Goal: Task Accomplishment & Management: Complete application form

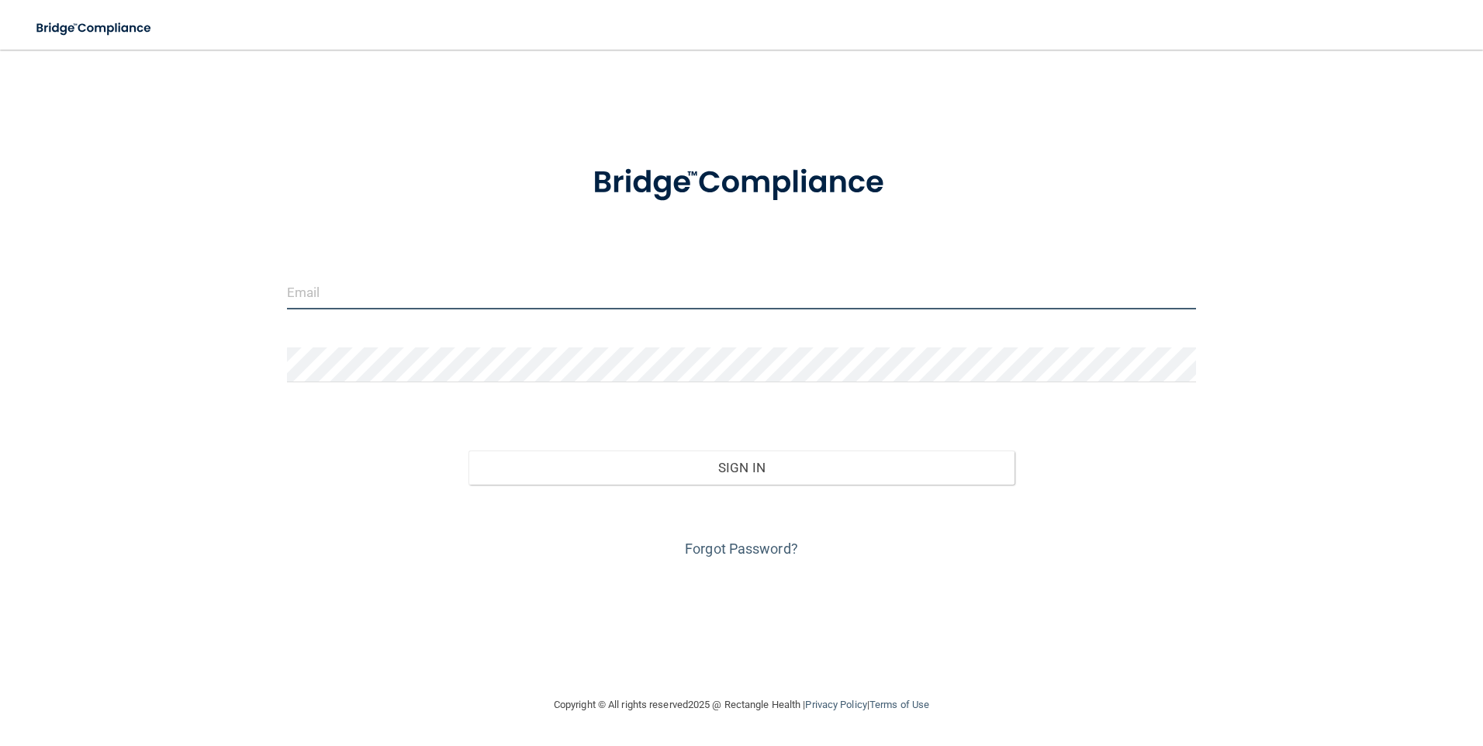
drag, startPoint x: 322, startPoint y: 286, endPoint x: 407, endPoint y: 296, distance: 85.1
click at [322, 286] on input "email" at bounding box center [742, 292] width 910 height 35
type input "[EMAIL_ADDRESS][DOMAIN_NAME]"
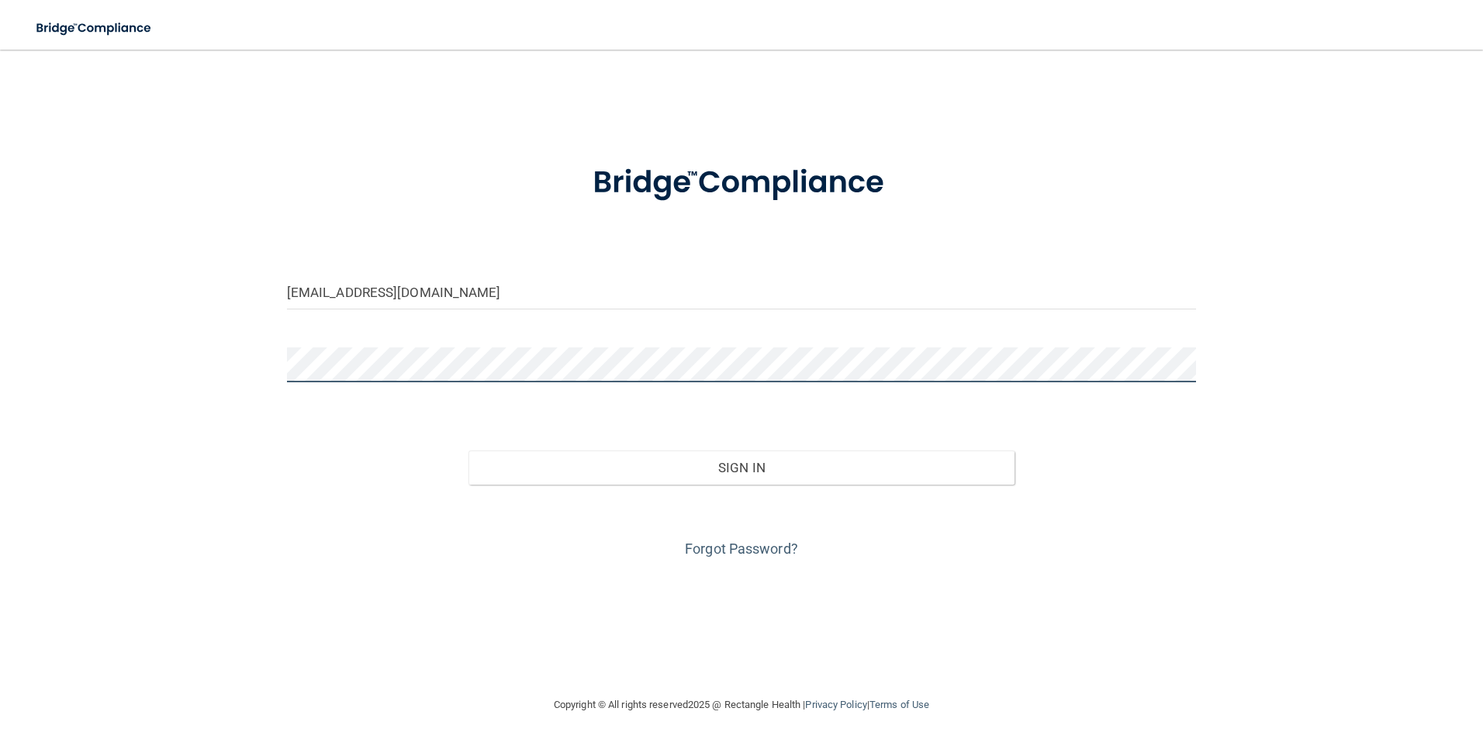
click at [469, 451] on button "Sign In" at bounding box center [742, 468] width 546 height 34
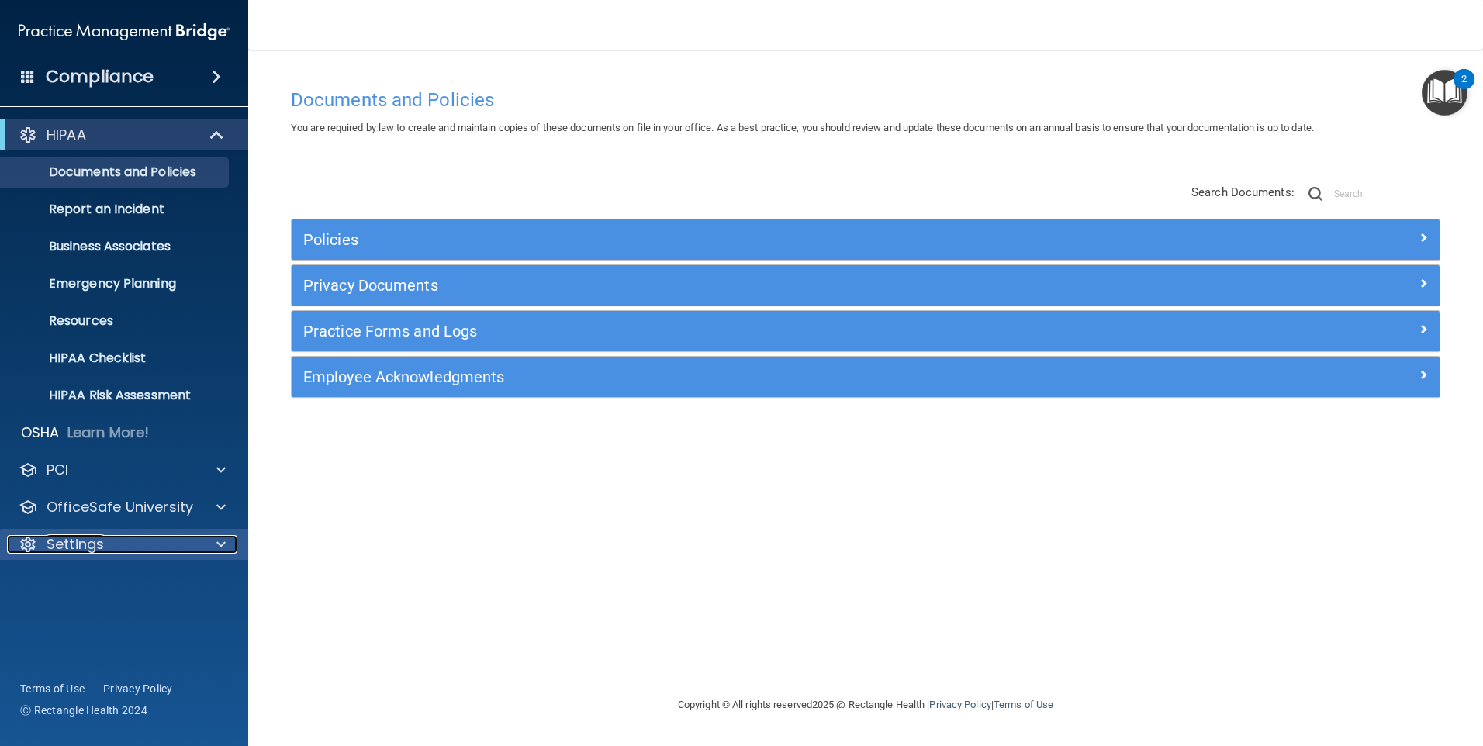
click at [92, 540] on p "Settings" at bounding box center [75, 544] width 57 height 19
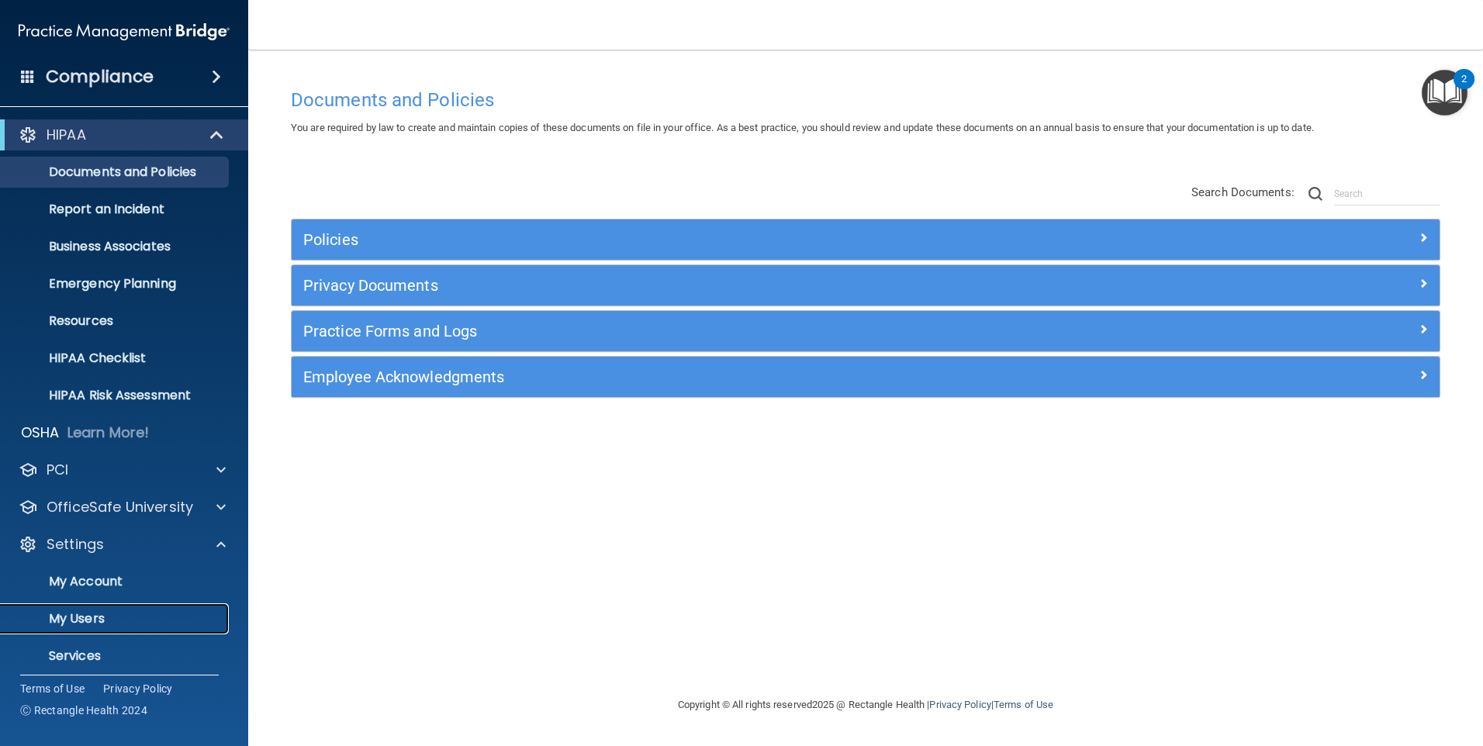
click at [96, 611] on p "My Users" at bounding box center [116, 619] width 212 height 16
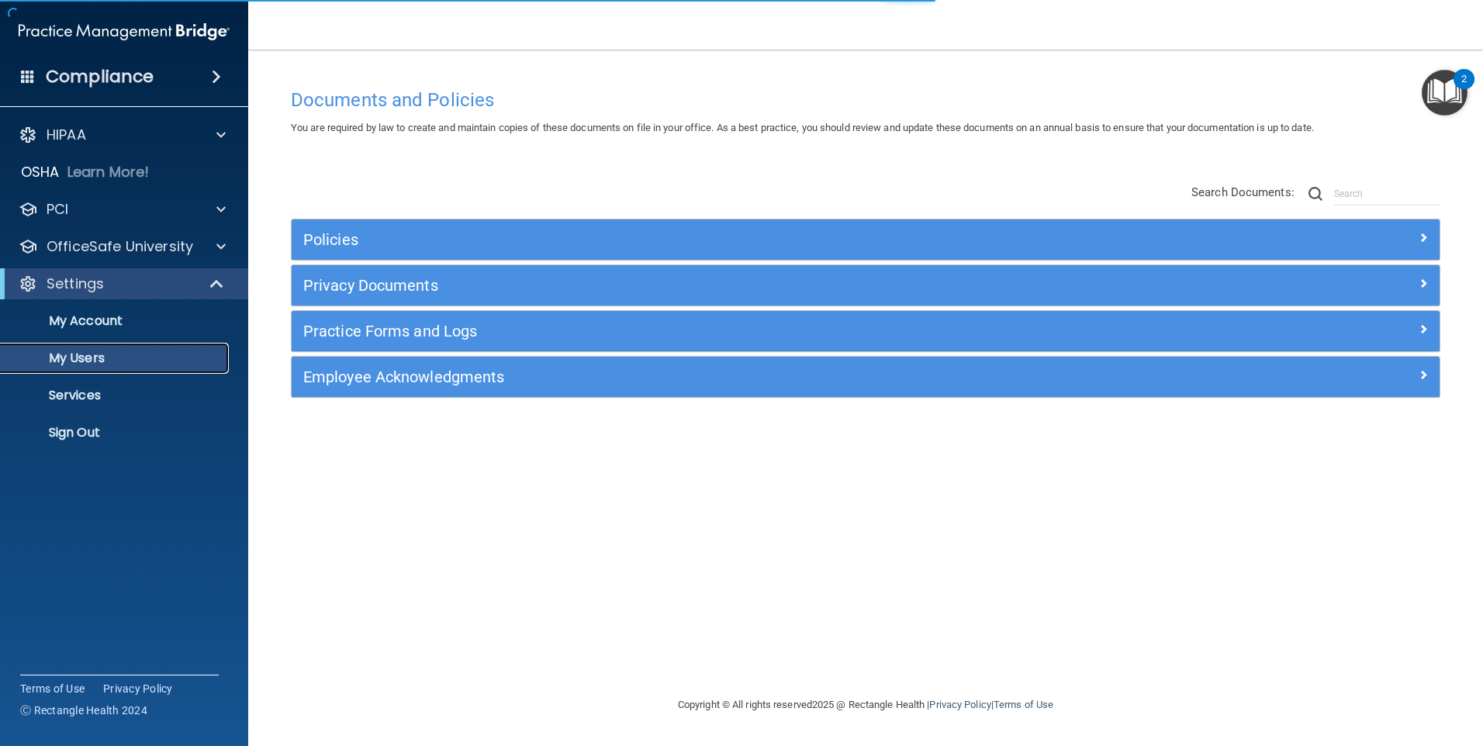
select select "20"
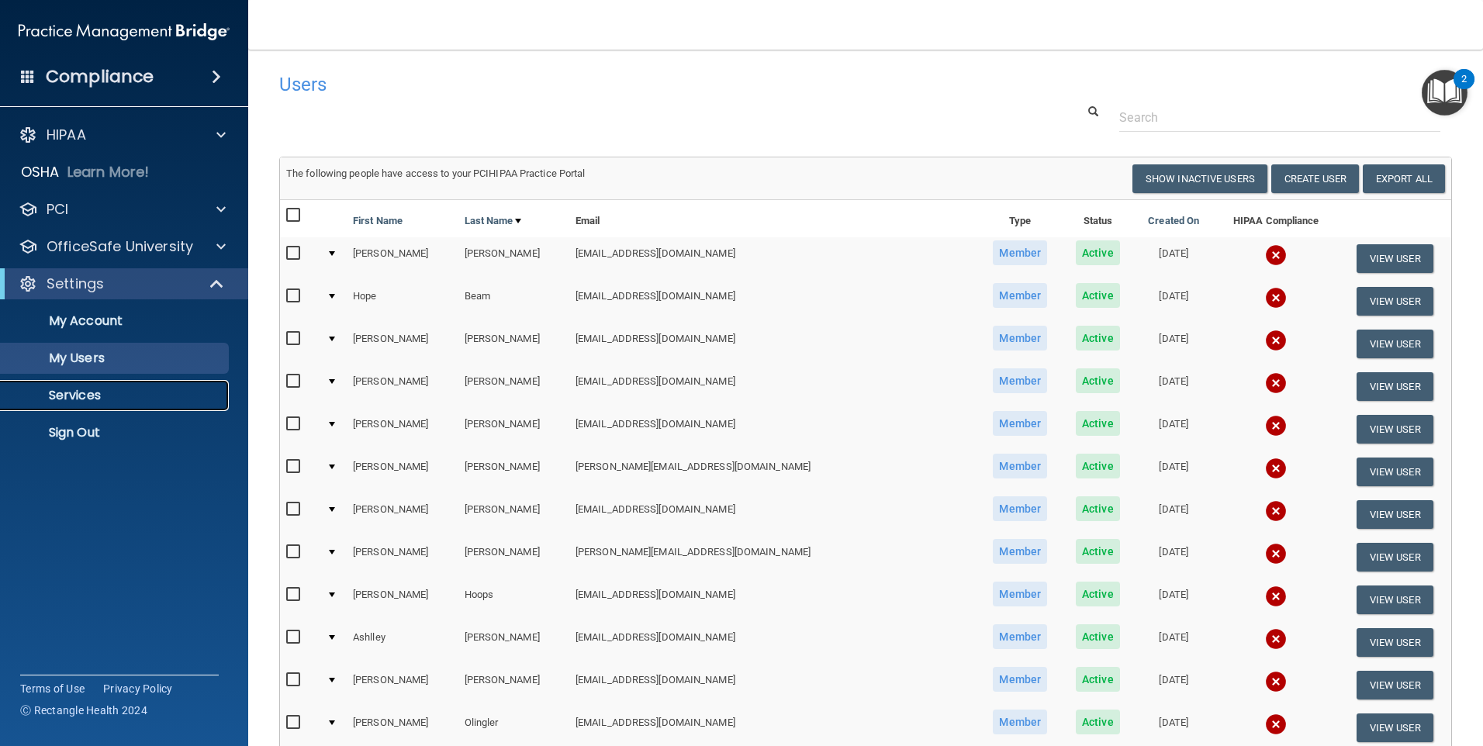
click at [95, 394] on p "Services" at bounding box center [116, 396] width 212 height 16
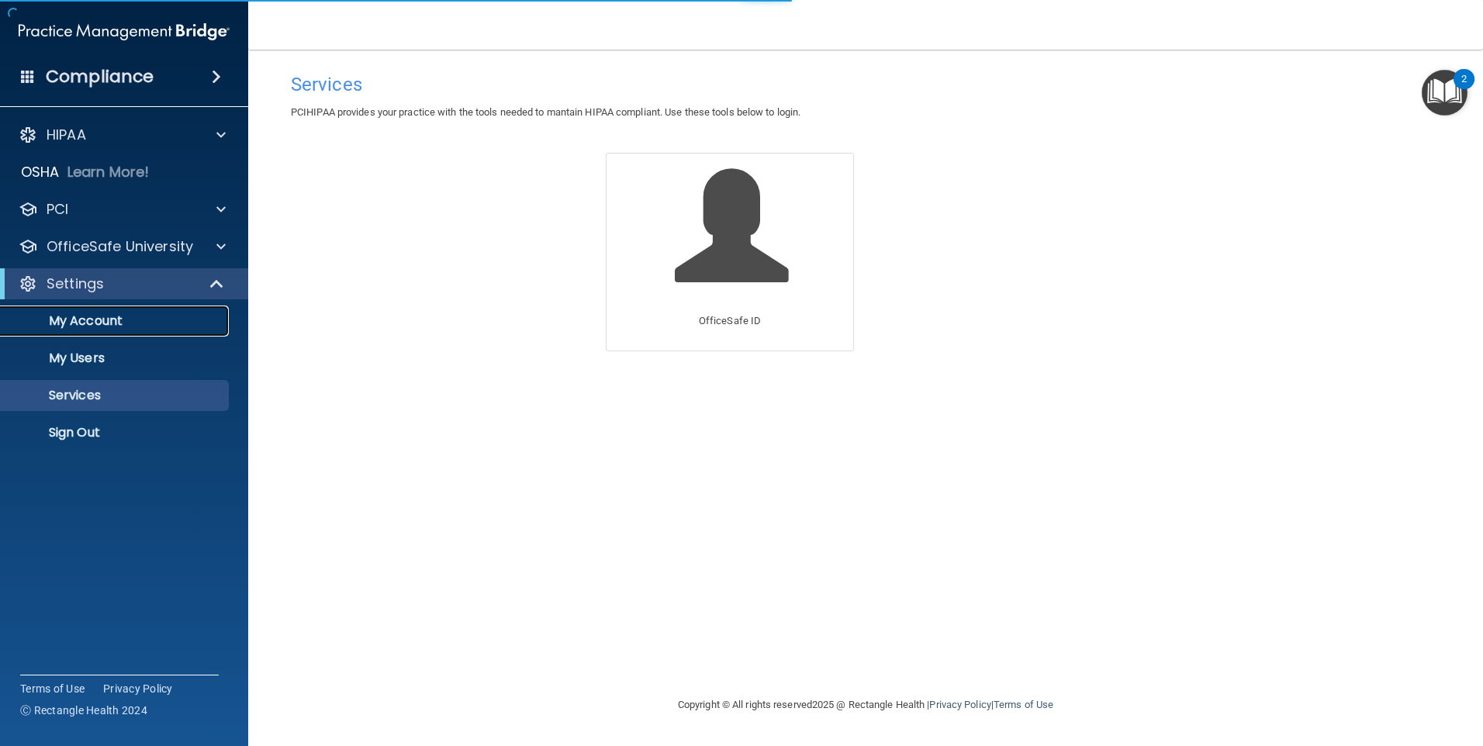
click at [81, 311] on link "My Account" at bounding box center [106, 321] width 244 height 31
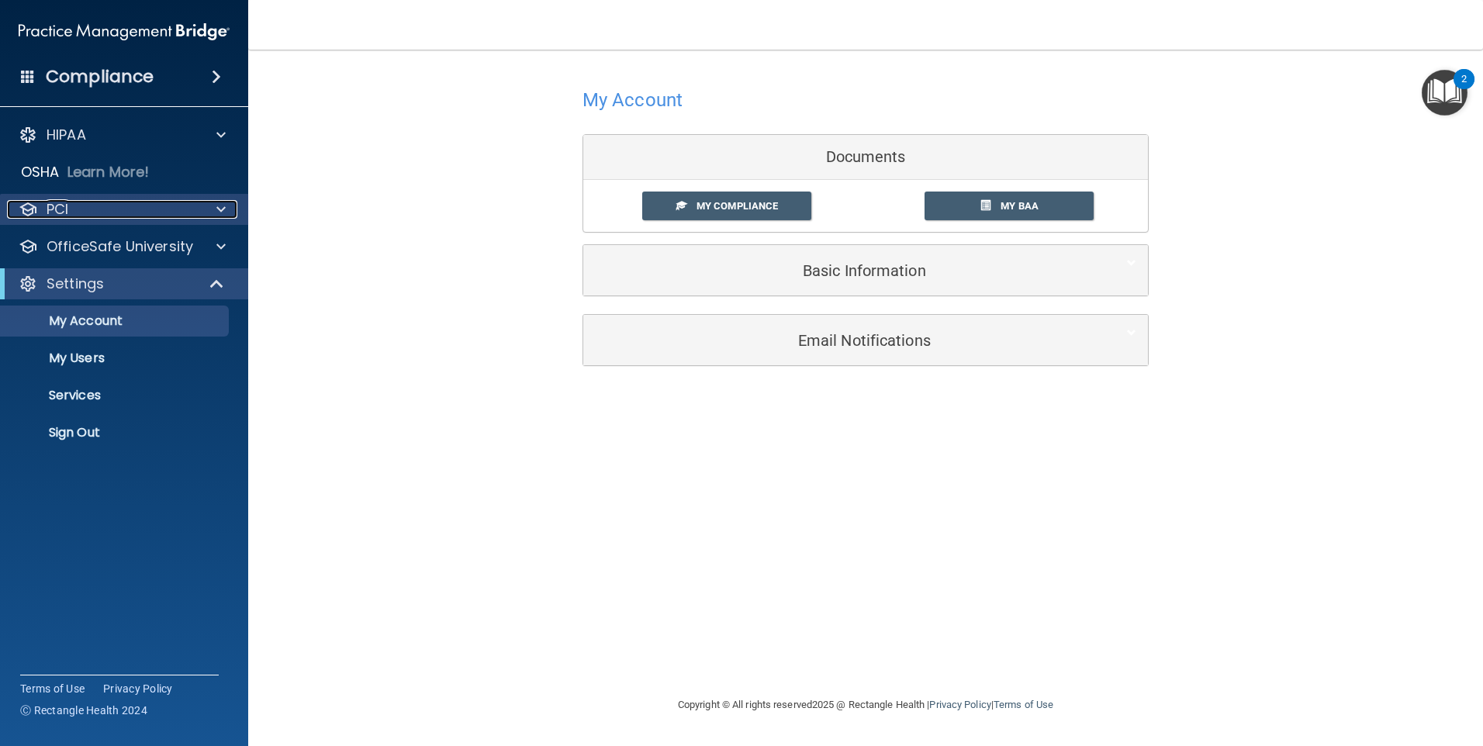
click at [68, 211] on p "PCI" at bounding box center [58, 209] width 22 height 19
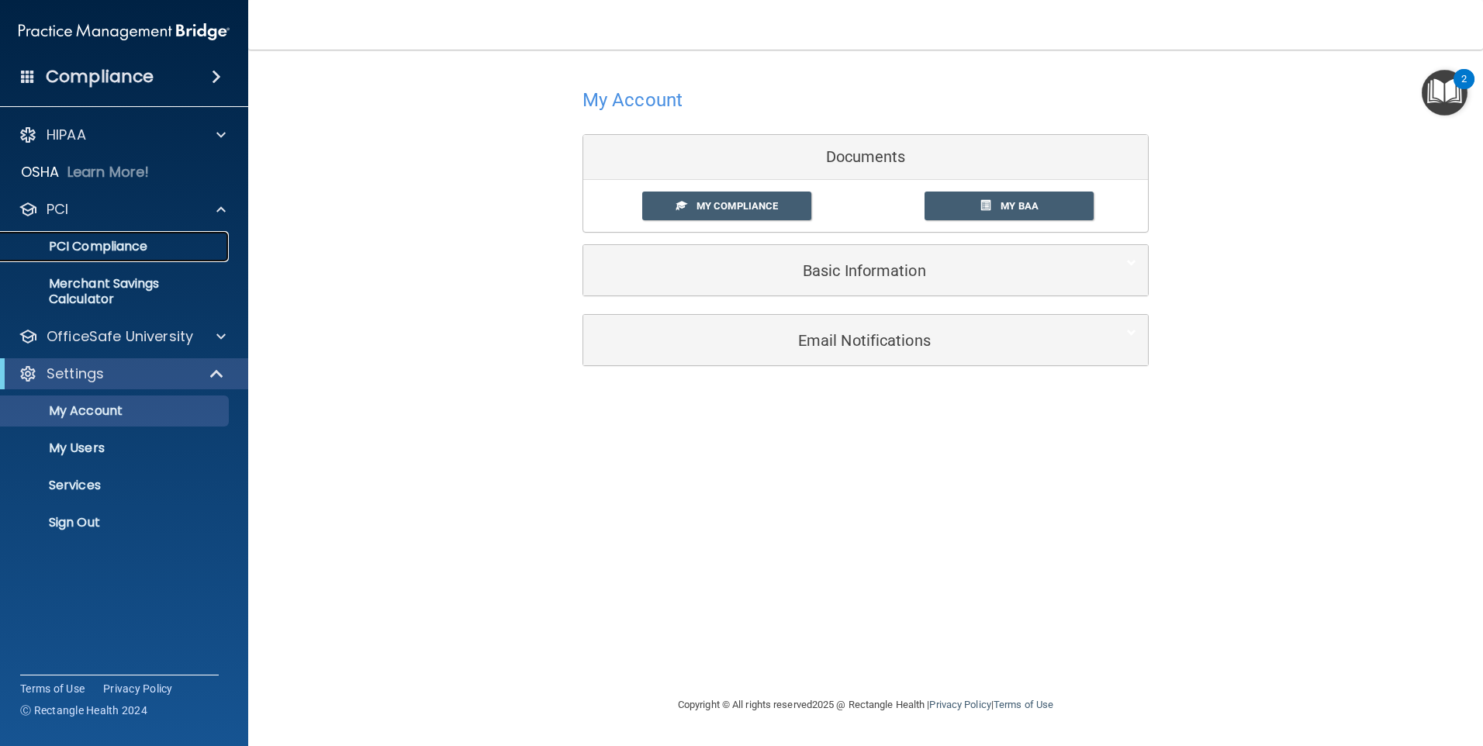
click at [92, 246] on p "PCI Compliance" at bounding box center [116, 247] width 212 height 16
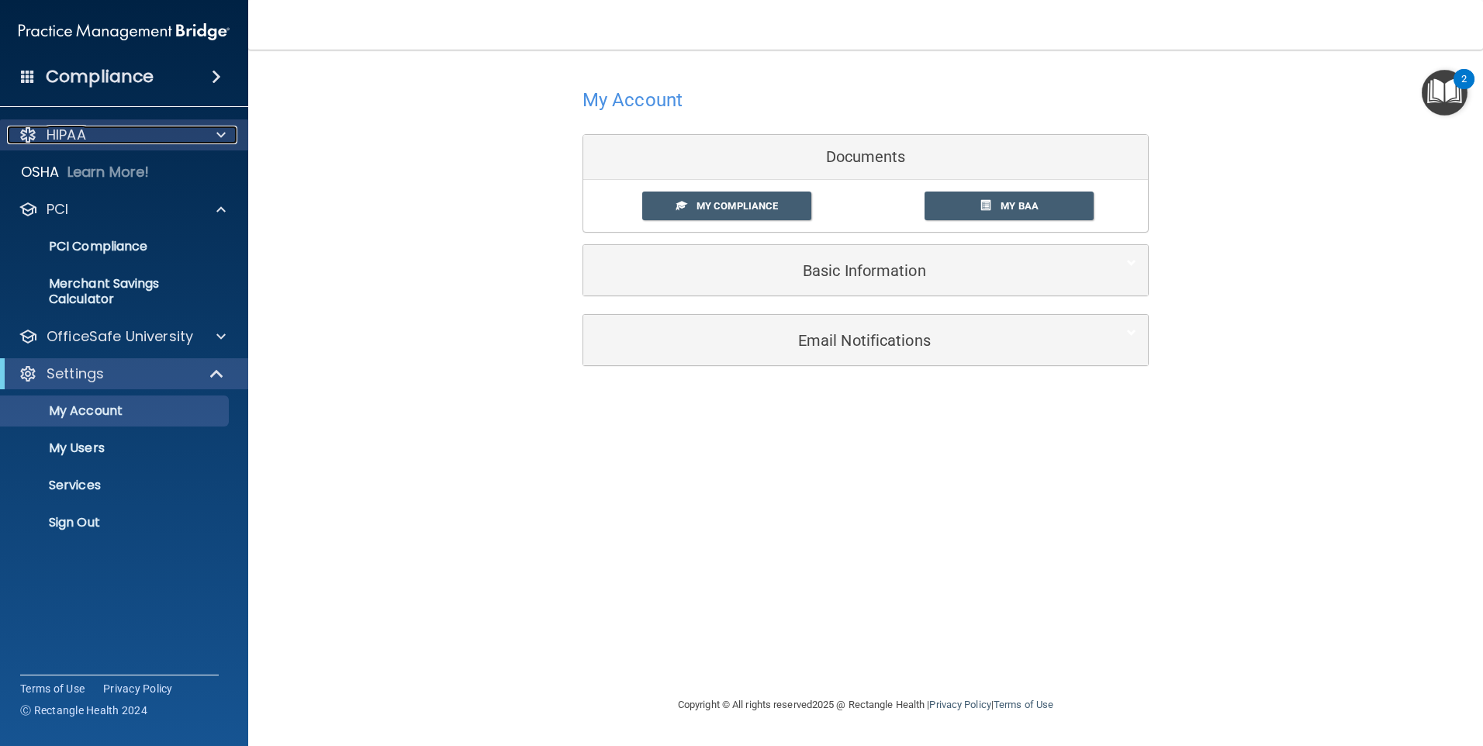
click at [57, 130] on p "HIPAA" at bounding box center [67, 135] width 40 height 19
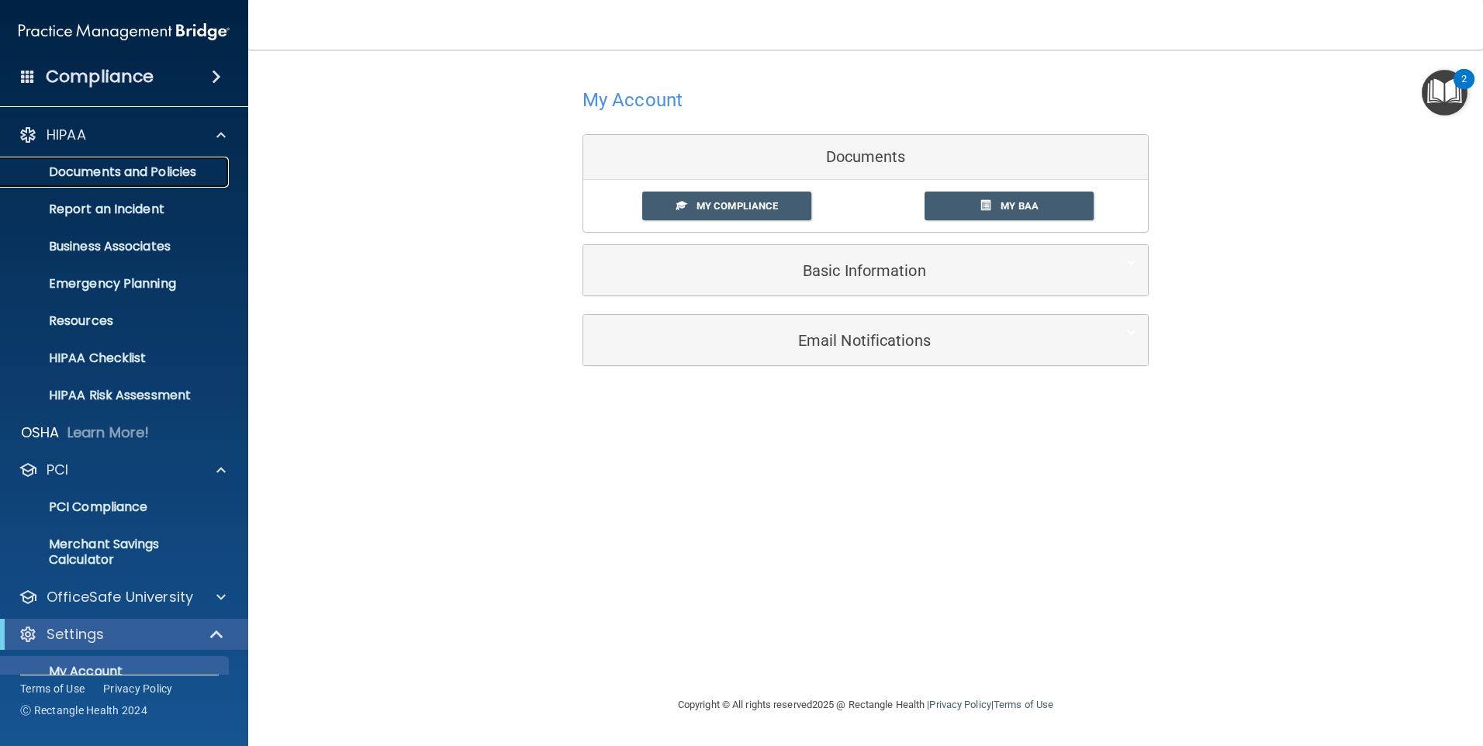
click at [107, 171] on p "Documents and Policies" at bounding box center [116, 172] width 212 height 16
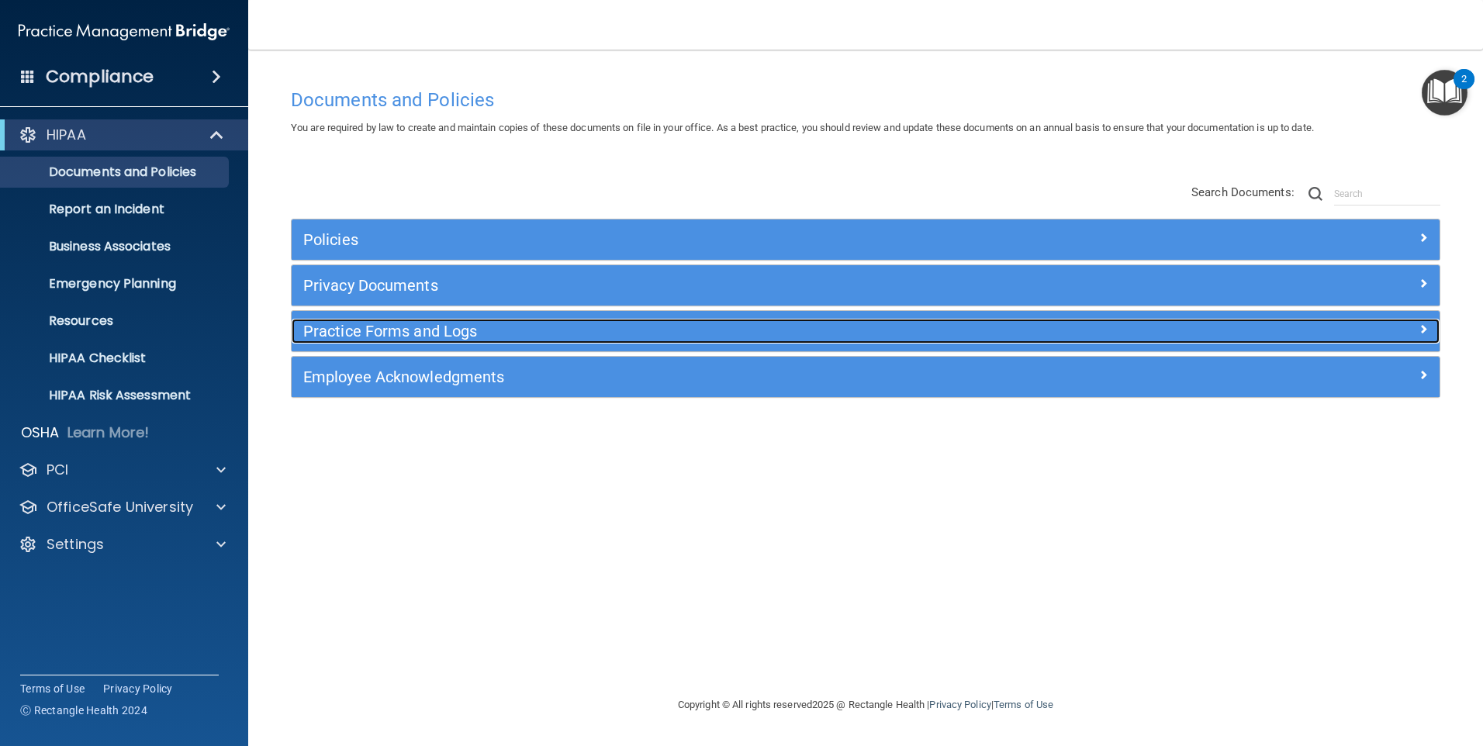
click at [394, 334] on h5 "Practice Forms and Logs" at bounding box center [722, 331] width 838 height 17
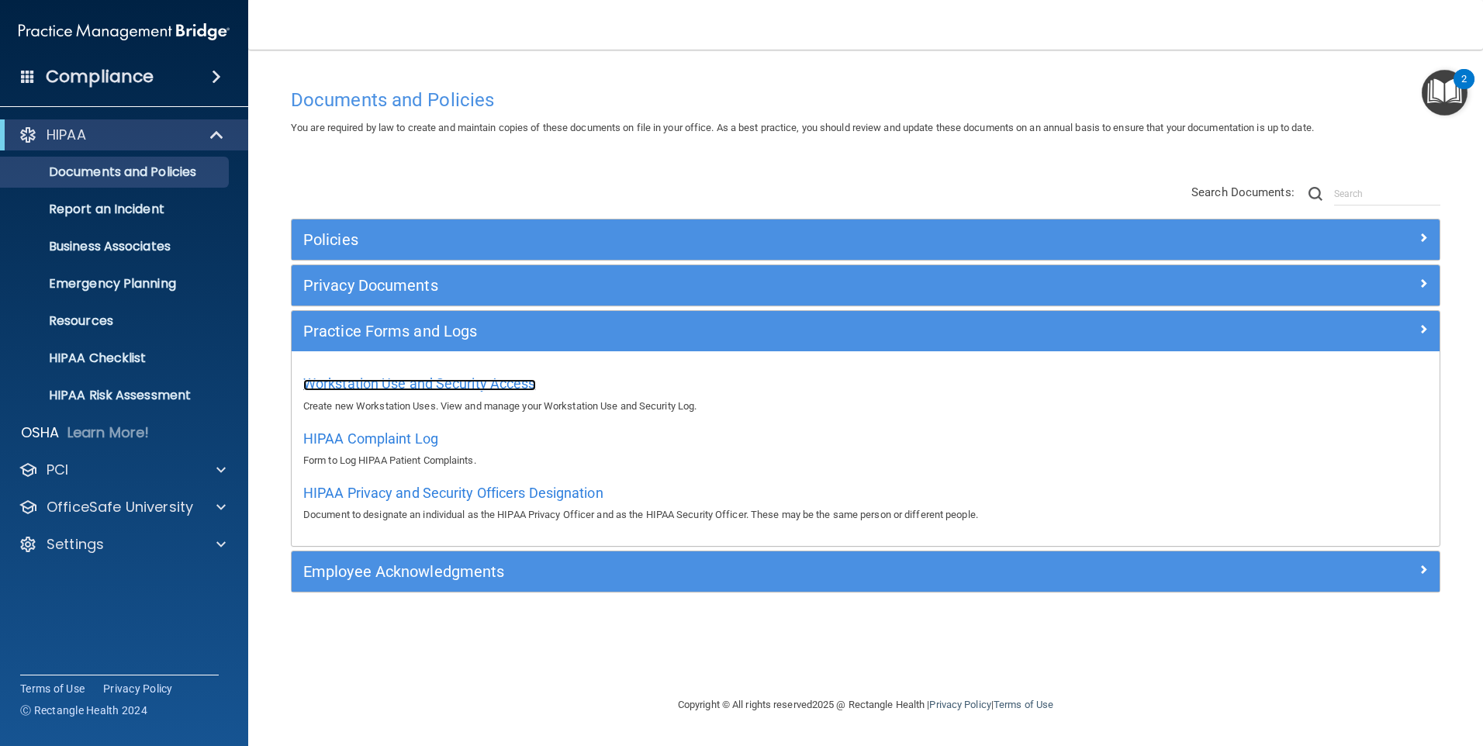
click at [481, 380] on span "Workstation Use and Security Access" at bounding box center [419, 384] width 233 height 16
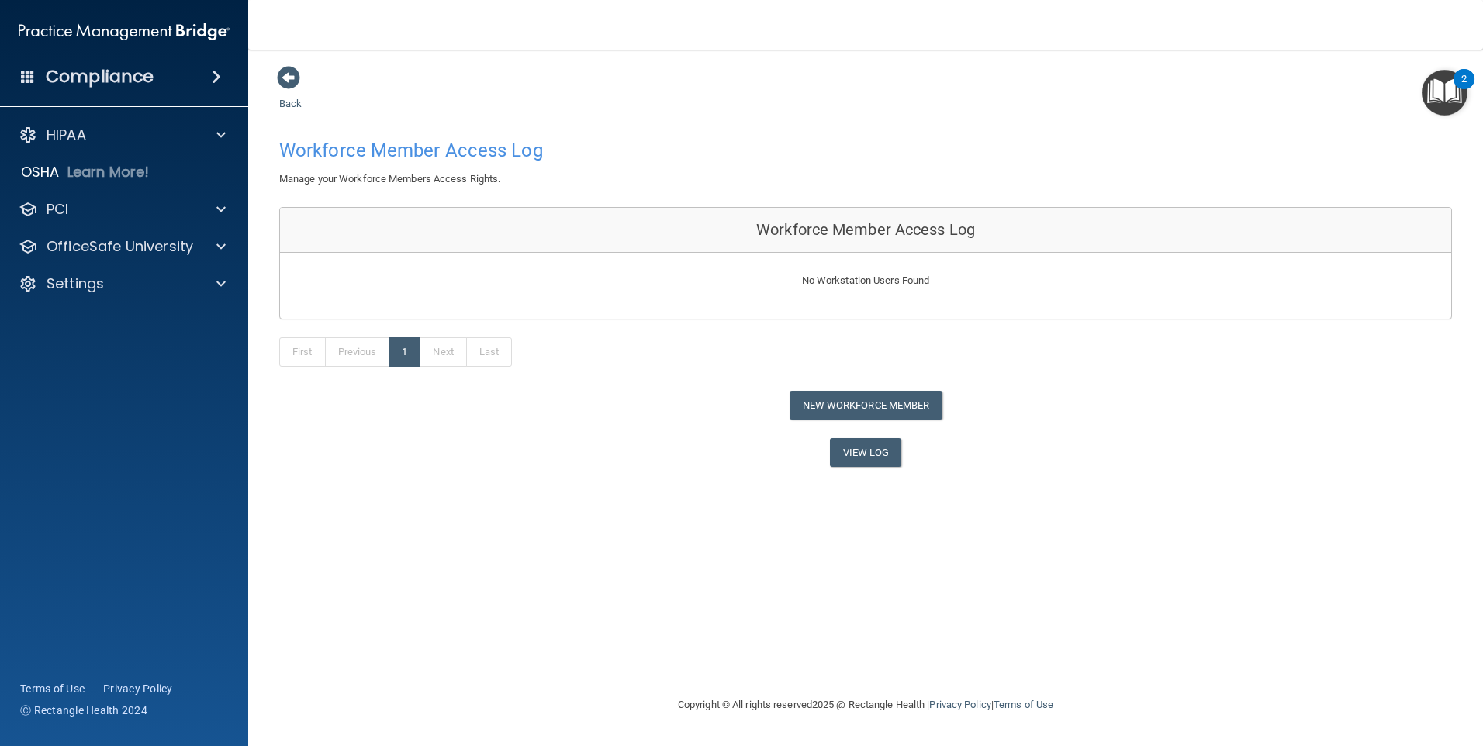
click at [1438, 79] on img "Open Resource Center, 2 new notifications" at bounding box center [1445, 93] width 46 height 46
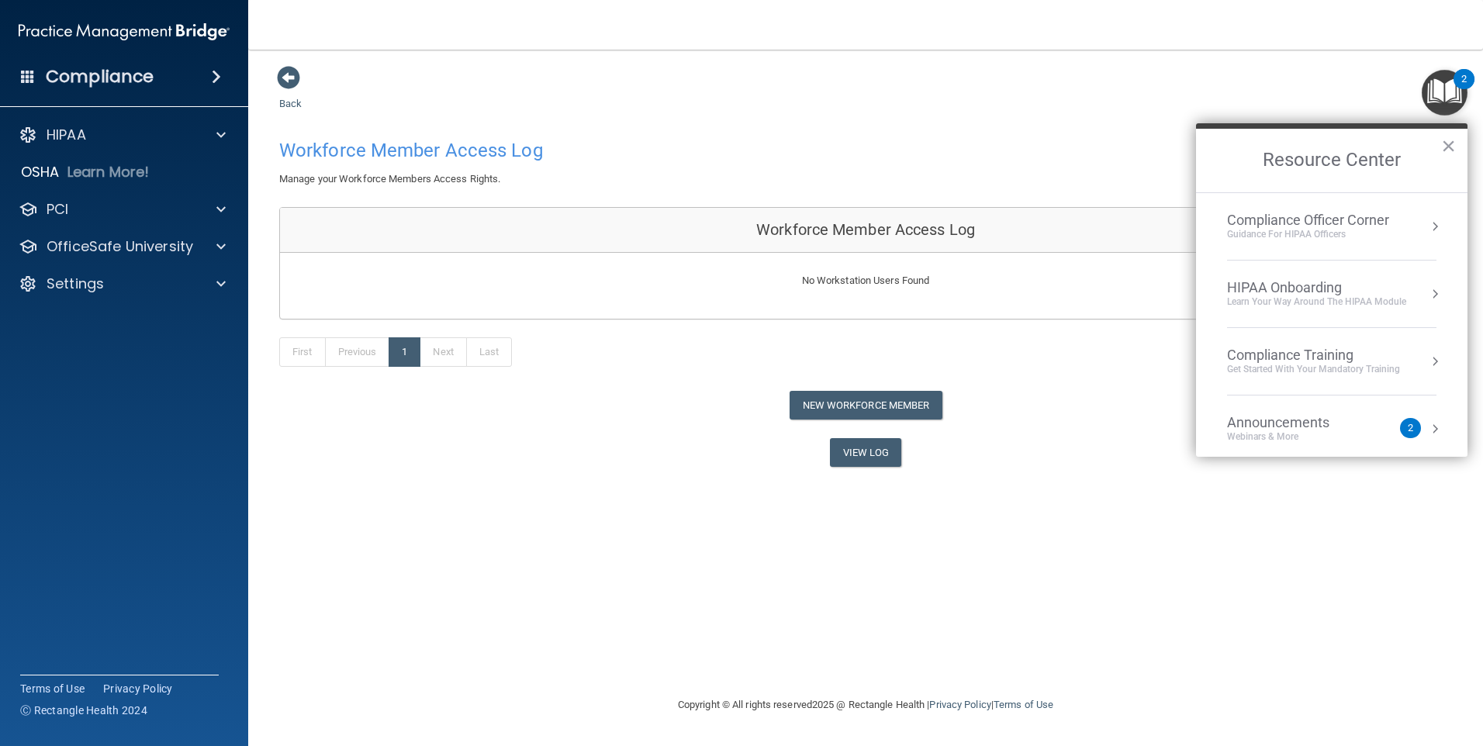
click at [1319, 236] on div "Guidance for HIPAA Officers" at bounding box center [1308, 234] width 162 height 13
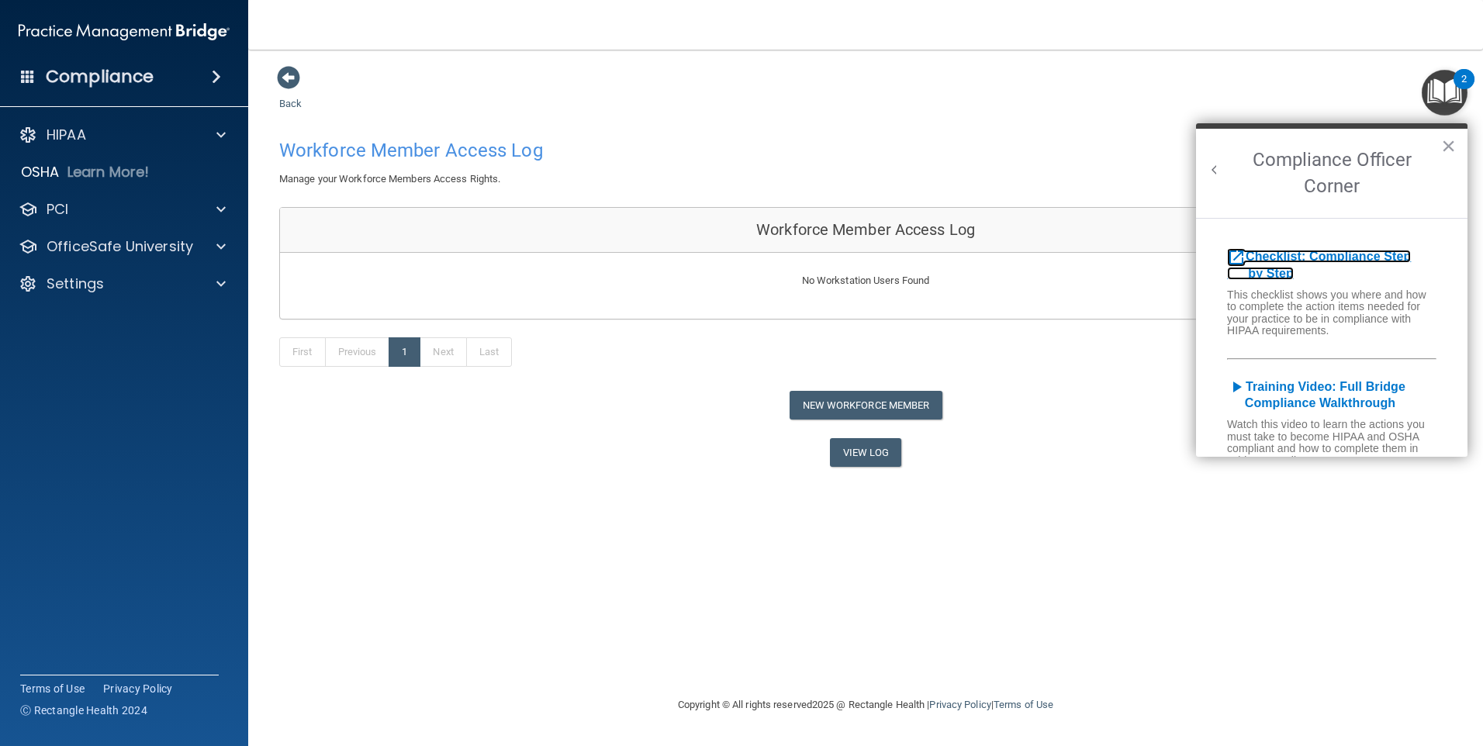
click at [1324, 258] on b "Checklist: Compliance Step by Step" at bounding box center [1319, 265] width 184 height 30
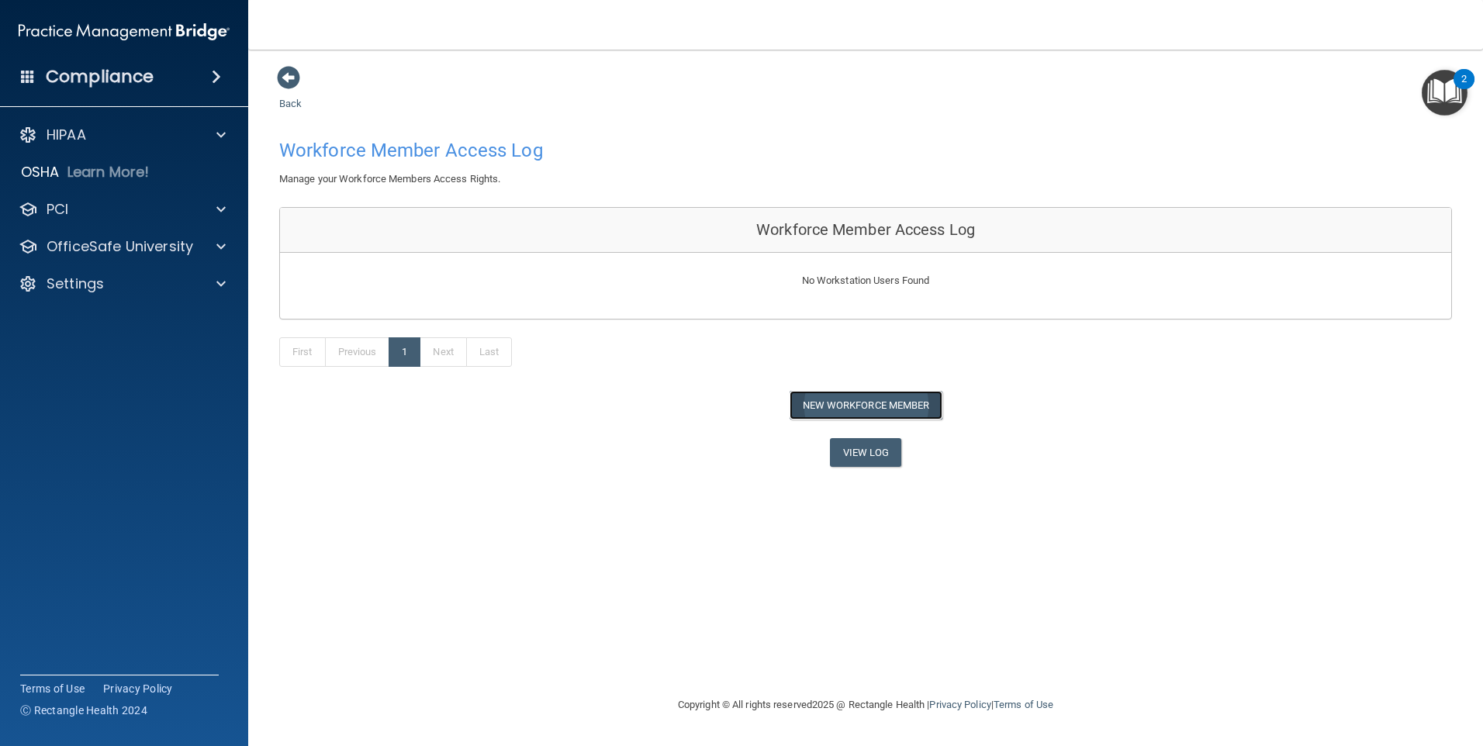
click at [879, 405] on button "New Workforce Member" at bounding box center [866, 405] width 153 height 29
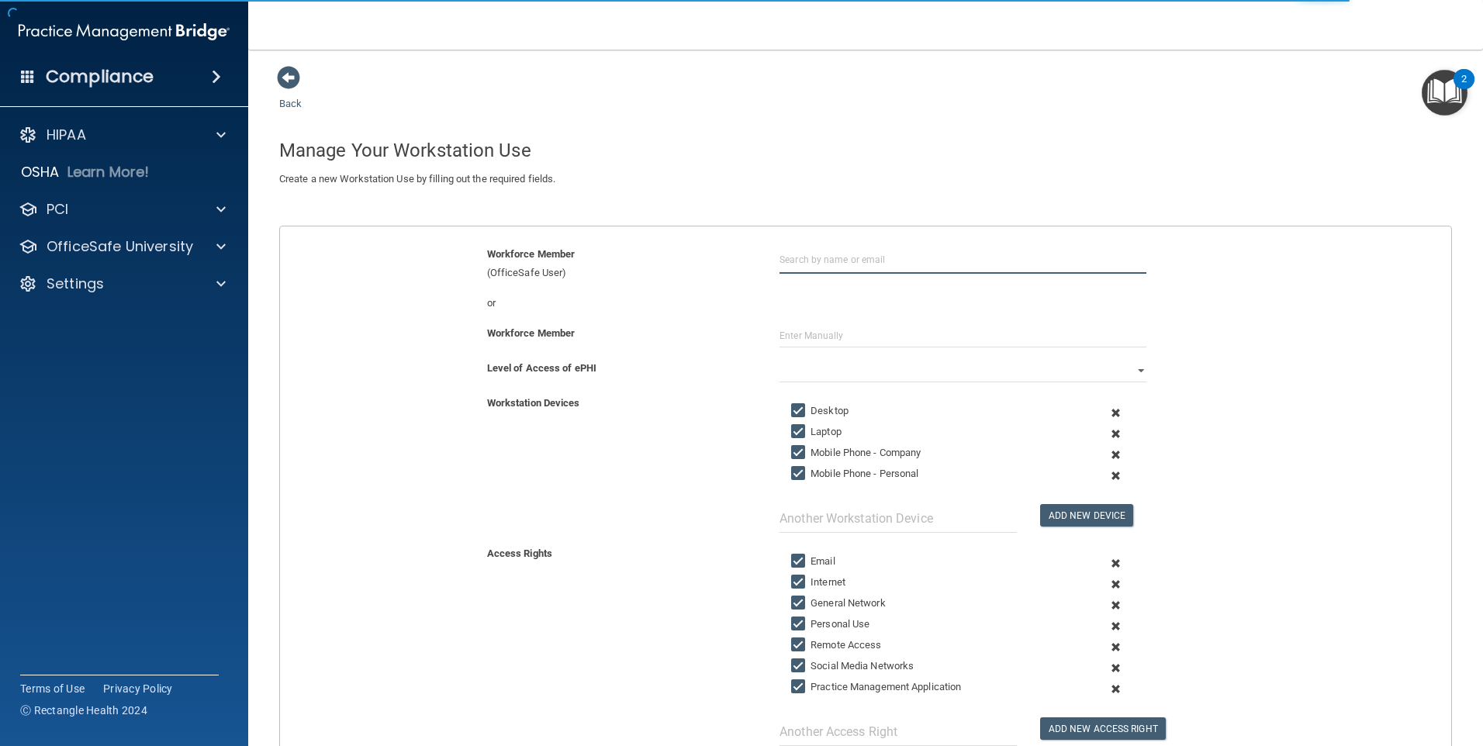
click at [846, 267] on input "text" at bounding box center [963, 259] width 367 height 29
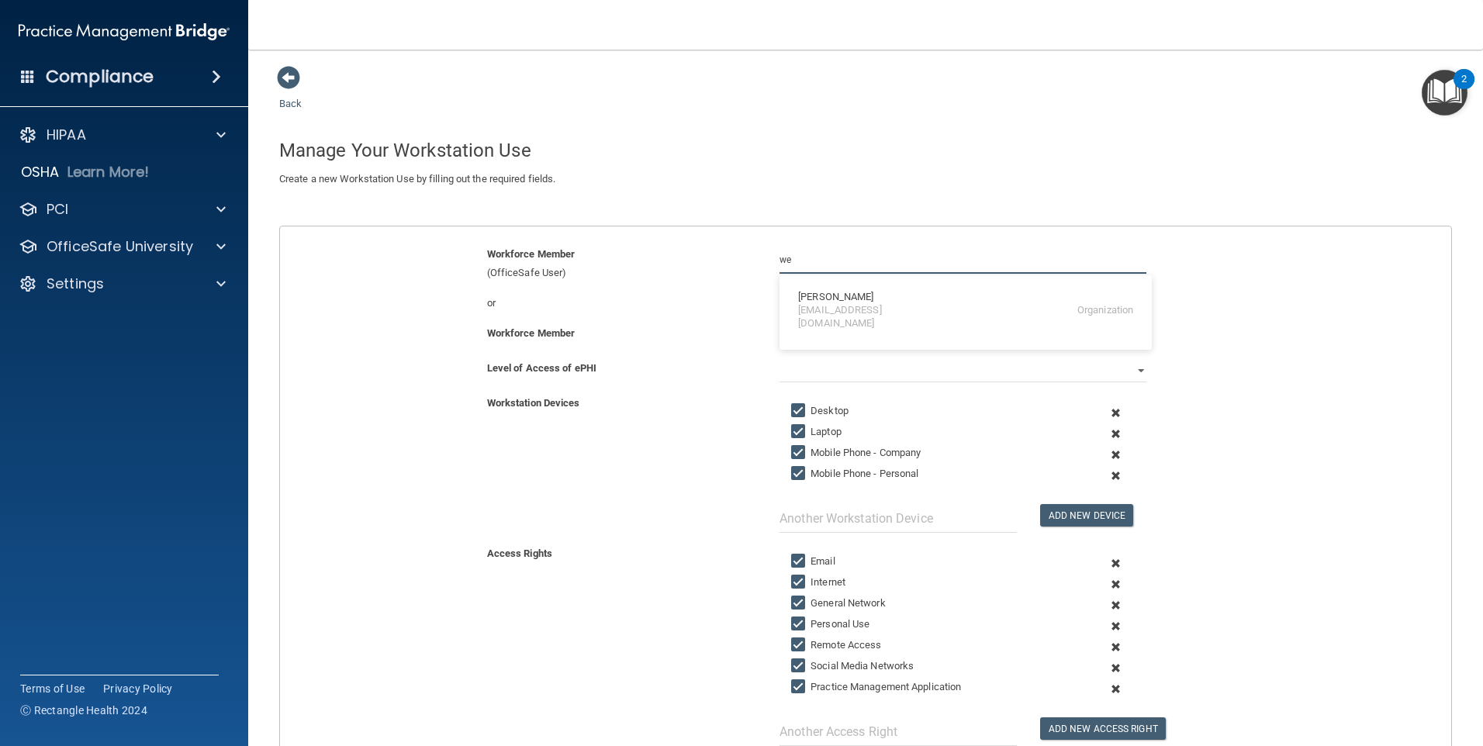
drag, startPoint x: 805, startPoint y: 255, endPoint x: 747, endPoint y: 261, distance: 58.4
click at [750, 261] on div "Workforce Member (OfficeSafe User) we [PERSON_NAME] [EMAIL_ADDRESS][DOMAIN_NAME…" at bounding box center [865, 263] width 1195 height 37
type input "d"
type input "w"
click at [853, 264] on input "[PERSON_NAME]" at bounding box center [963, 259] width 367 height 29
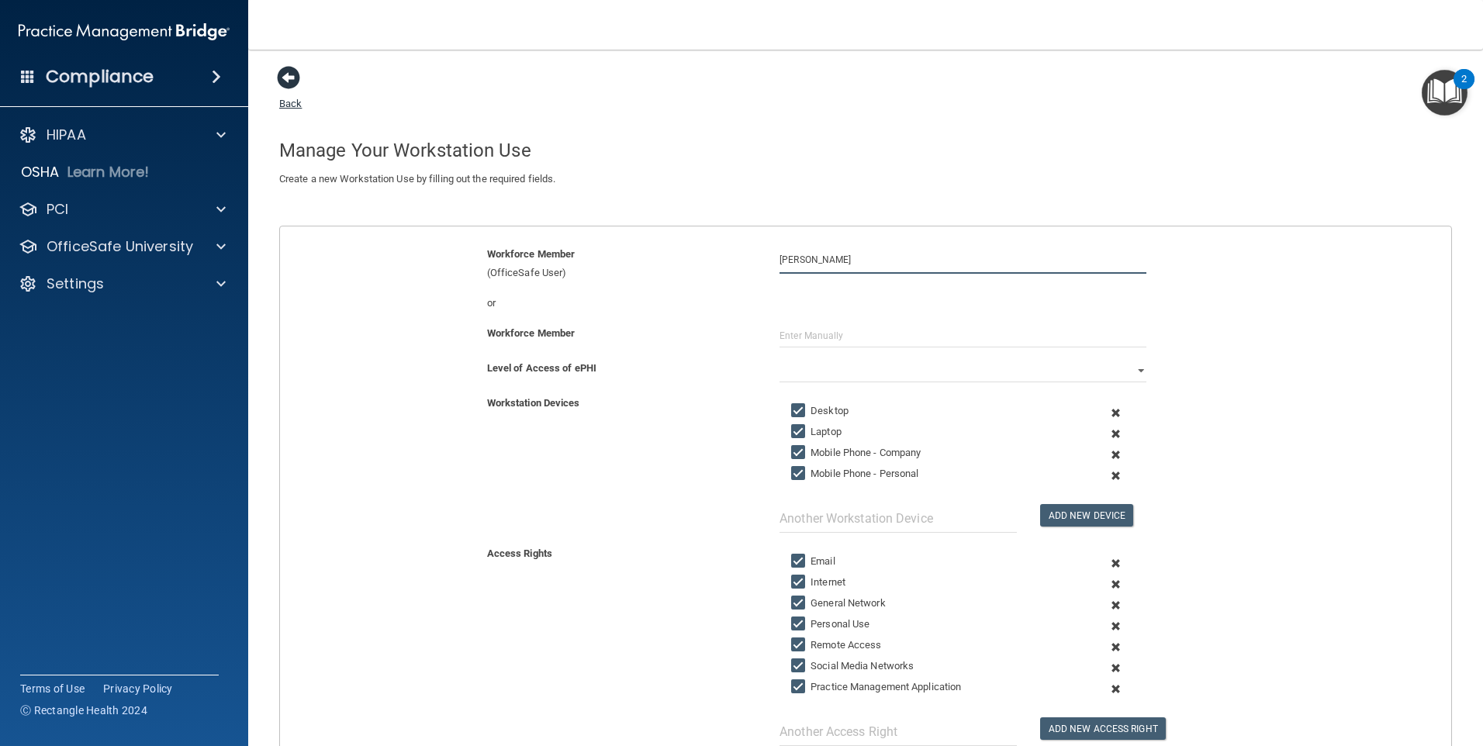
type input "[PERSON_NAME]"
click at [286, 84] on span at bounding box center [288, 77] width 23 height 23
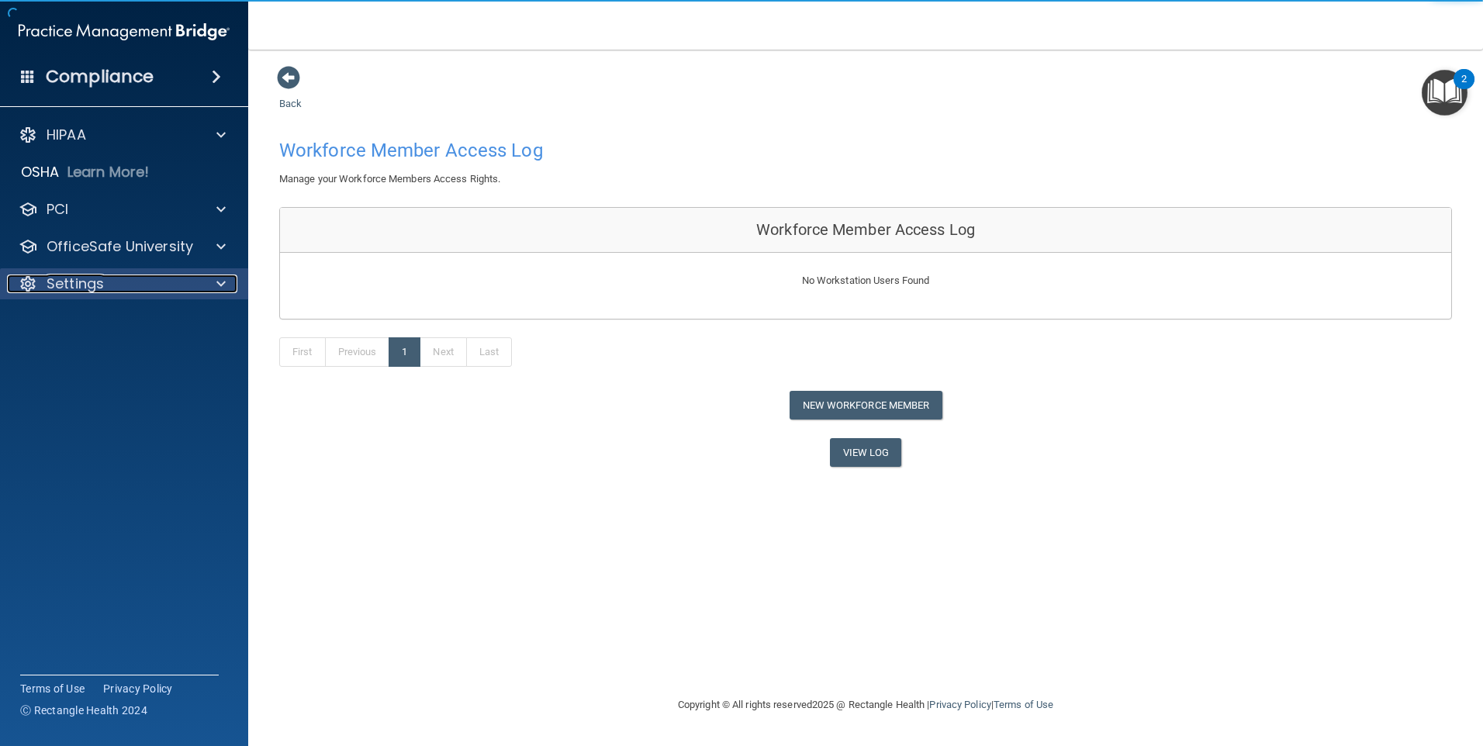
click at [69, 279] on p "Settings" at bounding box center [75, 284] width 57 height 19
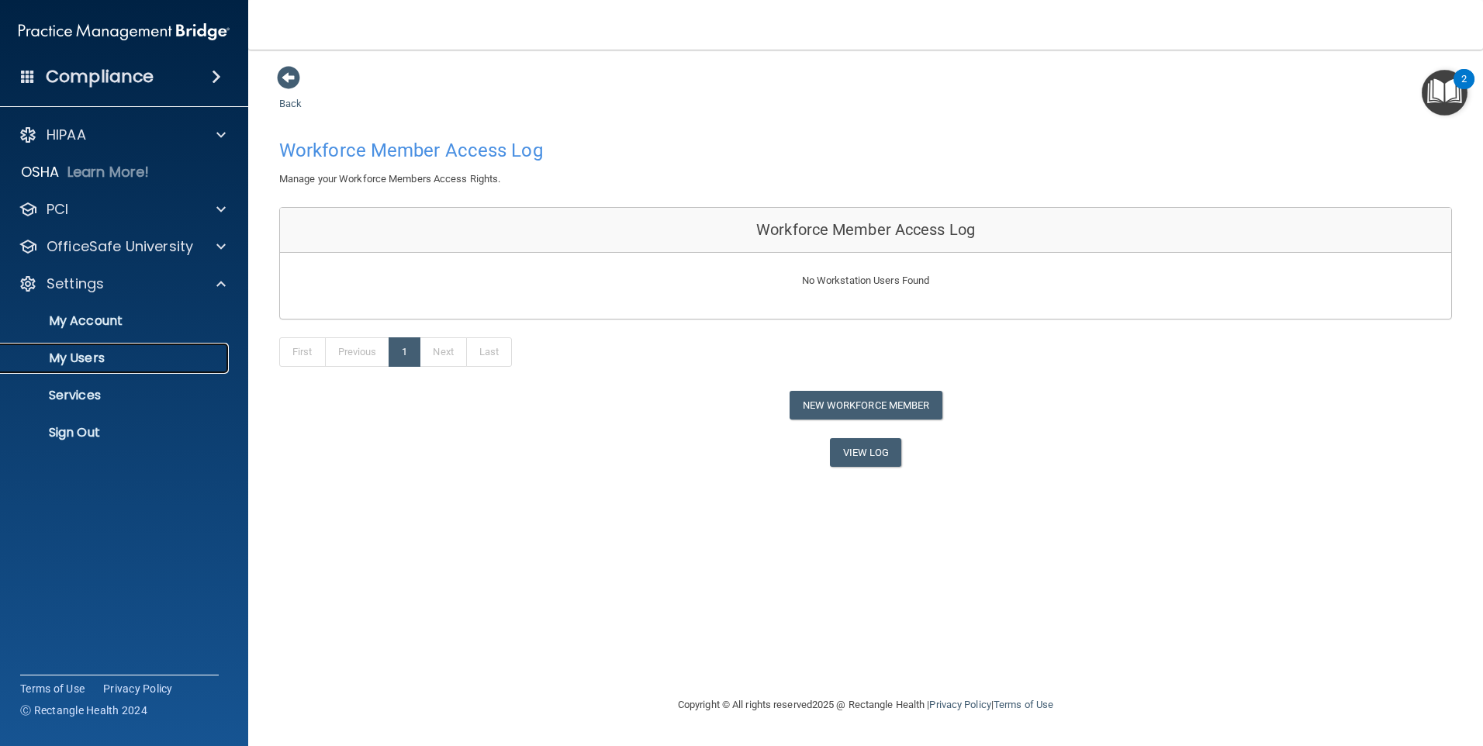
click at [81, 358] on p "My Users" at bounding box center [116, 359] width 212 height 16
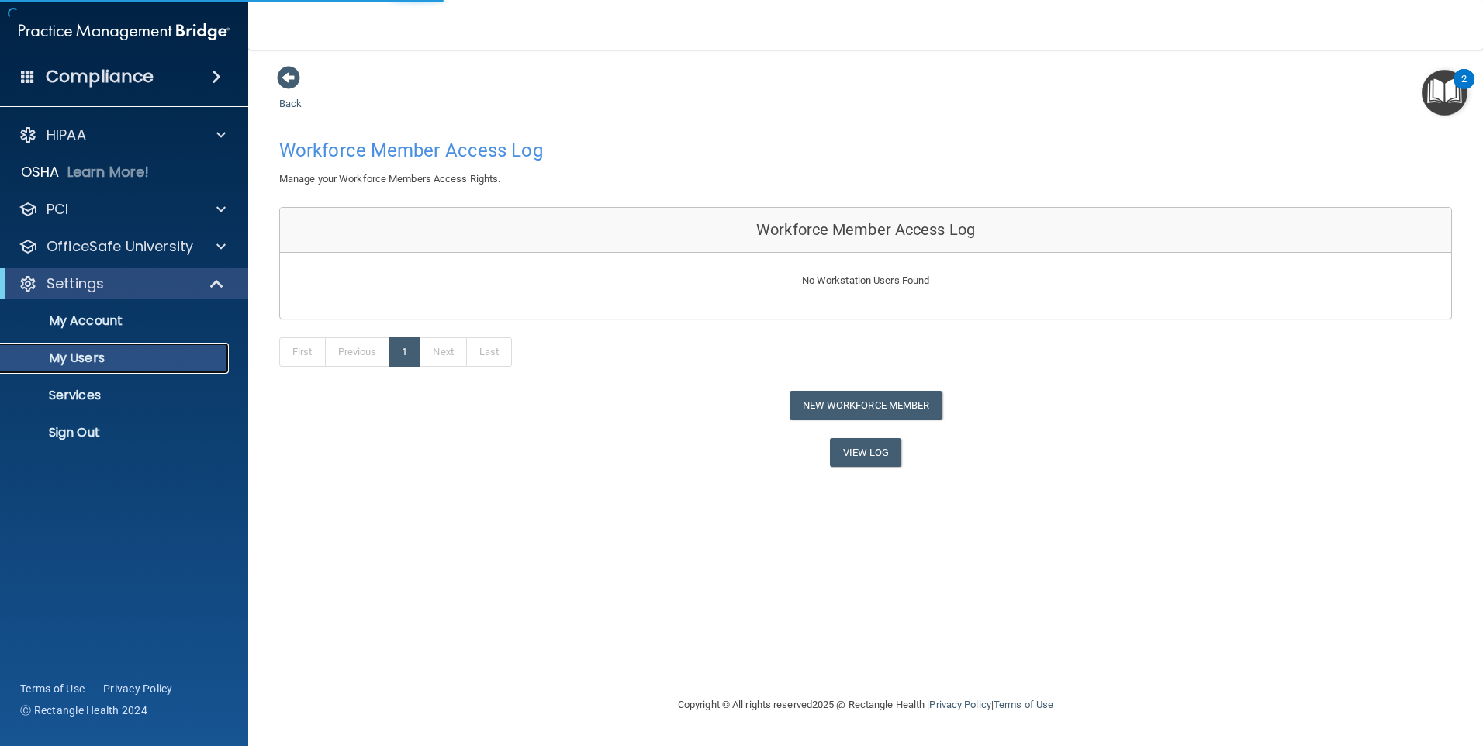
select select "20"
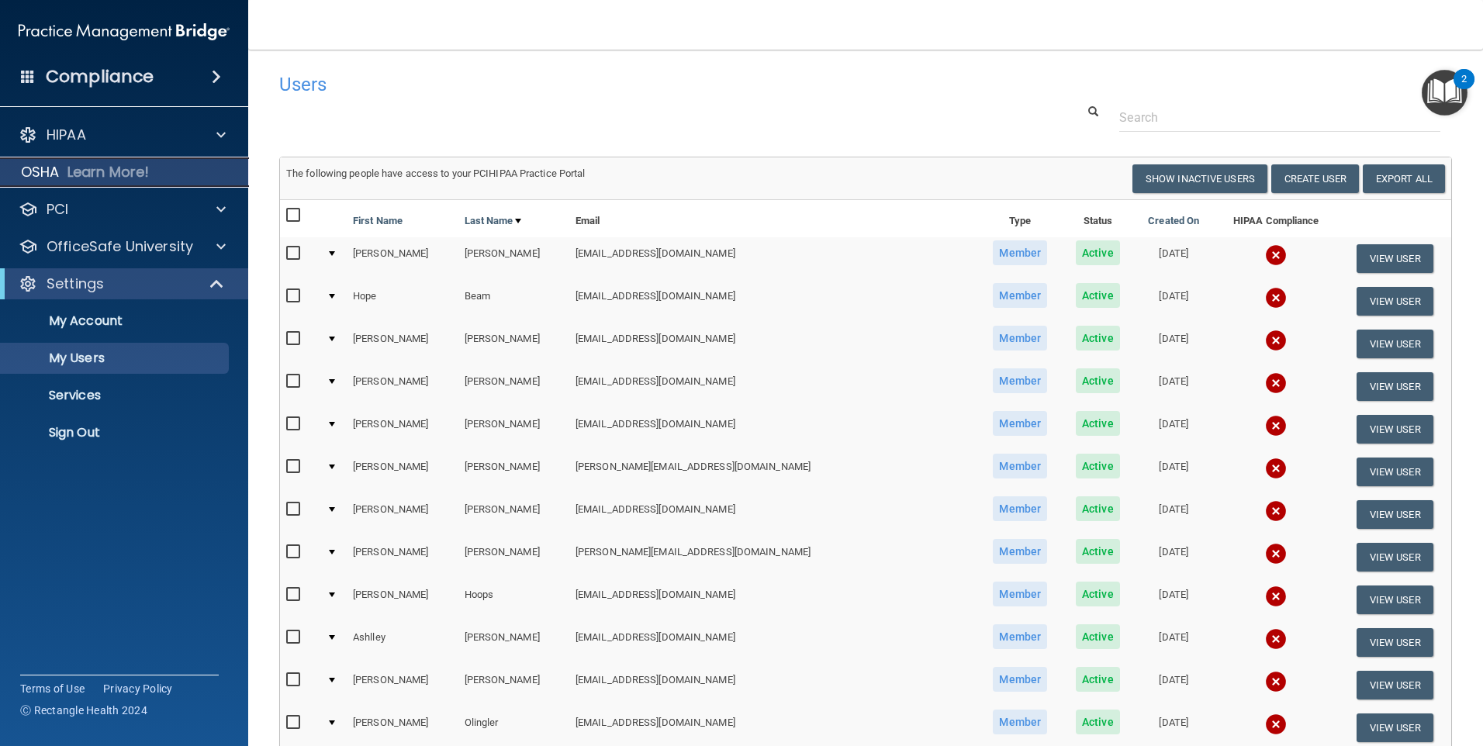
click at [55, 178] on p "OSHA" at bounding box center [40, 172] width 39 height 19
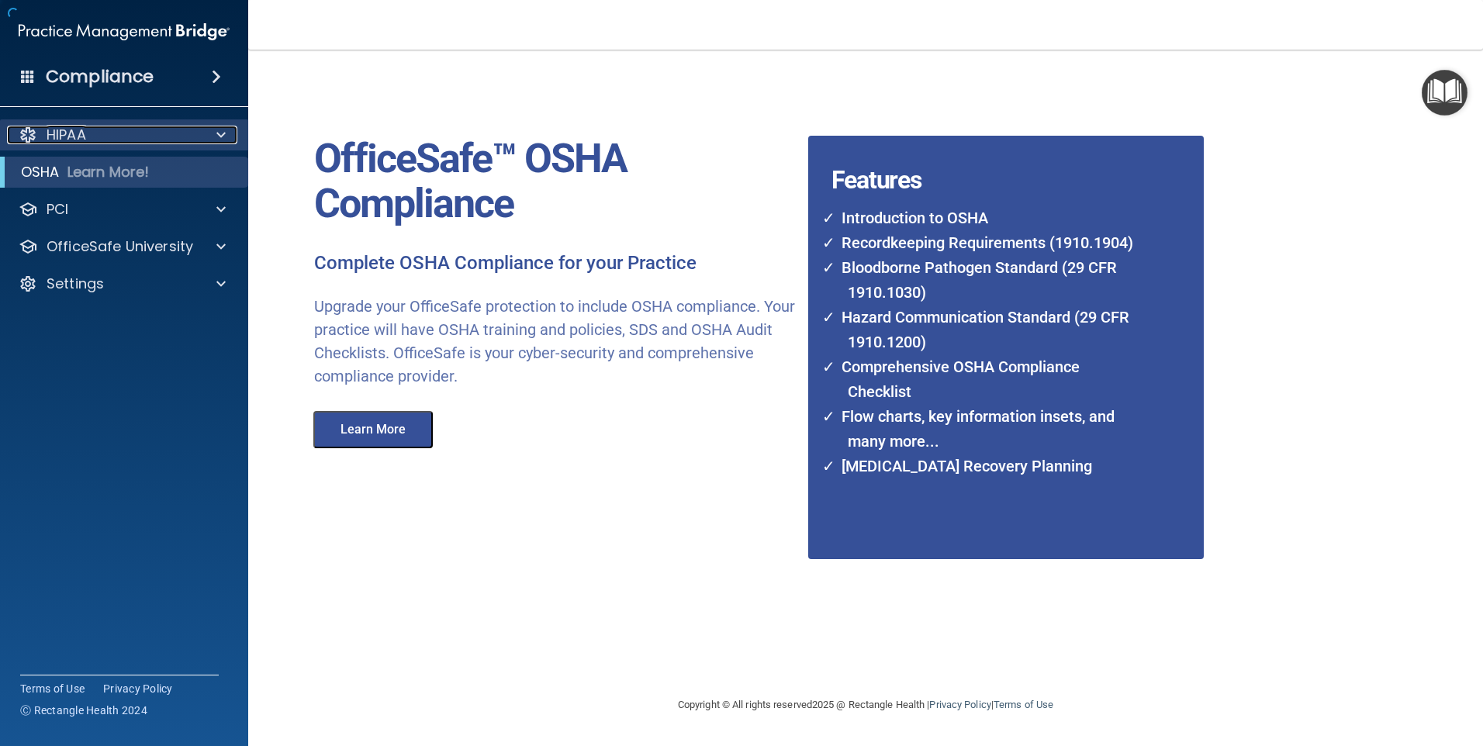
click at [60, 143] on p "HIPAA" at bounding box center [67, 135] width 40 height 19
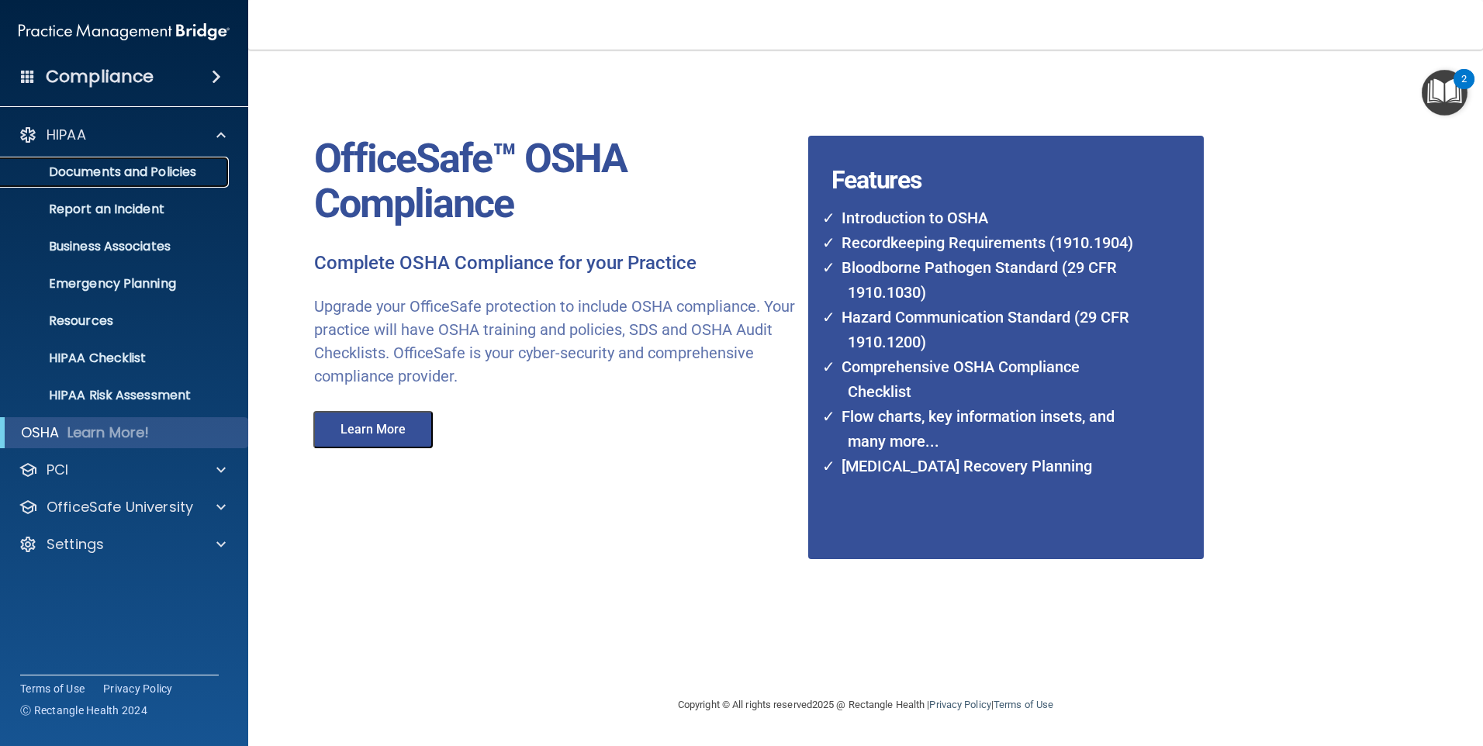
click at [109, 177] on p "Documents and Policies" at bounding box center [116, 172] width 212 height 16
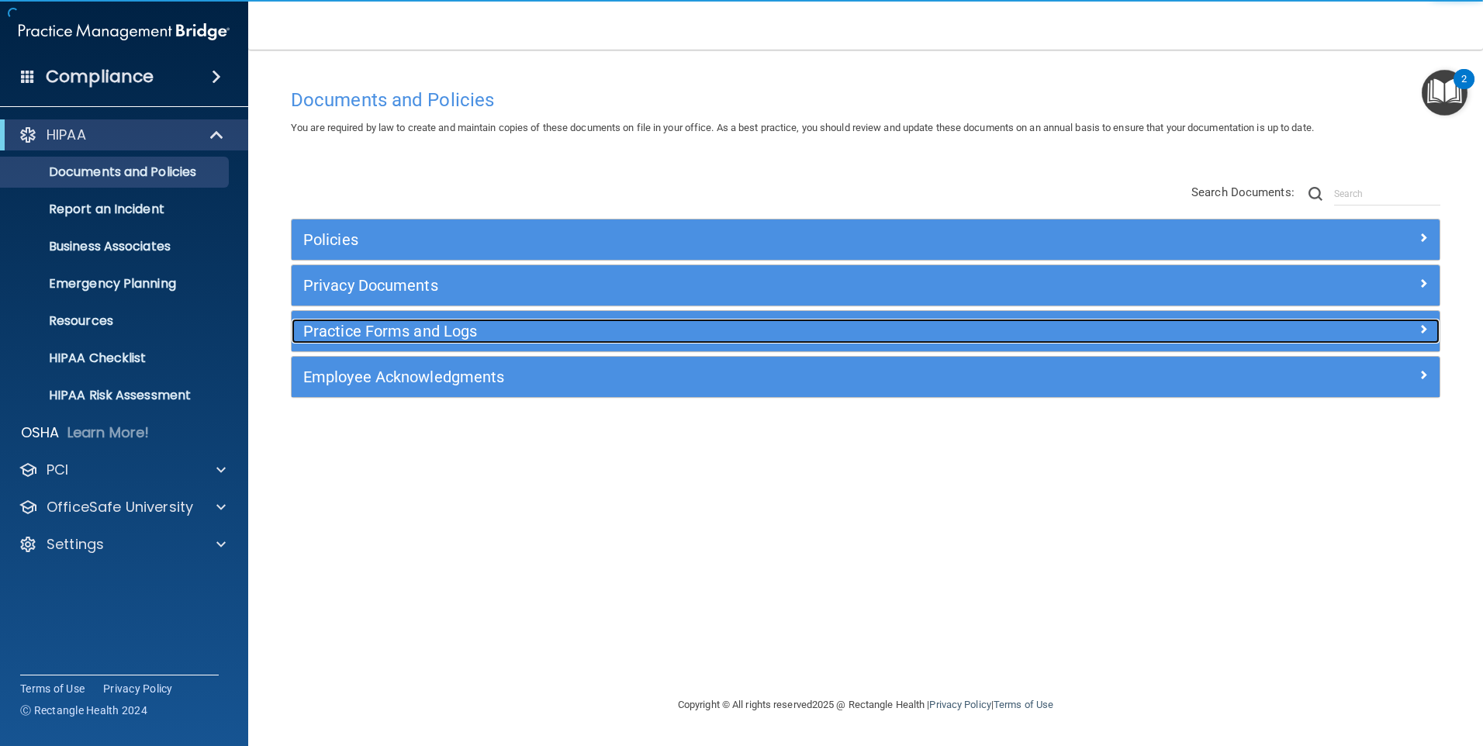
click at [361, 331] on h5 "Practice Forms and Logs" at bounding box center [722, 331] width 838 height 17
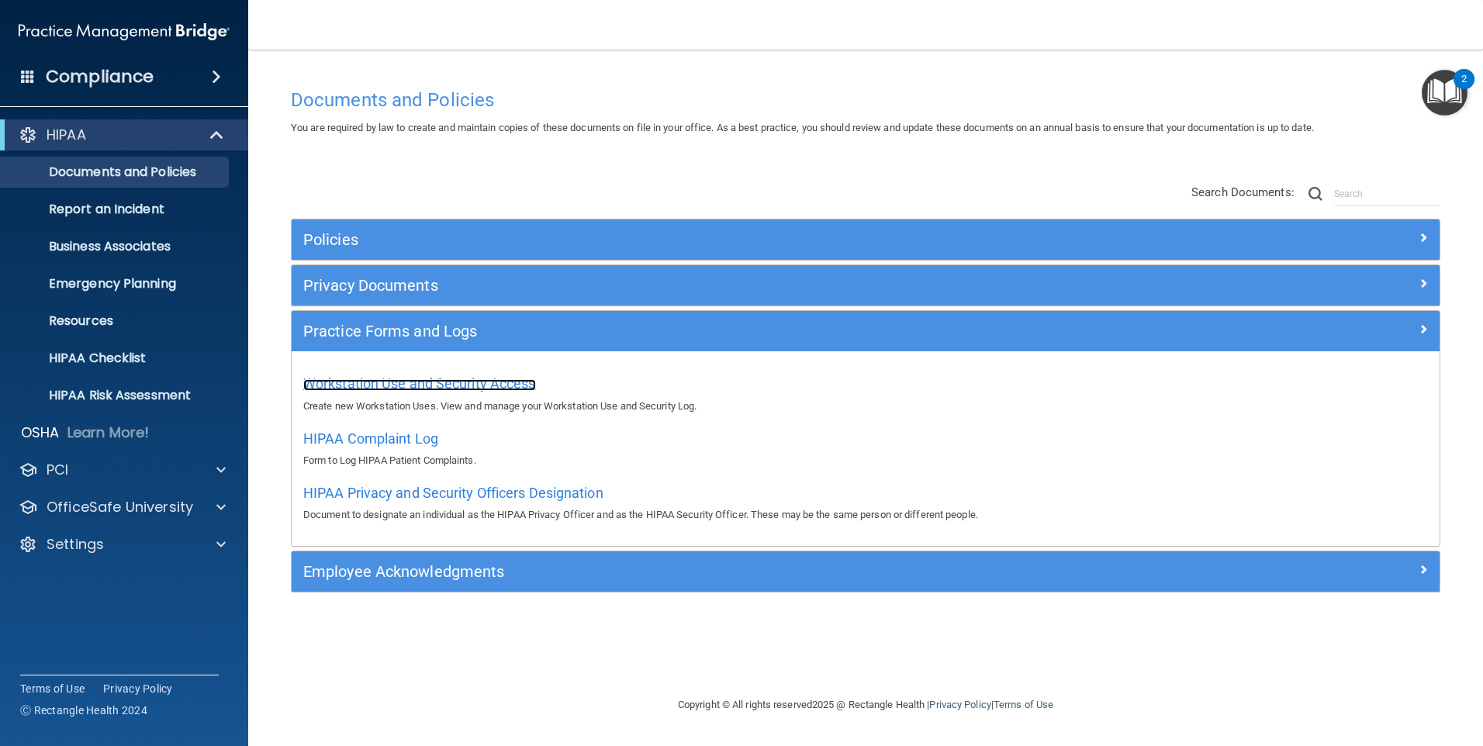
click at [417, 382] on span "Workstation Use and Security Access" at bounding box center [419, 384] width 233 height 16
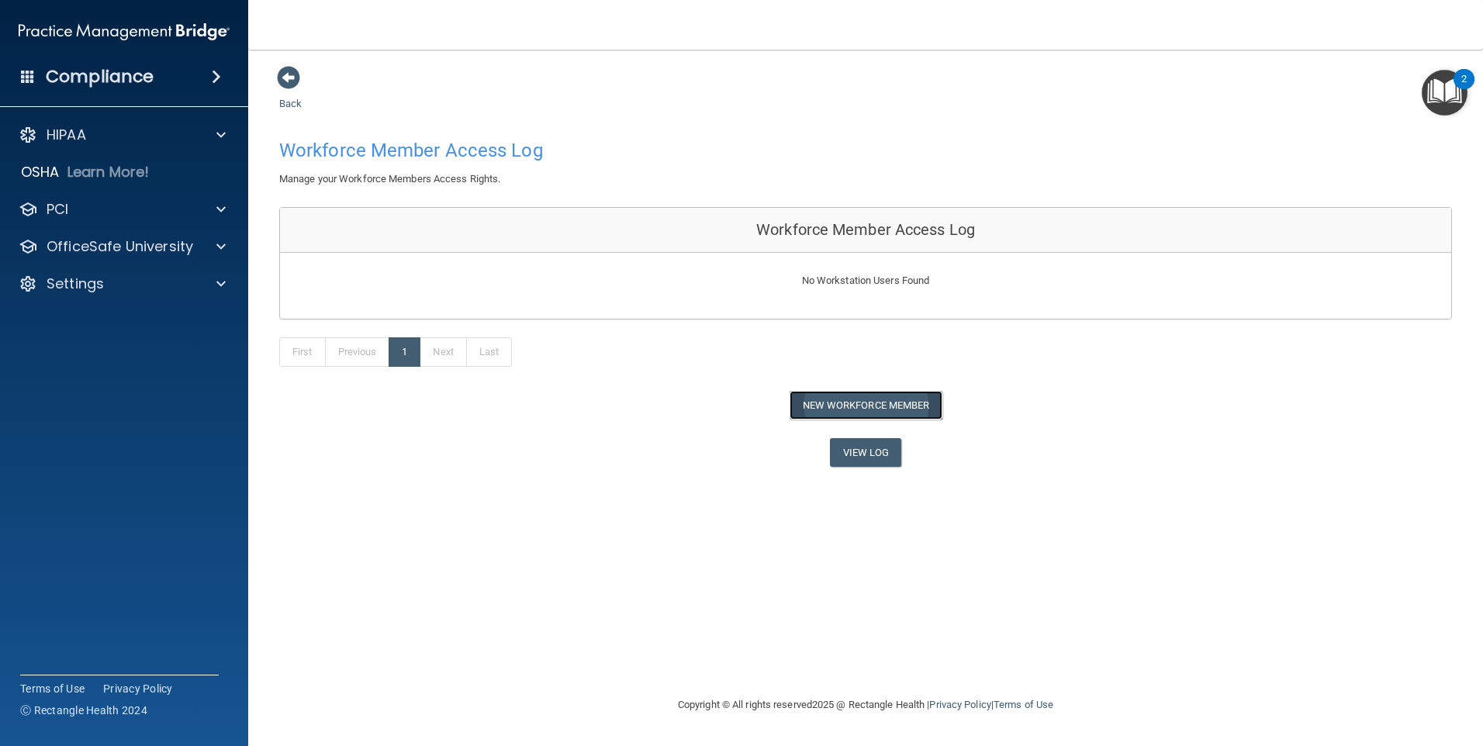
click at [878, 405] on button "New Workforce Member" at bounding box center [866, 405] width 153 height 29
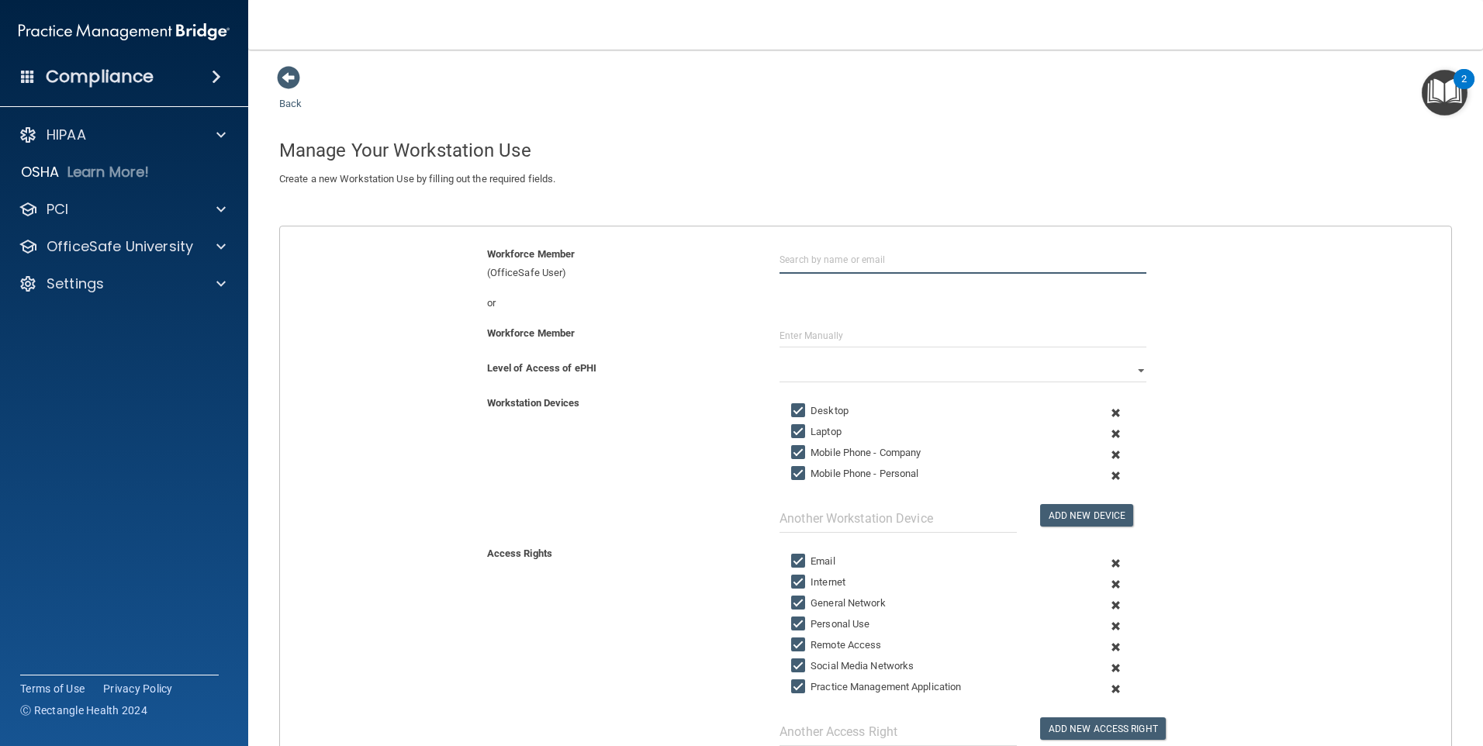
click at [787, 265] on input "text" at bounding box center [963, 259] width 367 height 29
type input "[PERSON_NAME]"
click at [791, 431] on input "Laptop" at bounding box center [800, 432] width 18 height 12
checkbox input "false"
click at [792, 452] on input "Mobile Phone - Company" at bounding box center [800, 453] width 18 height 12
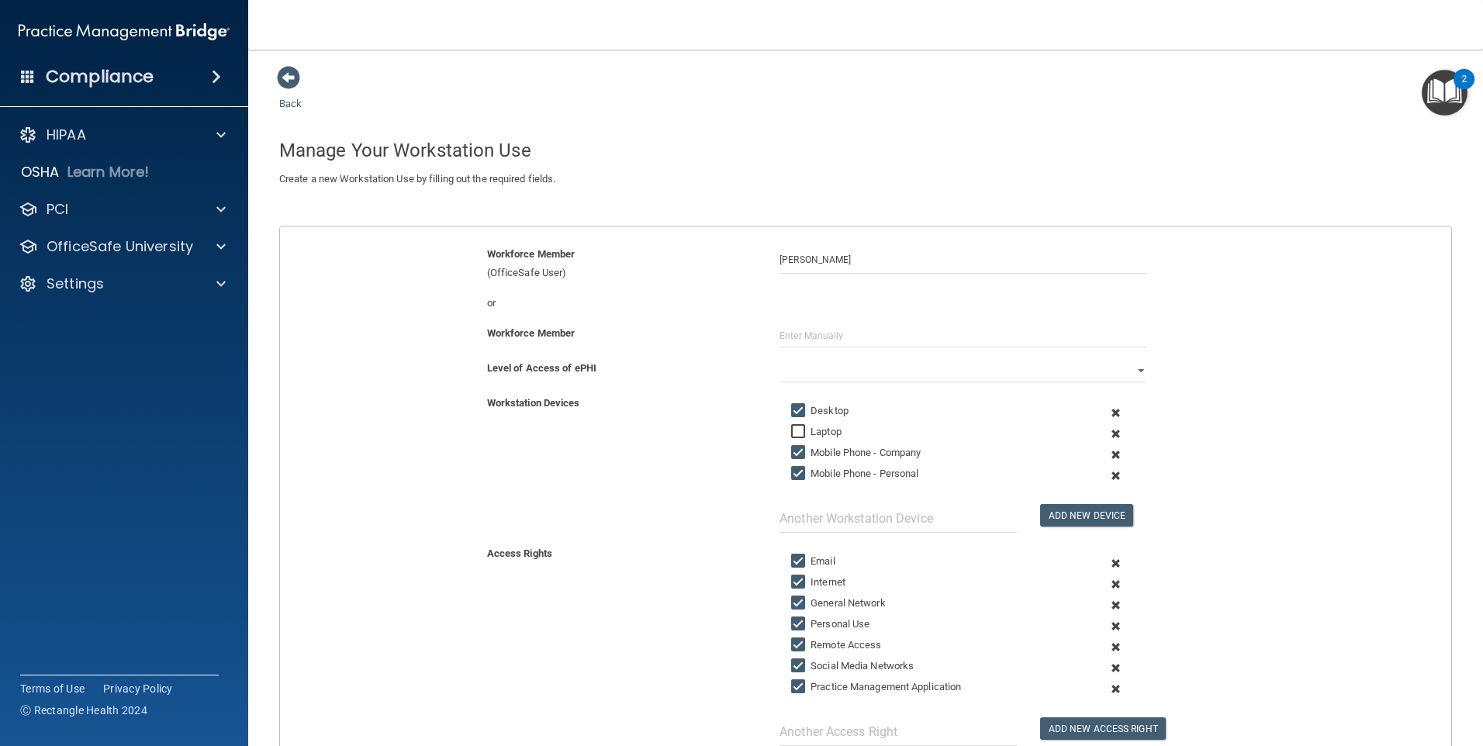
checkbox input "false"
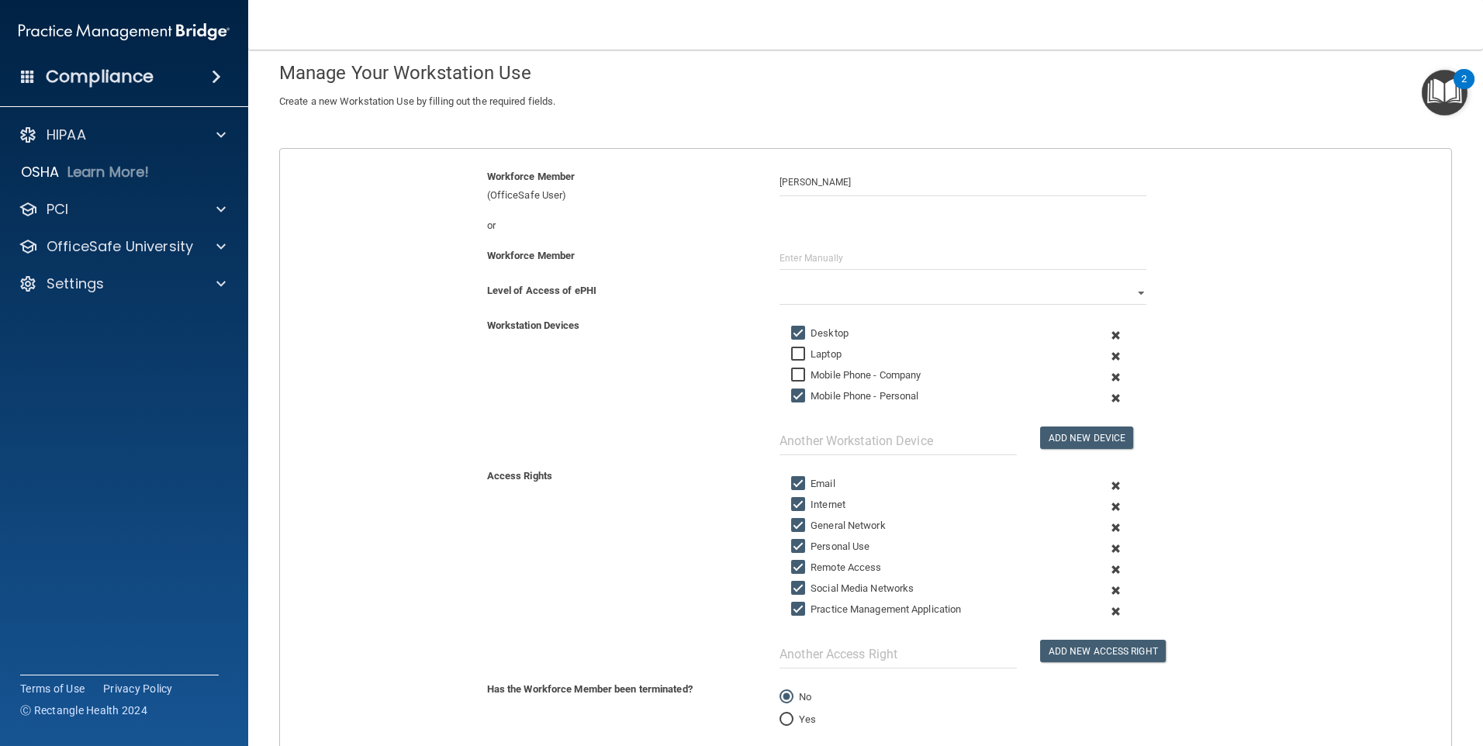
scroll to position [155, 0]
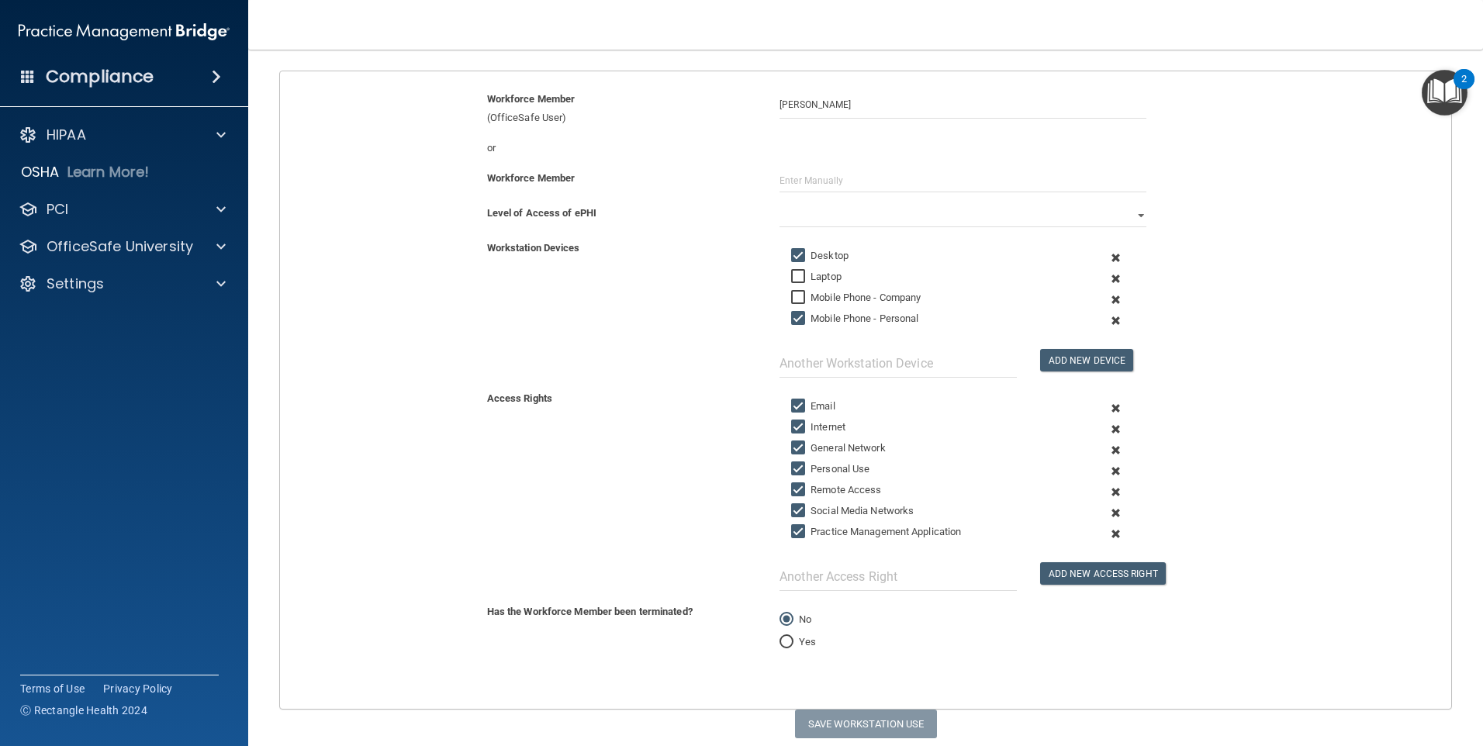
click at [794, 485] on input "Remote Access" at bounding box center [800, 490] width 18 height 12
checkbox input "false"
click at [794, 508] on input "Social Media Networks" at bounding box center [800, 511] width 18 height 12
checkbox input "false"
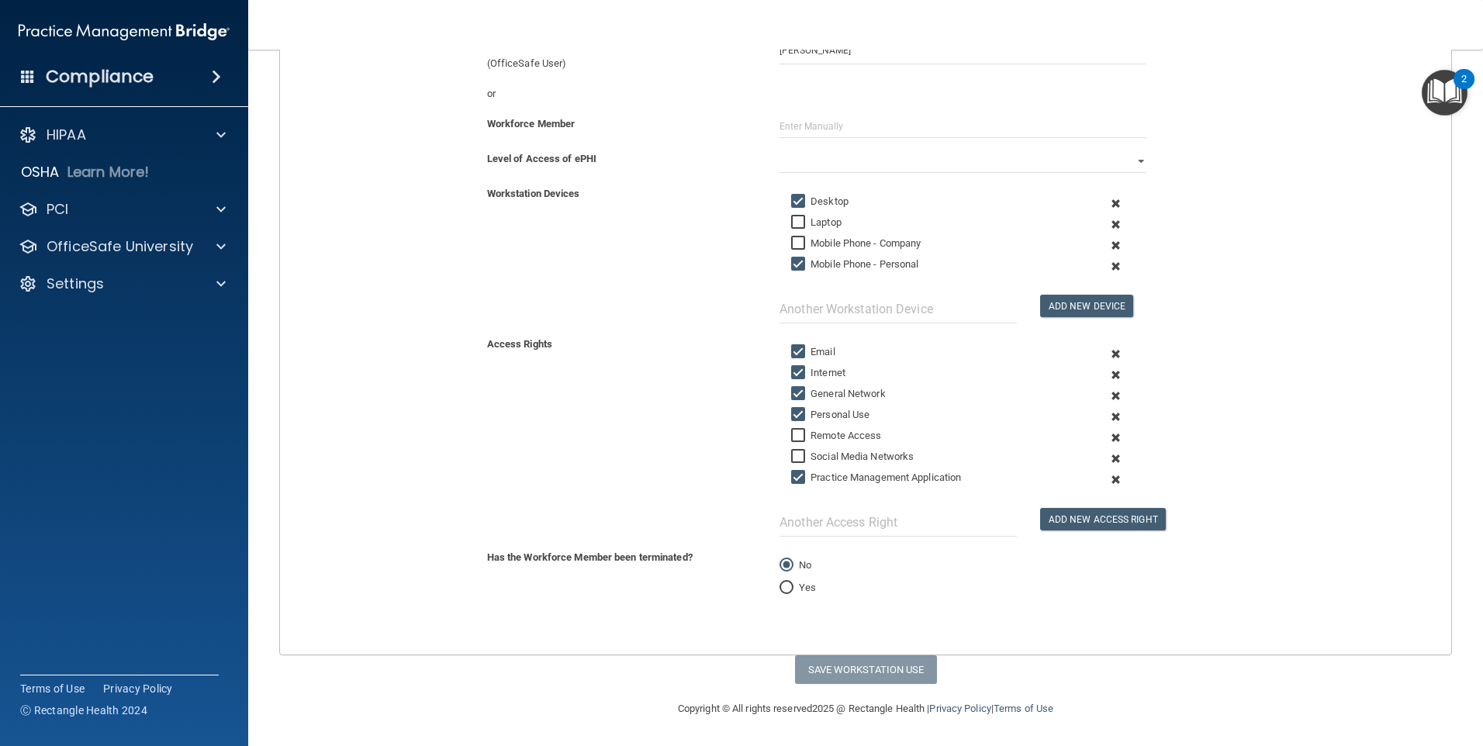
scroll to position [0, 0]
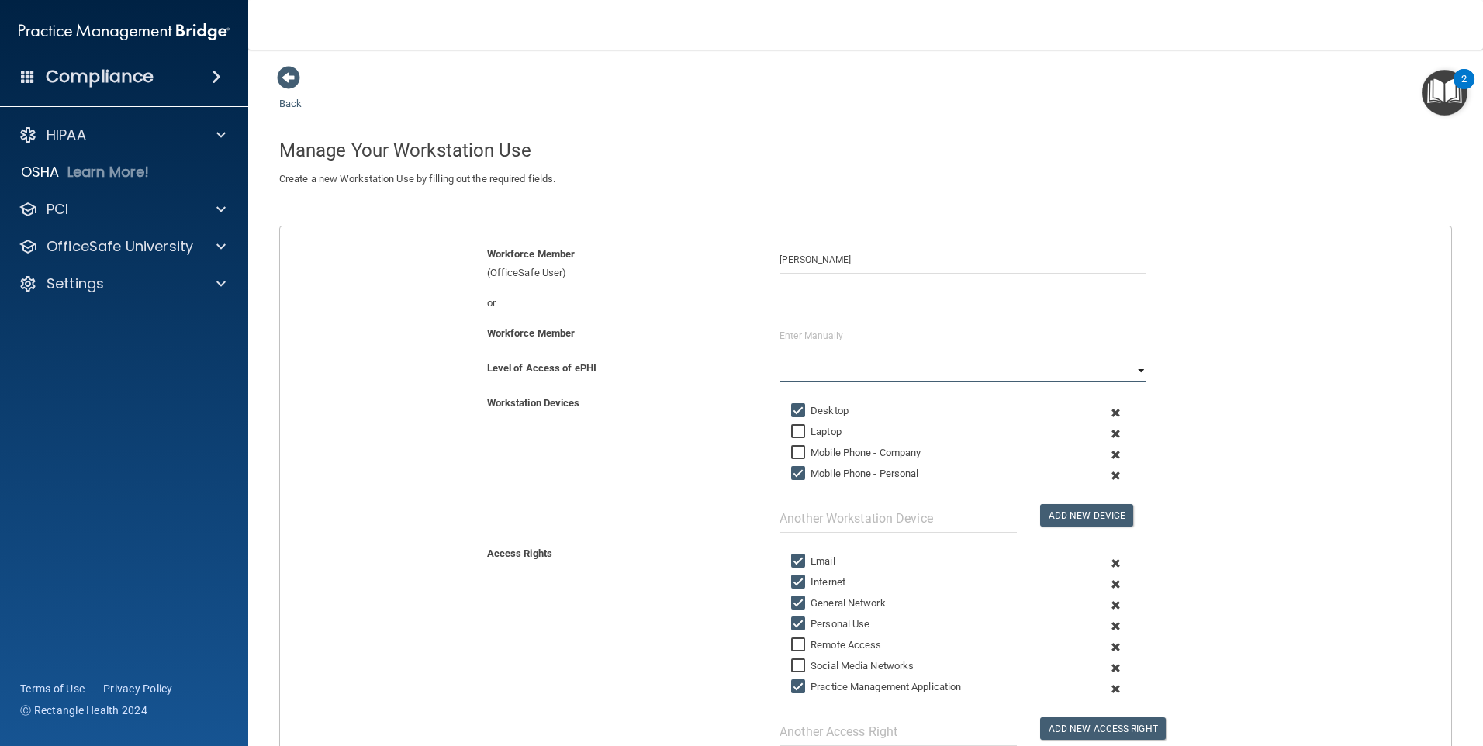
click at [808, 377] on select "Full Limited None" at bounding box center [963, 370] width 367 height 23
click at [780, 359] on select "Full Limited None" at bounding box center [963, 370] width 367 height 23
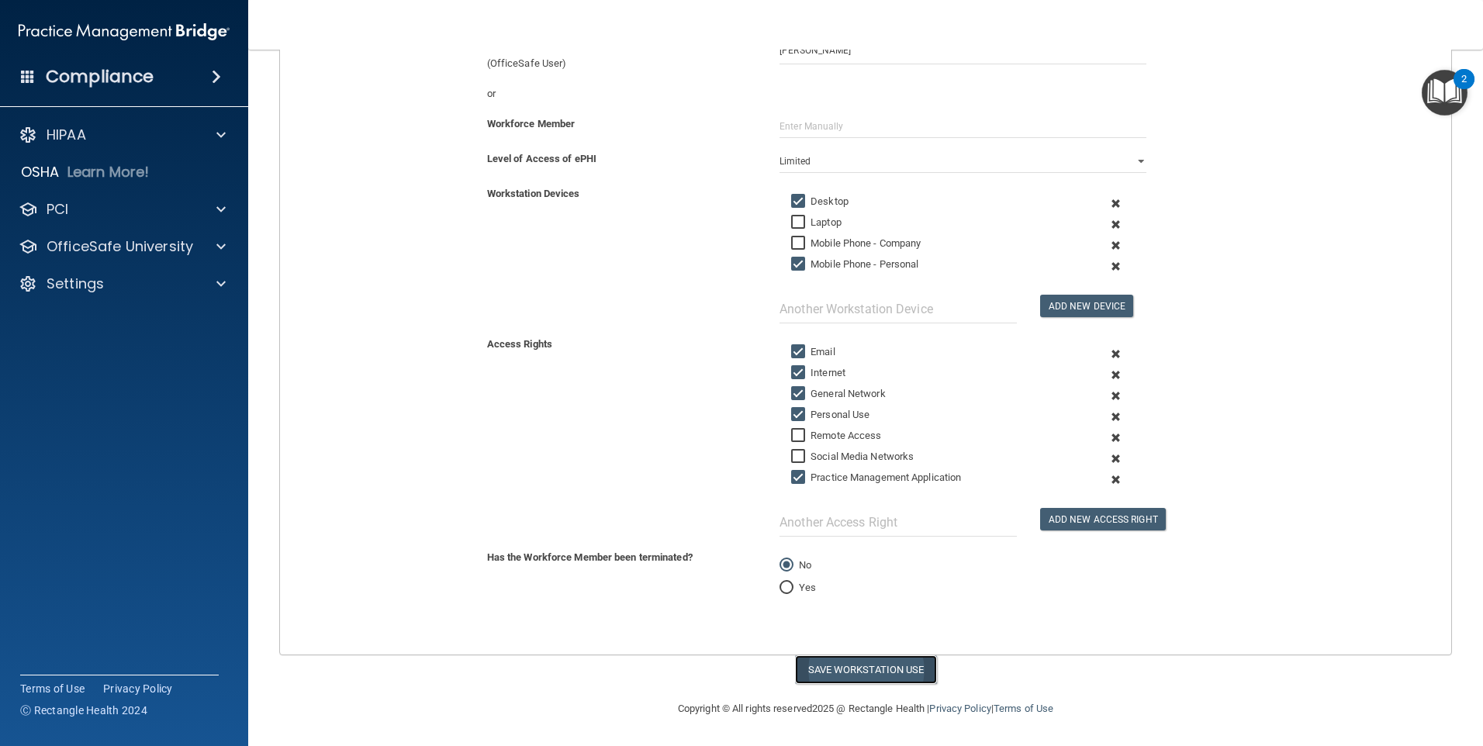
click at [839, 664] on button "Save Workstation Use" at bounding box center [866, 670] width 142 height 29
select select "? string:Full ?"
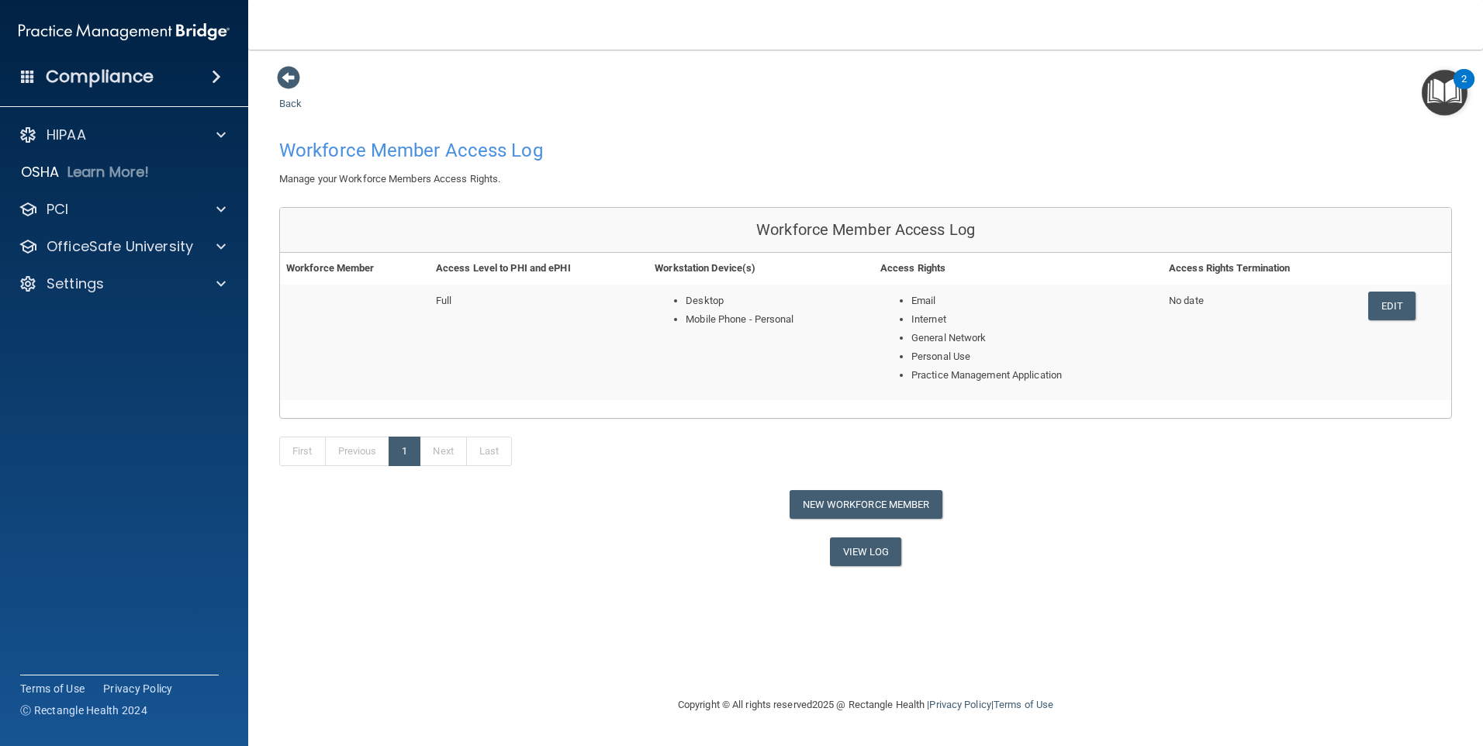
click at [1367, 317] on td "Edit" at bounding box center [1406, 342] width 89 height 115
click at [1403, 302] on link "Edit" at bounding box center [1392, 306] width 47 height 29
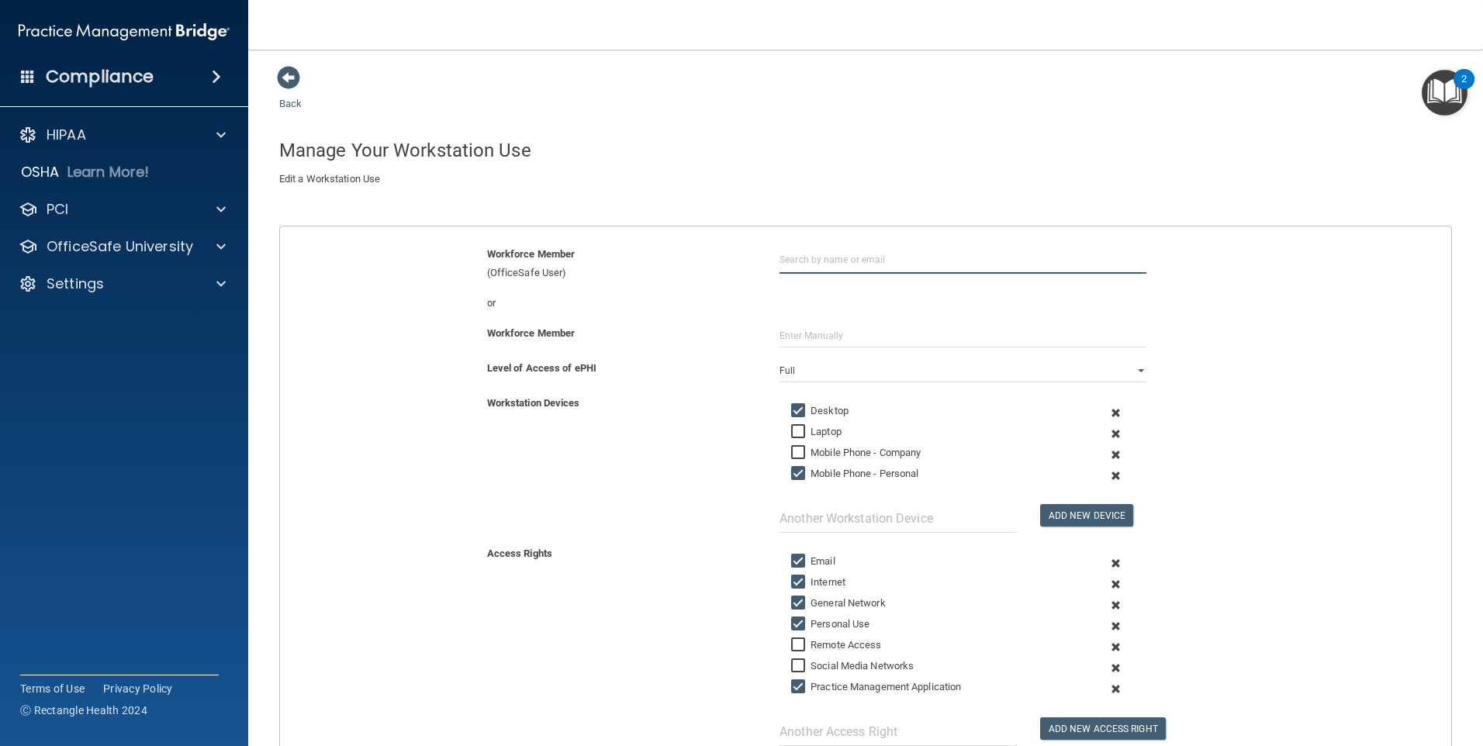
click at [781, 259] on input "text" at bounding box center [963, 259] width 367 height 29
type input "[PERSON_NAME]"
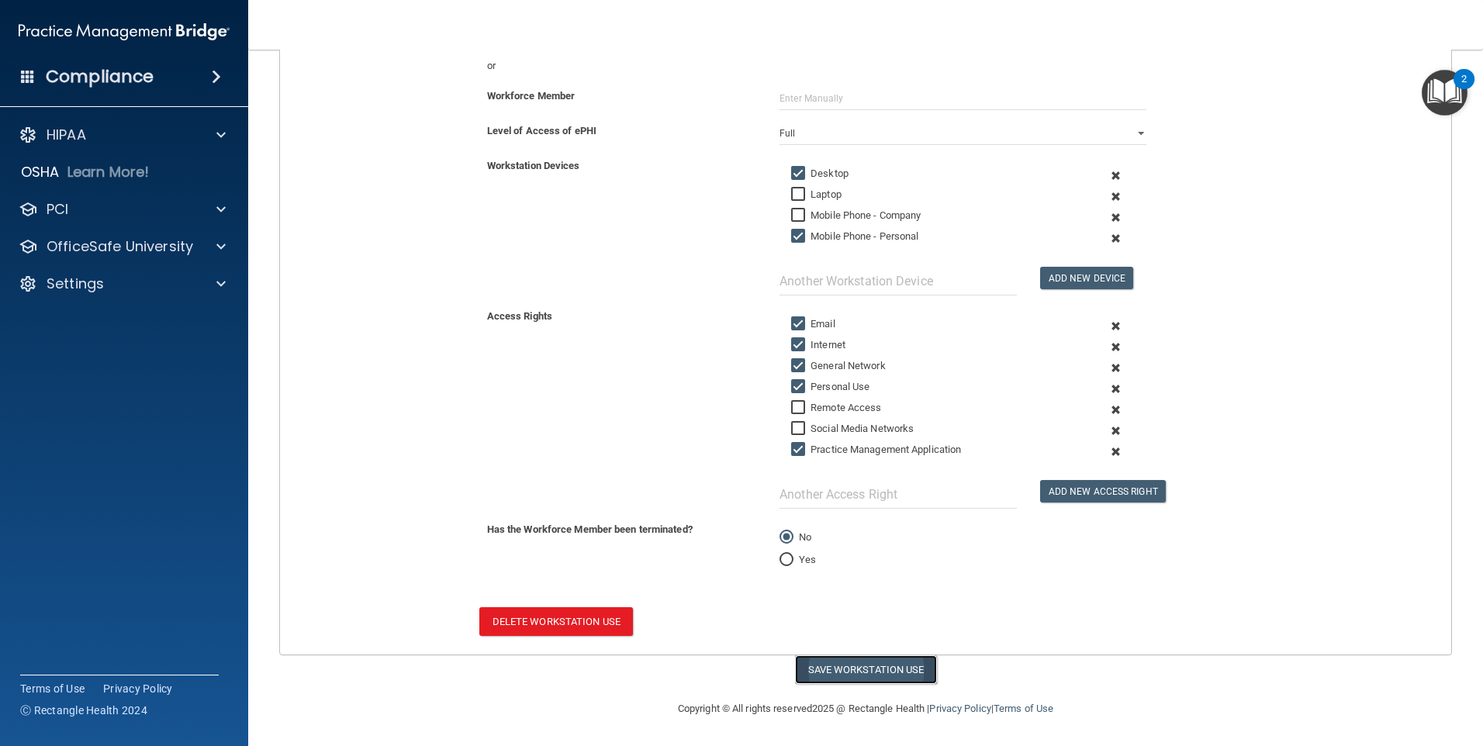
click at [840, 670] on button "Save Workstation Use" at bounding box center [866, 670] width 142 height 29
select select "? string:Full ?"
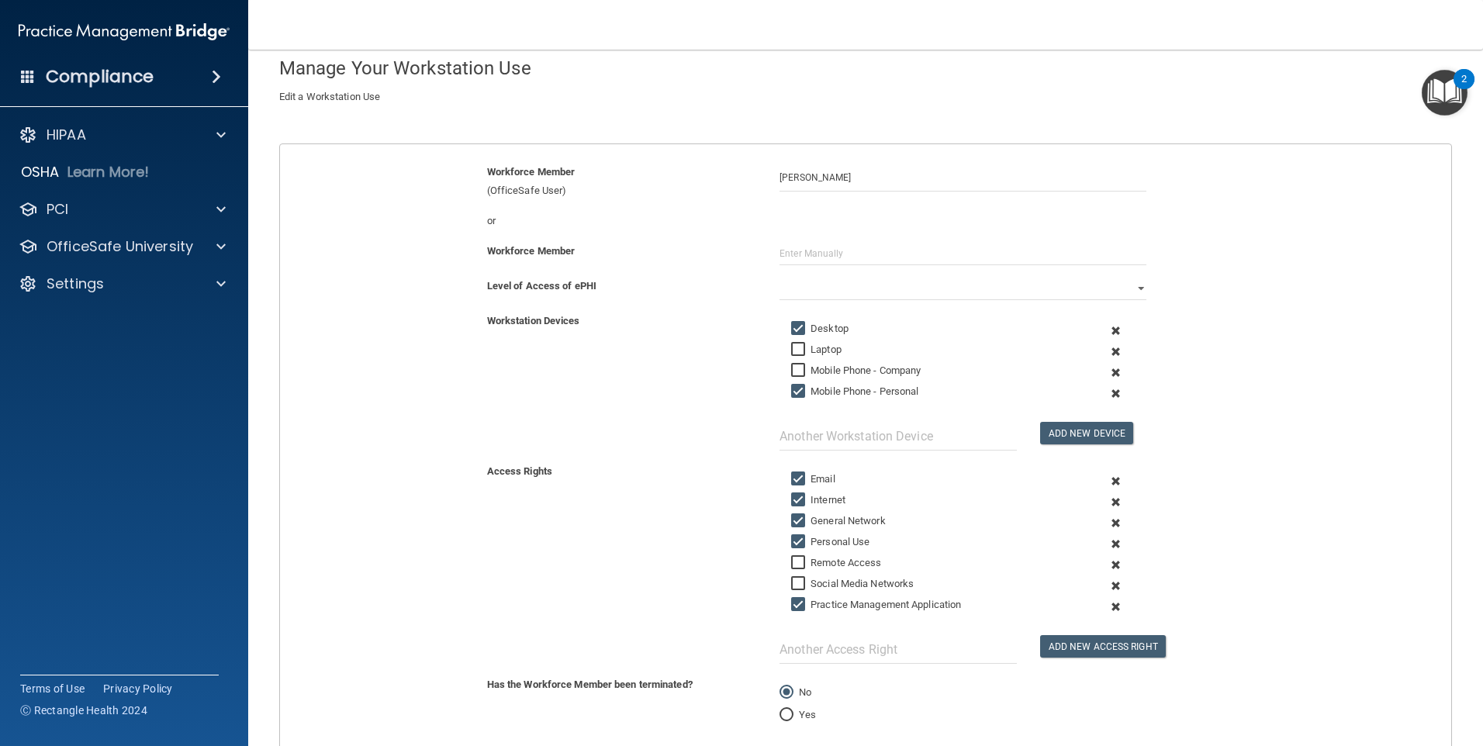
scroll to position [0, 0]
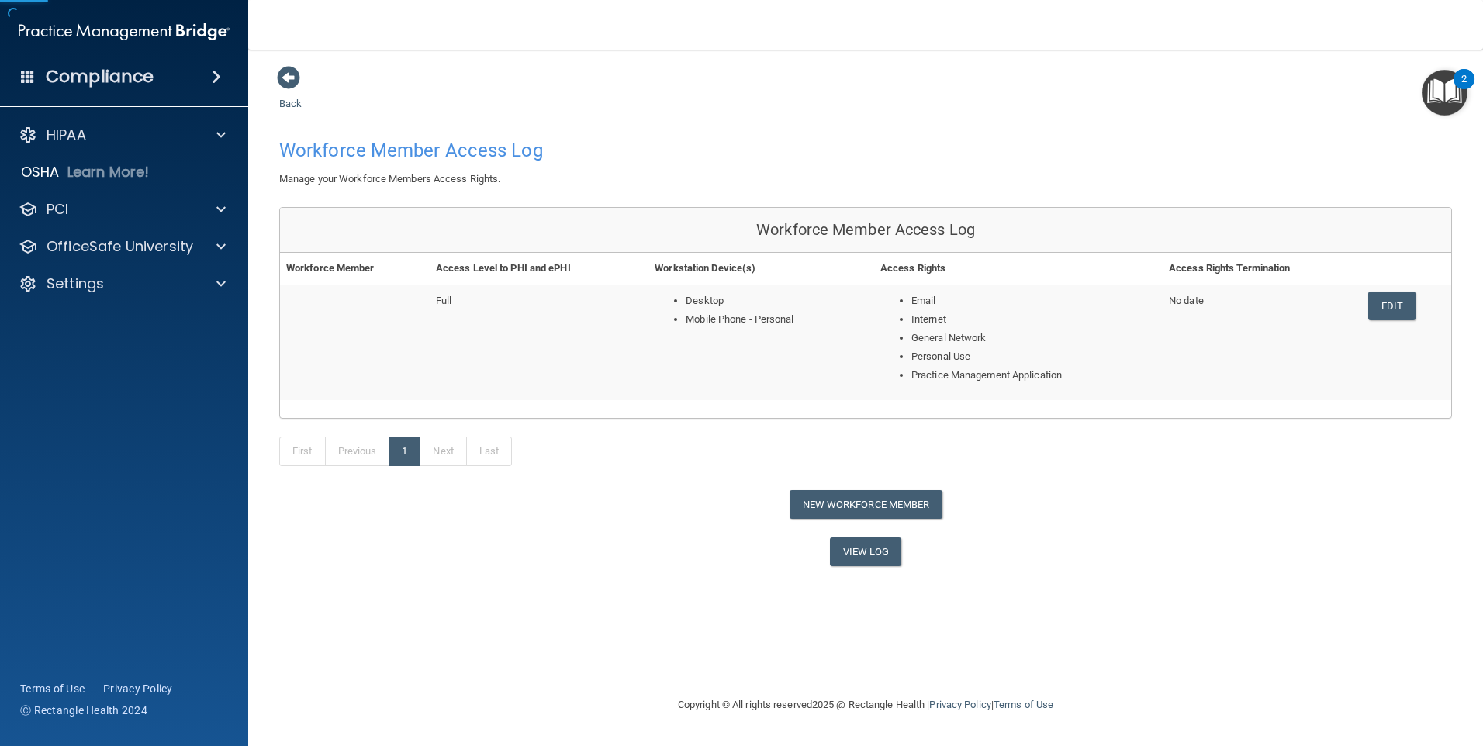
click at [291, 78] on span at bounding box center [288, 77] width 23 height 23
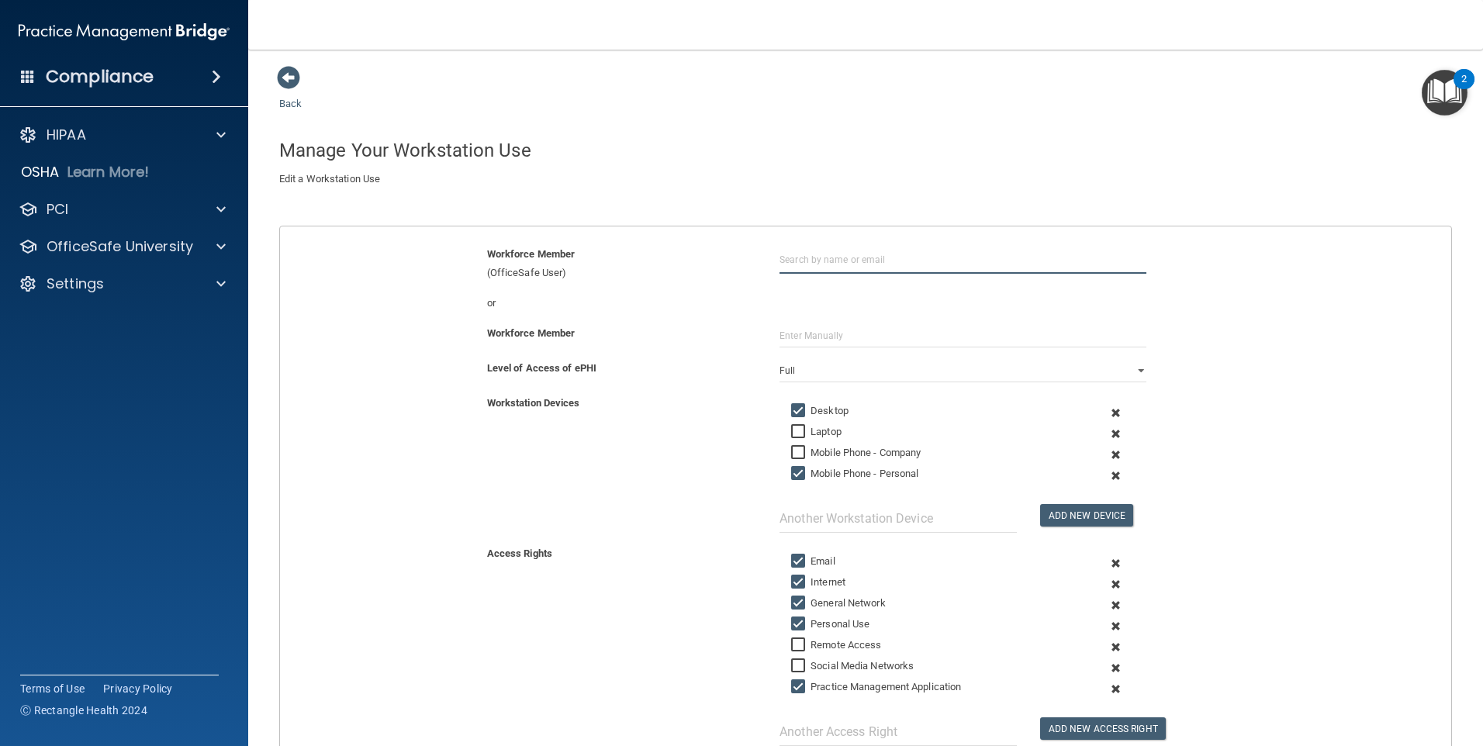
click at [819, 261] on input "text" at bounding box center [963, 259] width 367 height 29
drag, startPoint x: 842, startPoint y: 262, endPoint x: 719, endPoint y: 267, distance: 122.7
click at [719, 267] on div "Workforce Member (OfficeSafe User) [PERSON_NAME]" at bounding box center [865, 263] width 1195 height 37
type input "d"
type input "[PERSON_NAME]"
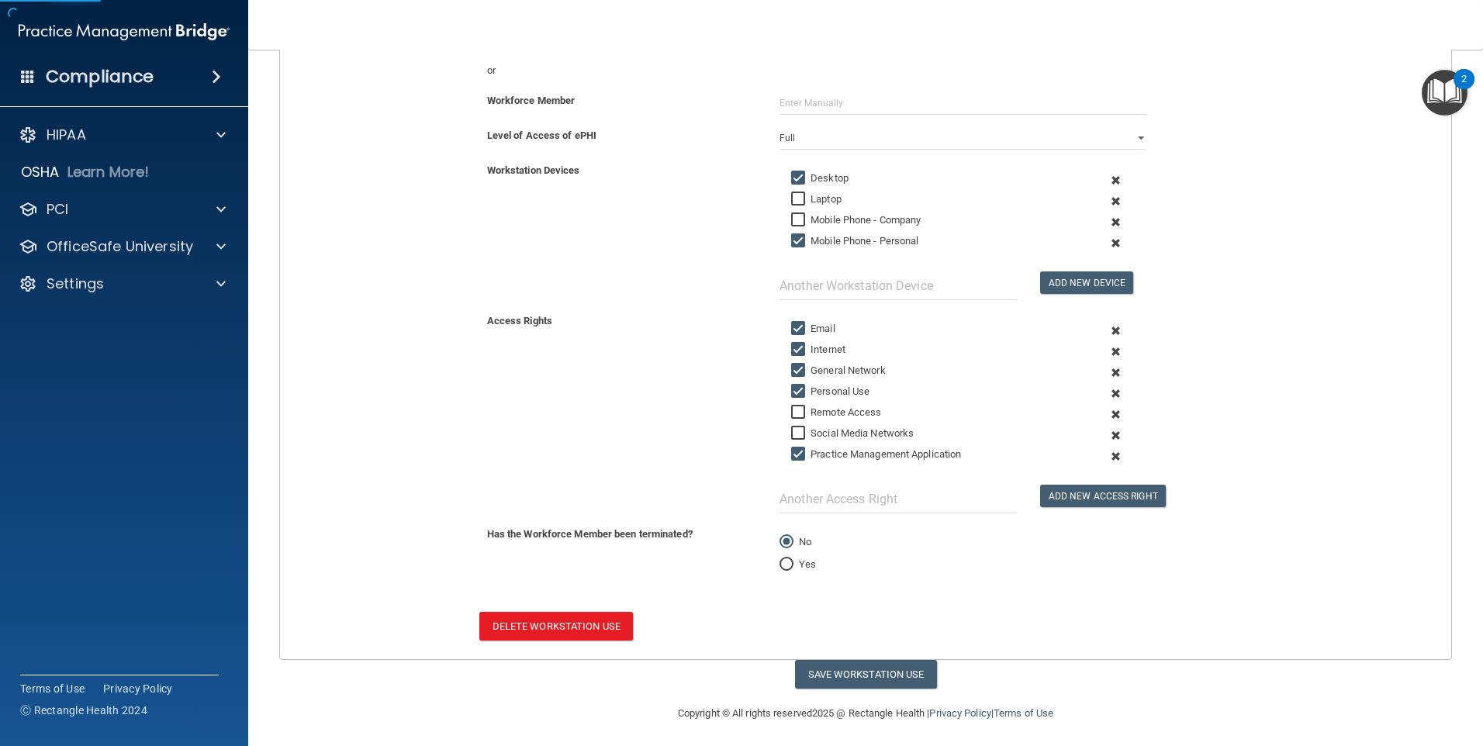
scroll to position [237, 0]
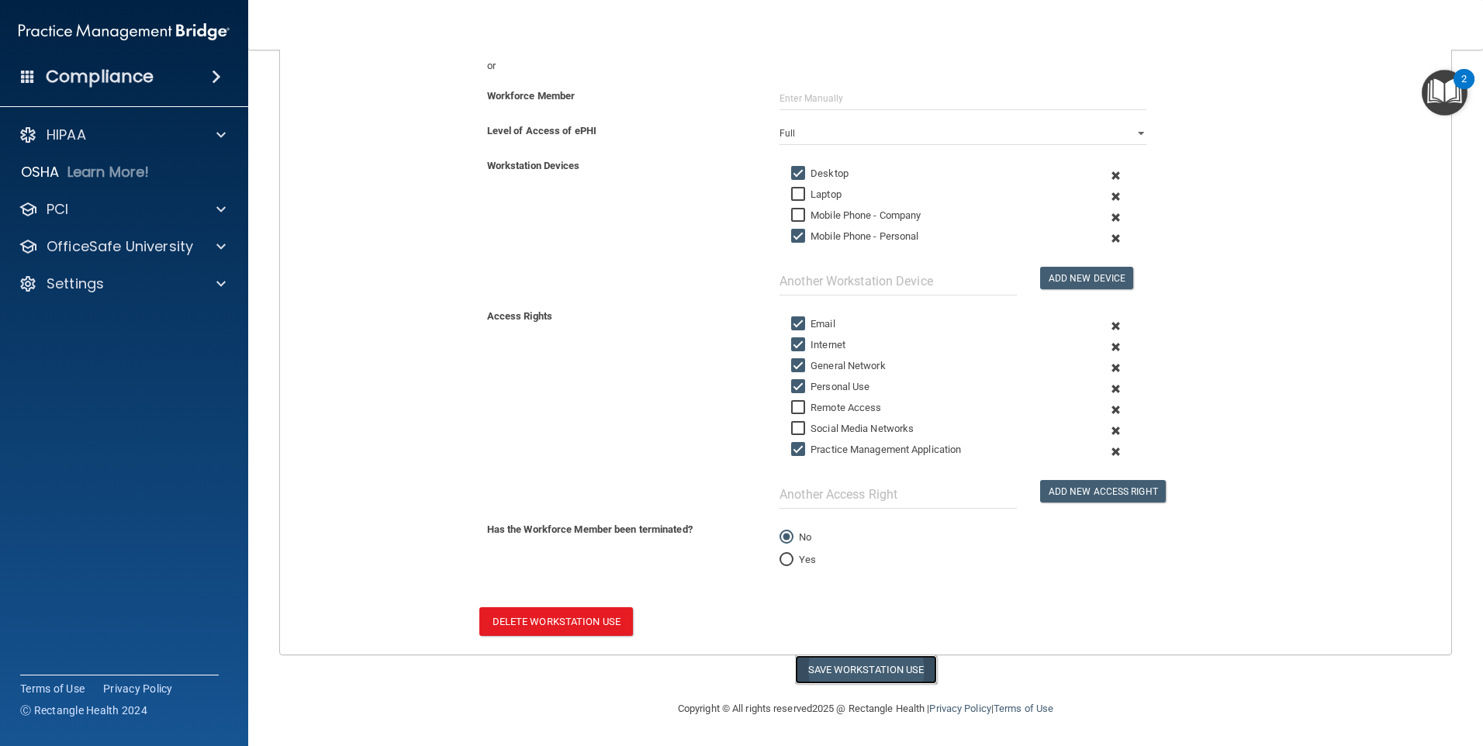
click at [860, 668] on button "Save Workstation Use" at bounding box center [866, 670] width 142 height 29
select select "? string:Full ?"
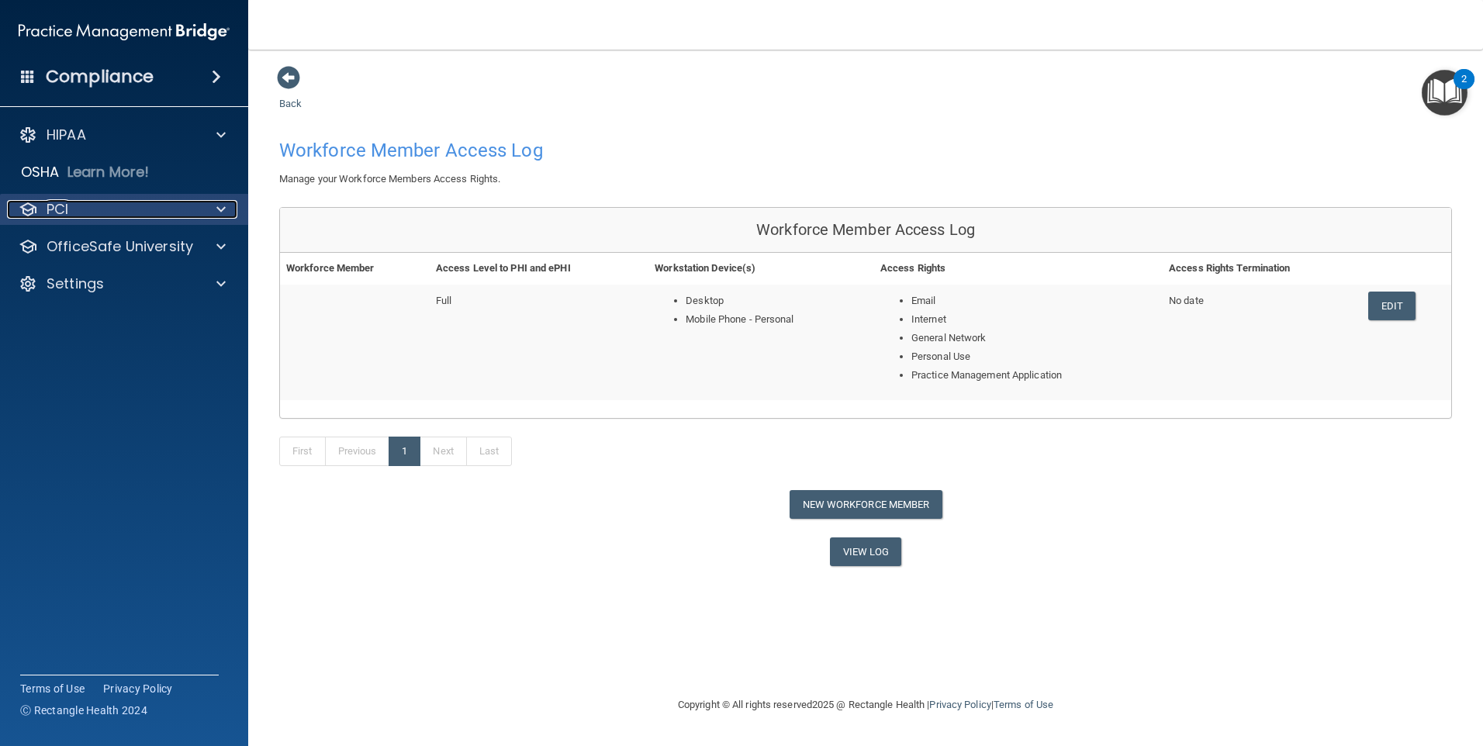
click at [50, 210] on p "PCI" at bounding box center [58, 209] width 22 height 19
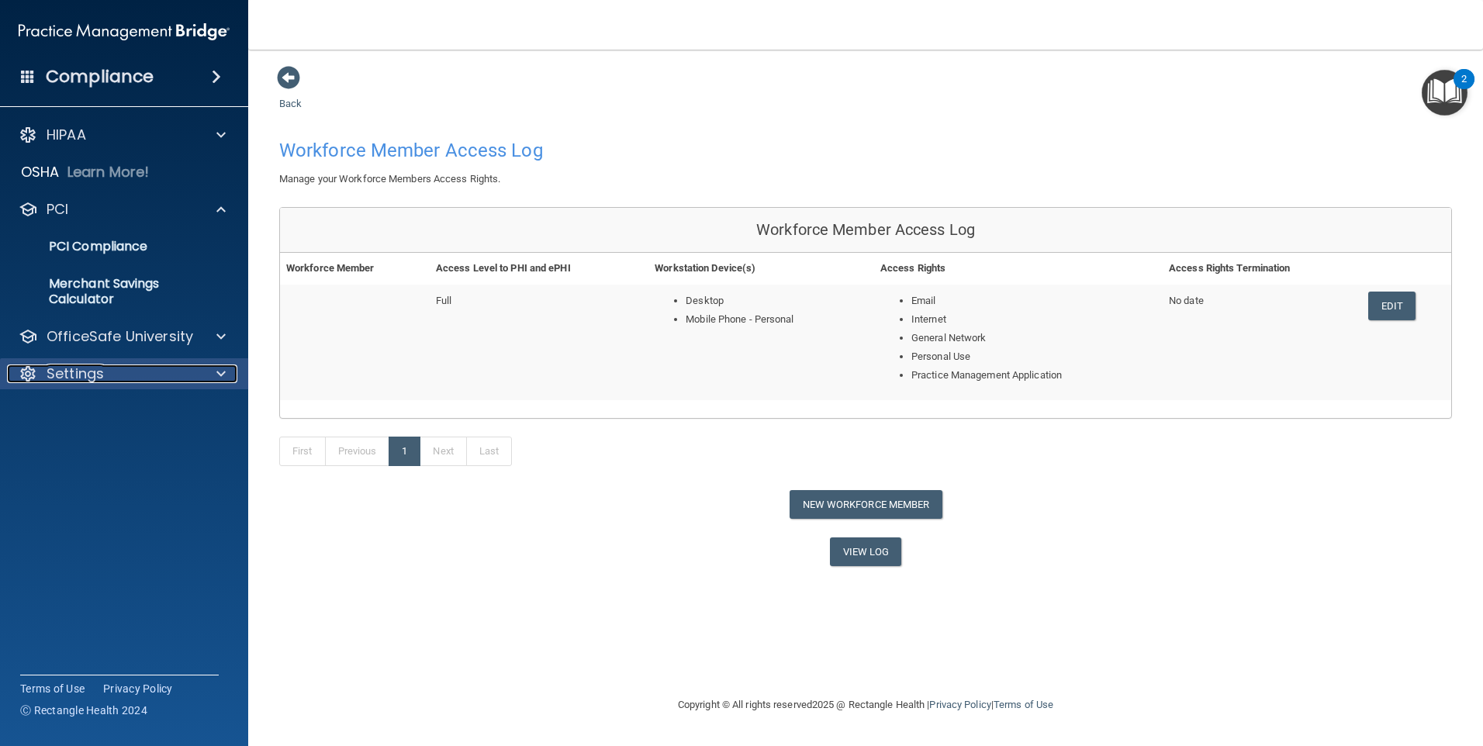
click at [73, 370] on p "Settings" at bounding box center [75, 374] width 57 height 19
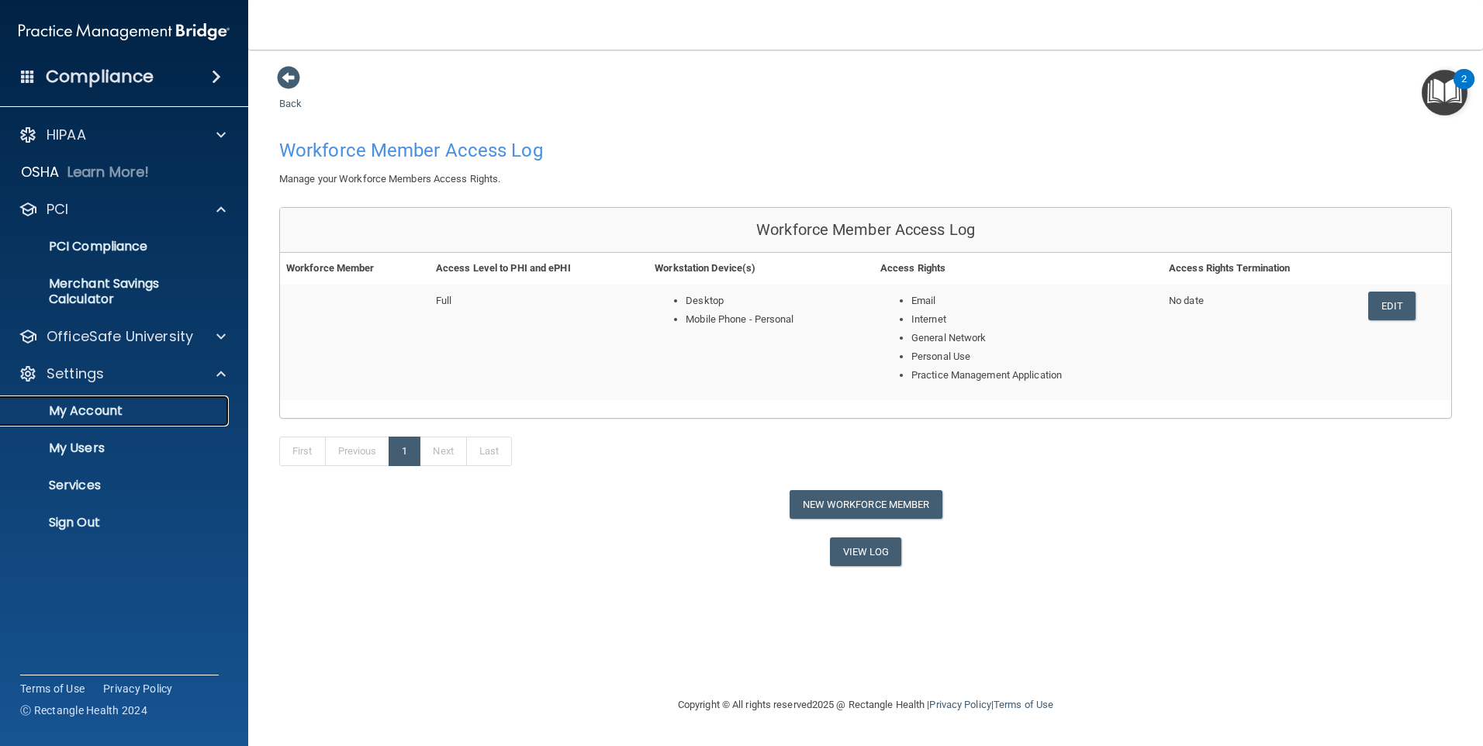
click at [95, 415] on p "My Account" at bounding box center [116, 411] width 212 height 16
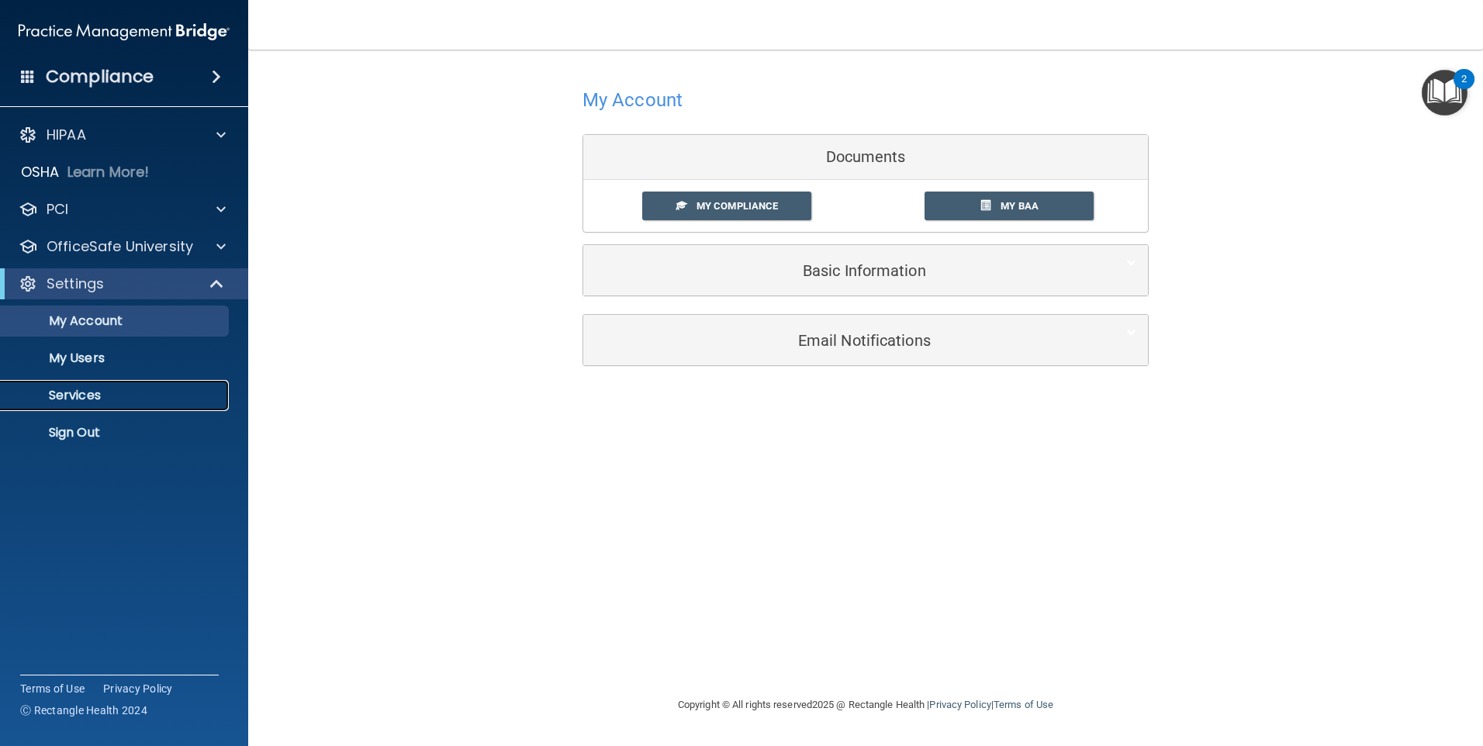
click at [68, 389] on p "Services" at bounding box center [116, 396] width 212 height 16
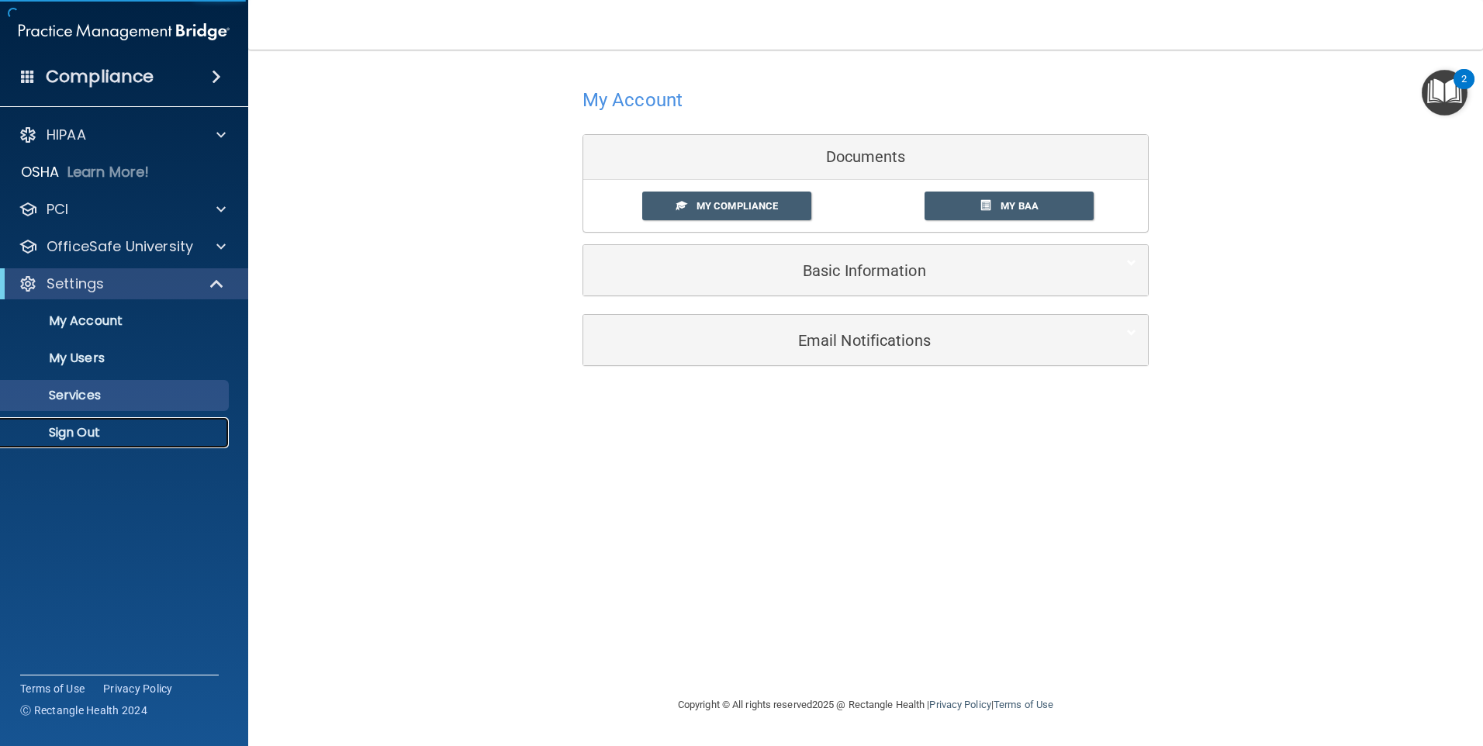
click at [78, 431] on p "Sign Out" at bounding box center [116, 433] width 212 height 16
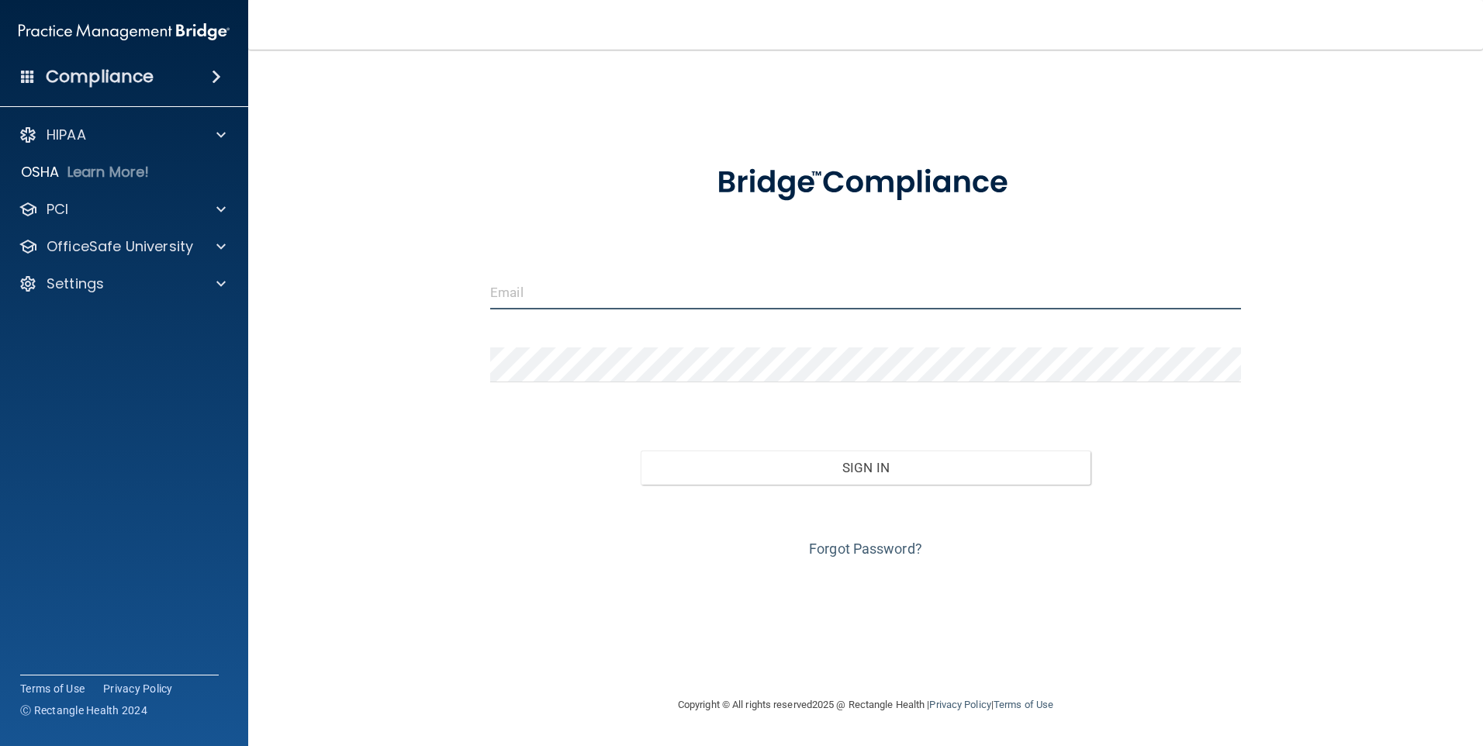
click at [525, 299] on input "email" at bounding box center [865, 292] width 751 height 35
type input "[EMAIL_ADDRESS][DOMAIN_NAME]"
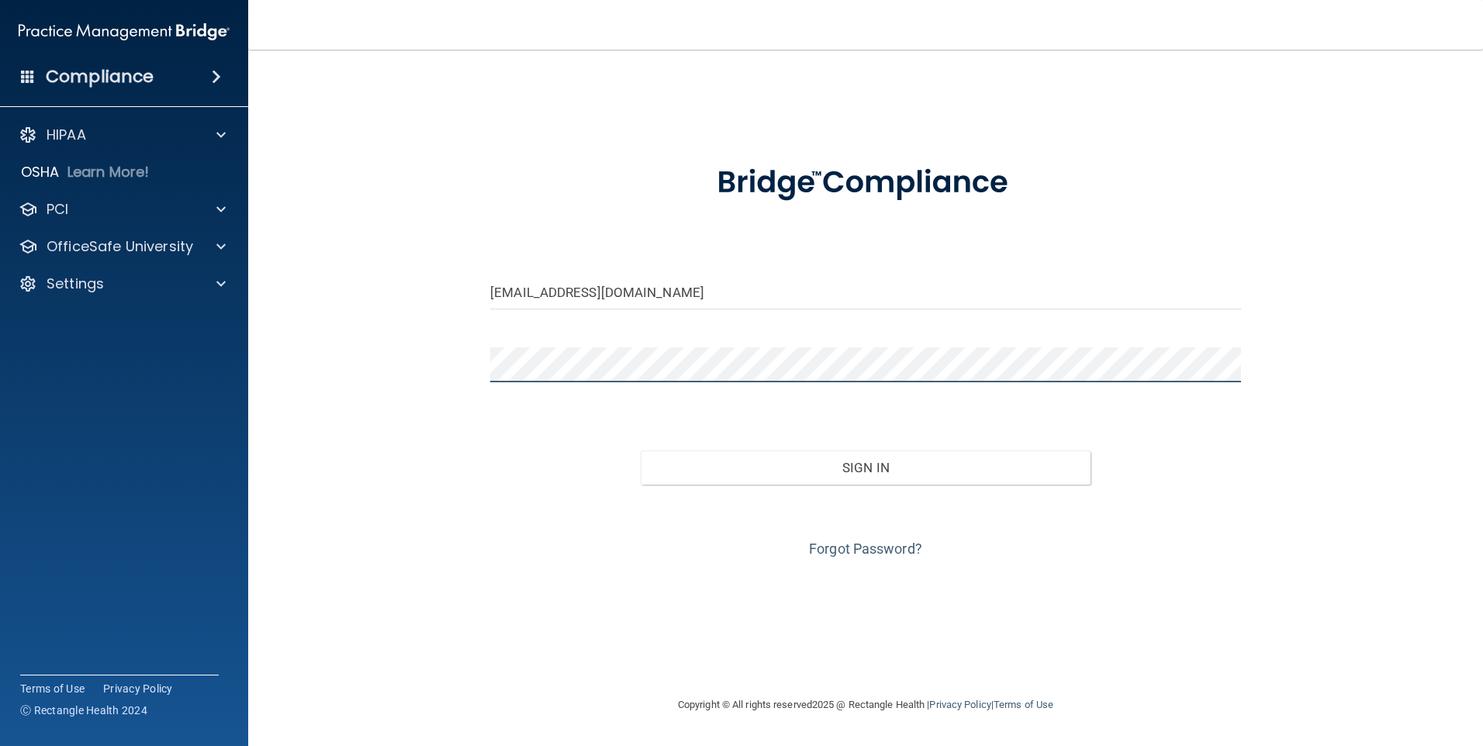
click at [641, 451] on button "Sign In" at bounding box center [866, 468] width 451 height 34
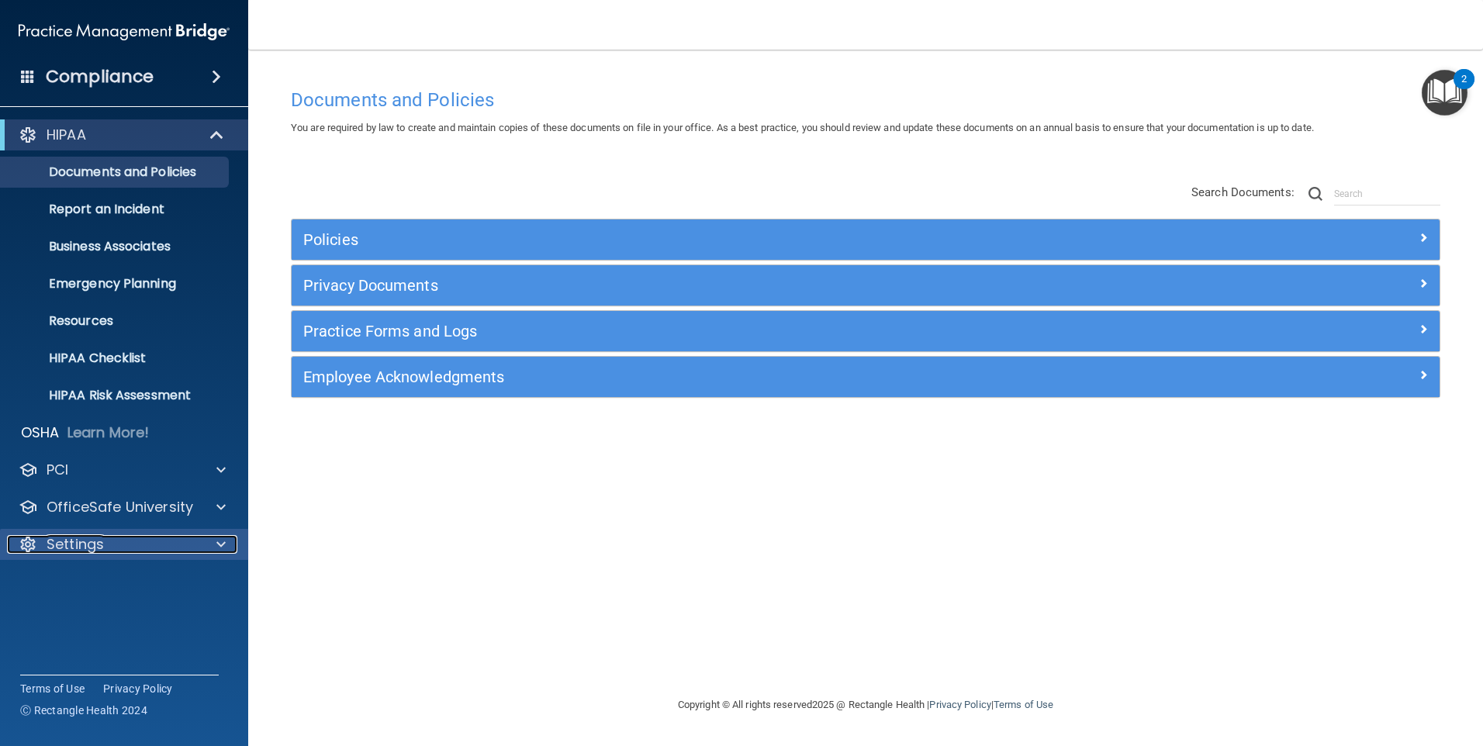
click at [78, 540] on p "Settings" at bounding box center [75, 544] width 57 height 19
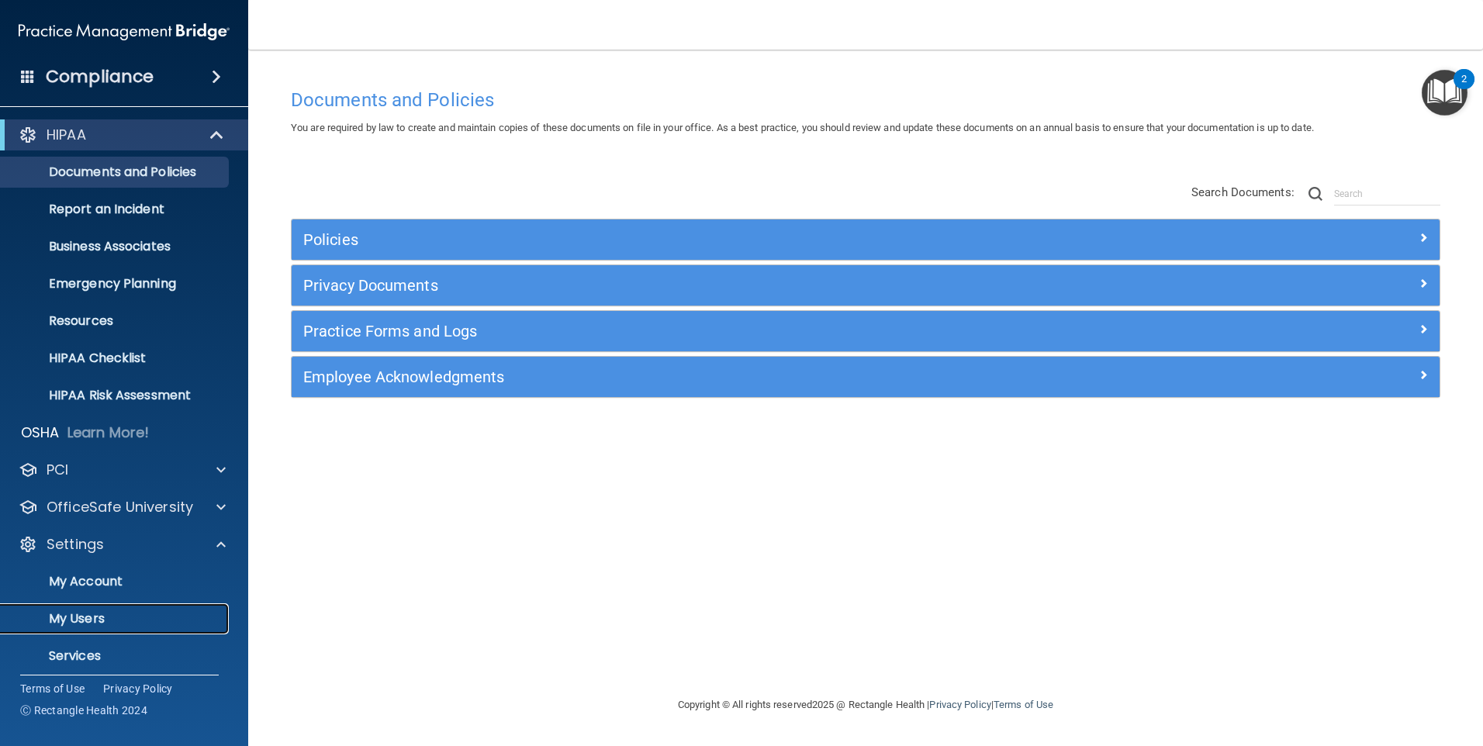
click at [79, 611] on p "My Users" at bounding box center [116, 619] width 212 height 16
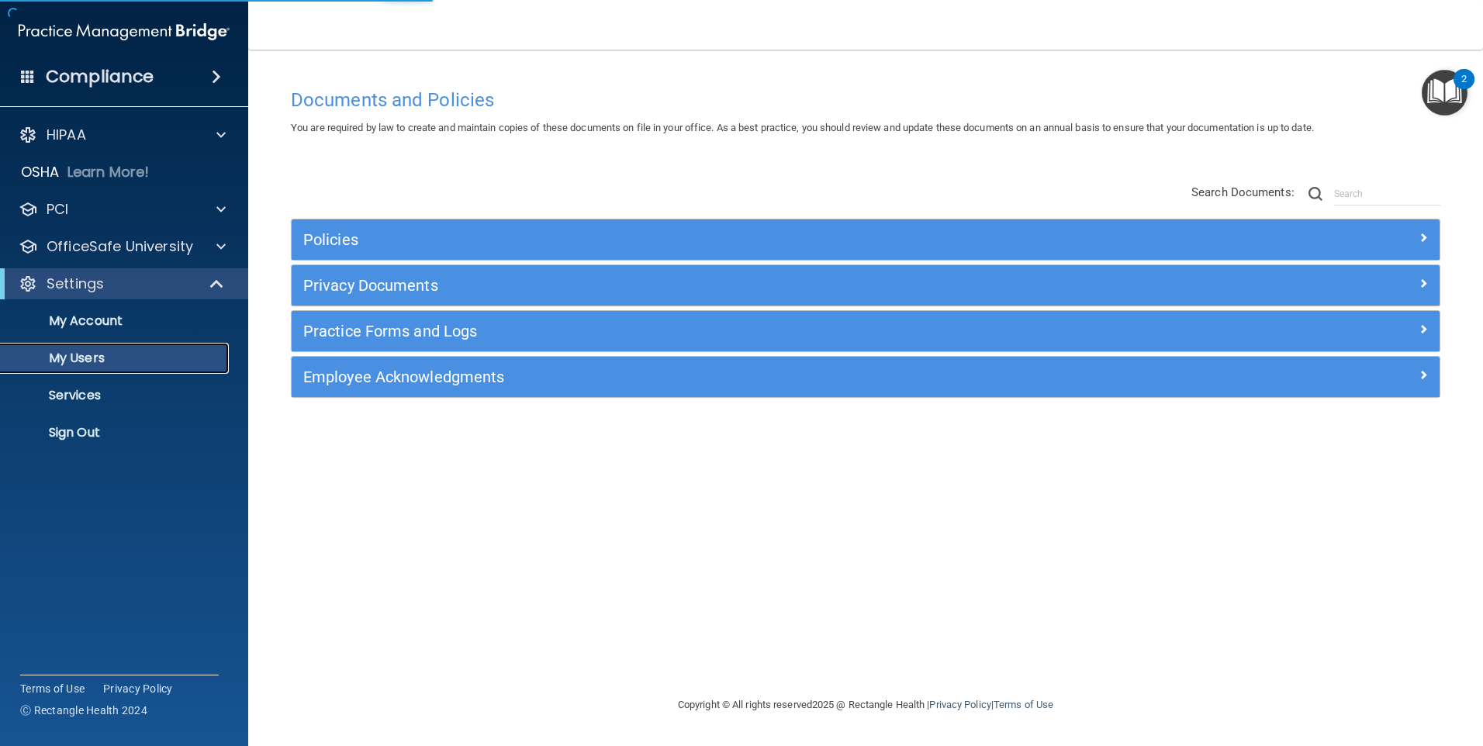
select select "20"
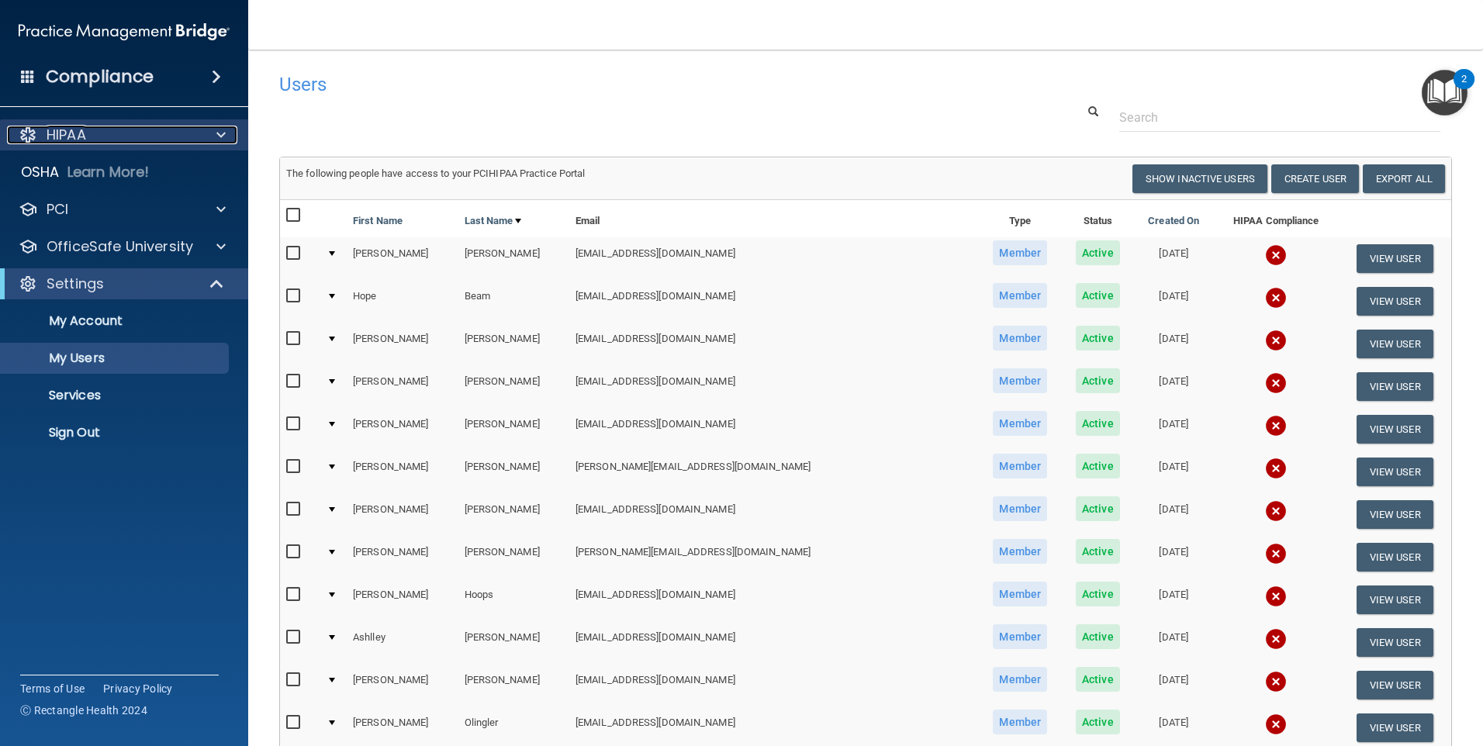
click at [88, 141] on div "HIPAA" at bounding box center [103, 135] width 192 height 19
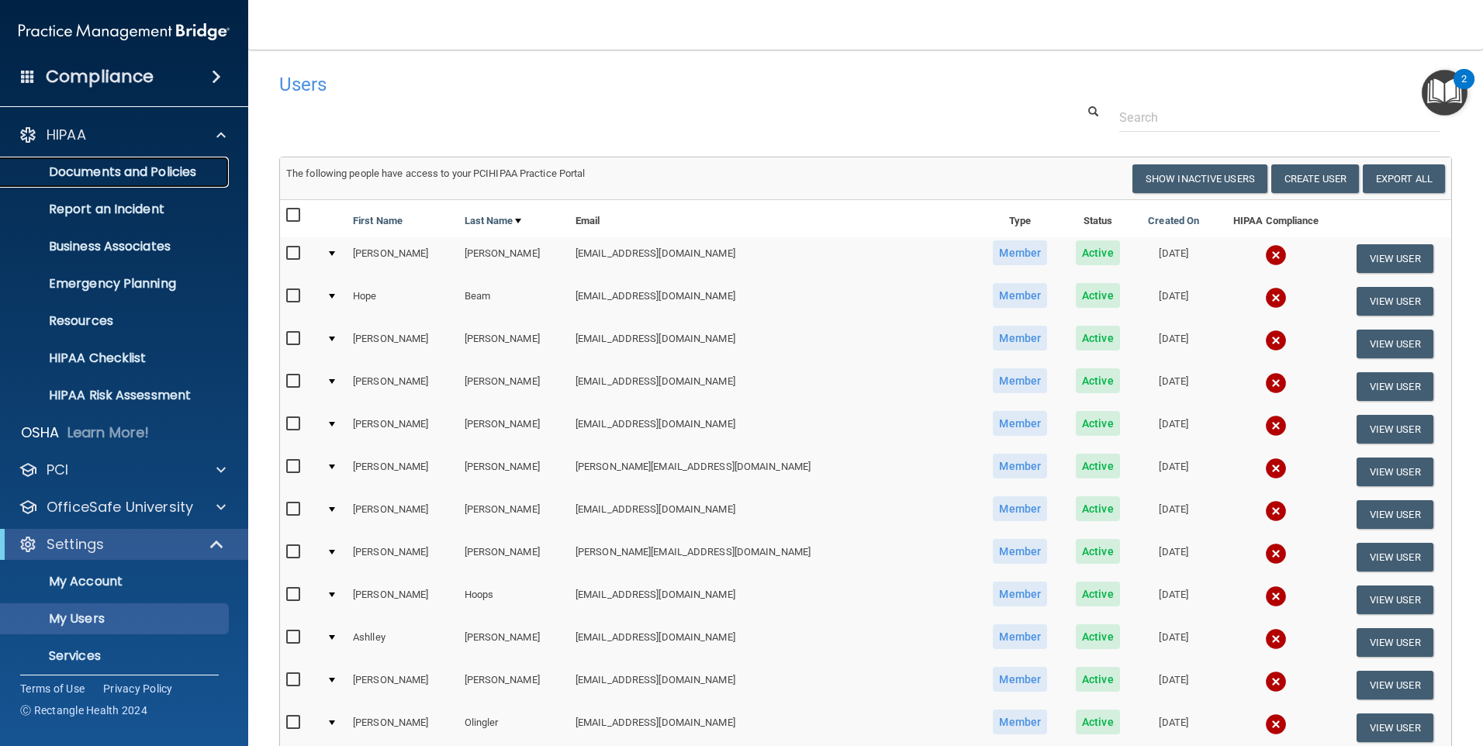
click at [88, 165] on p "Documents and Policies" at bounding box center [116, 172] width 212 height 16
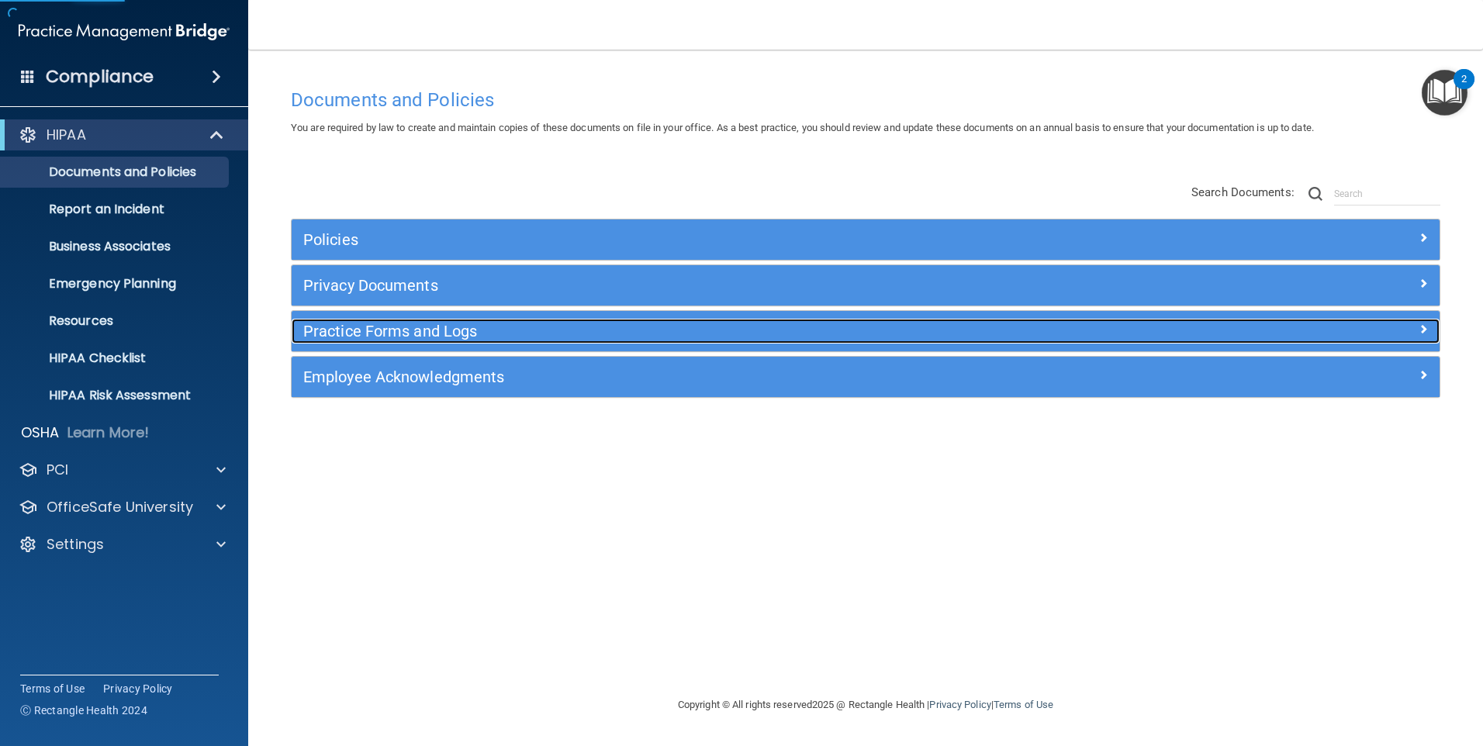
click at [373, 327] on h5 "Practice Forms and Logs" at bounding box center [722, 331] width 838 height 17
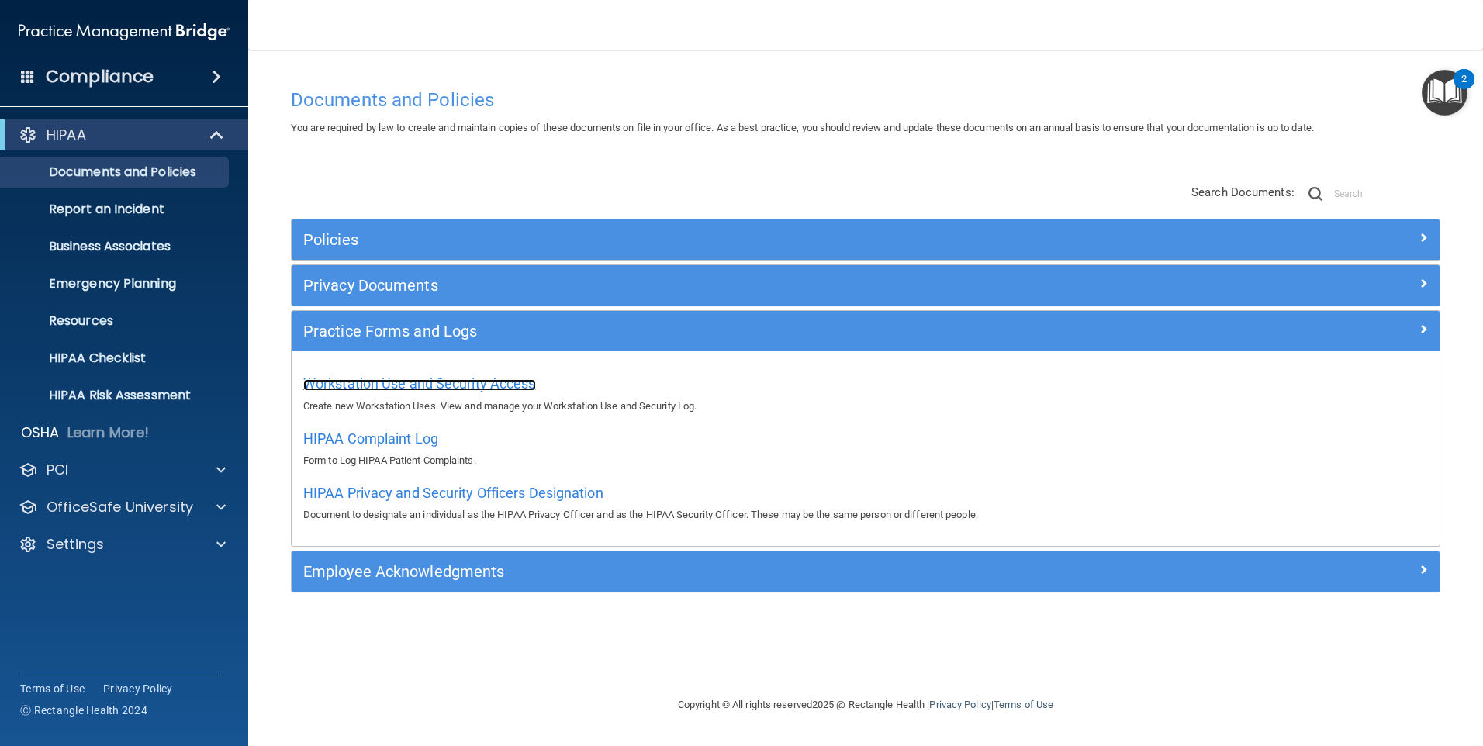
click at [428, 382] on span "Workstation Use and Security Access" at bounding box center [419, 384] width 233 height 16
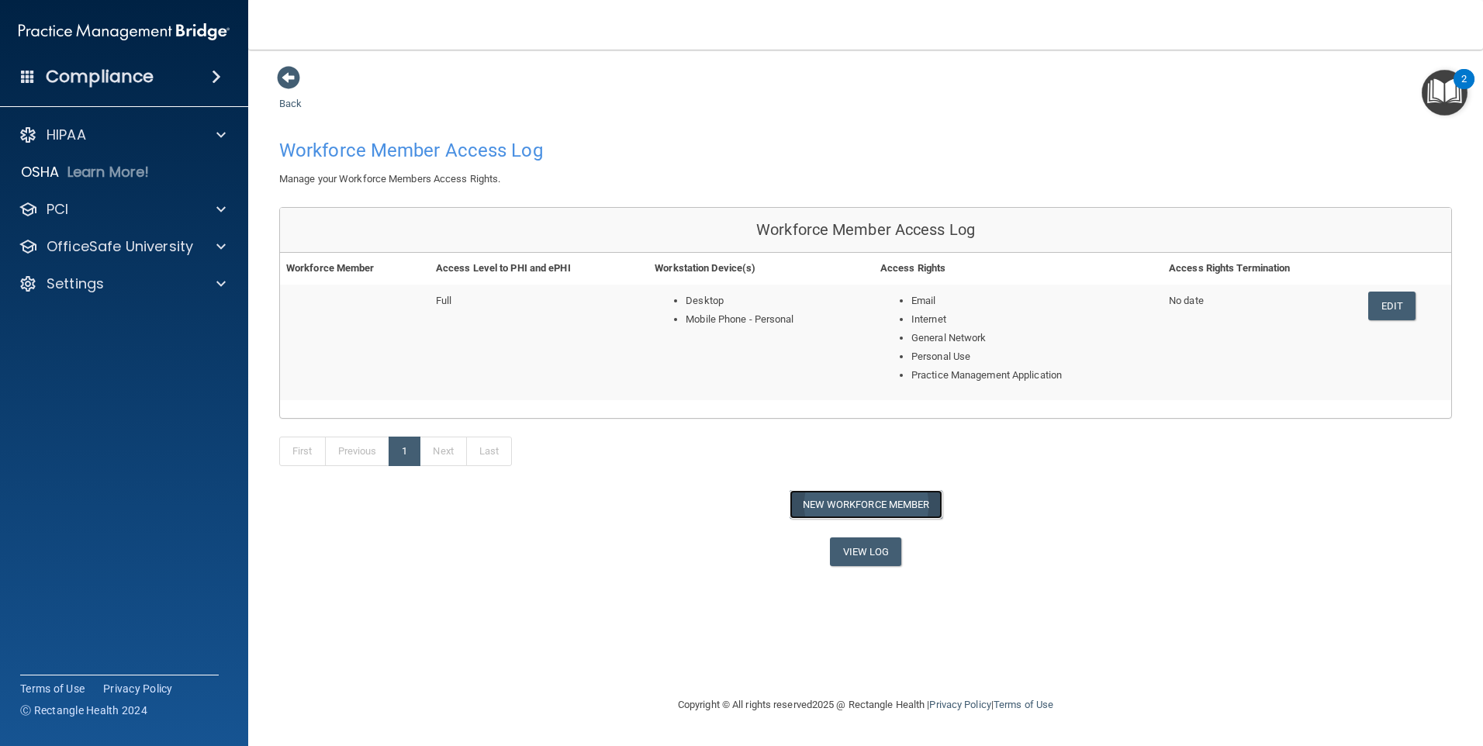
click at [821, 500] on button "New Workforce Member" at bounding box center [866, 504] width 153 height 29
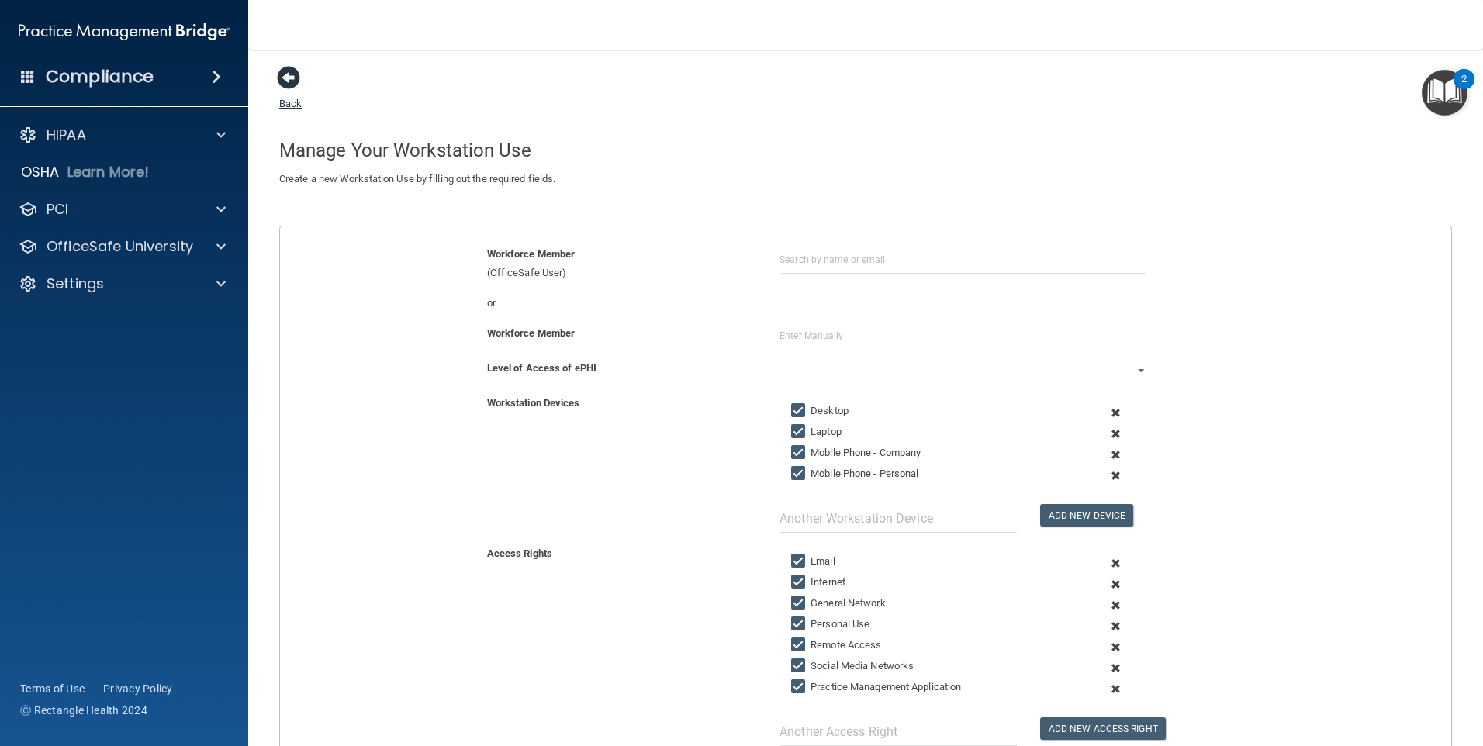
click at [289, 87] on span at bounding box center [288, 77] width 23 height 23
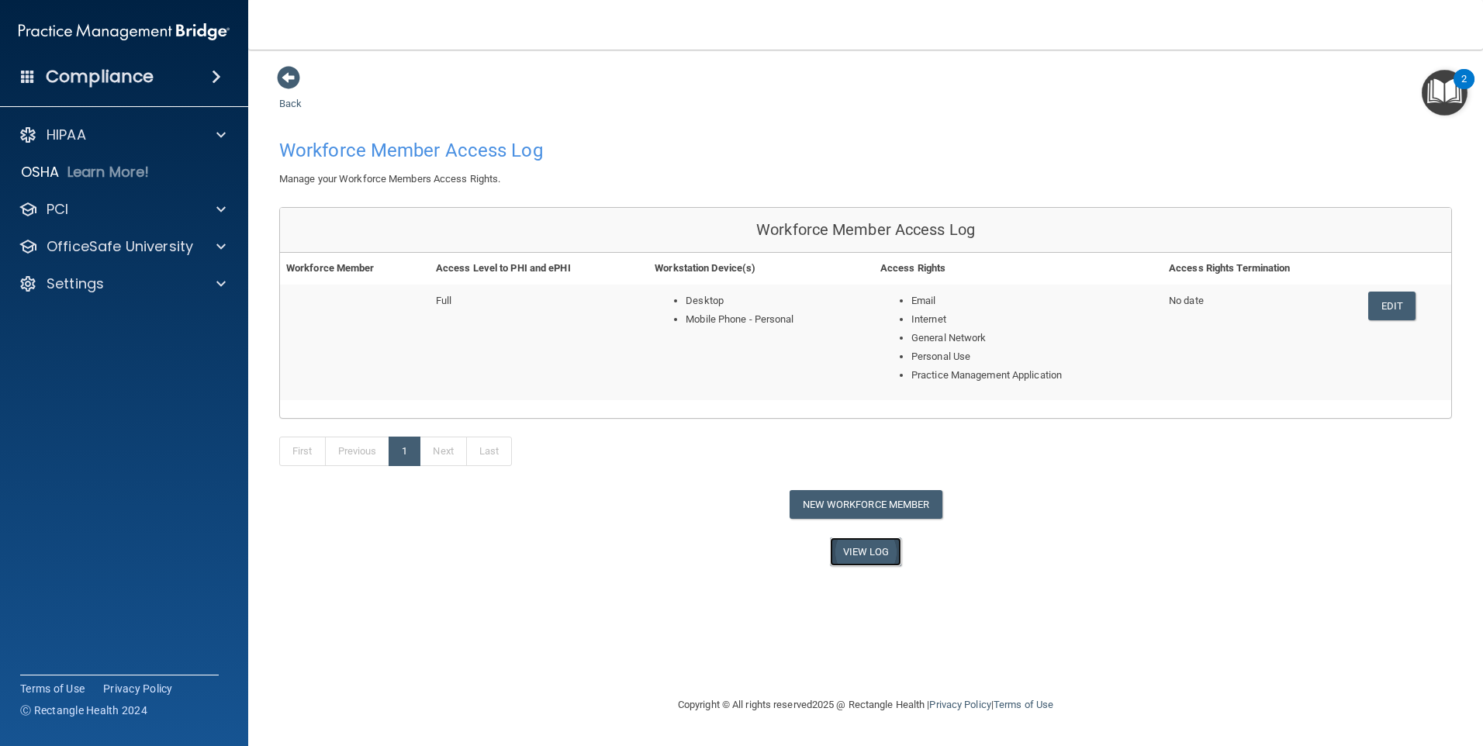
click at [896, 556] on link "View Log" at bounding box center [866, 552] width 72 height 29
drag, startPoint x: 1390, startPoint y: 296, endPoint x: 760, endPoint y: 210, distance: 635.1
click at [1390, 296] on link "Edit" at bounding box center [1392, 306] width 47 height 29
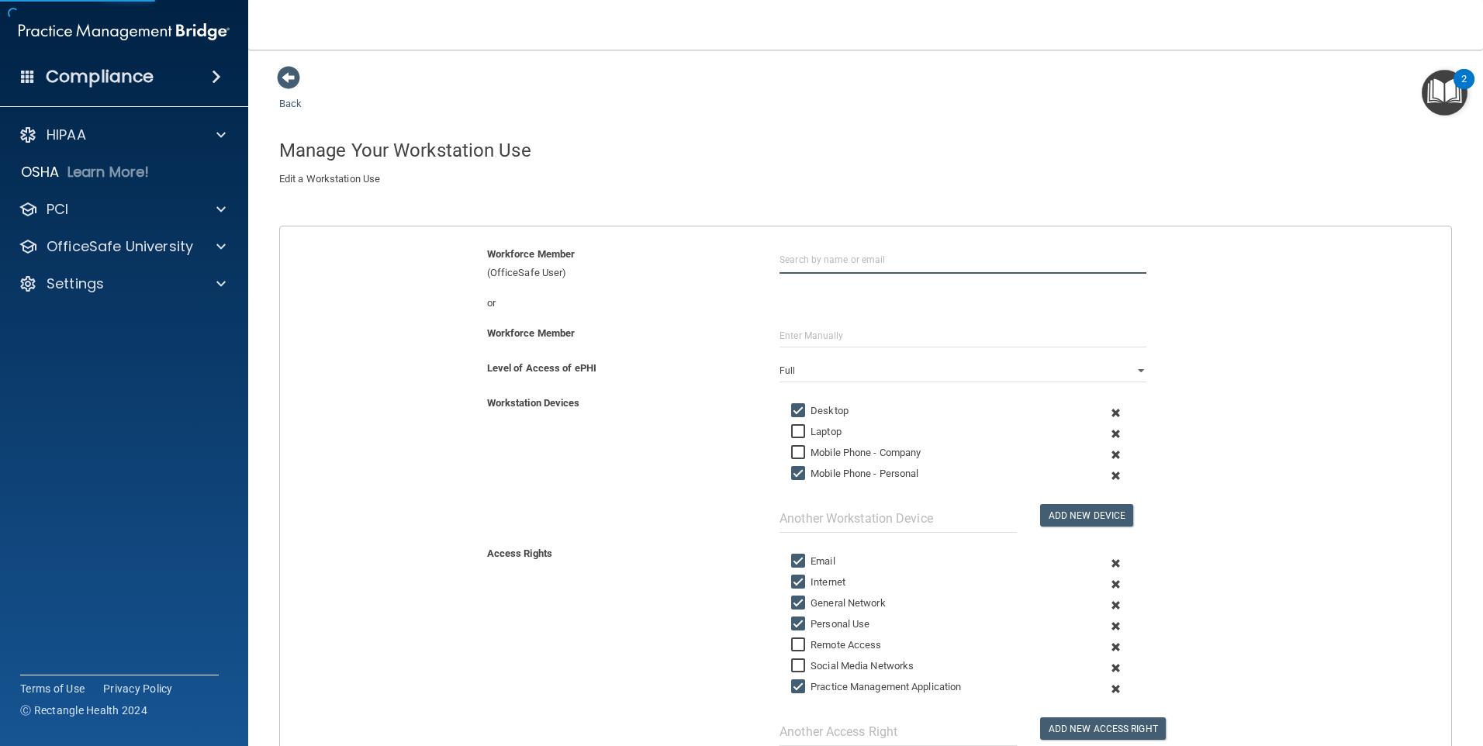
click at [822, 258] on input "text" at bounding box center [963, 259] width 367 height 29
click at [819, 261] on input "text" at bounding box center [963, 259] width 367 height 29
type input "[PERSON_NAME]"
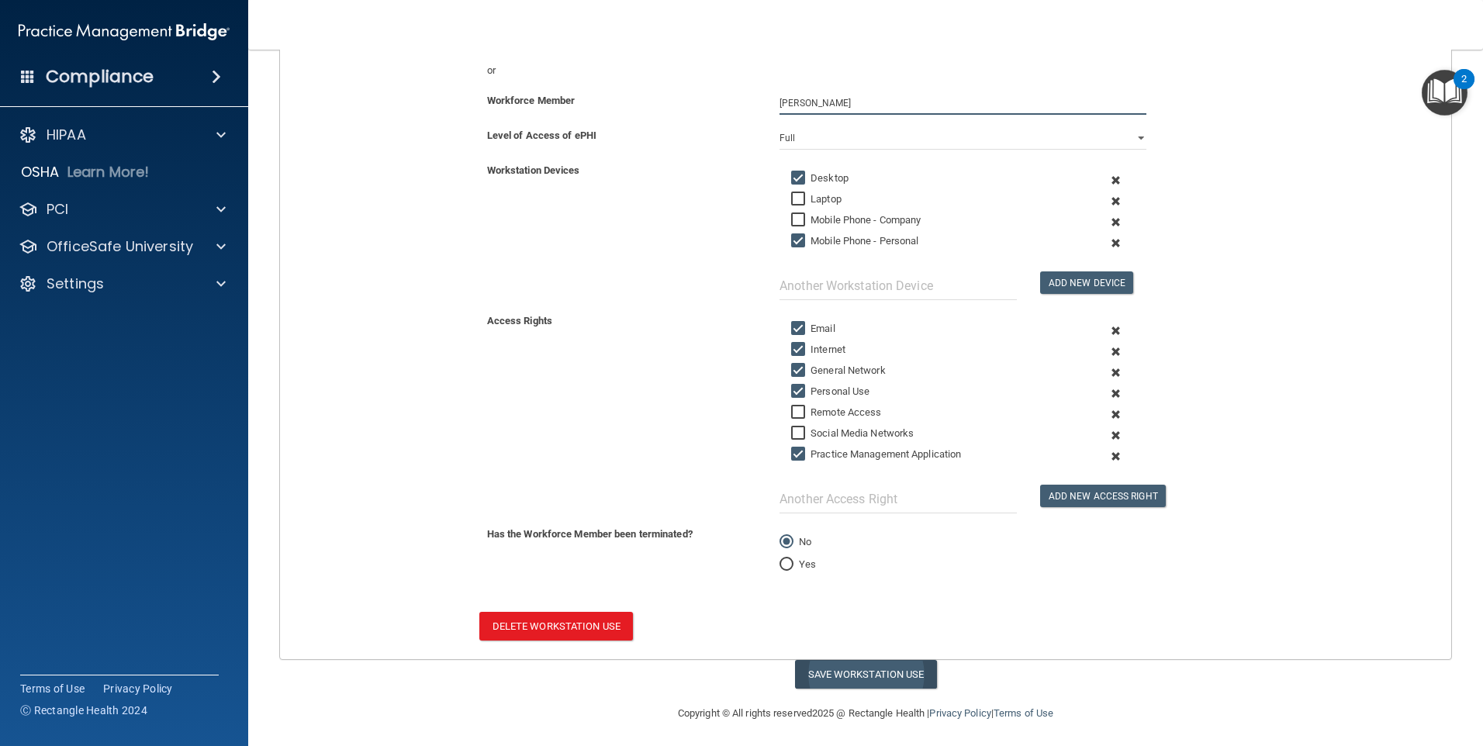
type input "[PERSON_NAME]"
click at [853, 674] on button "Save Workstation Use" at bounding box center [866, 674] width 142 height 29
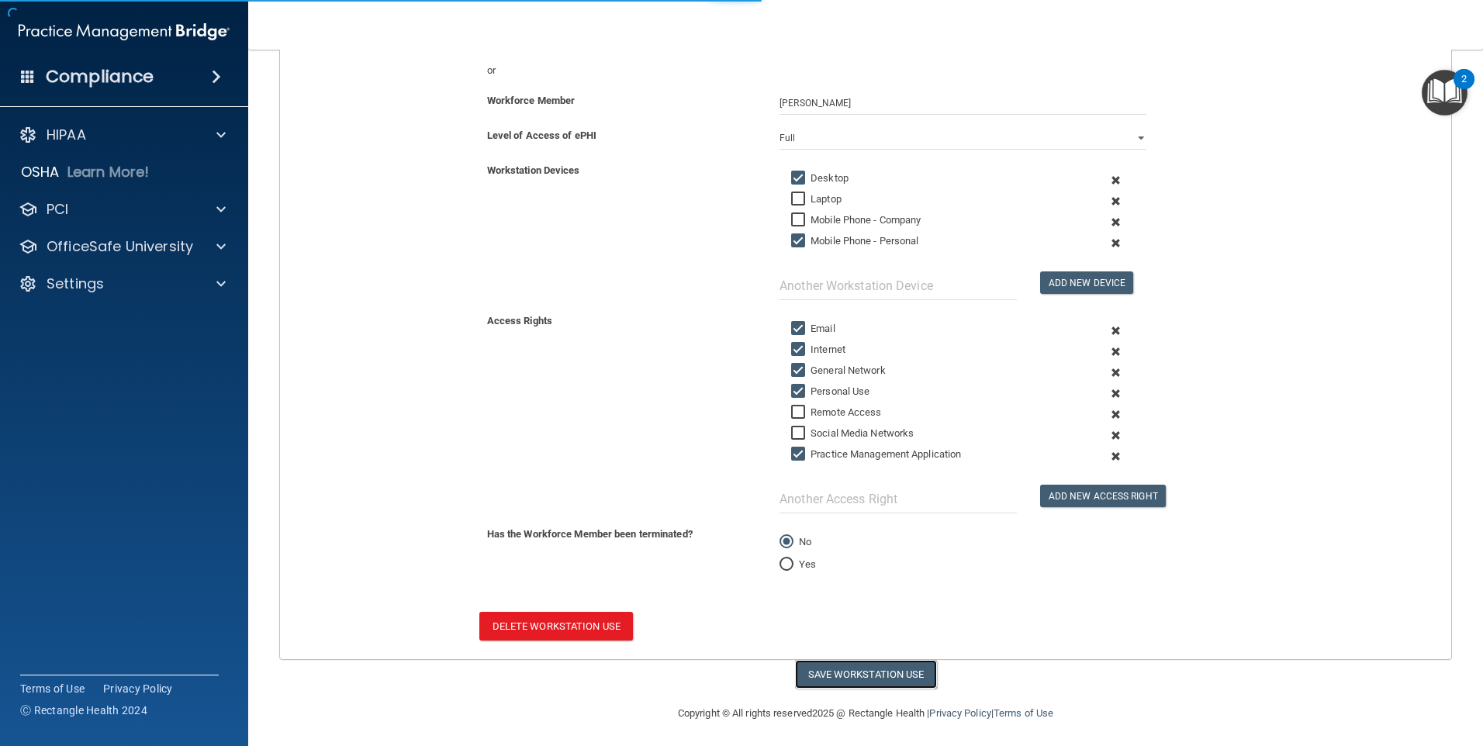
select select "? string:Full ?"
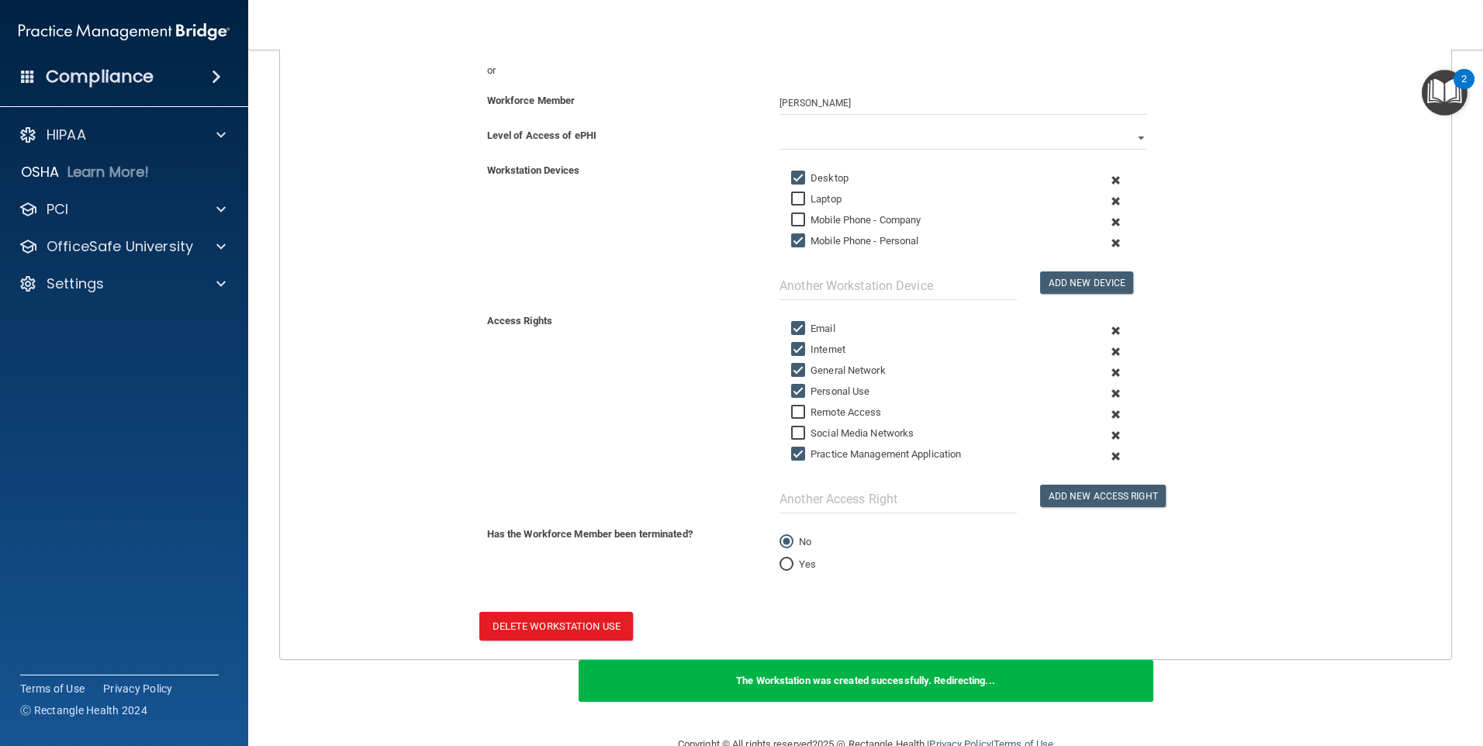
scroll to position [0, 0]
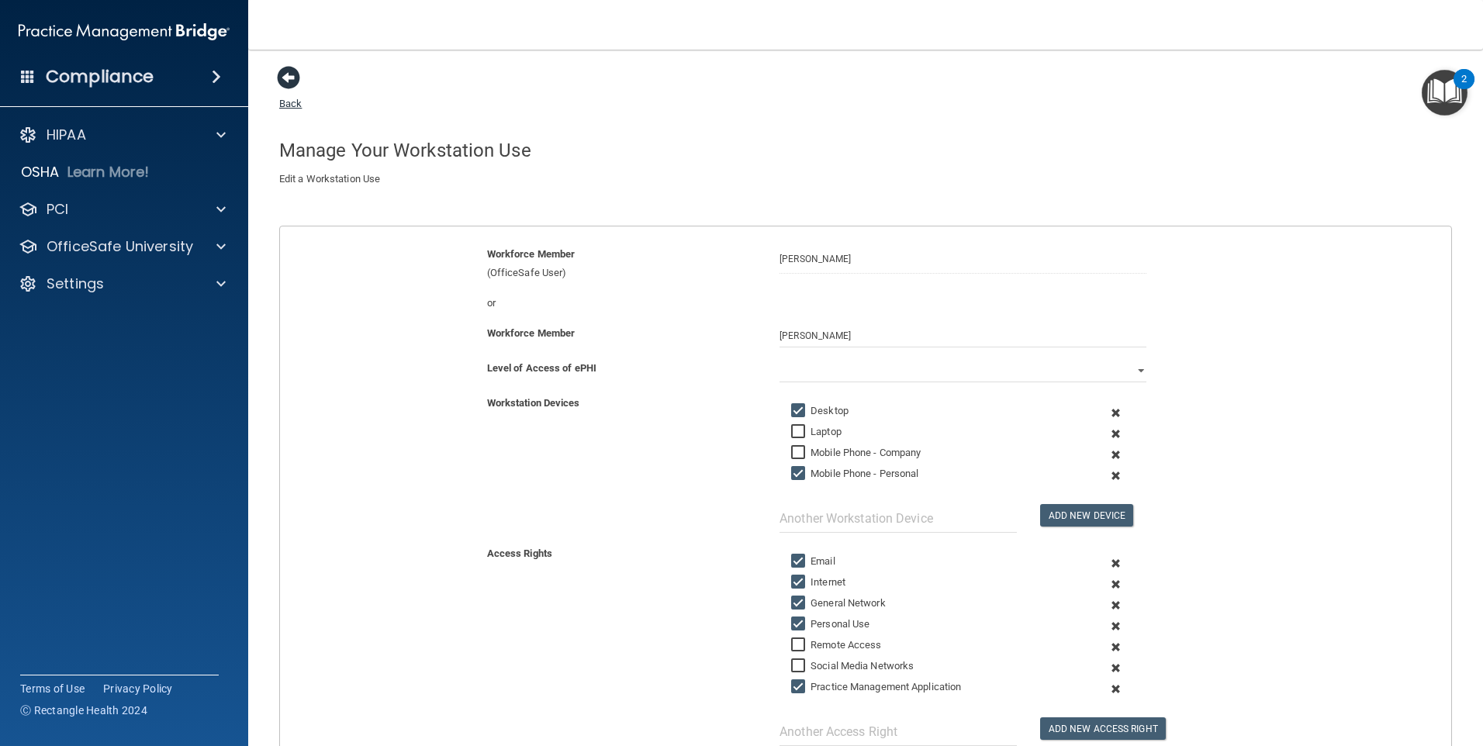
click at [281, 99] on link "Back" at bounding box center [290, 94] width 22 height 30
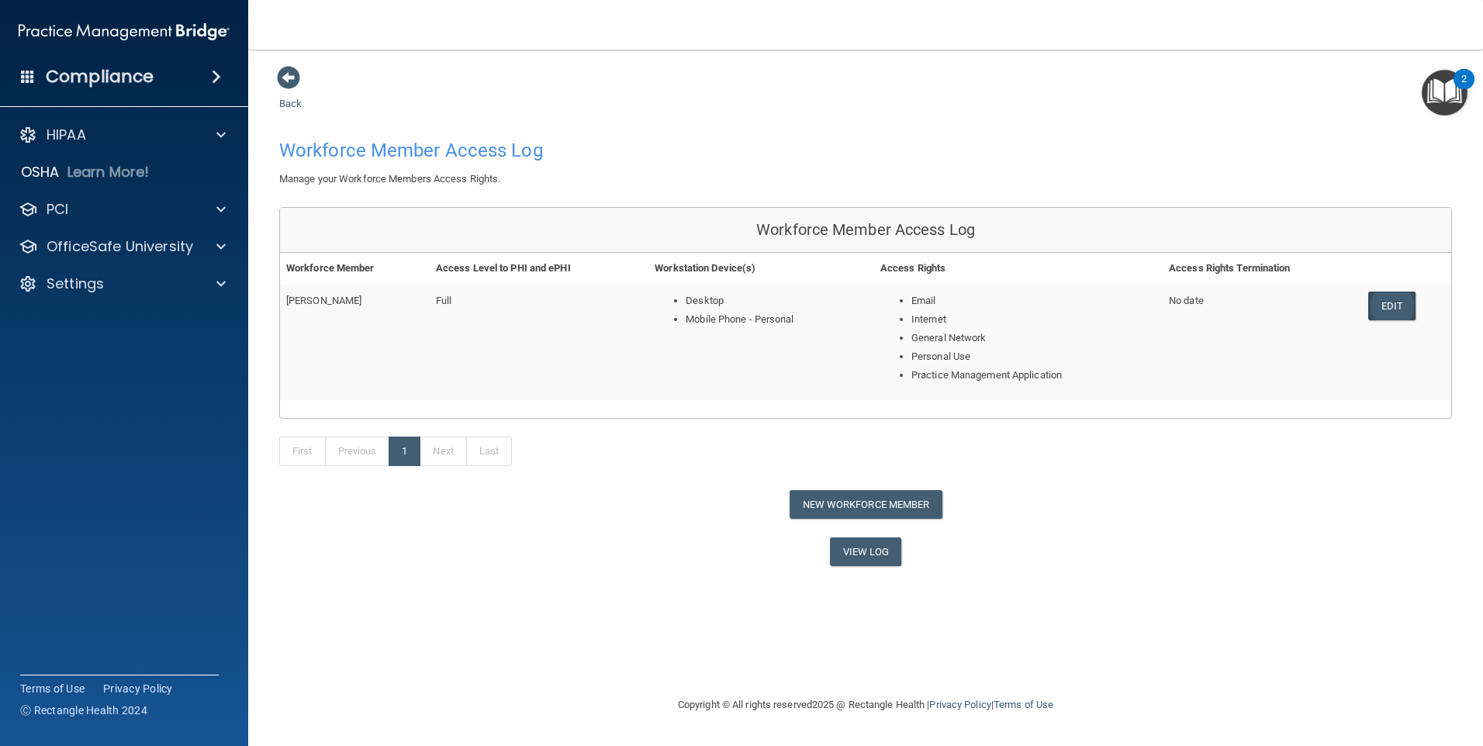
click at [1402, 297] on link "Edit" at bounding box center [1392, 306] width 47 height 29
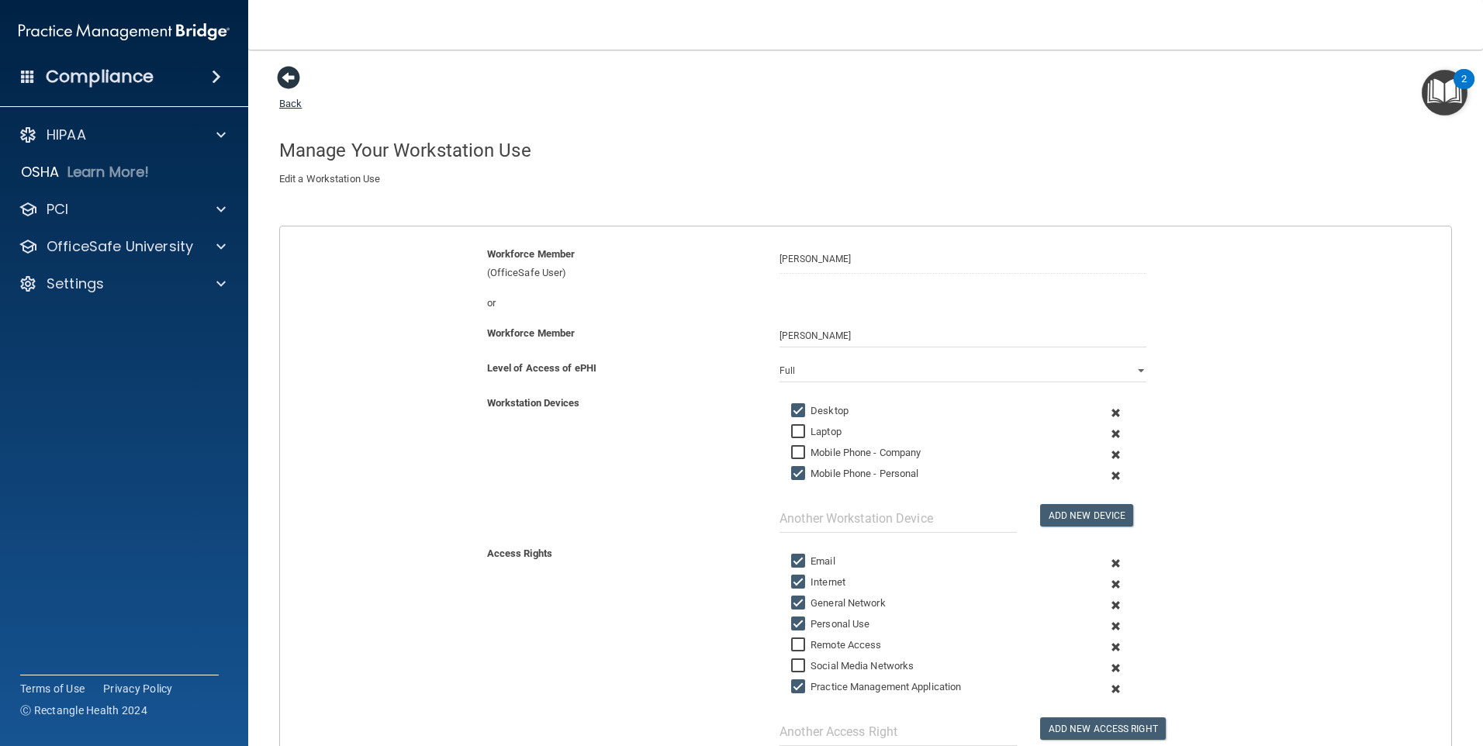
click at [292, 77] on span at bounding box center [288, 77] width 23 height 23
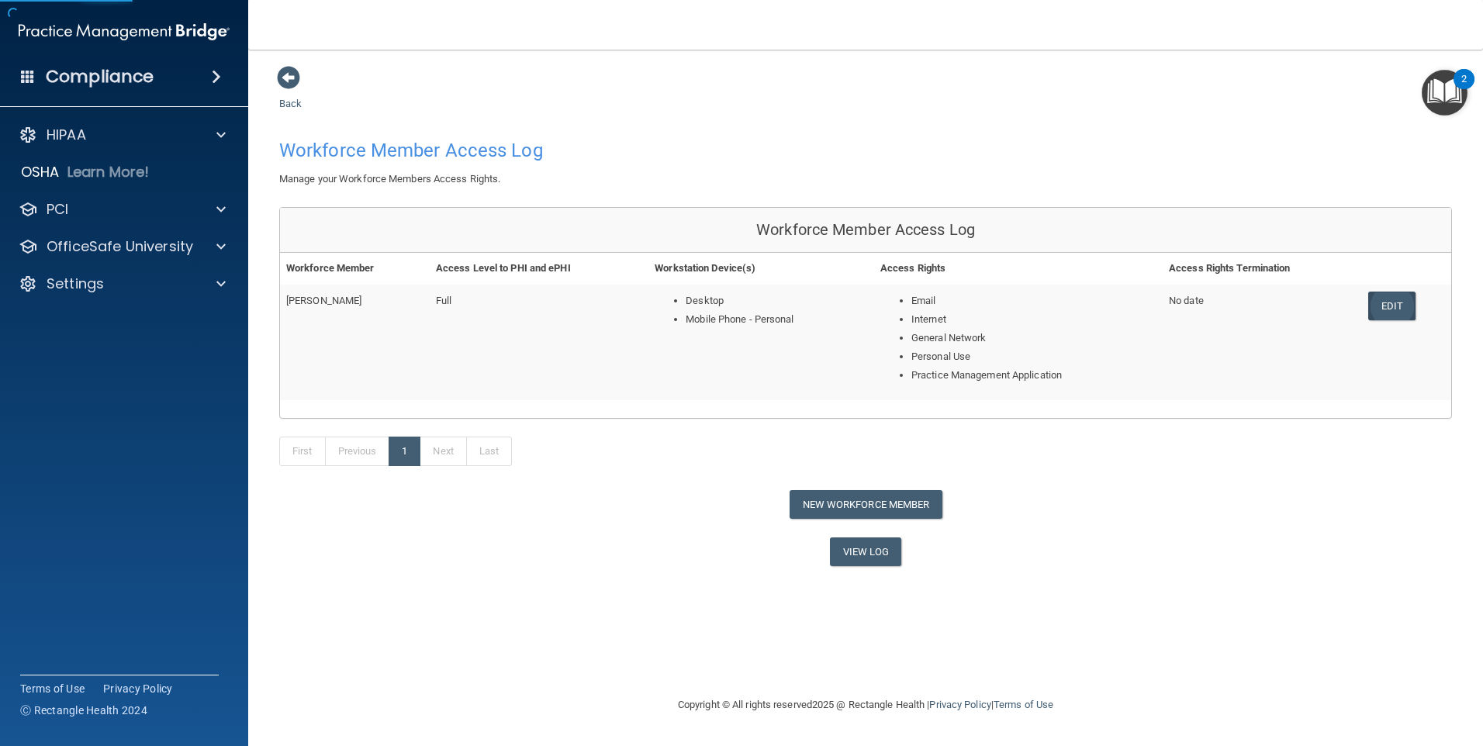
click at [1401, 304] on link "Edit" at bounding box center [1392, 306] width 47 height 29
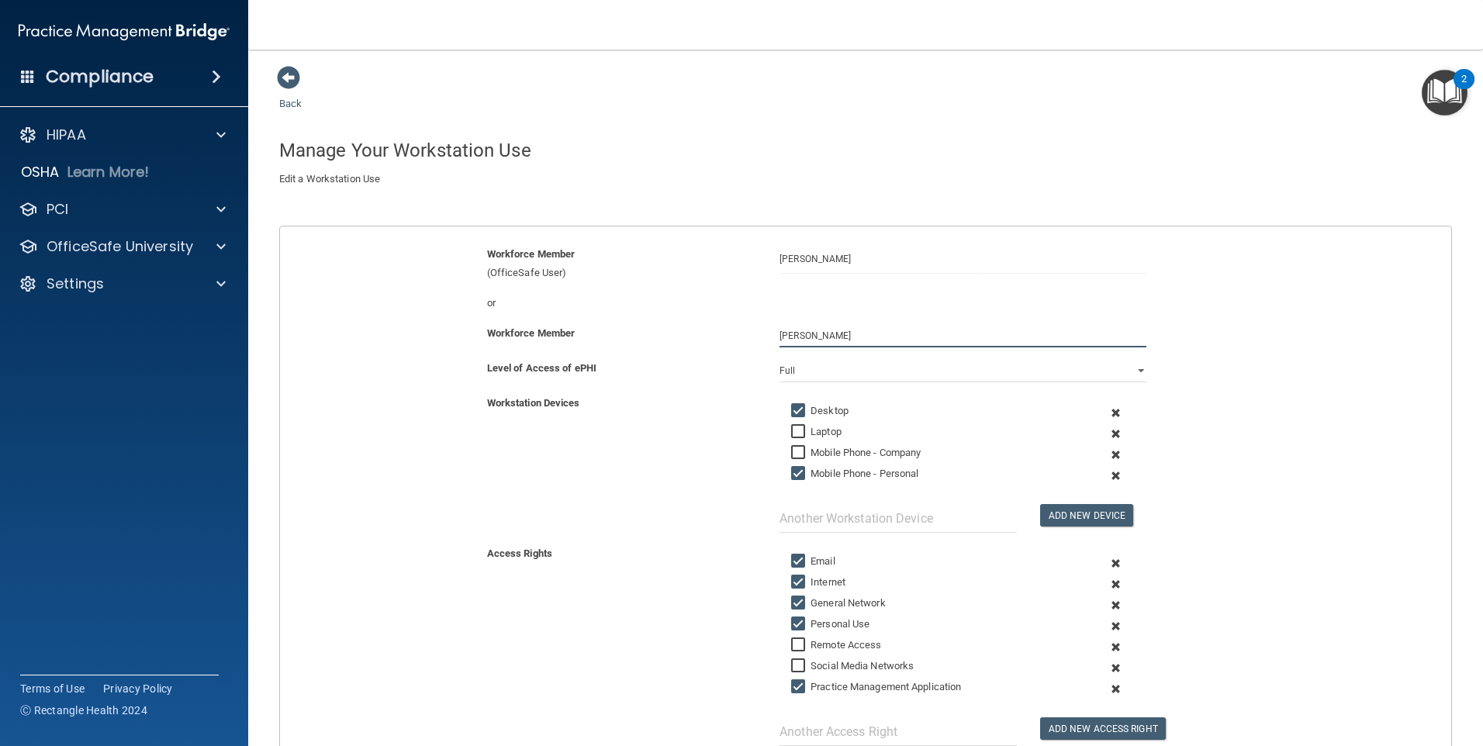
click at [834, 334] on input "[PERSON_NAME]" at bounding box center [963, 335] width 367 height 23
click at [292, 94] on div "Back Manage Your Workstation Use Create a new Workstation Use by filling out th…" at bounding box center [865, 493] width 1173 height 857
click at [282, 78] on span at bounding box center [288, 77] width 23 height 23
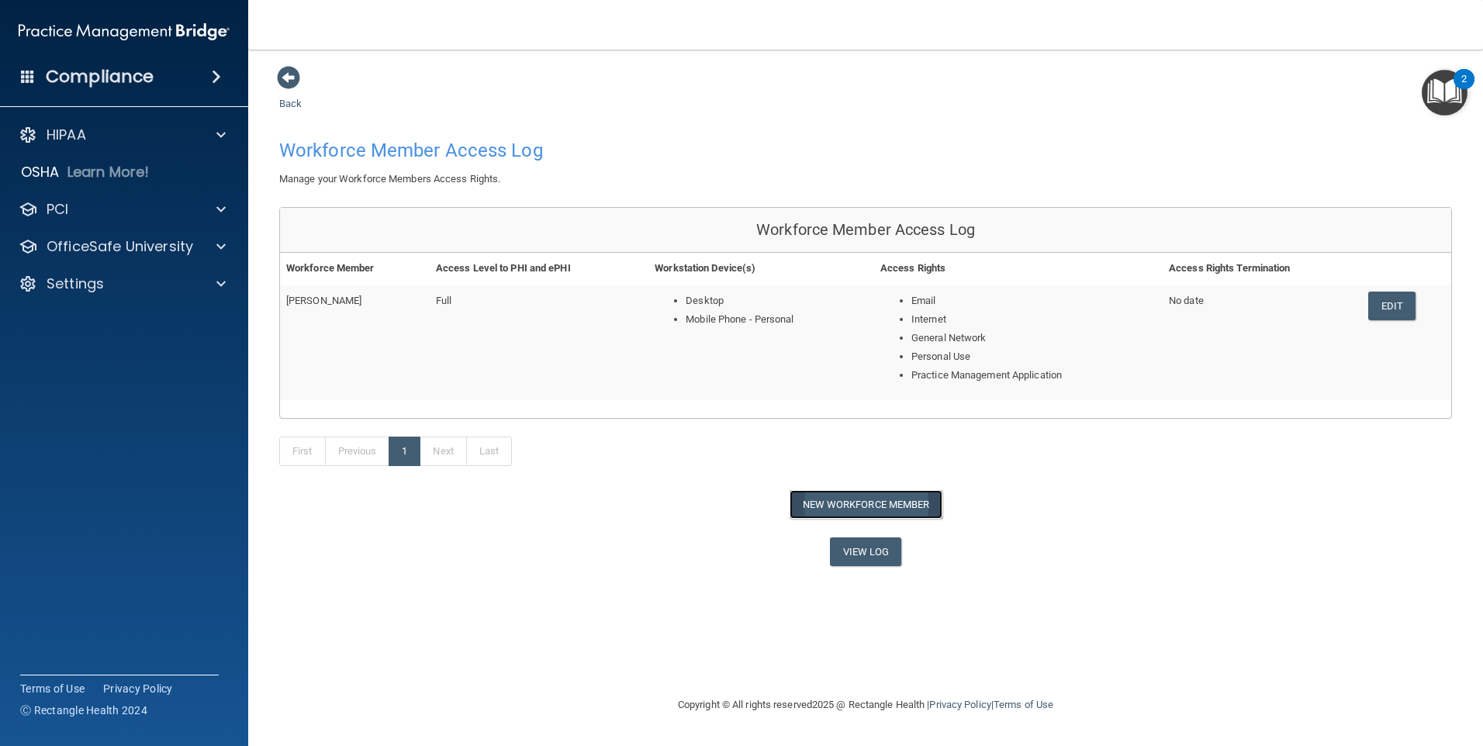
click at [850, 503] on button "New Workforce Member" at bounding box center [866, 504] width 153 height 29
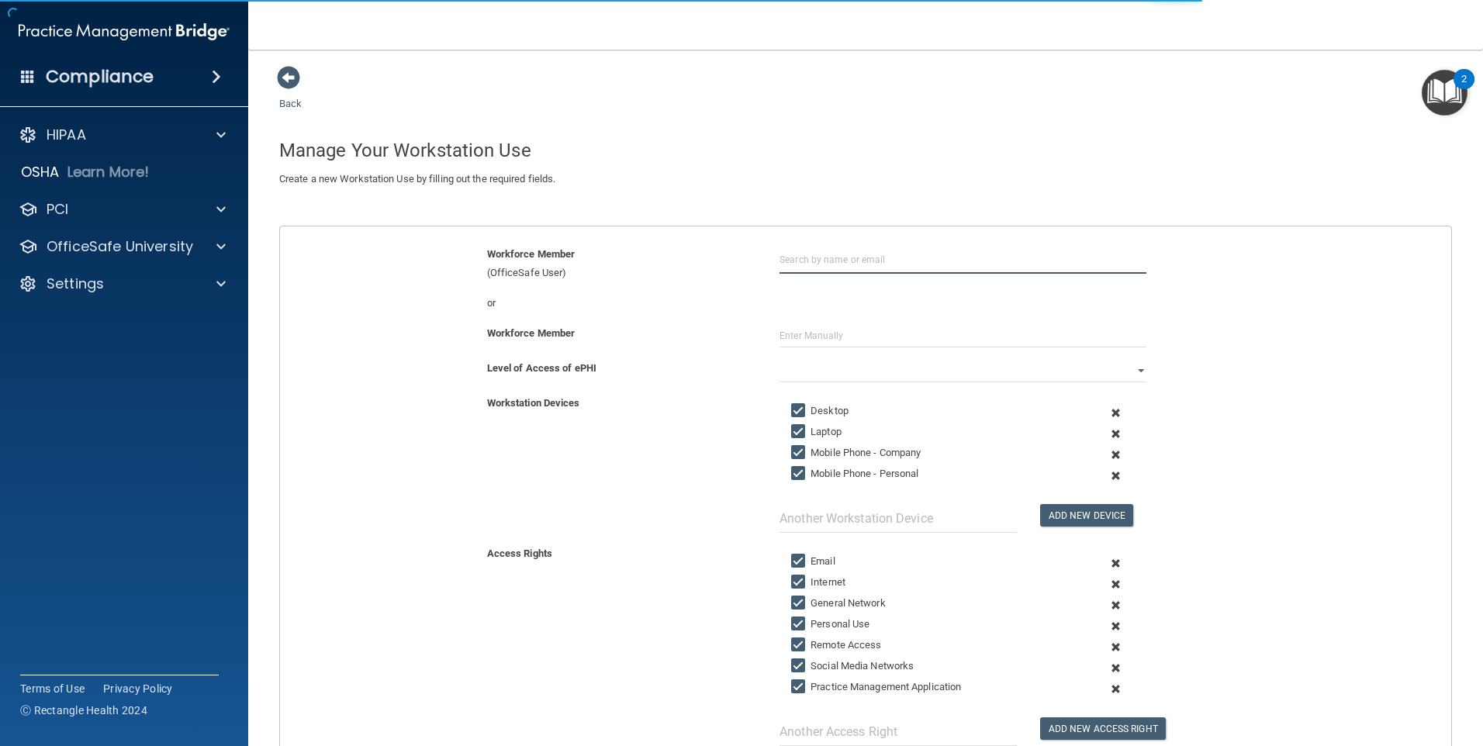
click at [821, 259] on input "text" at bounding box center [963, 259] width 367 height 29
type input "Hope Beam"
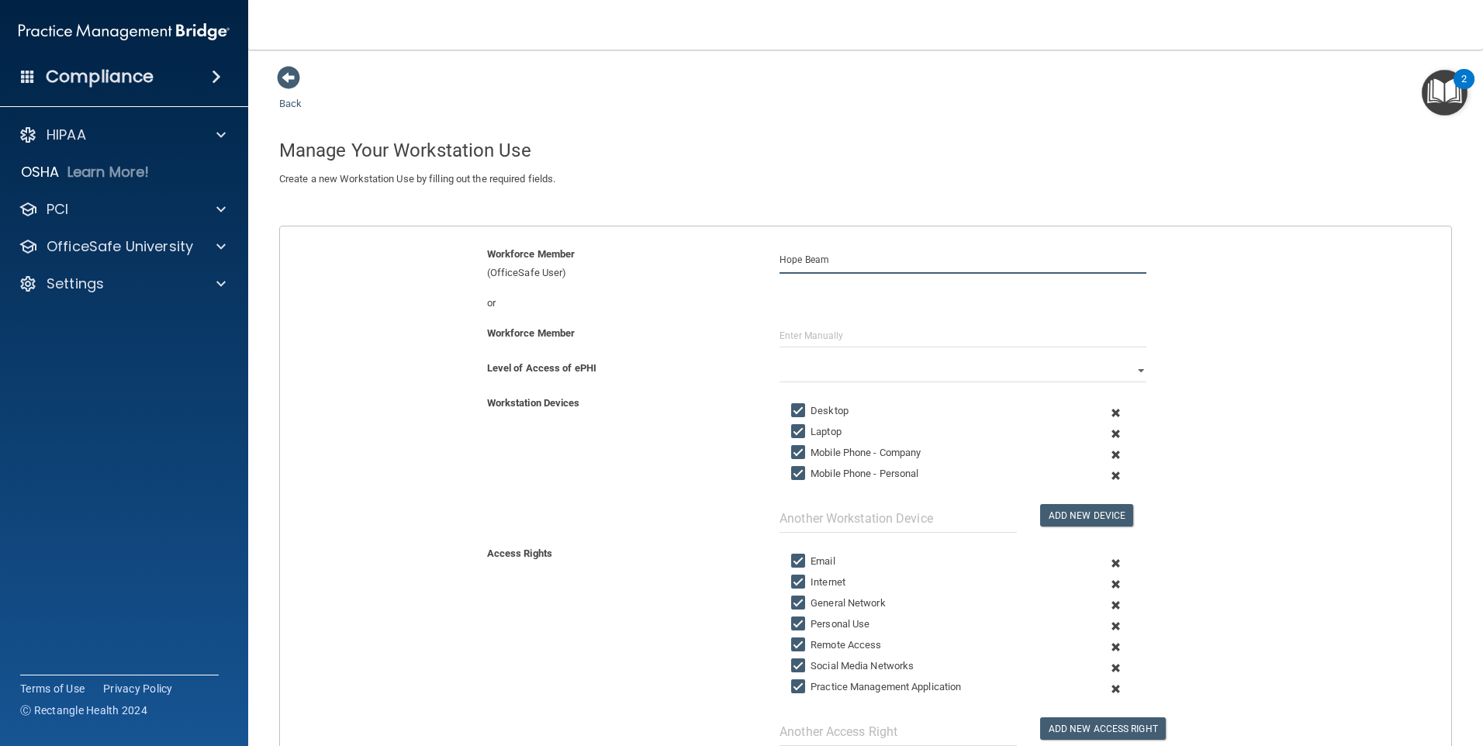
drag, startPoint x: 835, startPoint y: 260, endPoint x: 642, endPoint y: 260, distance: 192.4
click at [642, 260] on div "Workforce Member (OfficeSafe User) [PERSON_NAME]" at bounding box center [865, 263] width 1195 height 37
type input "Hope Beam"
click at [801, 431] on input "Laptop" at bounding box center [800, 432] width 18 height 12
checkbox input "false"
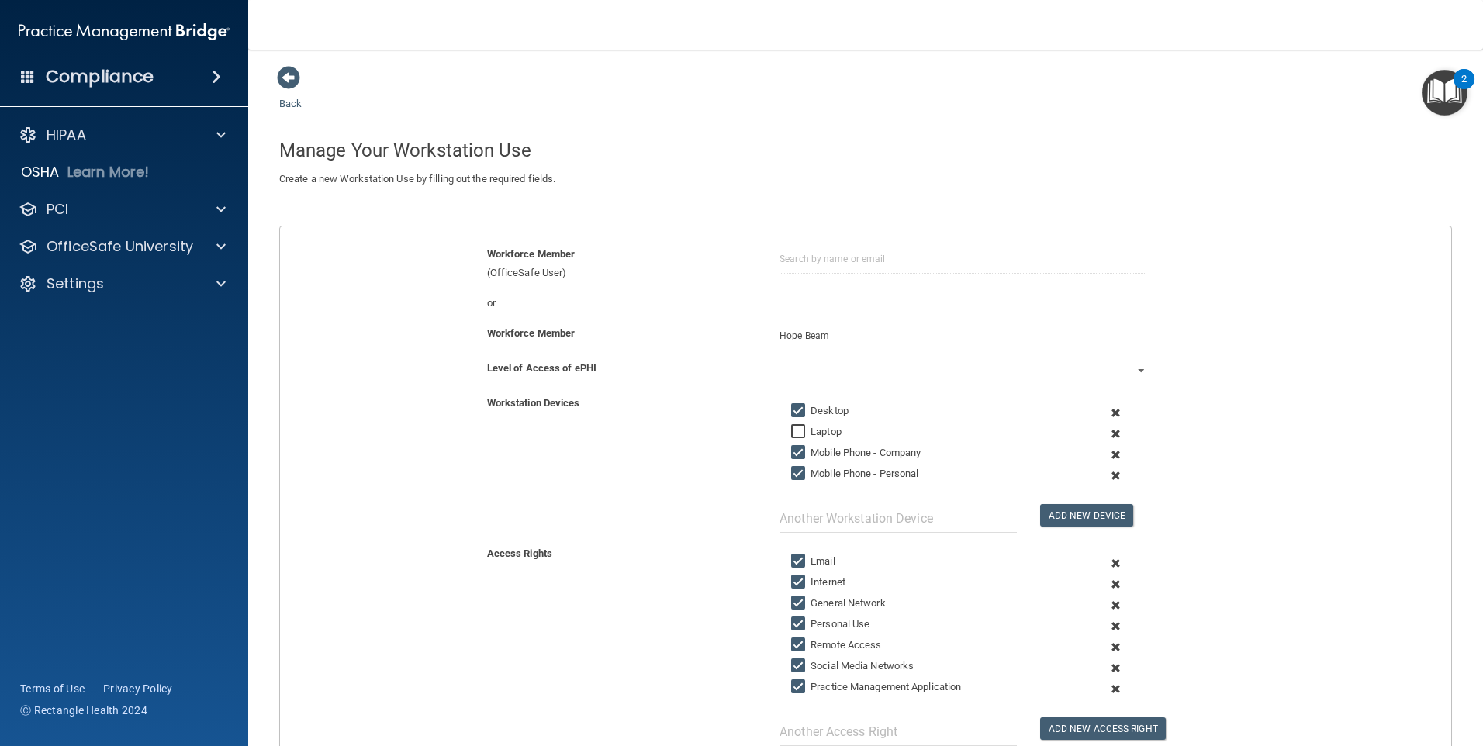
click at [791, 451] on input "Mobile Phone - Company" at bounding box center [800, 453] width 18 height 12
checkbox input "false"
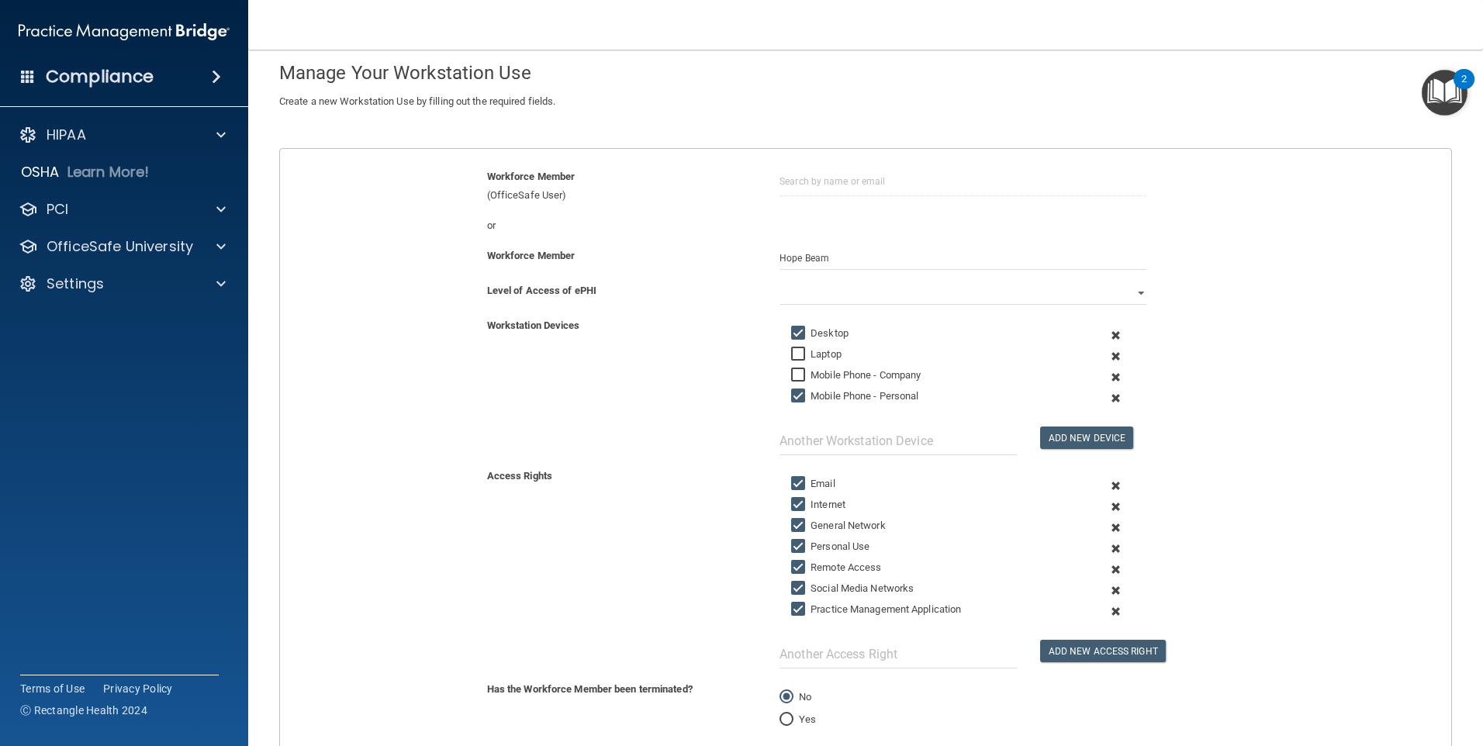
click at [798, 569] on input "Remote Access" at bounding box center [800, 568] width 18 height 12
checkbox input "false"
click at [794, 583] on input "Social Media Networks" at bounding box center [800, 589] width 18 height 12
checkbox input "false"
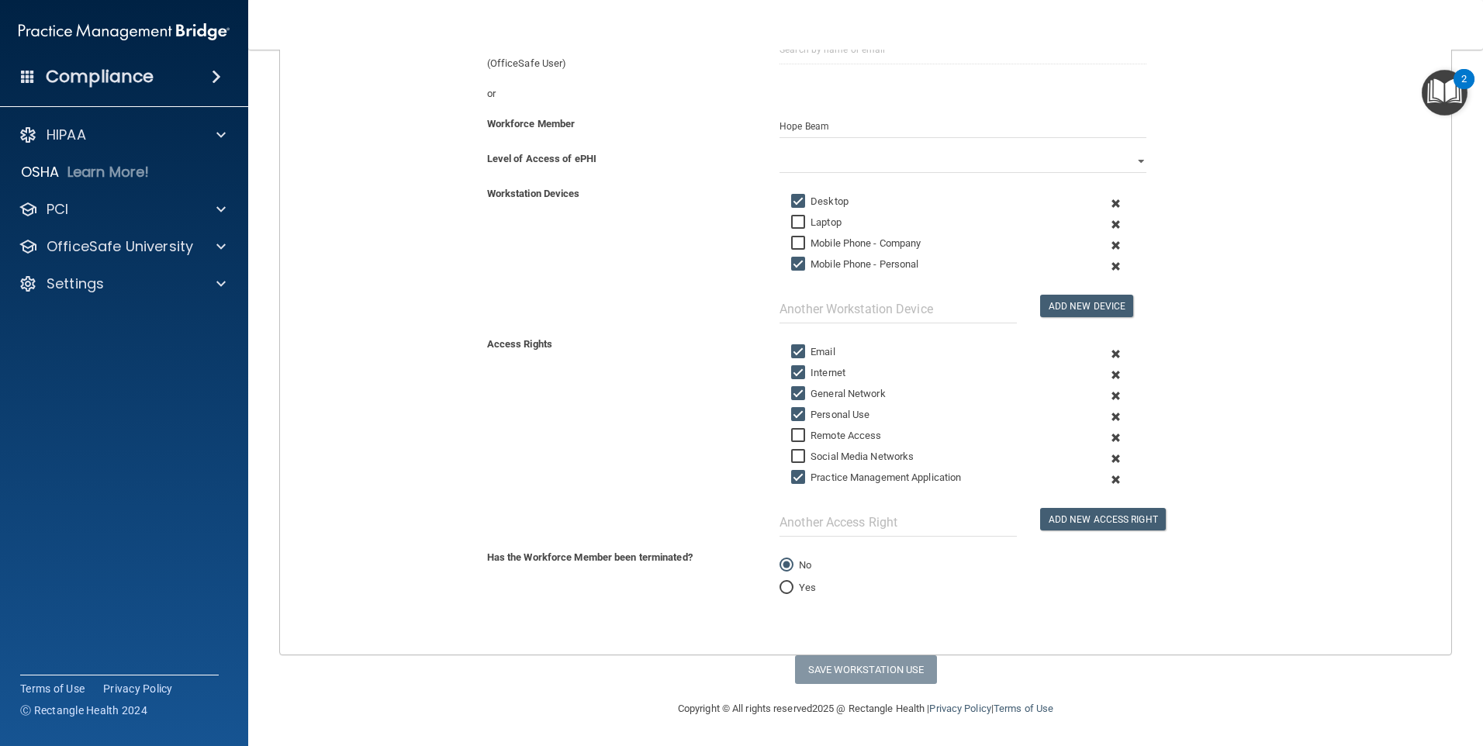
scroll to position [54, 0]
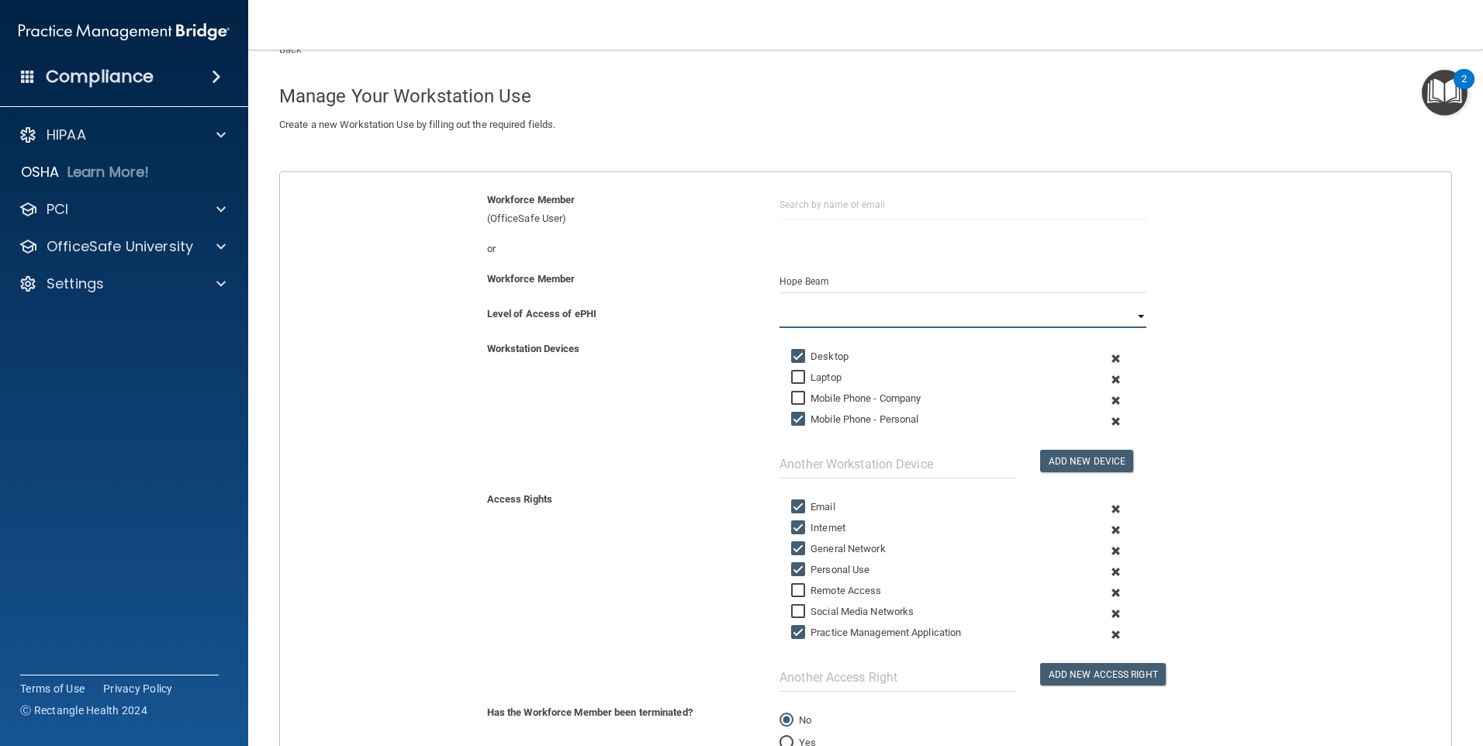
click at [842, 313] on select "Full Limited None" at bounding box center [963, 316] width 367 height 23
click at [780, 305] on select "Full Limited None" at bounding box center [963, 316] width 367 height 23
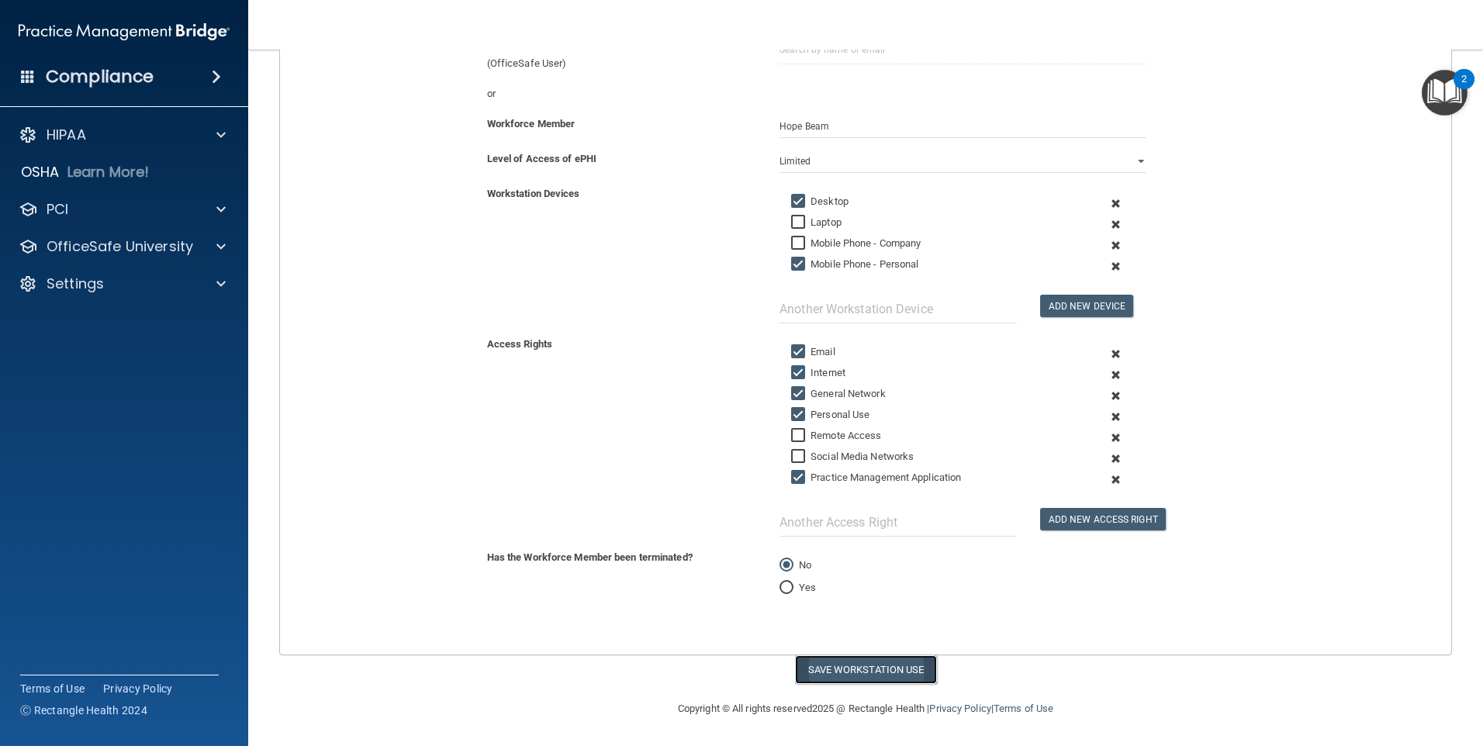
click at [845, 666] on button "Save Workstation Use" at bounding box center [866, 670] width 142 height 29
select select "? string:Full ?"
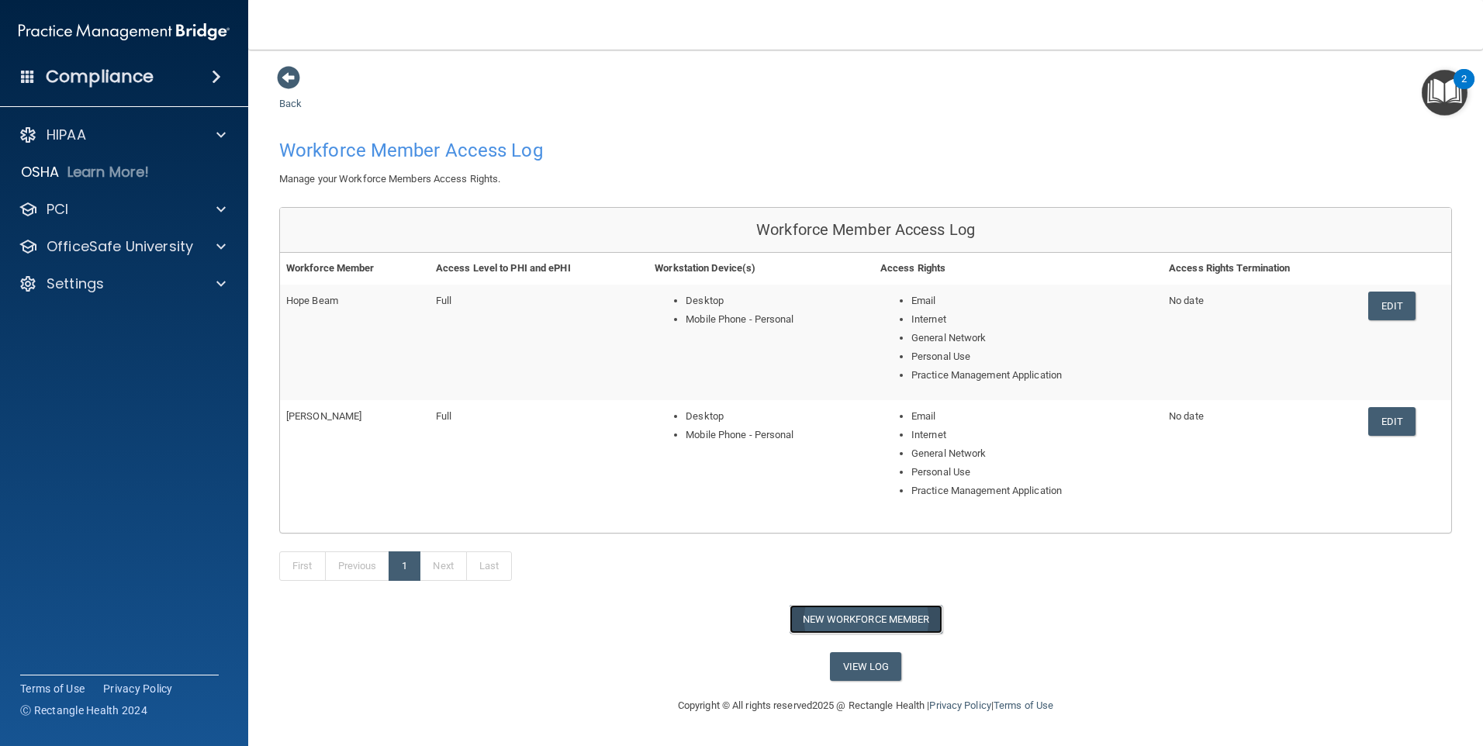
click at [877, 625] on button "New Workforce Member" at bounding box center [866, 619] width 153 height 29
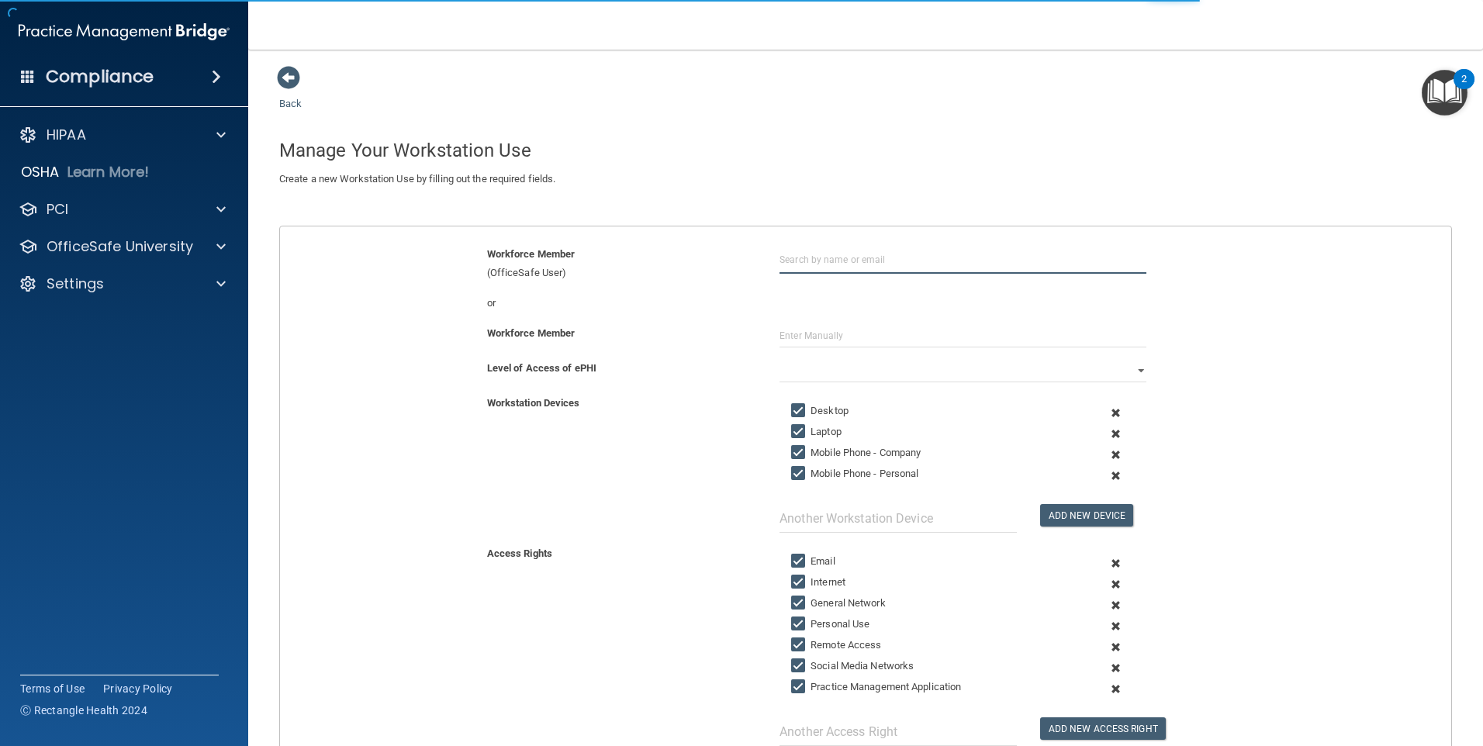
click at [823, 257] on input "text" at bounding box center [963, 259] width 367 height 29
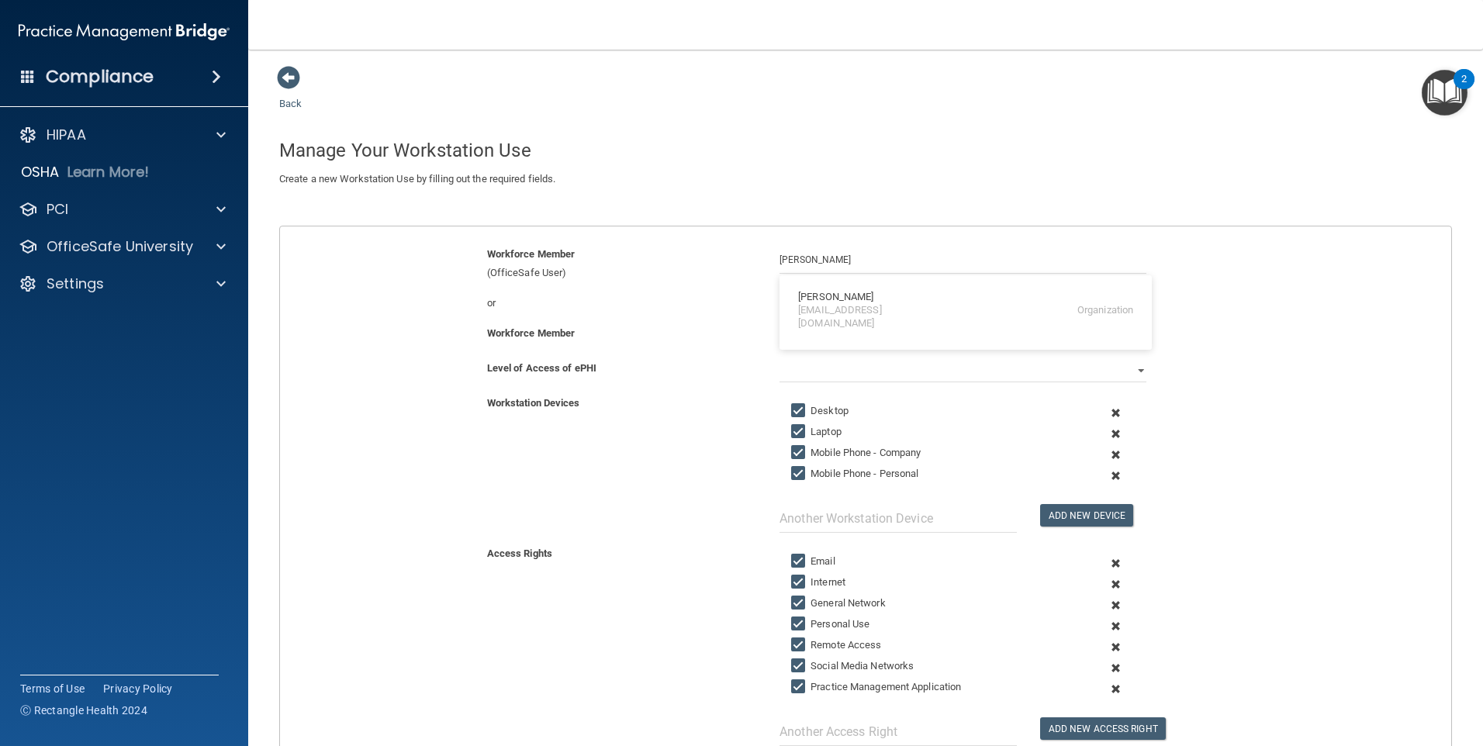
click at [820, 300] on div "[PERSON_NAME]" at bounding box center [835, 297] width 75 height 13
type input "[PERSON_NAME]"
click at [808, 333] on input "text" at bounding box center [963, 335] width 367 height 23
type input "[PERSON_NAME]"
click at [796, 433] on input "Laptop" at bounding box center [800, 432] width 18 height 12
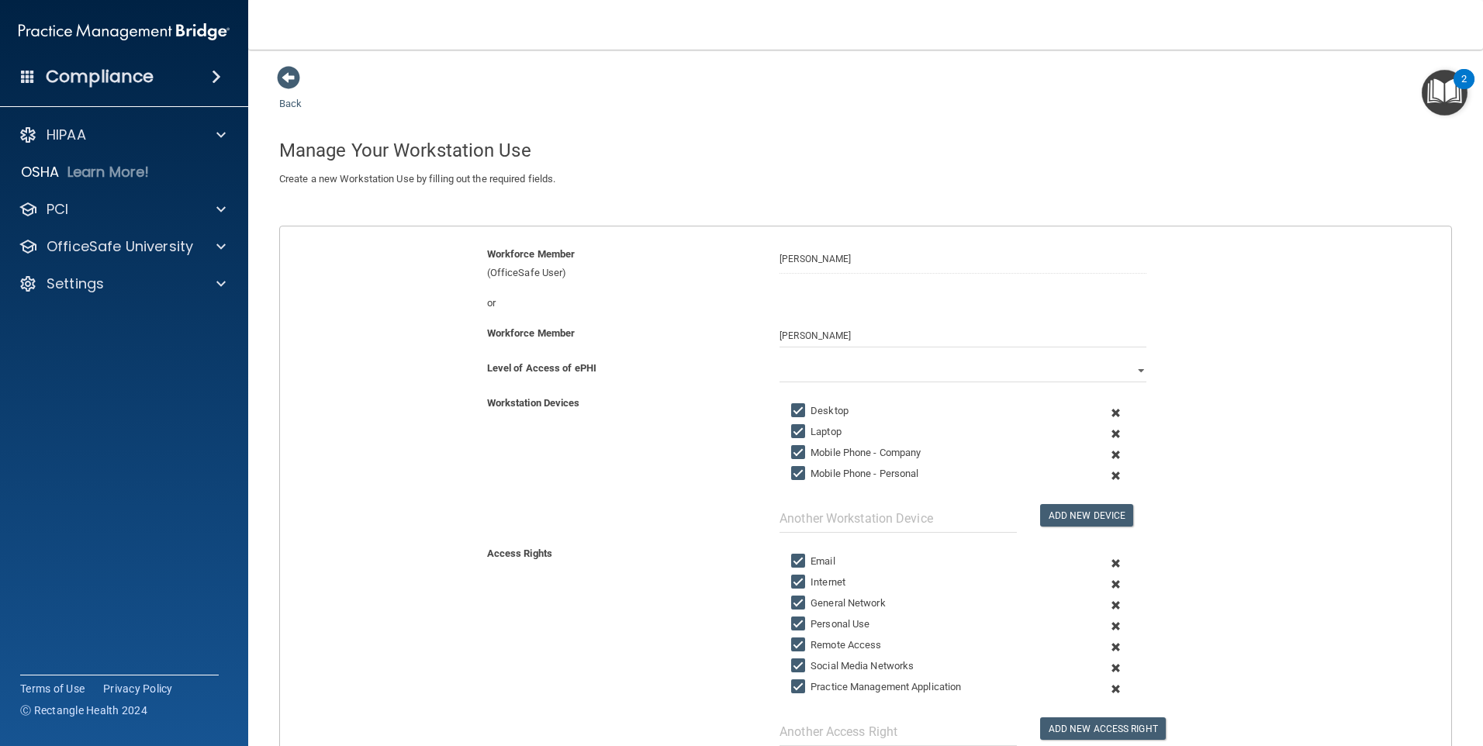
checkbox input "false"
click at [796, 447] on input "Mobile Phone - Company" at bounding box center [800, 453] width 18 height 12
checkbox input "false"
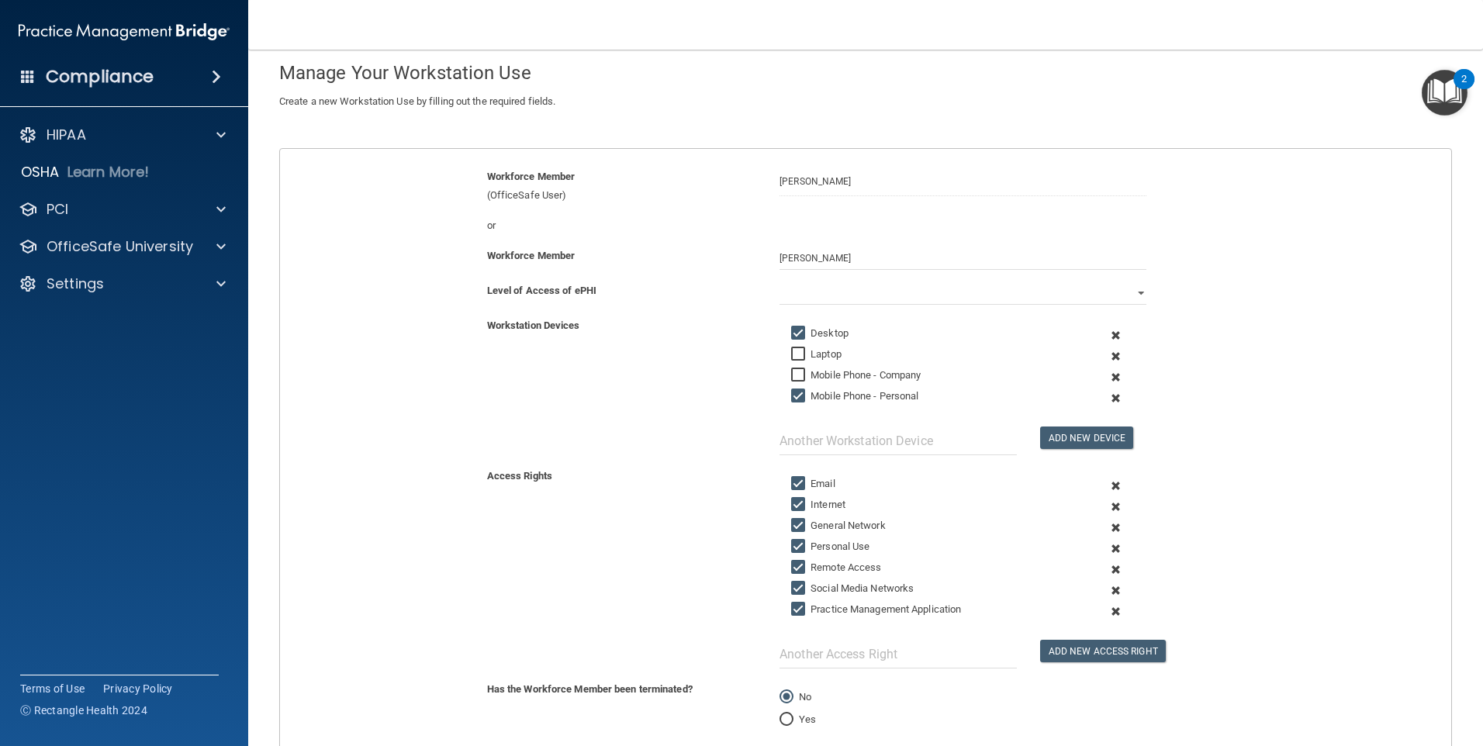
scroll to position [155, 0]
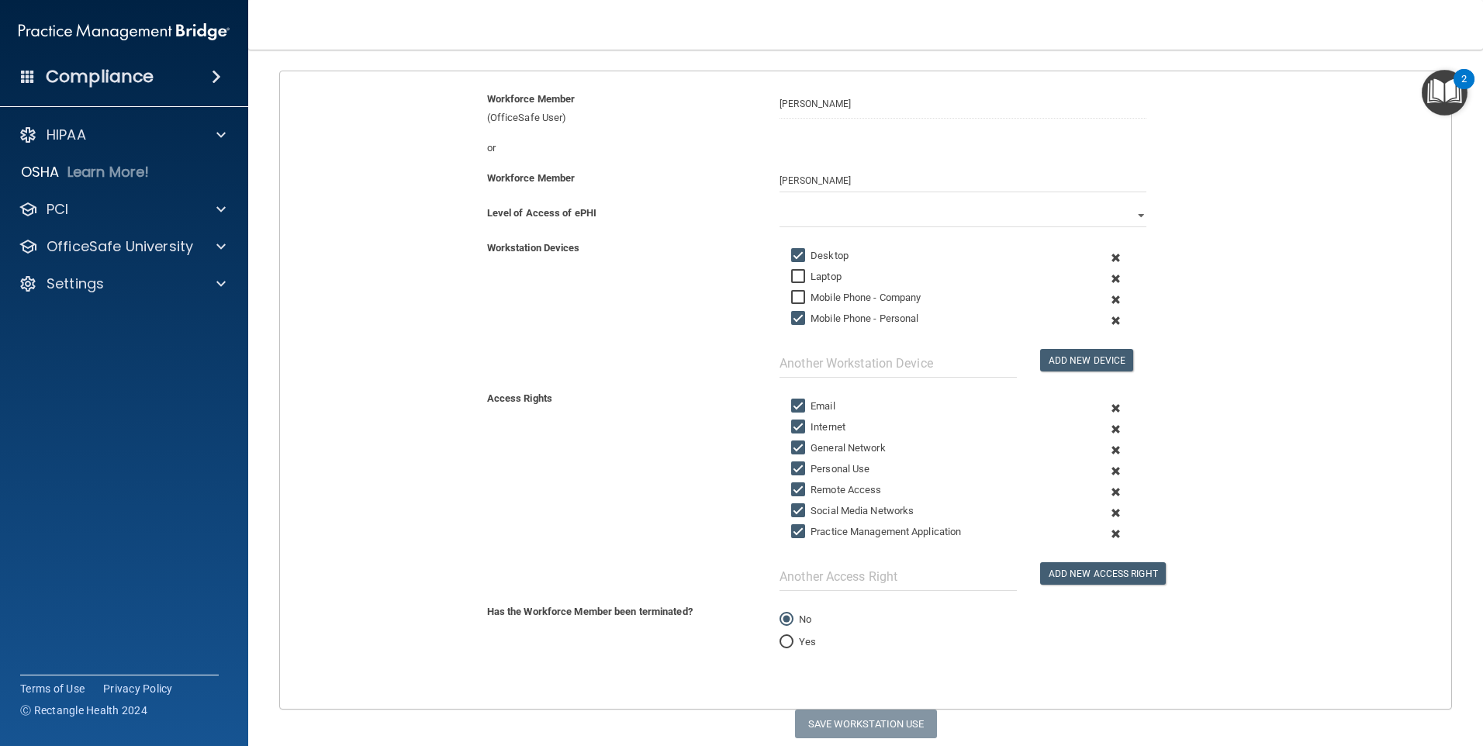
click at [801, 485] on input "Remote Access" at bounding box center [800, 490] width 18 height 12
checkbox input "false"
click at [796, 507] on input "Social Media Networks" at bounding box center [800, 511] width 18 height 12
checkbox input "false"
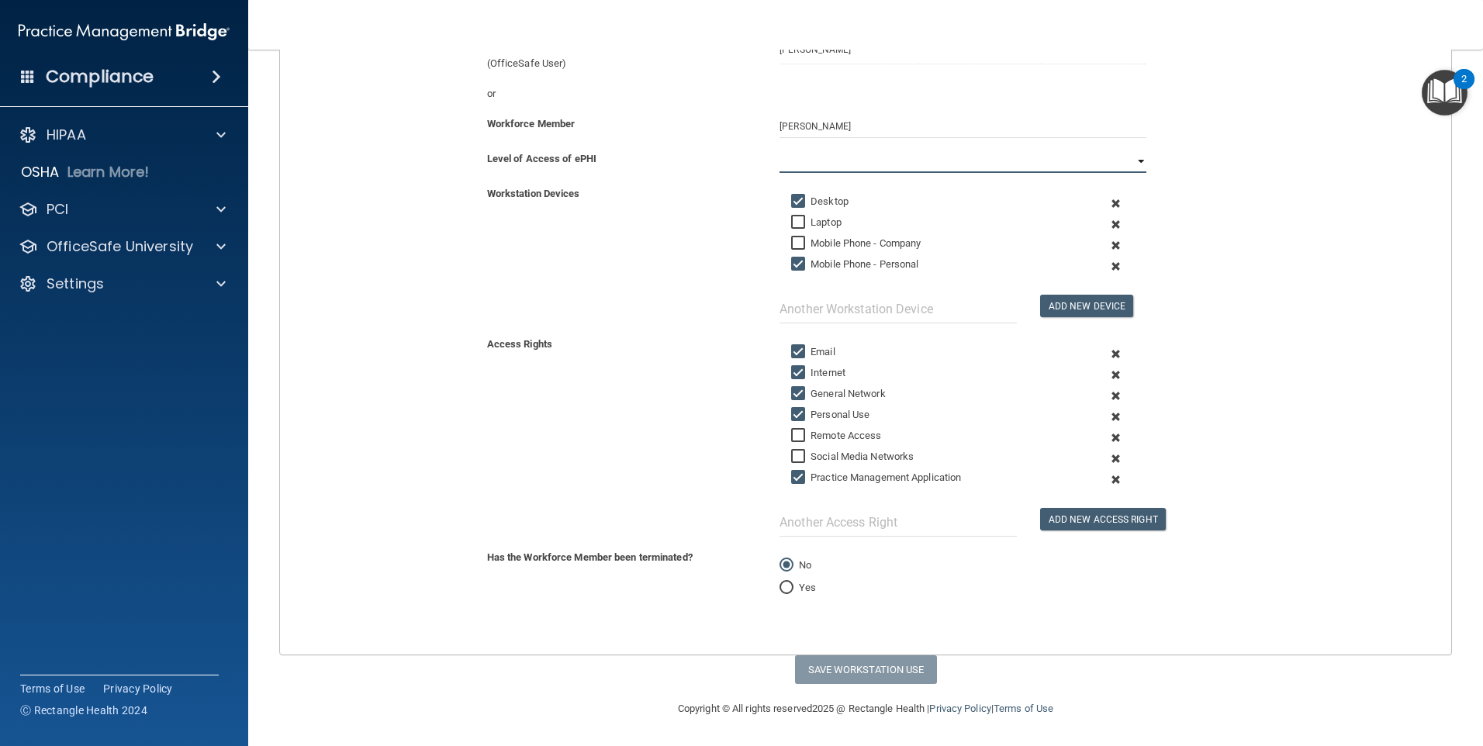
click at [819, 167] on select "Full Limited None" at bounding box center [963, 161] width 367 height 23
click at [780, 150] on select "Full Limited None" at bounding box center [963, 161] width 367 height 23
click at [836, 670] on button "Save Workstation Use" at bounding box center [866, 670] width 142 height 29
select select "? string:Limited ?"
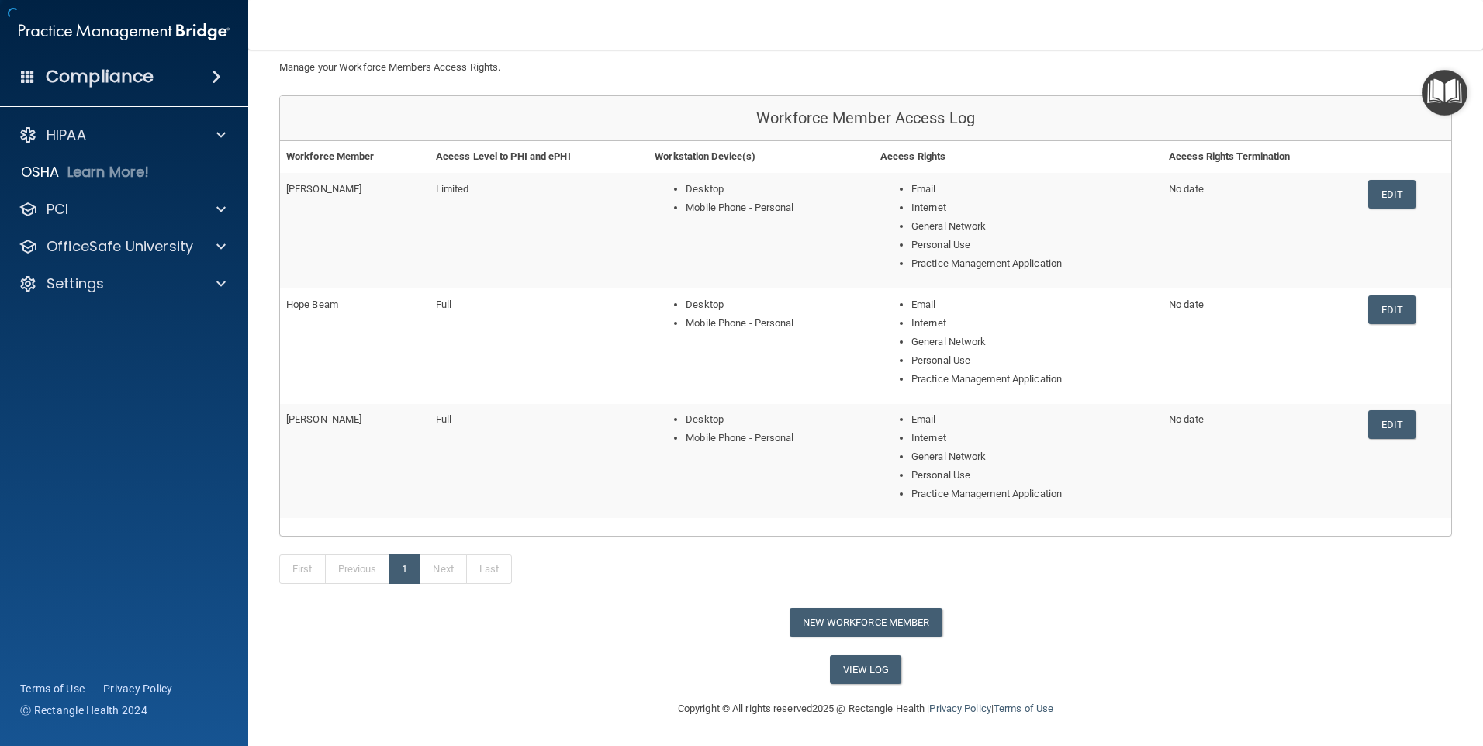
scroll to position [81, 0]
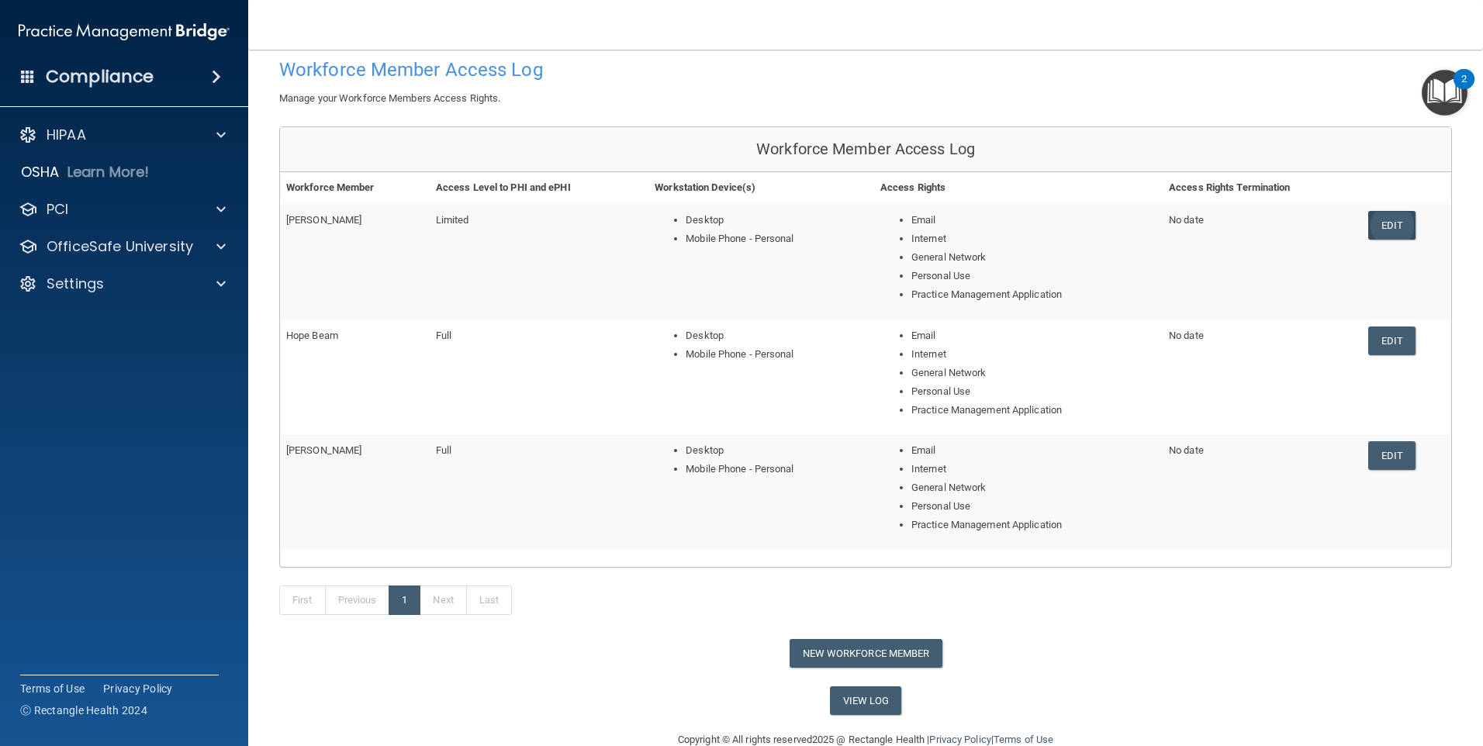
click at [1395, 226] on link "Edit" at bounding box center [1392, 225] width 47 height 29
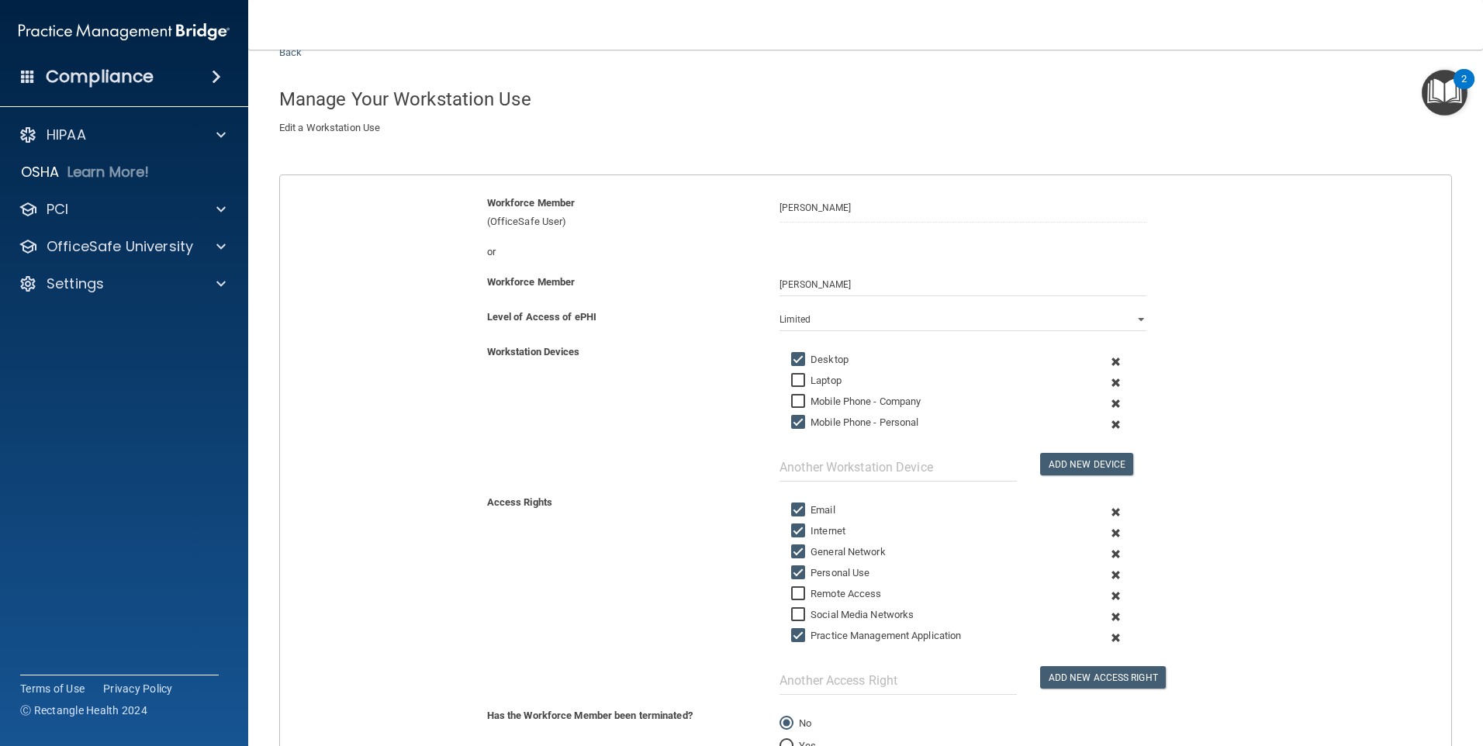
scroll to position [237, 0]
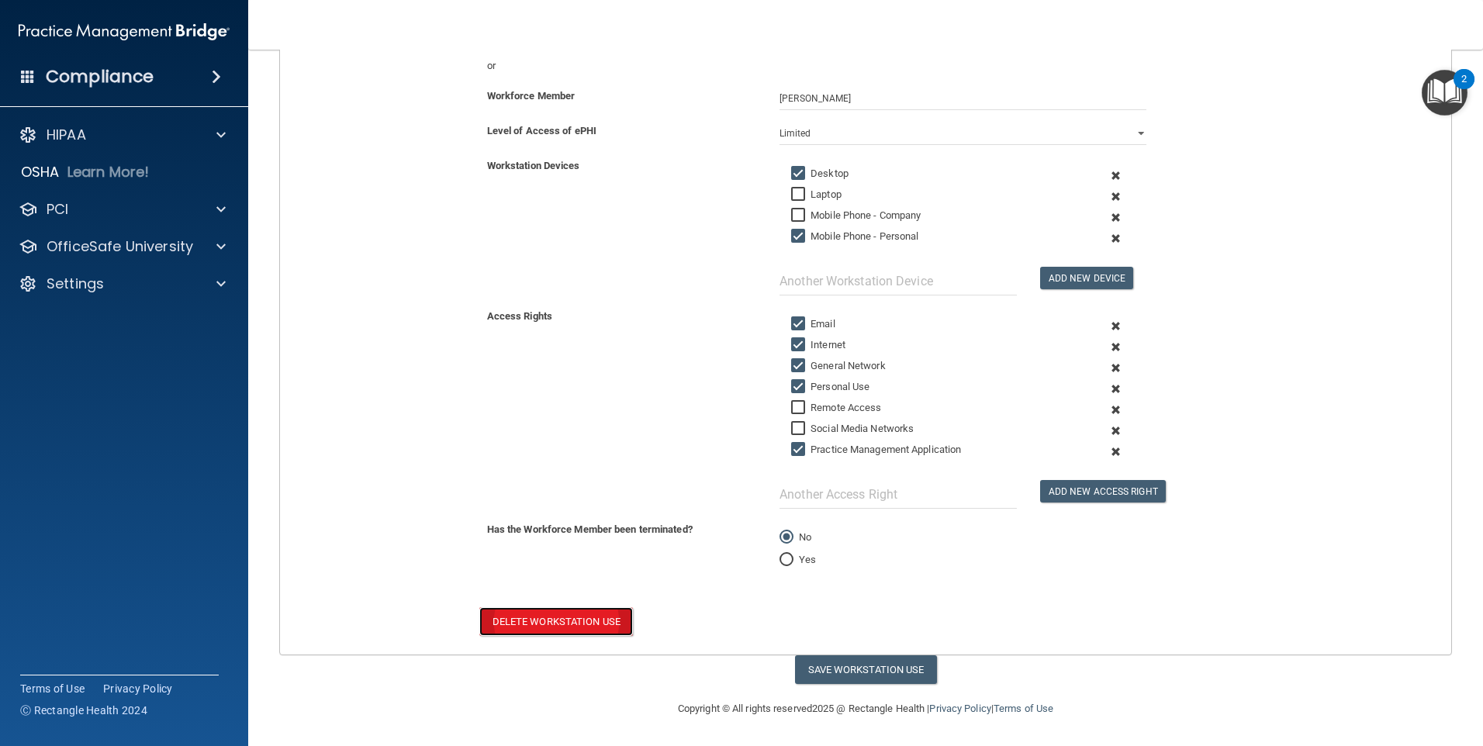
click at [573, 627] on button "Delete Workstation Use" at bounding box center [556, 621] width 154 height 29
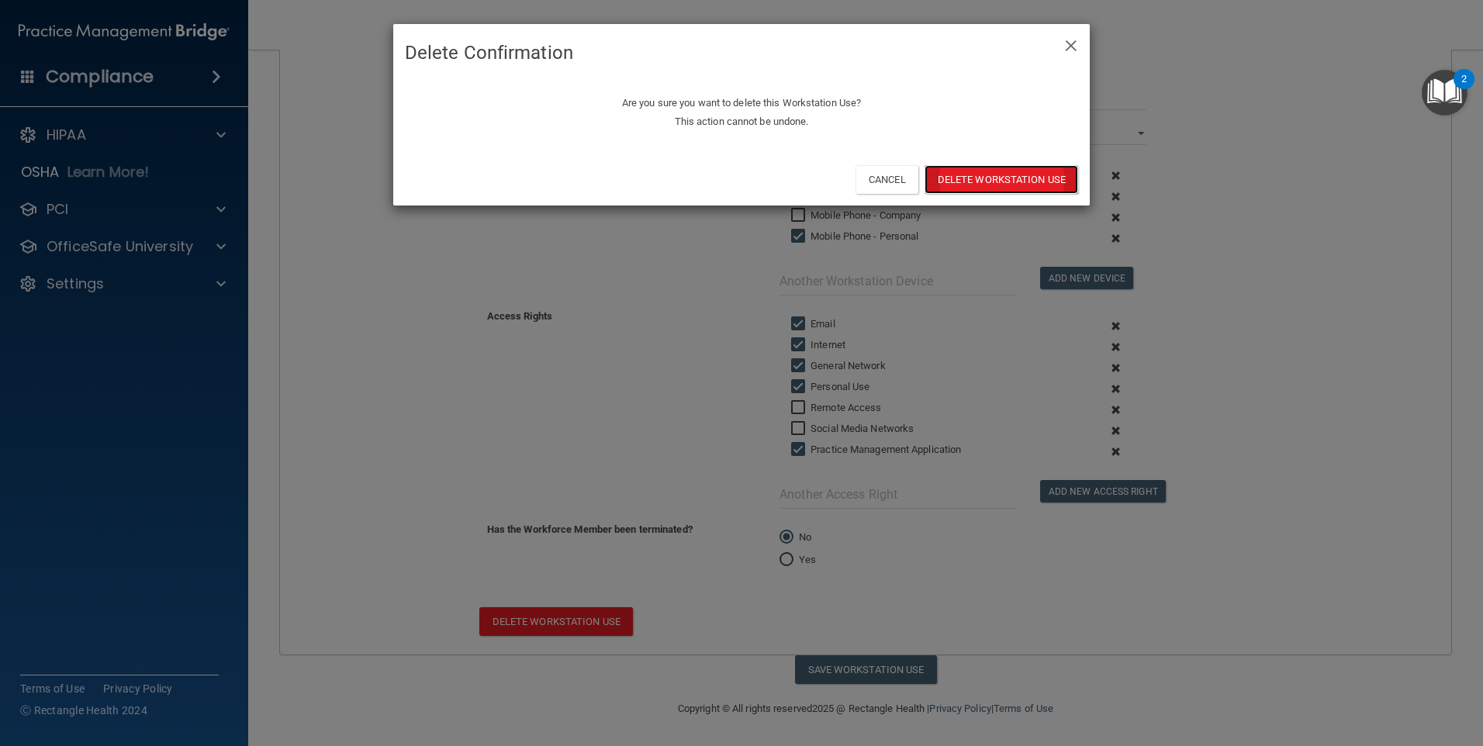
click at [960, 172] on button "Delete Workstation Use" at bounding box center [1002, 179] width 154 height 29
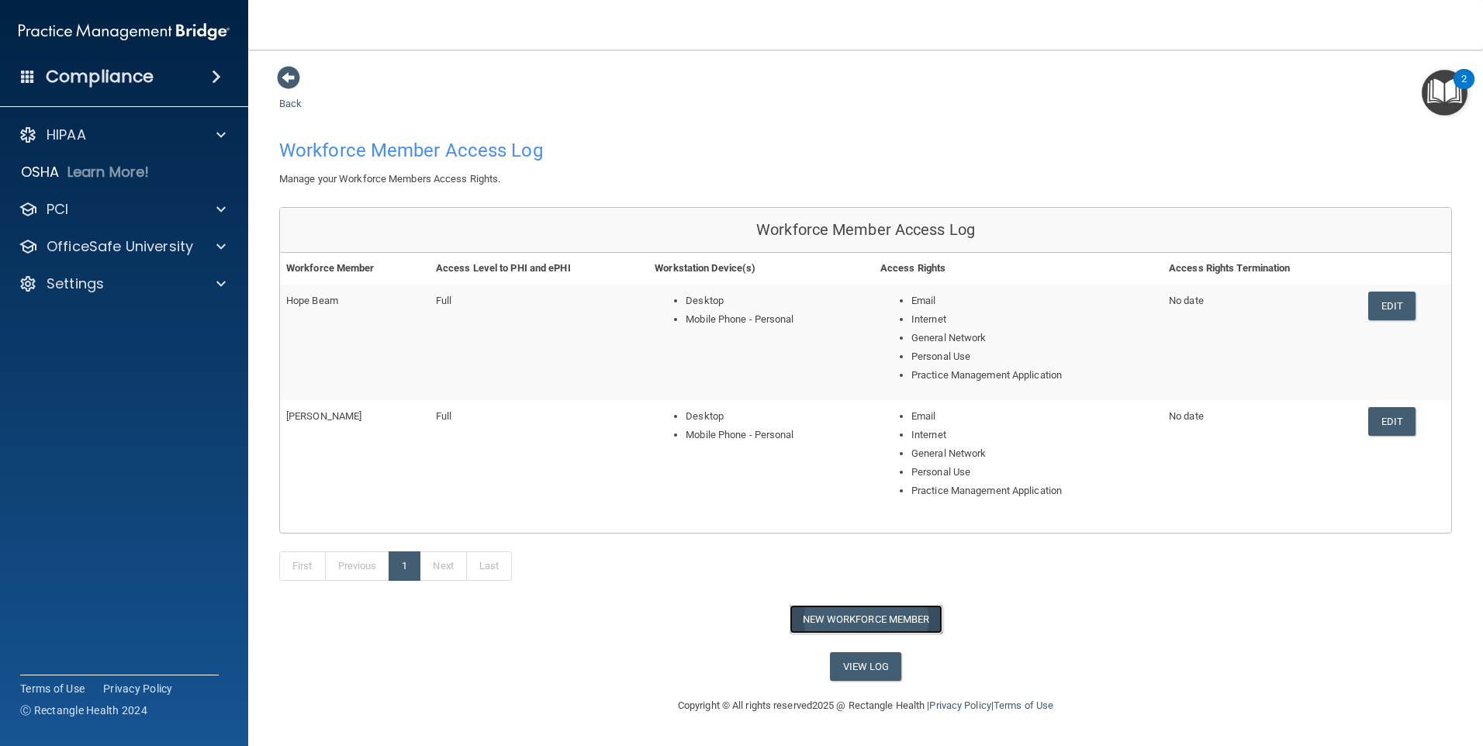
click at [886, 618] on button "New Workforce Member" at bounding box center [866, 619] width 153 height 29
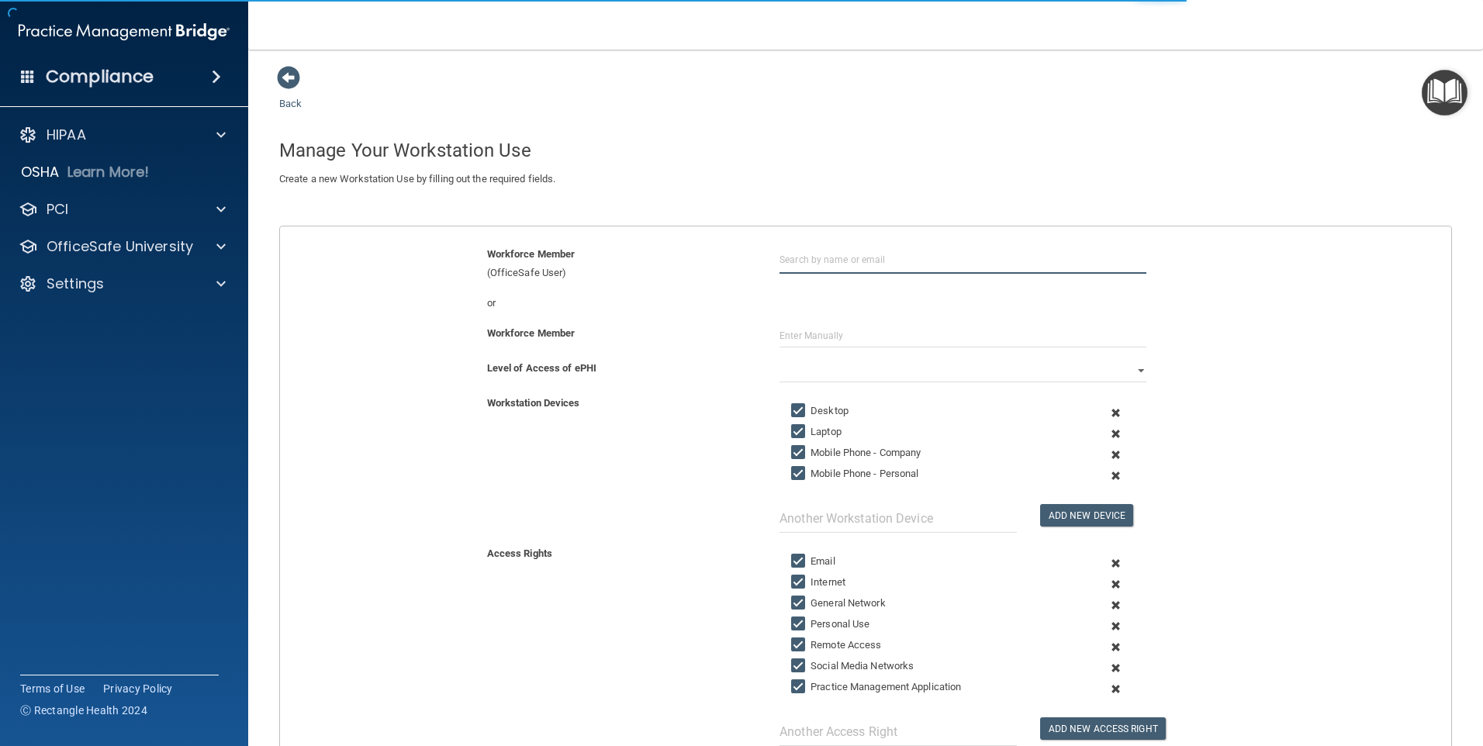
click at [807, 267] on input "text" at bounding box center [963, 259] width 367 height 29
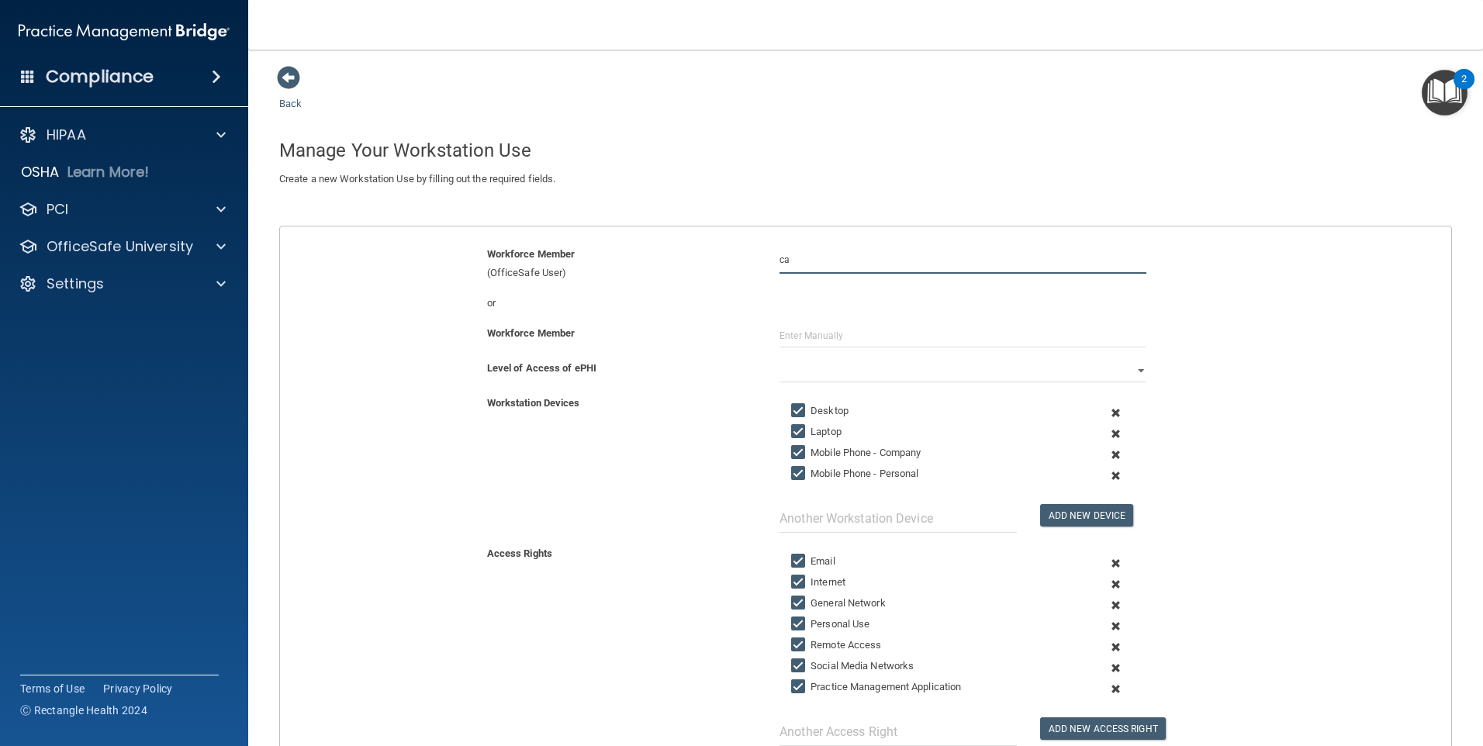
type input "c"
click at [845, 310] on div "[EMAIL_ADDRESS][DOMAIN_NAME]" at bounding box center [865, 317] width 134 height 26
type input "[PERSON_NAME]"
click at [824, 332] on input "text" at bounding box center [963, 335] width 367 height 23
type input "[PERSON_NAME]"
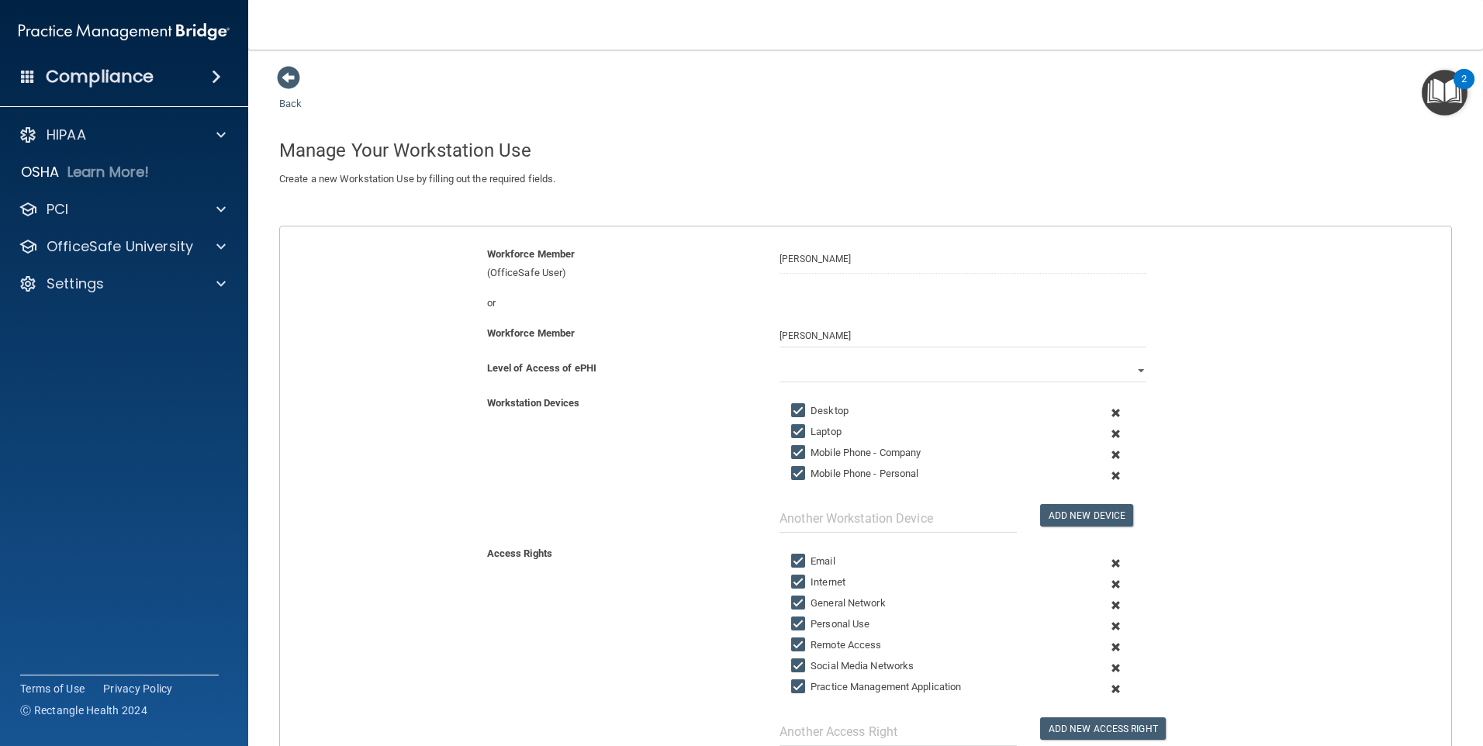
click at [798, 426] on input "Laptop" at bounding box center [800, 432] width 18 height 12
checkbox input "false"
click at [798, 447] on input "Mobile Phone - Company" at bounding box center [800, 453] width 18 height 12
checkbox input "false"
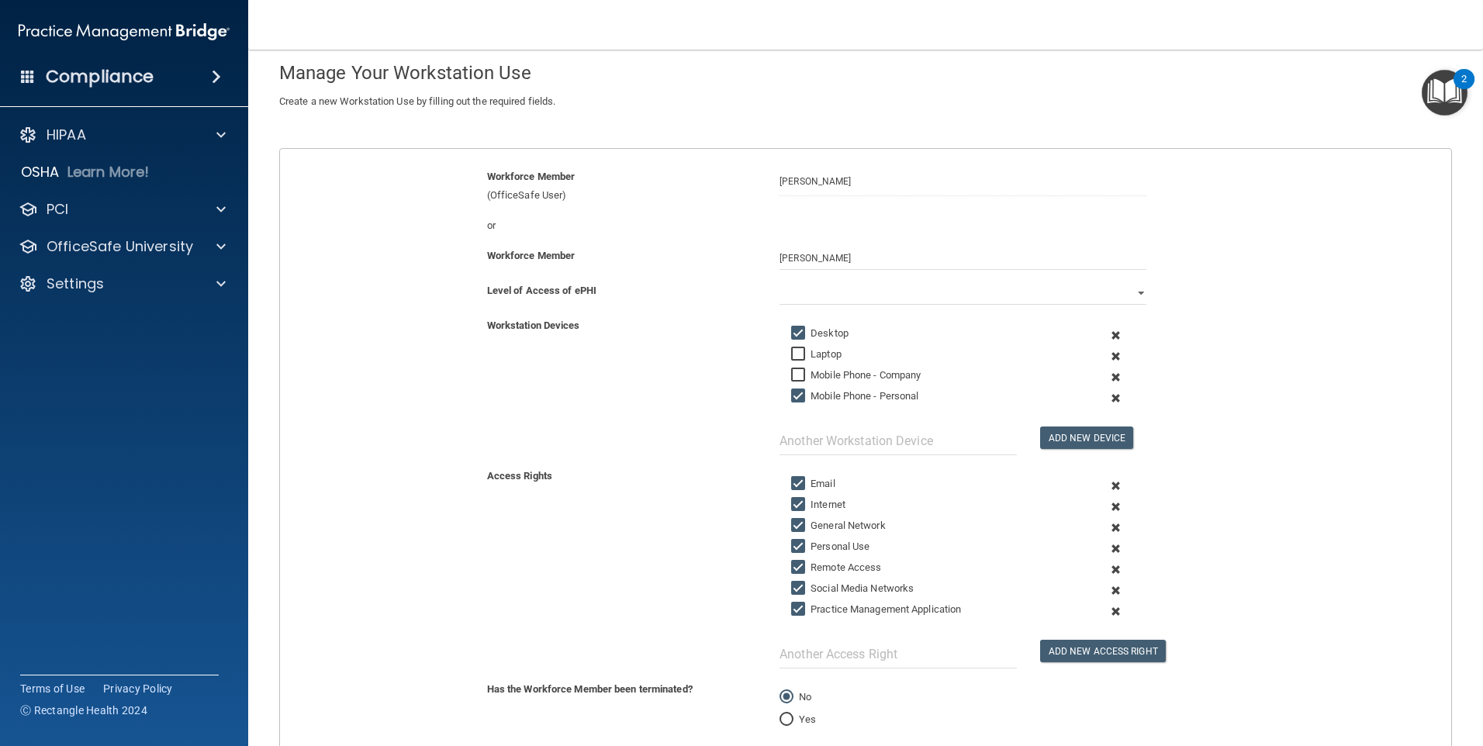
scroll to position [155, 0]
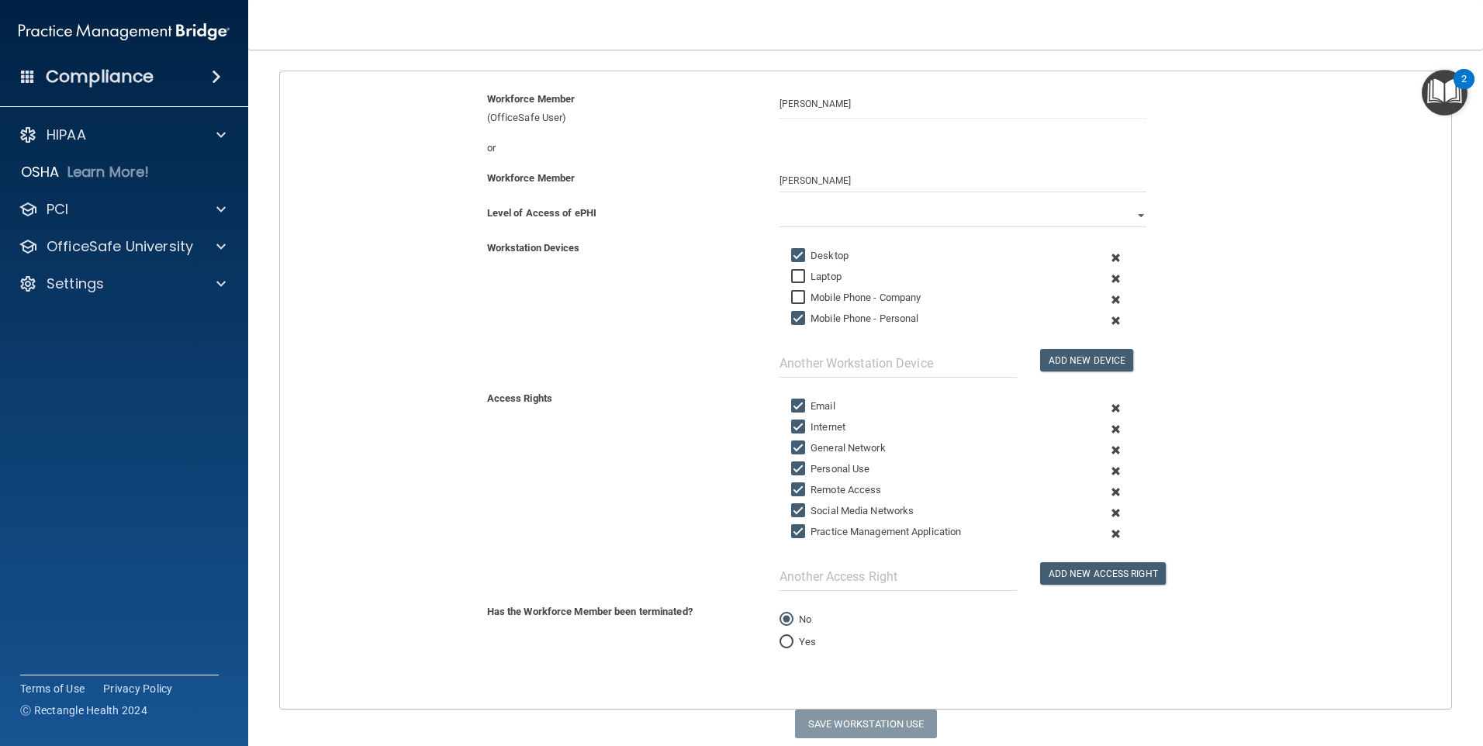
click at [797, 484] on input "Remote Access" at bounding box center [800, 490] width 18 height 12
checkbox input "false"
click at [797, 505] on input "Social Media Networks" at bounding box center [800, 511] width 18 height 12
checkbox input "true"
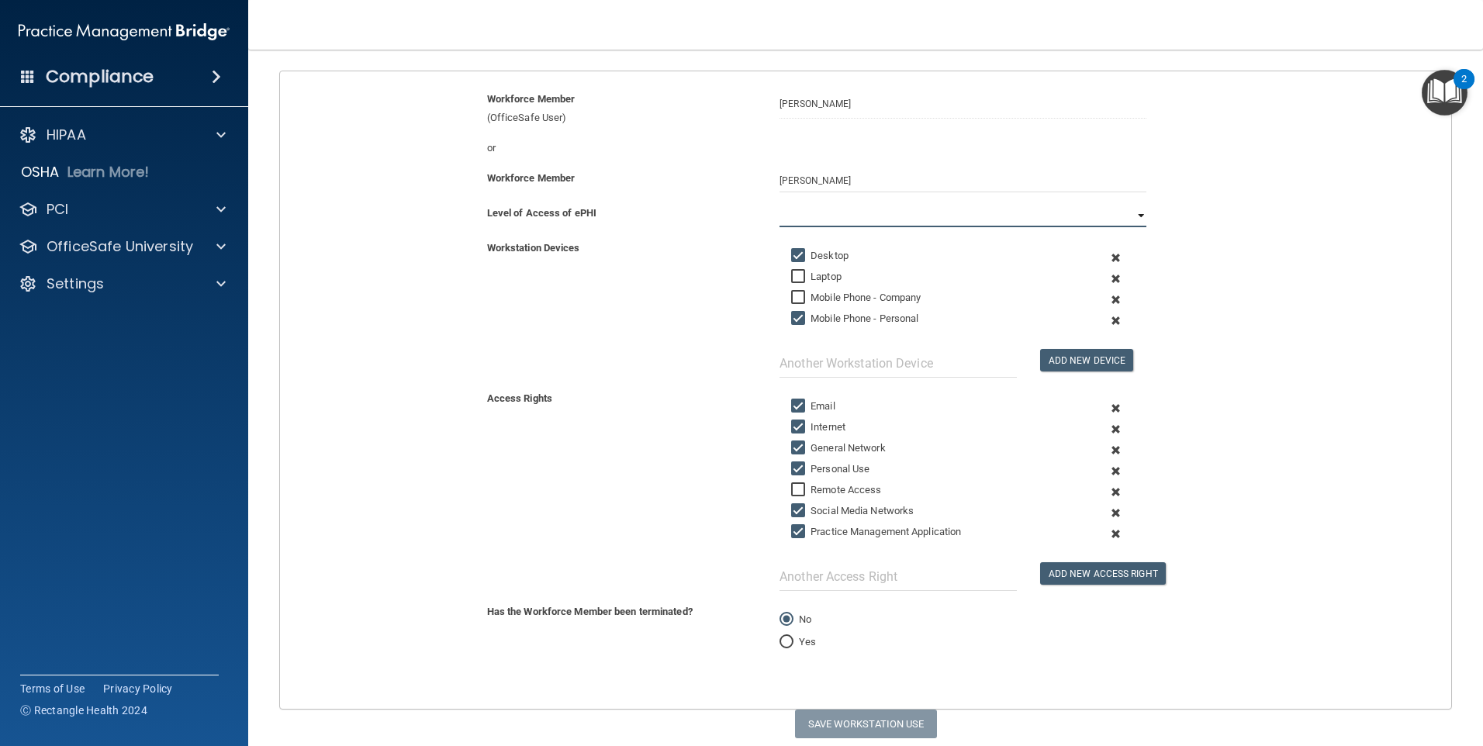
click at [825, 227] on select "Full Limited None" at bounding box center [963, 215] width 367 height 23
click at [780, 204] on select "Full Limited None" at bounding box center [963, 215] width 367 height 23
click at [849, 715] on button "Save Workstation Use" at bounding box center [866, 724] width 142 height 29
select select "? string:Limited ?"
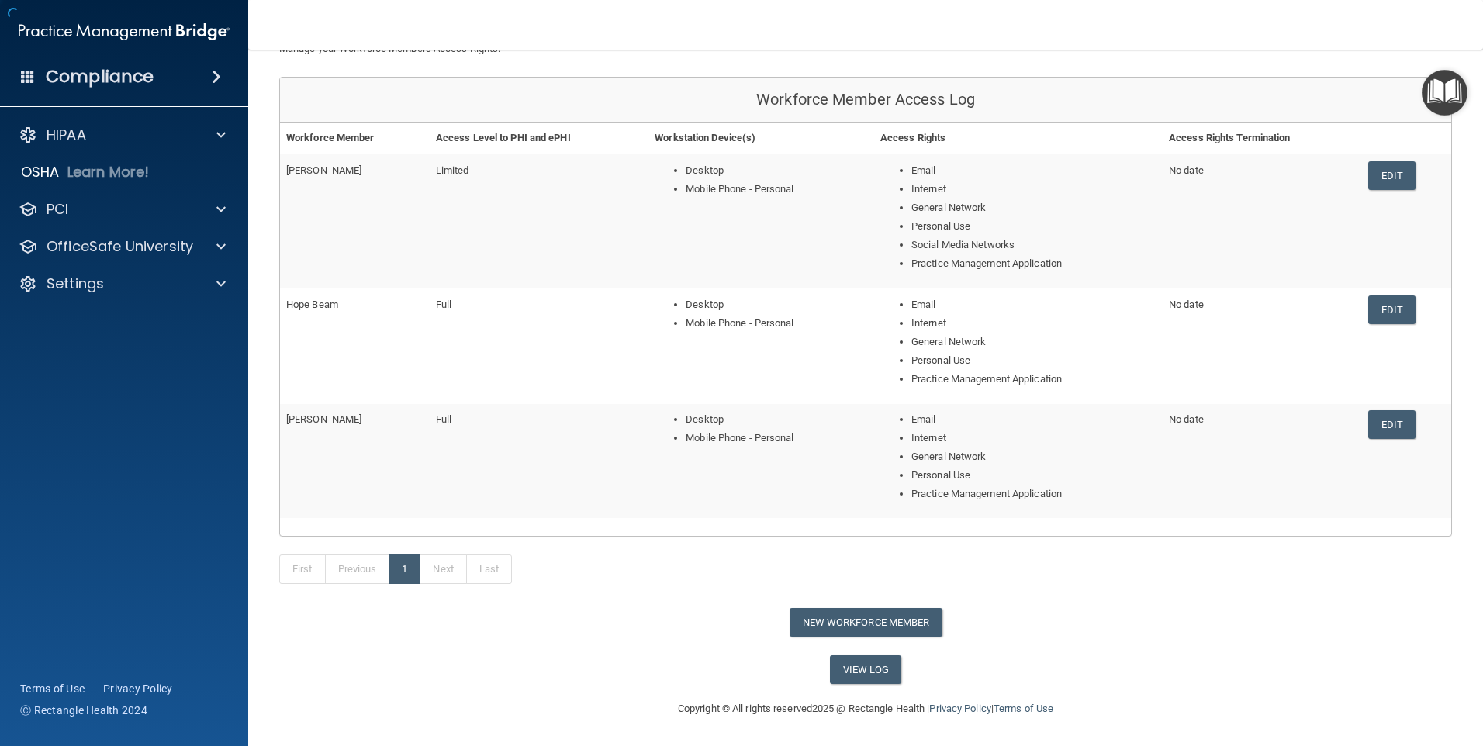
scroll to position [130, 0]
click at [1383, 173] on link "Edit" at bounding box center [1392, 175] width 47 height 29
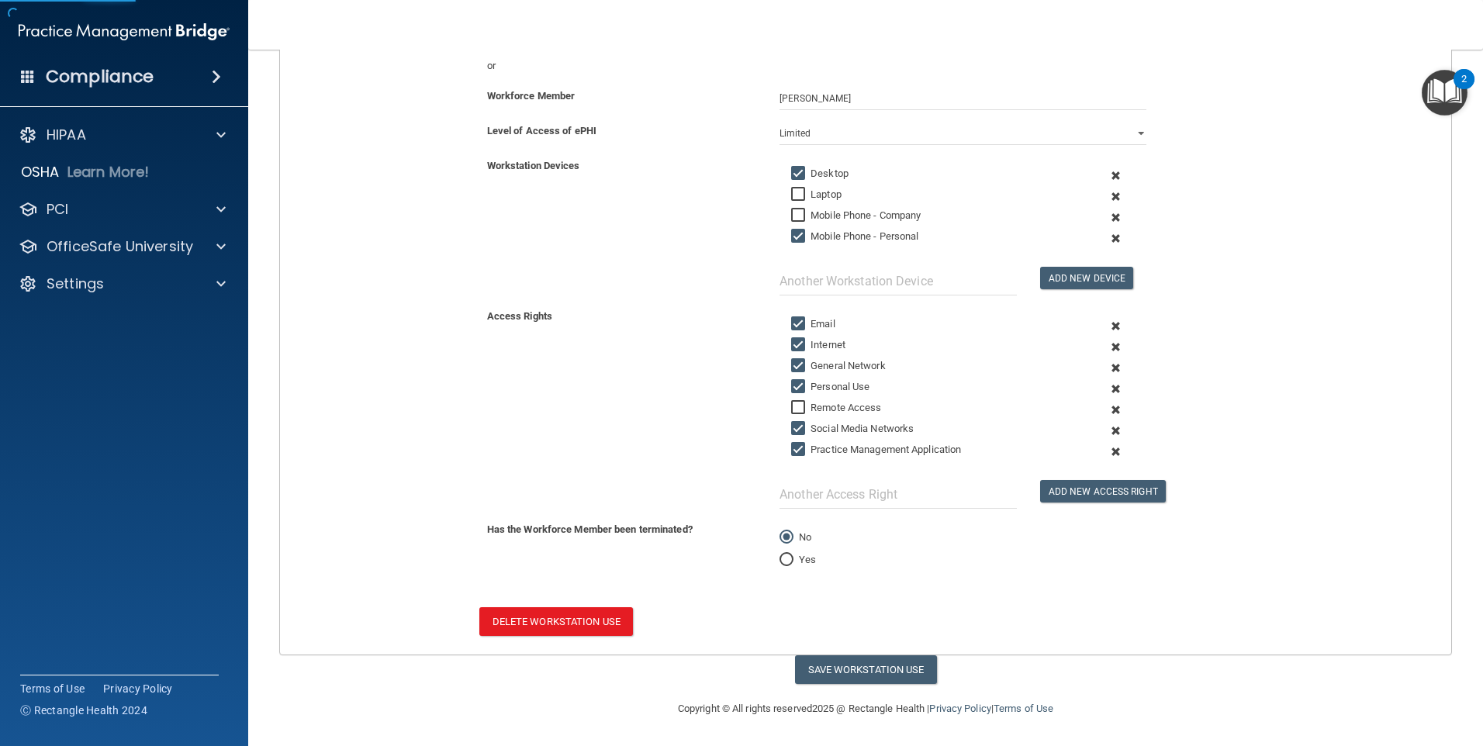
click at [791, 428] on input "Social Media Networks" at bounding box center [800, 429] width 18 height 12
checkbox input "false"
click at [864, 663] on button "Save Workstation Use" at bounding box center [866, 670] width 142 height 29
select select "? string:Limited ?"
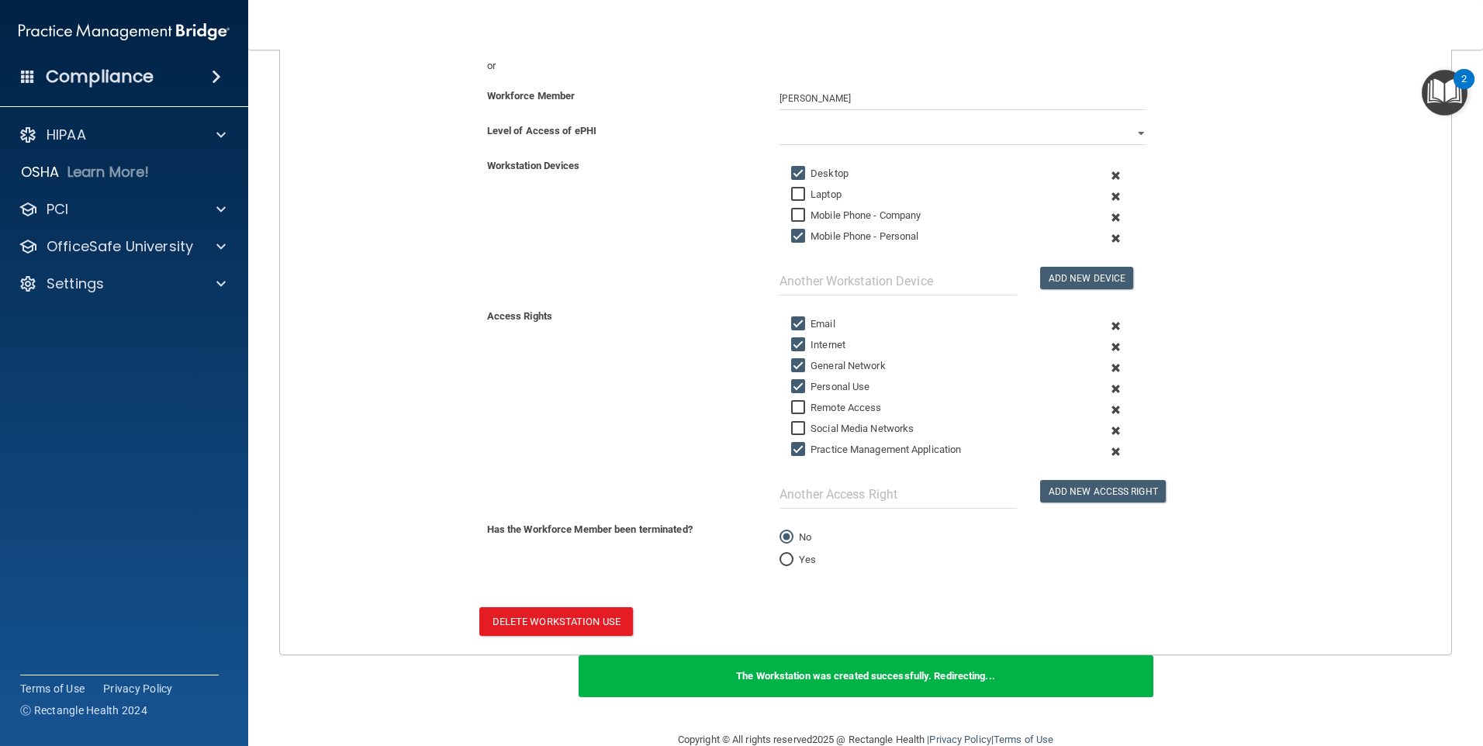
scroll to position [81, 0]
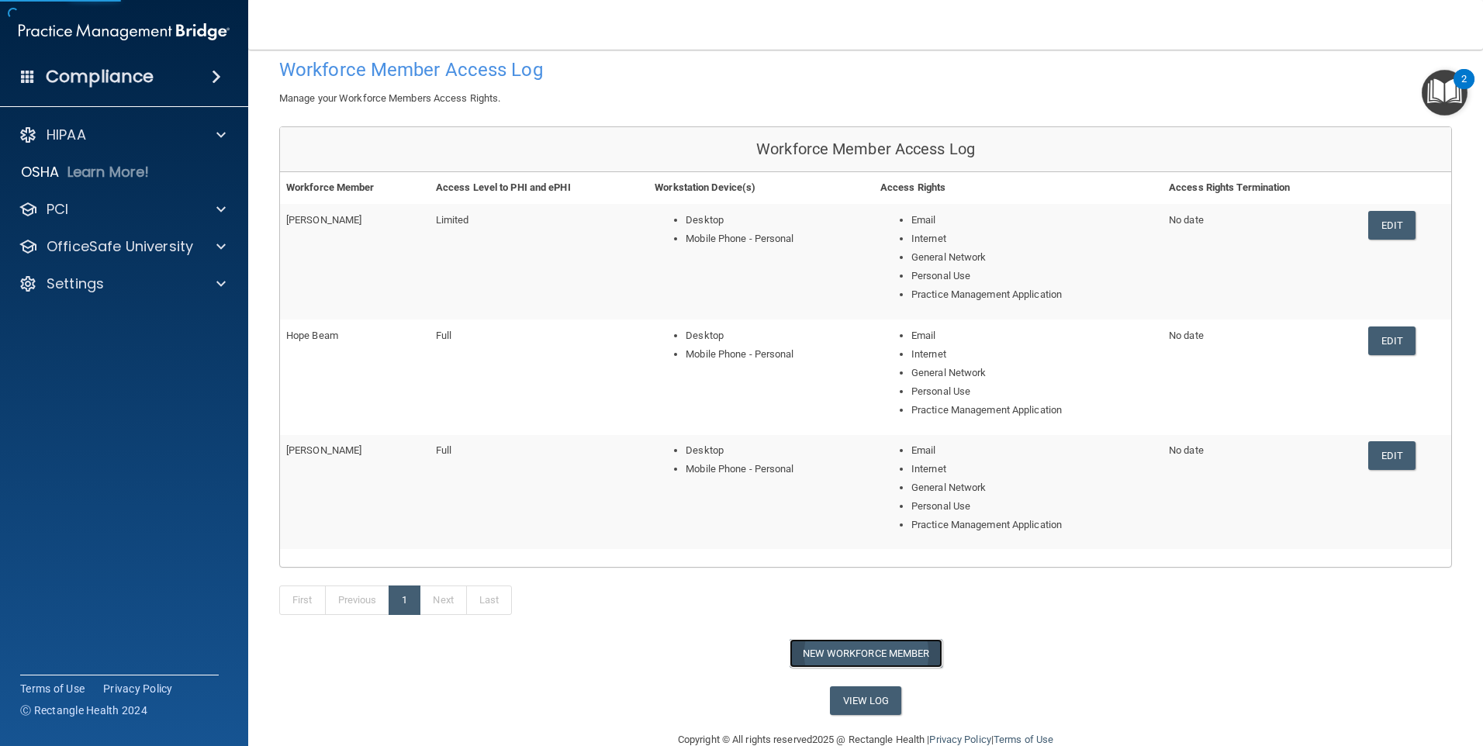
click at [822, 652] on button "New Workforce Member" at bounding box center [866, 653] width 153 height 29
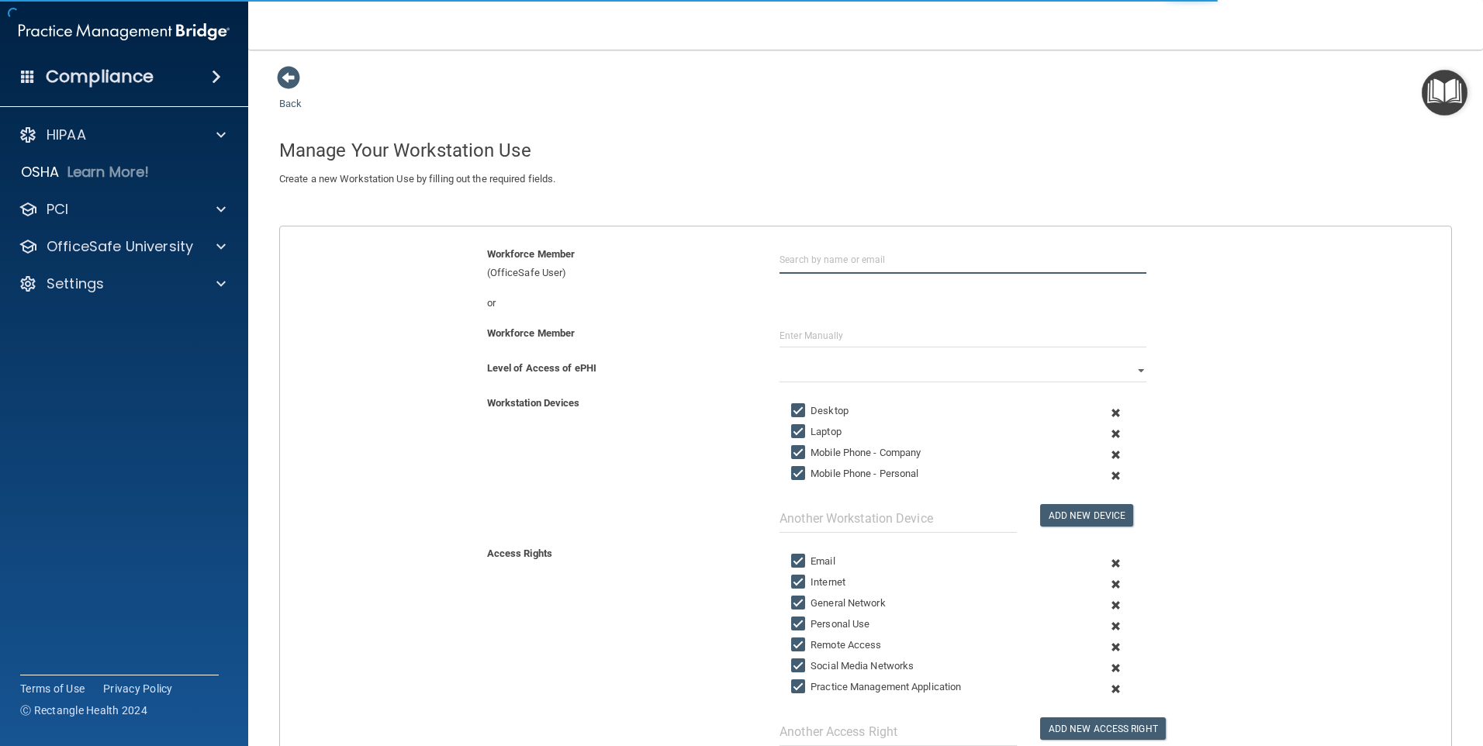
click at [801, 257] on input "text" at bounding box center [963, 259] width 367 height 29
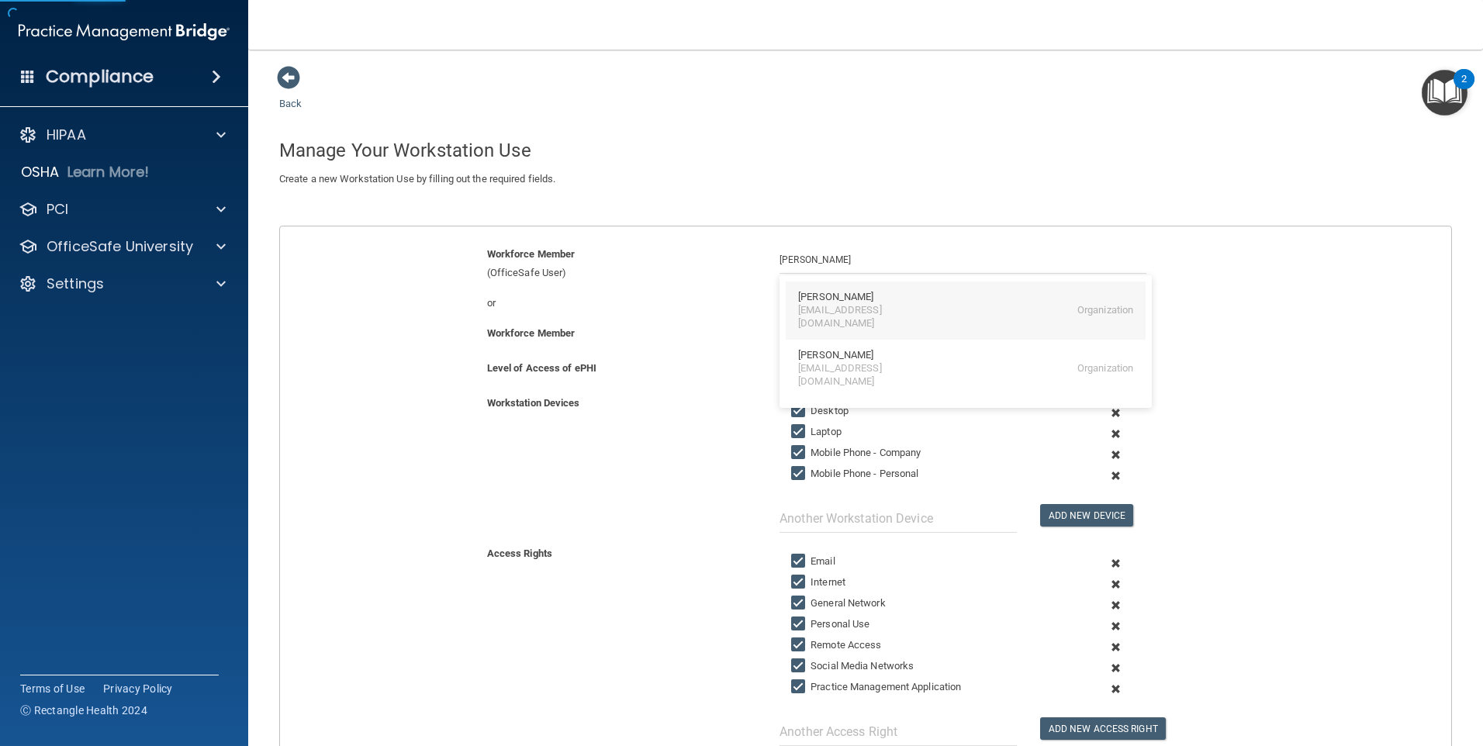
click at [821, 300] on div "[PERSON_NAME]" at bounding box center [835, 297] width 75 height 13
type input "[PERSON_NAME]"
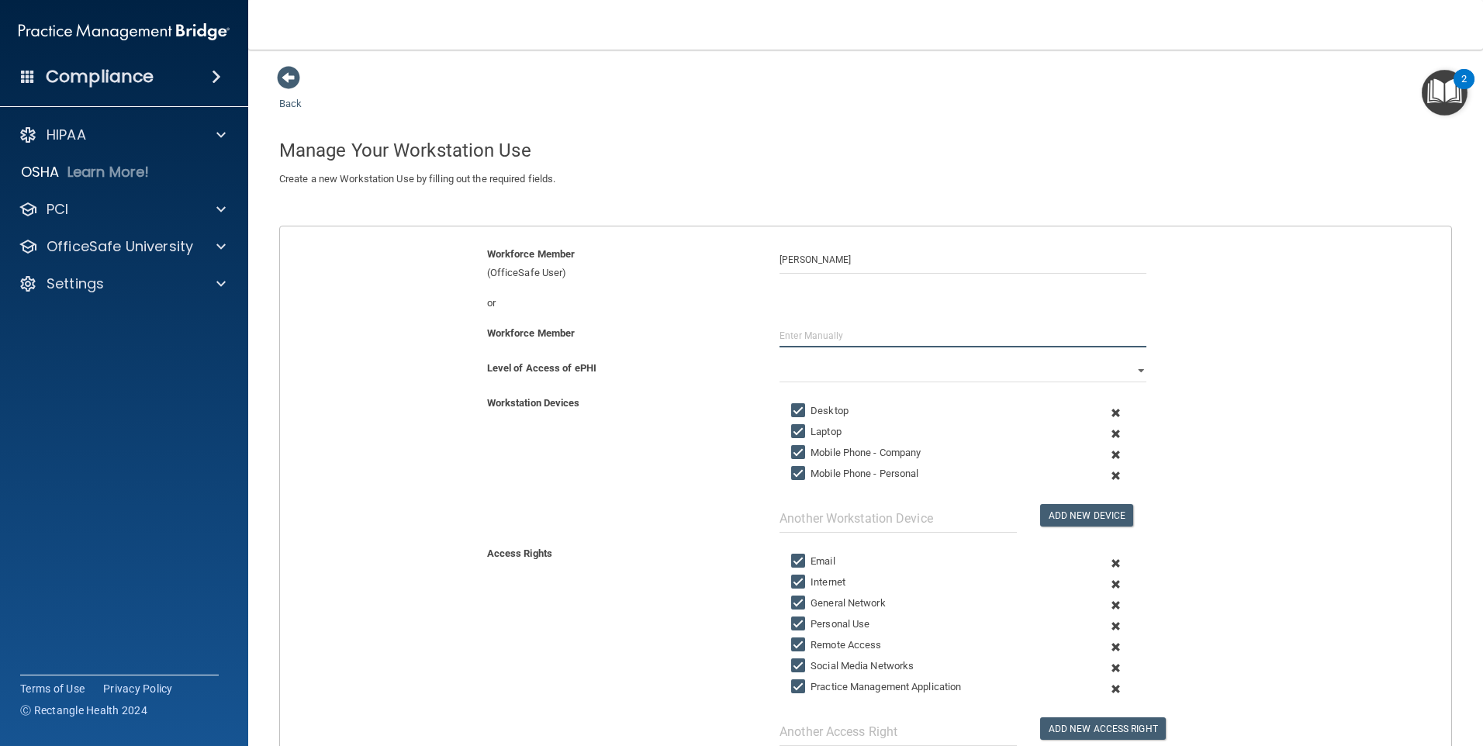
click at [817, 339] on input "text" at bounding box center [963, 335] width 367 height 23
type input "[PERSON_NAME]"
click at [798, 427] on input "Laptop" at bounding box center [800, 432] width 18 height 12
checkbox input "false"
click at [797, 451] on input "Mobile Phone - Company" at bounding box center [800, 453] width 18 height 12
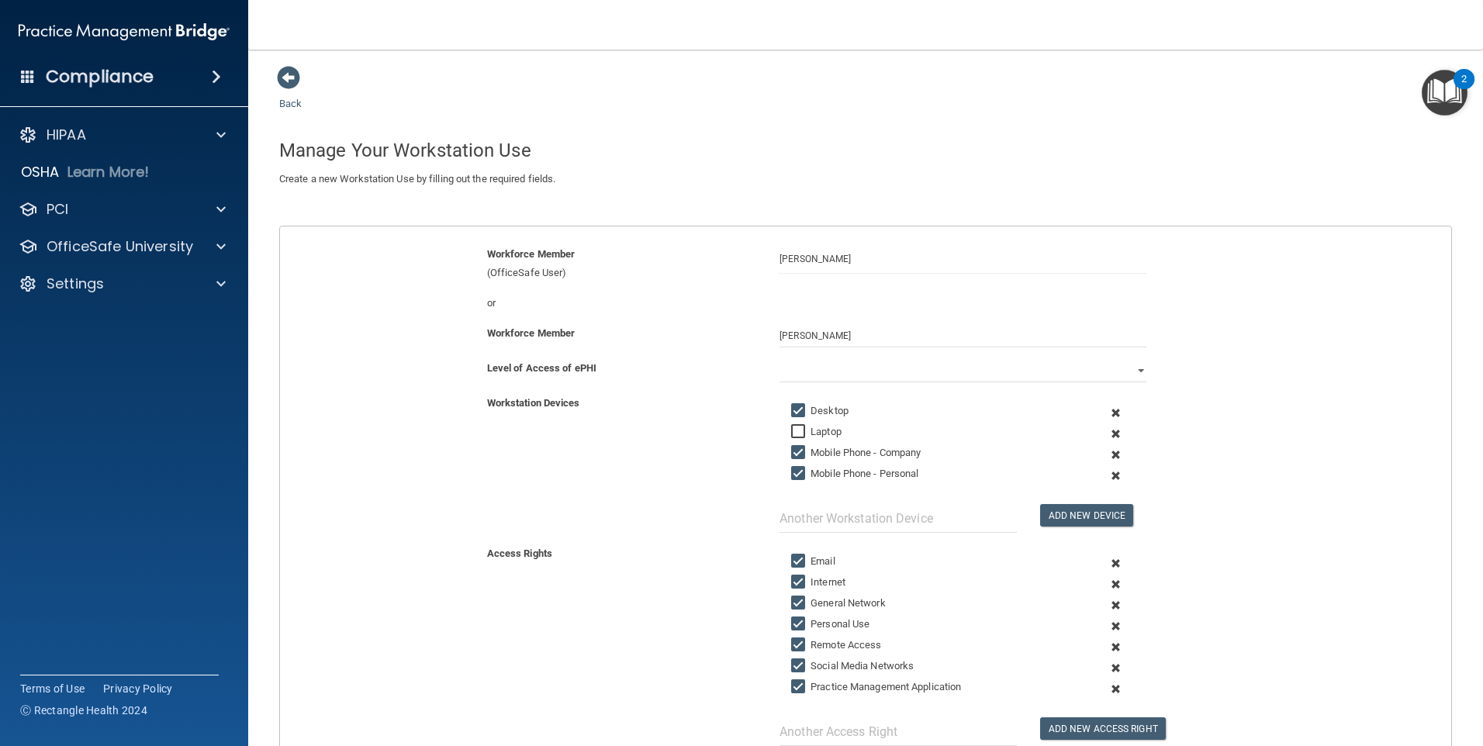
checkbox input "false"
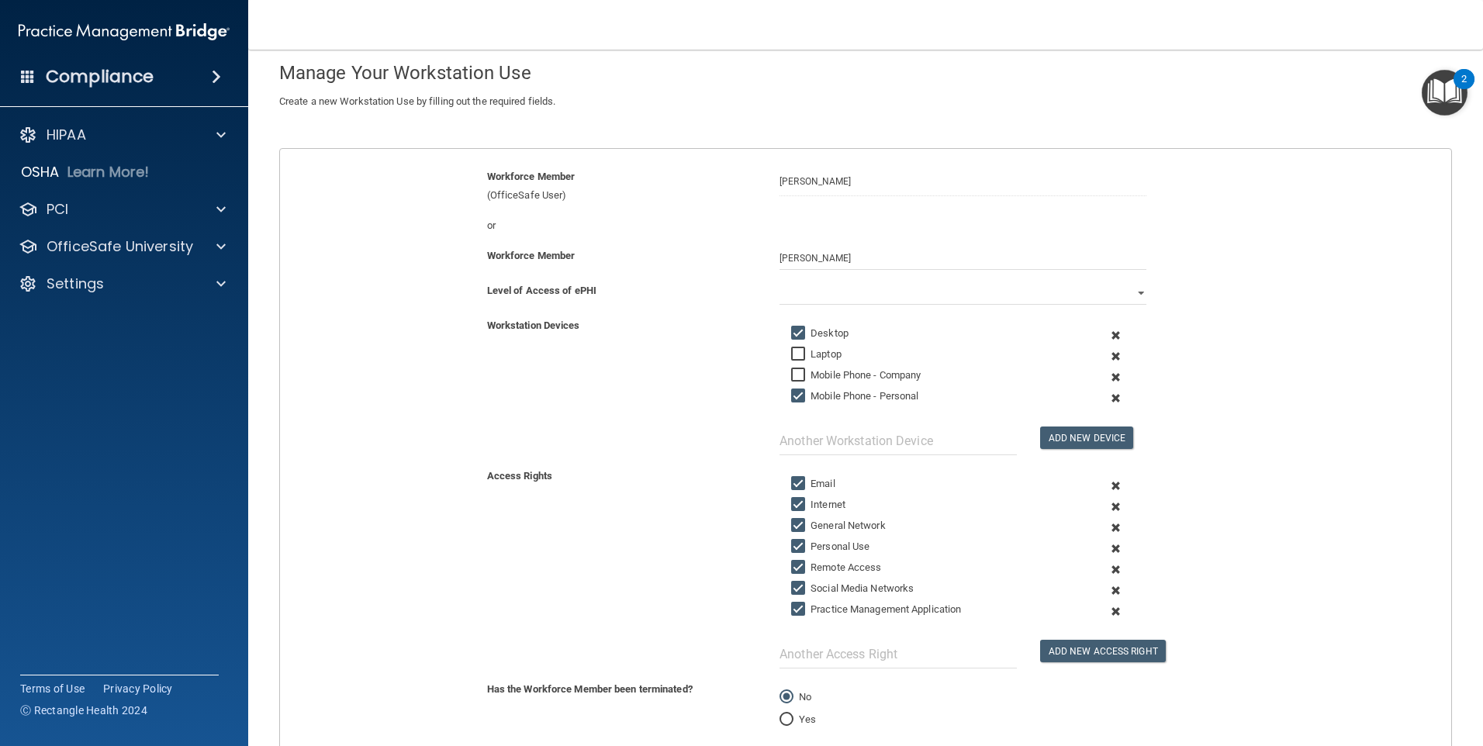
click at [794, 481] on input "Email" at bounding box center [800, 484] width 18 height 12
checkbox input "false"
click at [797, 565] on input "Remote Access" at bounding box center [800, 568] width 18 height 12
checkbox input "false"
click at [797, 587] on input "Social Media Networks" at bounding box center [800, 589] width 18 height 12
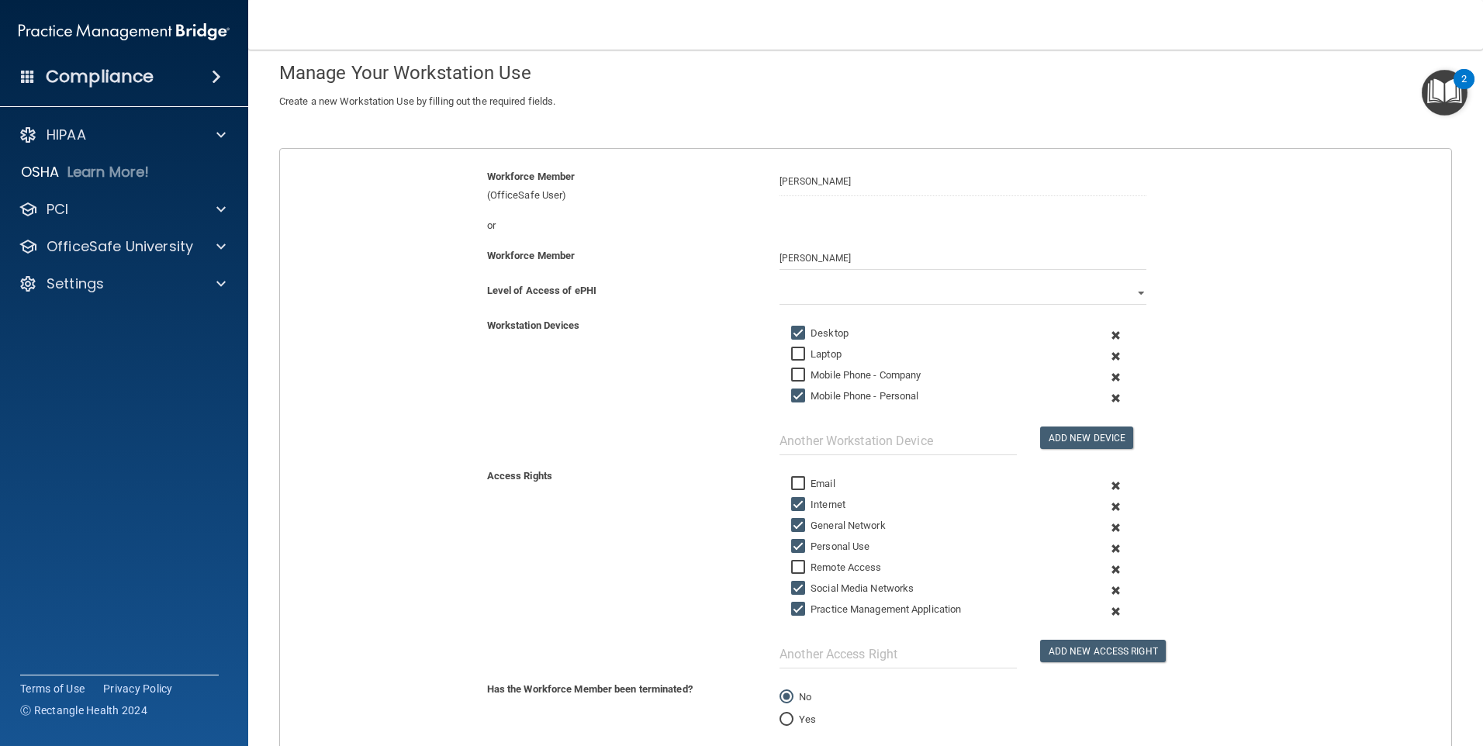
checkbox input "false"
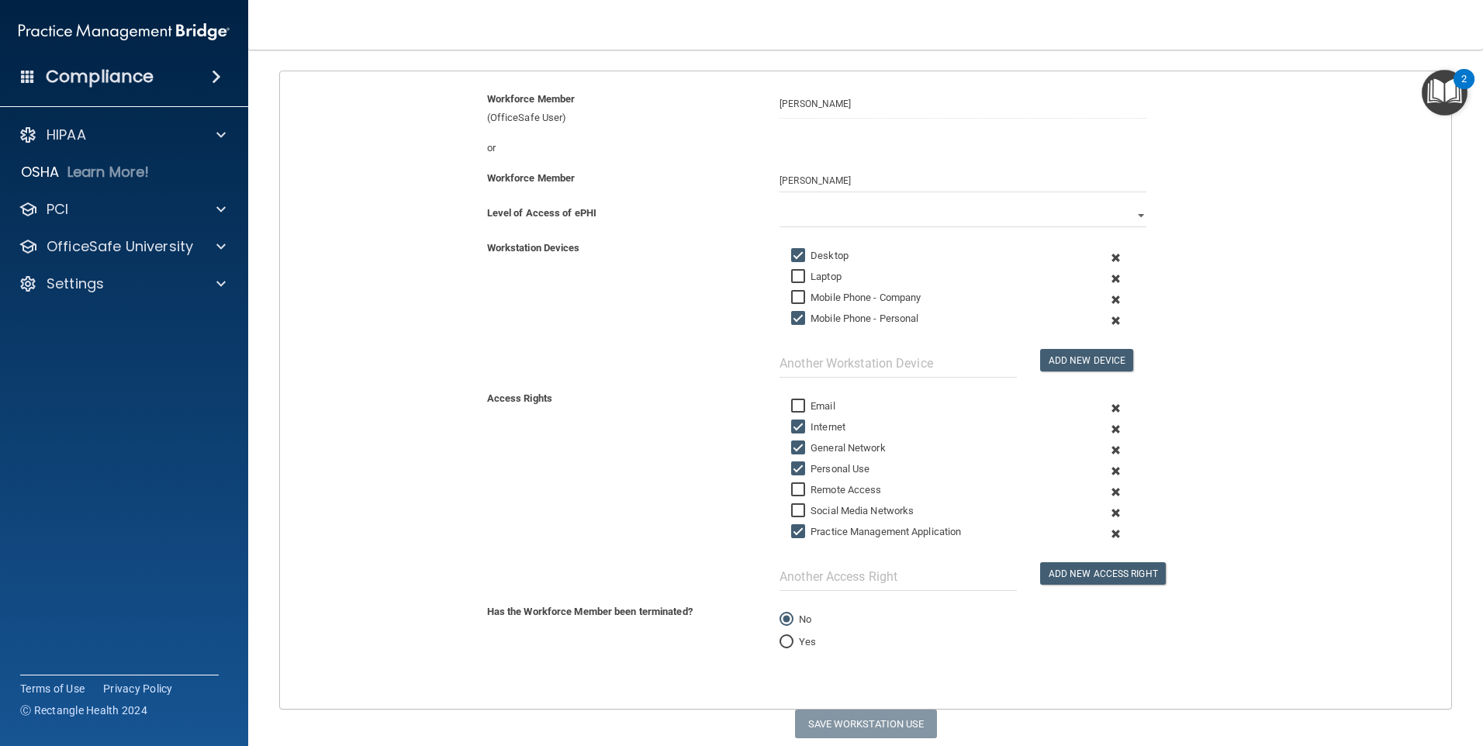
scroll to position [209, 0]
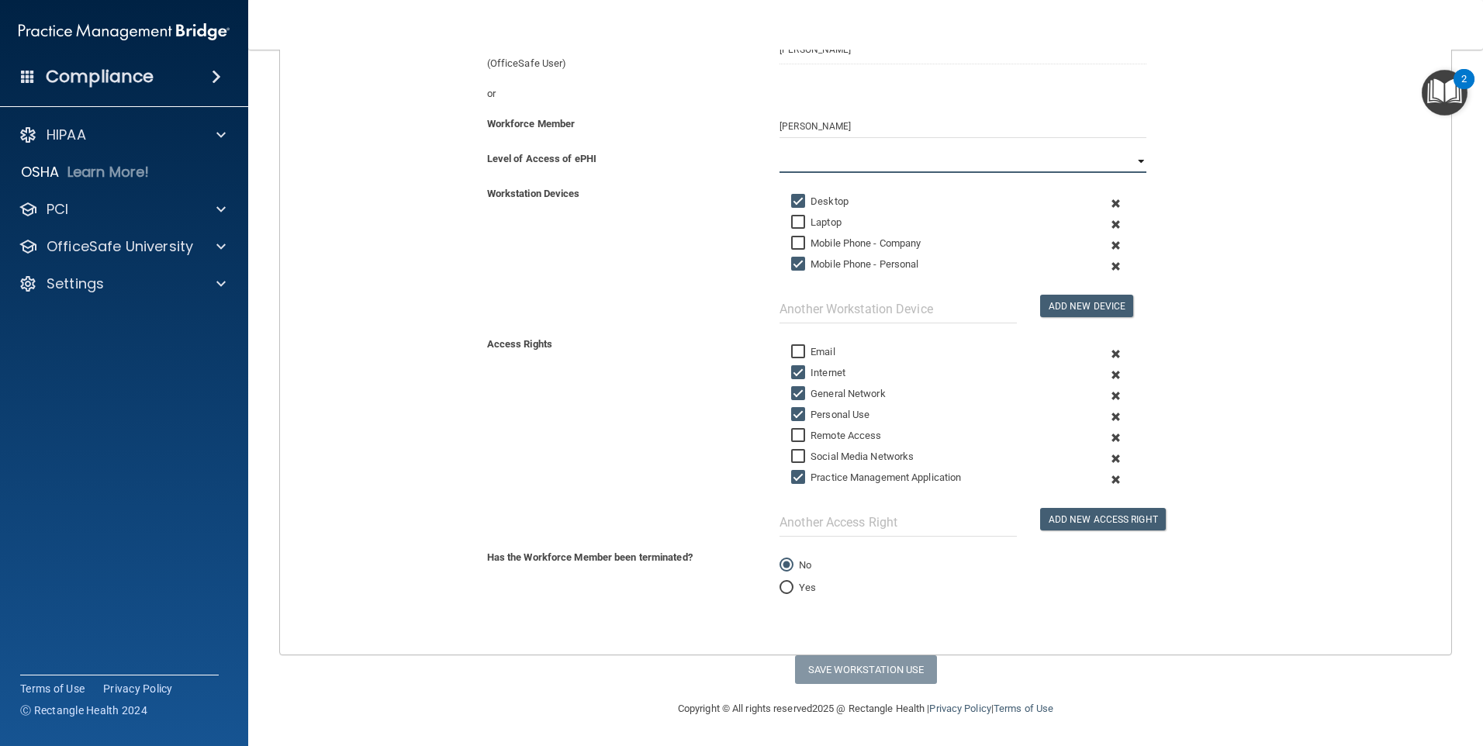
click at [812, 158] on select "Full Limited None" at bounding box center [963, 161] width 367 height 23
click at [780, 150] on select "Full Limited None" at bounding box center [963, 161] width 367 height 23
click at [852, 663] on button "Save Workstation Use" at bounding box center [866, 670] width 142 height 29
select select "? string:Limited ?"
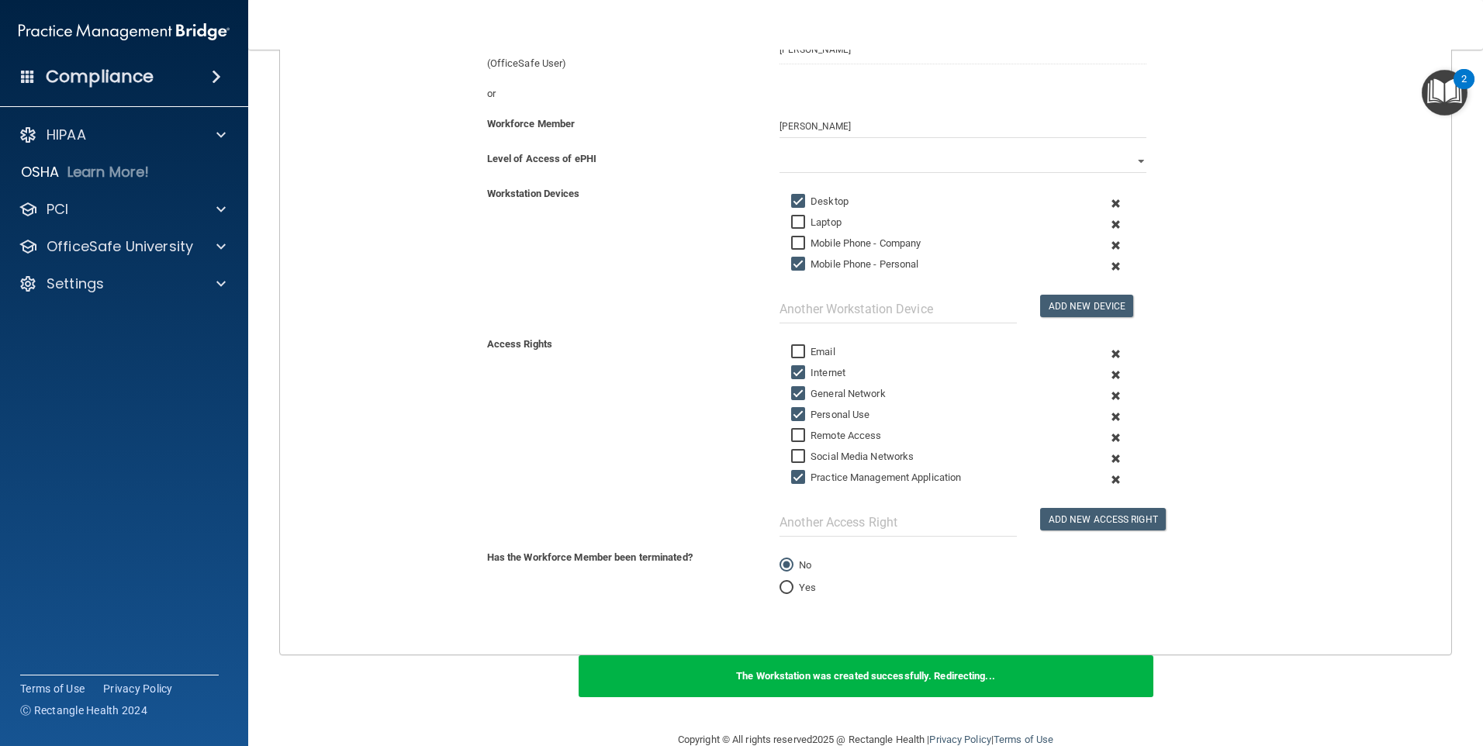
scroll to position [0, 0]
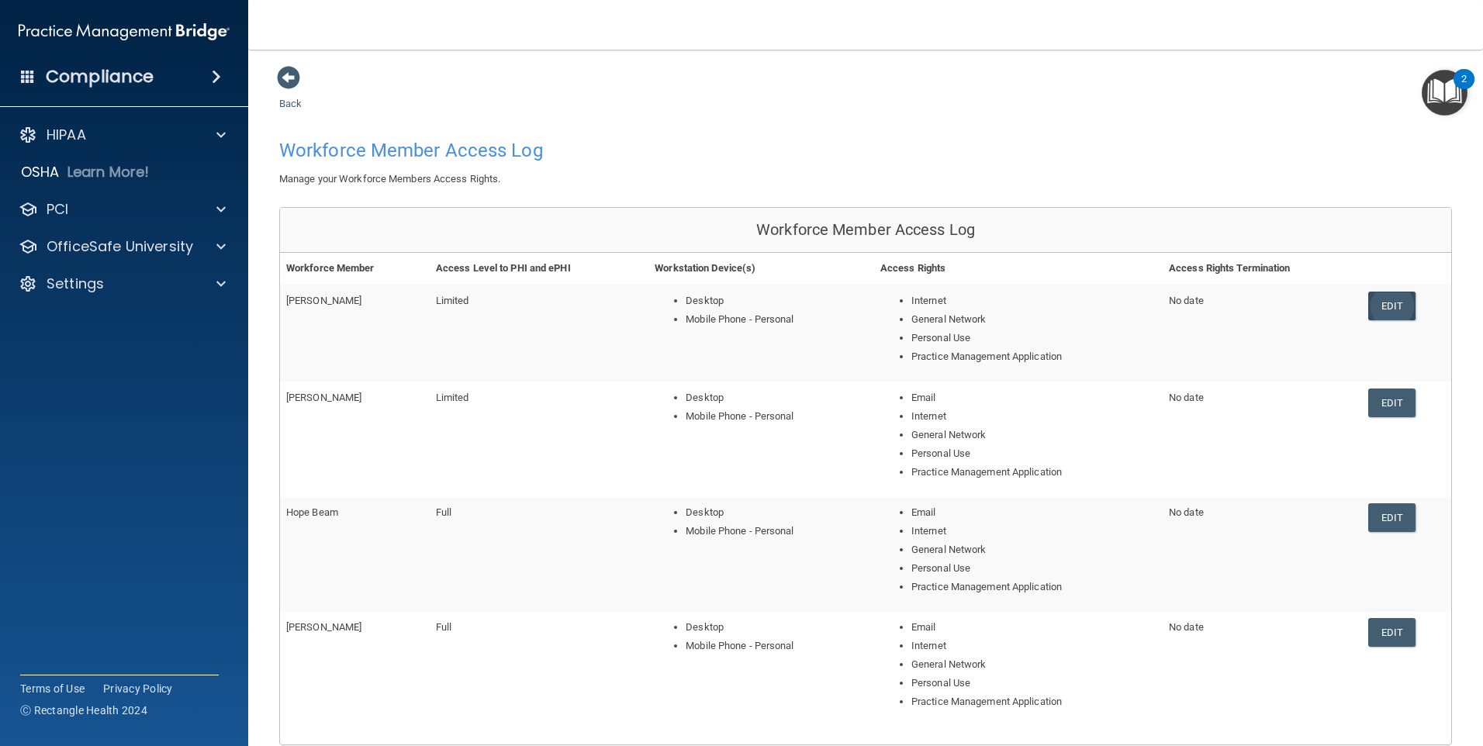
click at [1393, 307] on link "Edit" at bounding box center [1392, 306] width 47 height 29
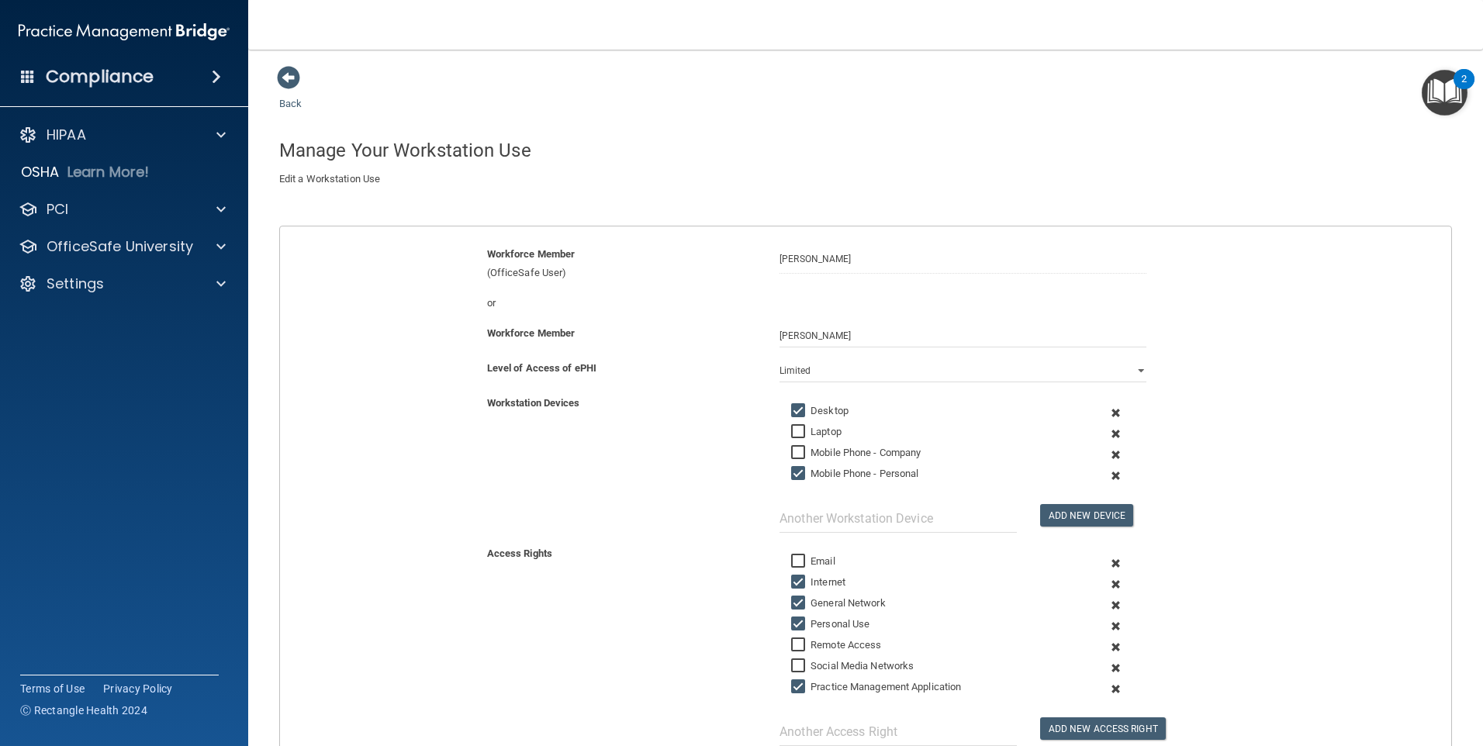
scroll to position [237, 0]
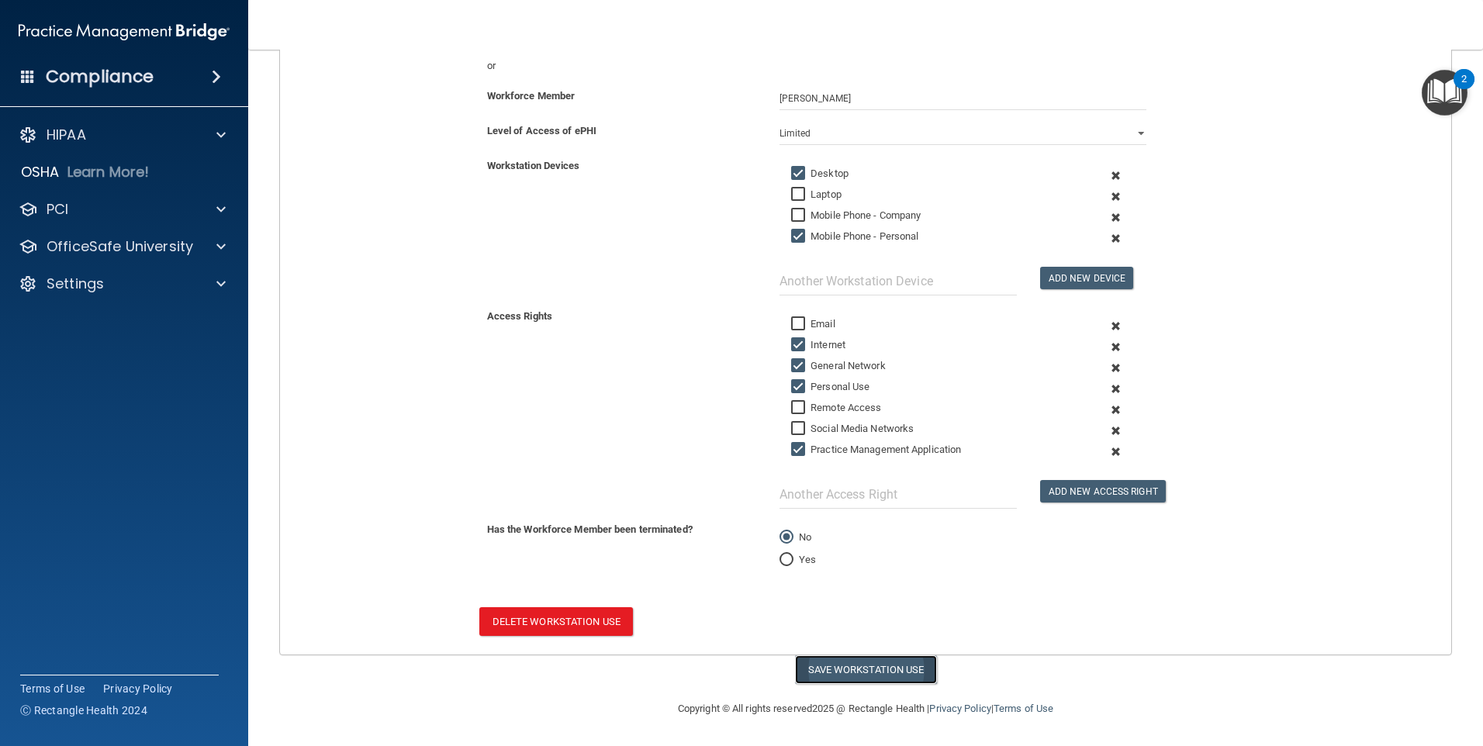
click at [882, 661] on button "Save Workstation Use" at bounding box center [866, 670] width 142 height 29
select select "? string:Limited ?"
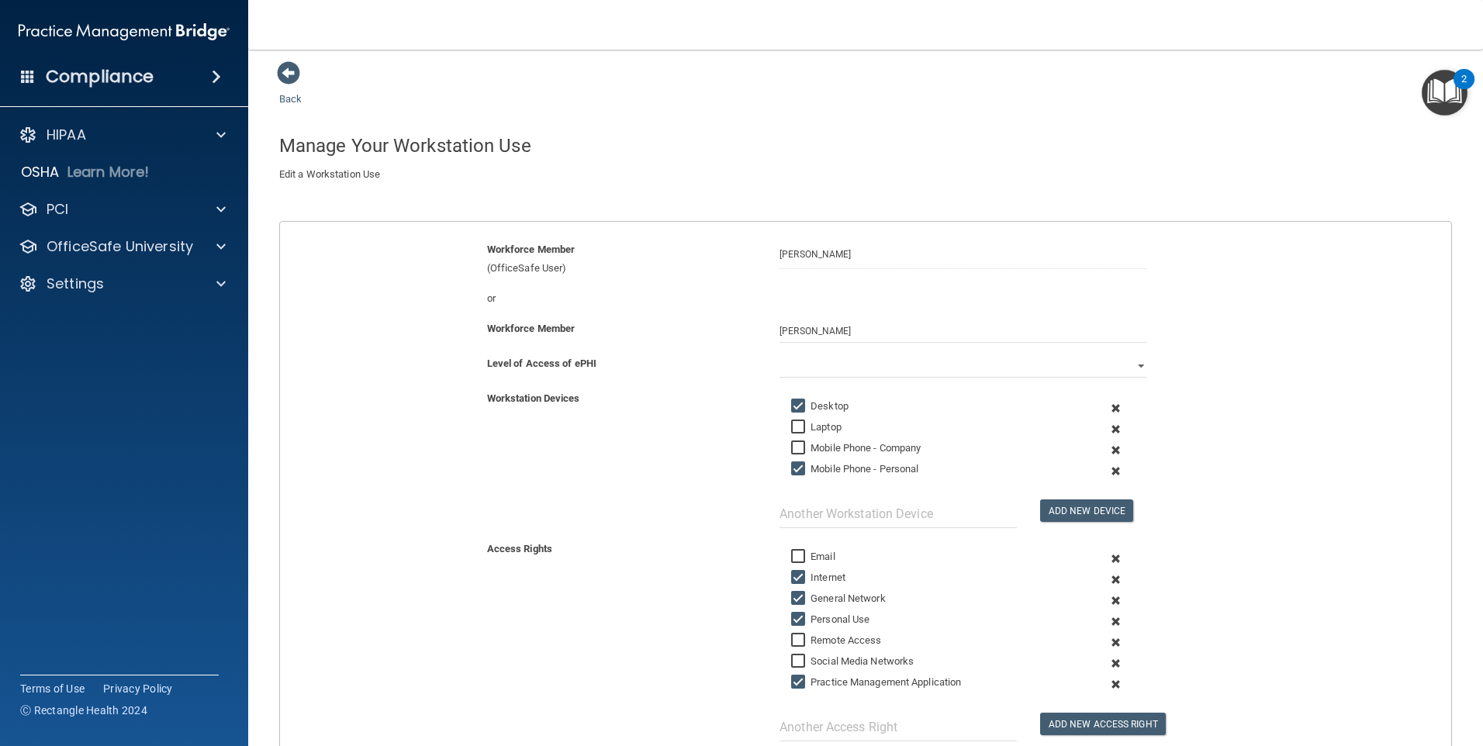
scroll to position [0, 0]
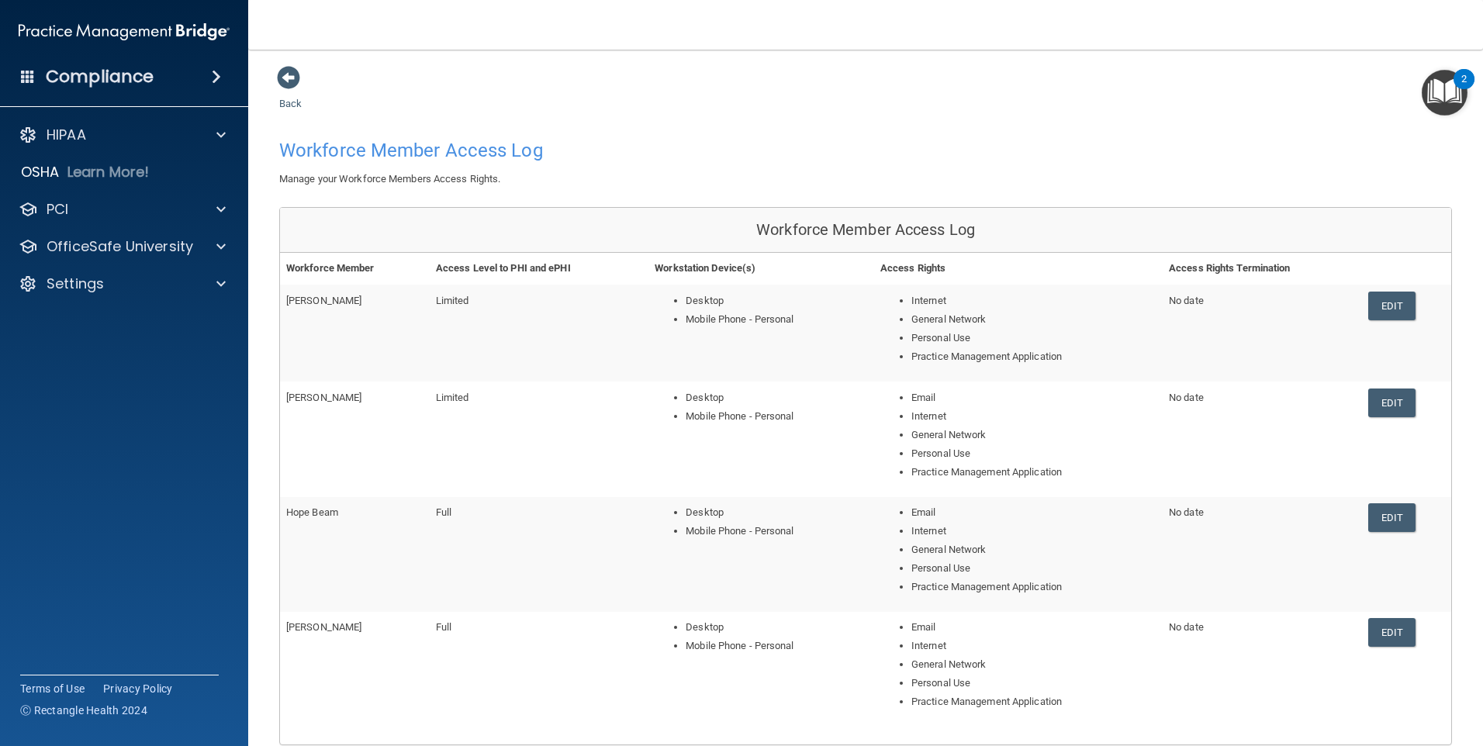
scroll to position [209, 0]
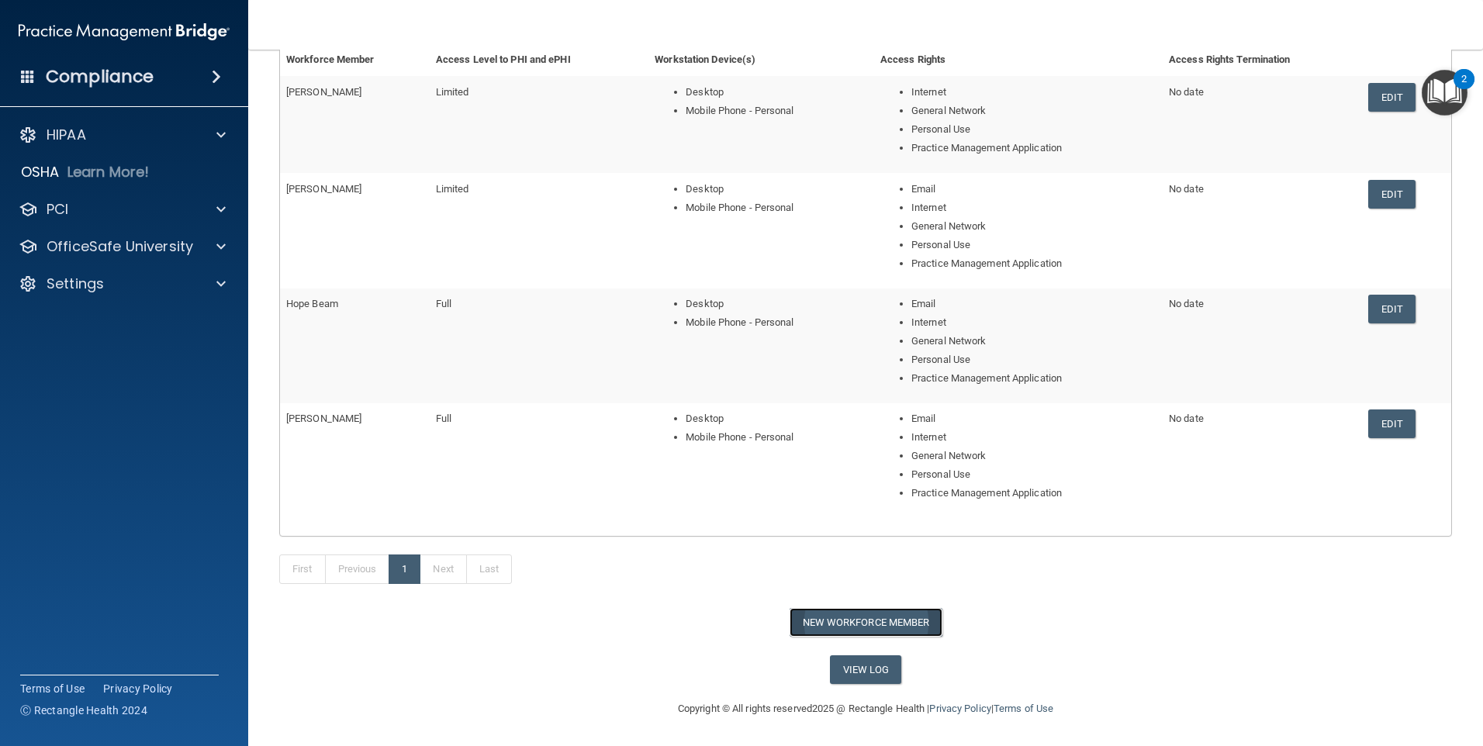
click at [856, 623] on button "New Workforce Member" at bounding box center [866, 622] width 153 height 29
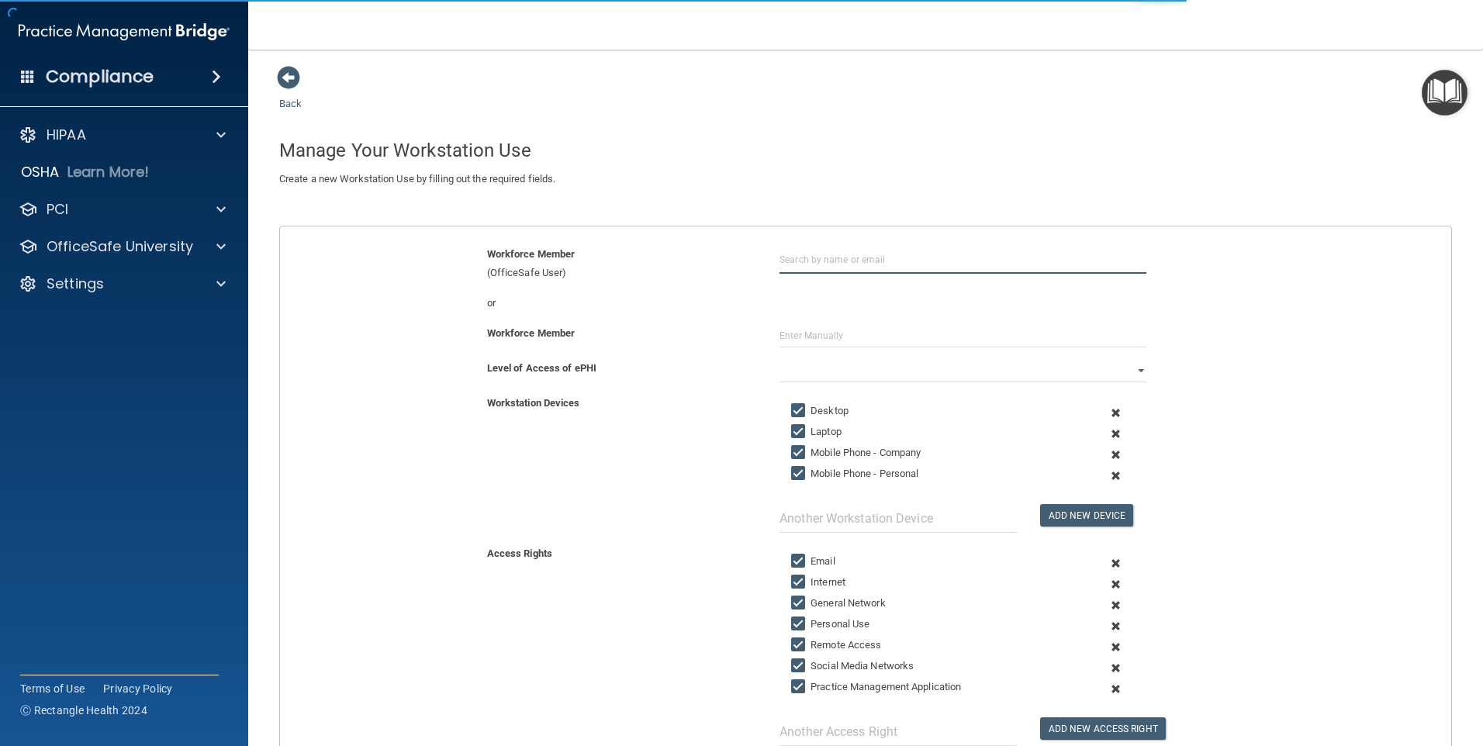
click at [789, 261] on input "text" at bounding box center [963, 259] width 367 height 29
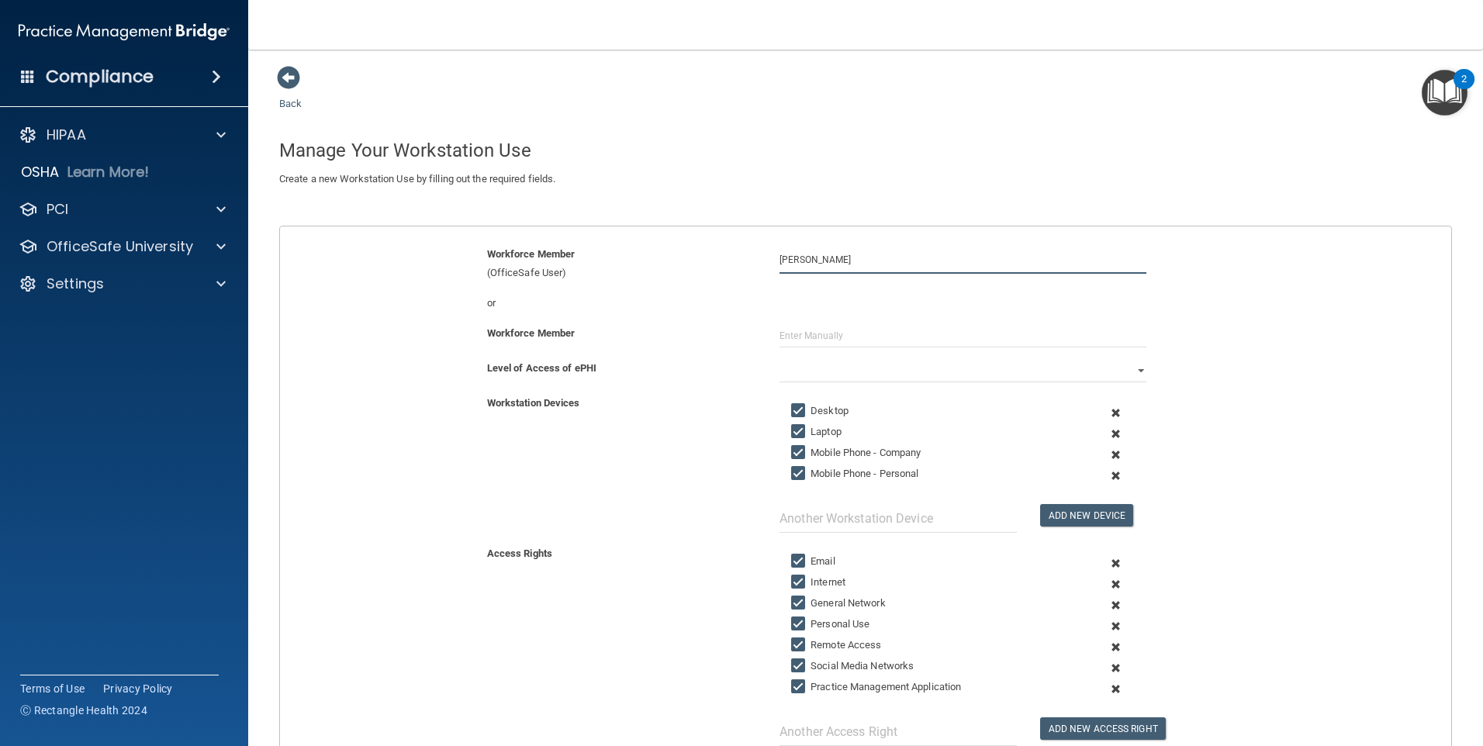
type input "[PERSON_NAME]"
click at [793, 431] on input "Laptop" at bounding box center [800, 432] width 18 height 12
checkbox input "false"
click at [794, 452] on input "Mobile Phone - Company" at bounding box center [800, 453] width 18 height 12
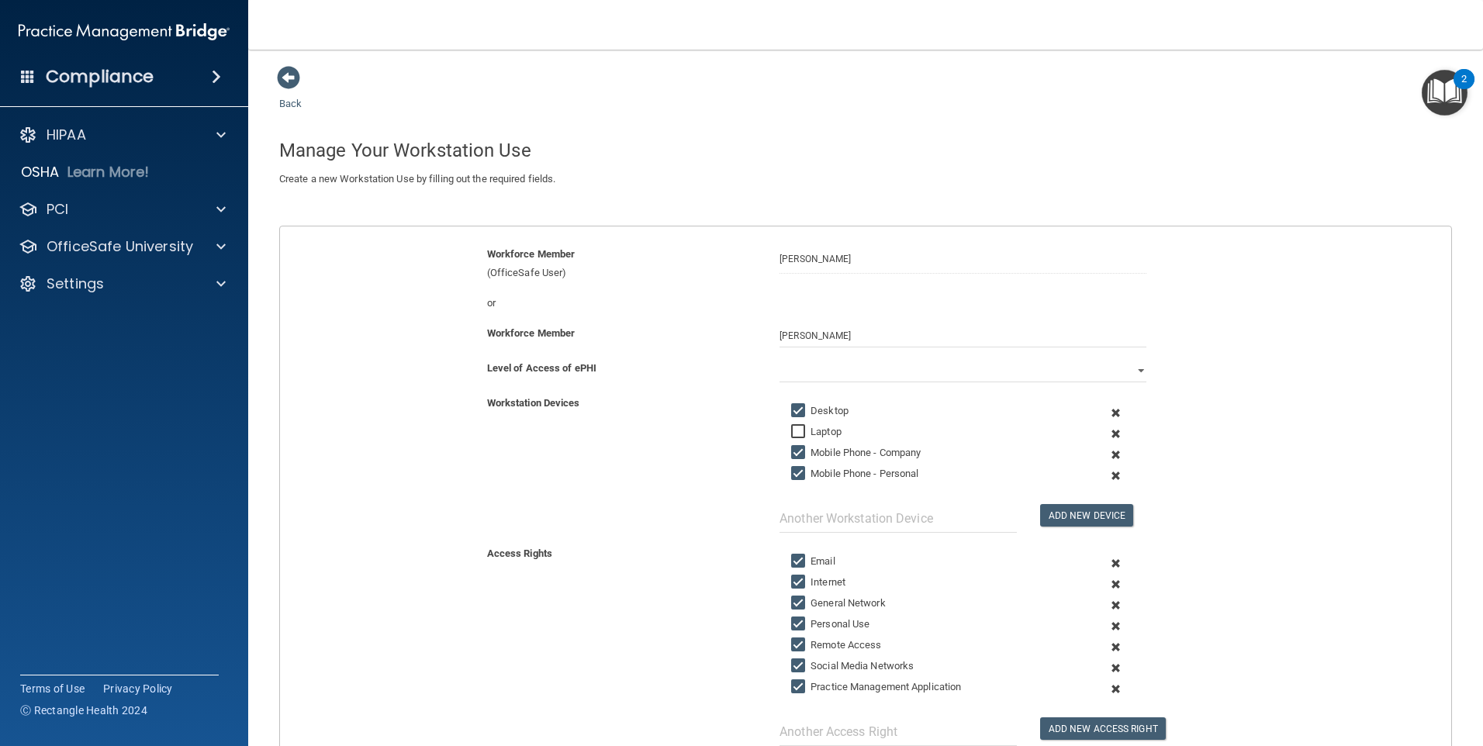
checkbox input "false"
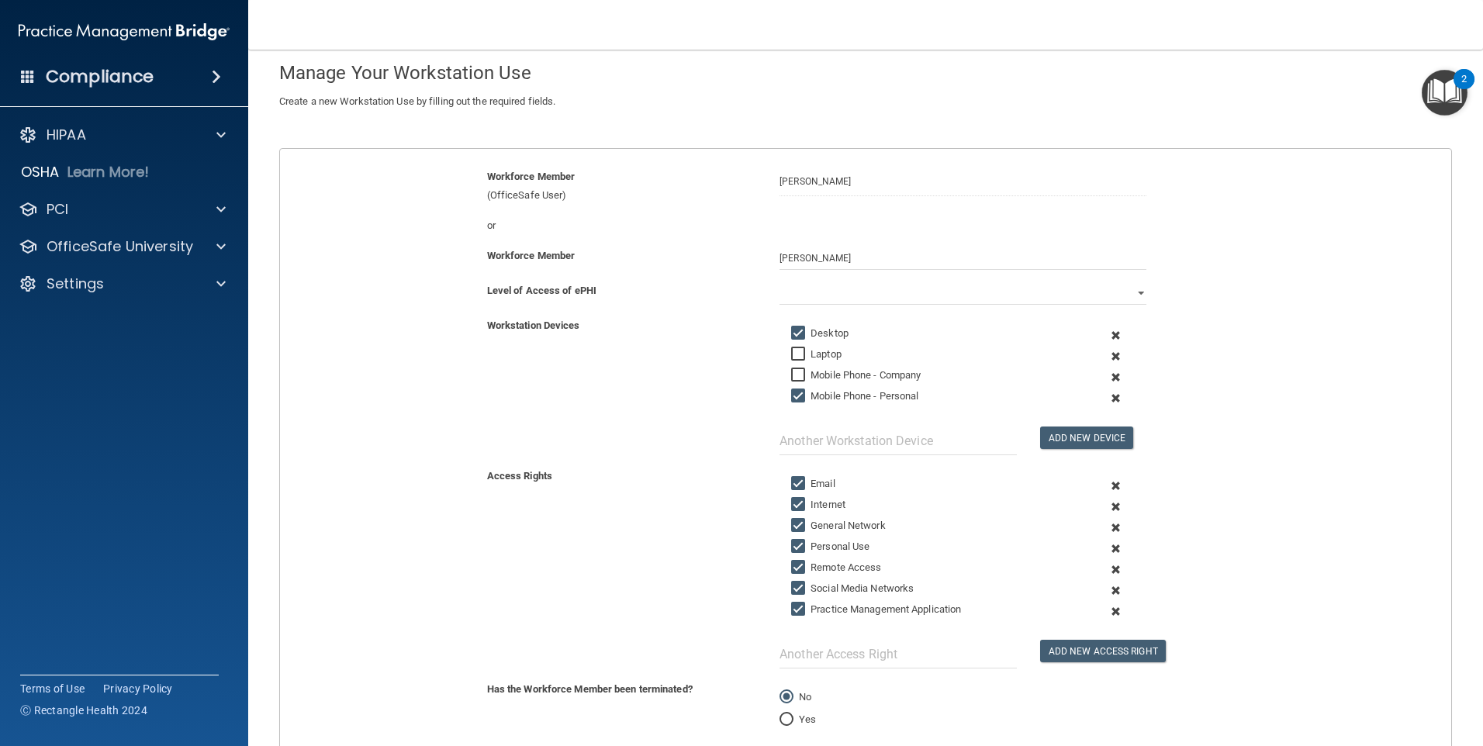
scroll to position [155, 0]
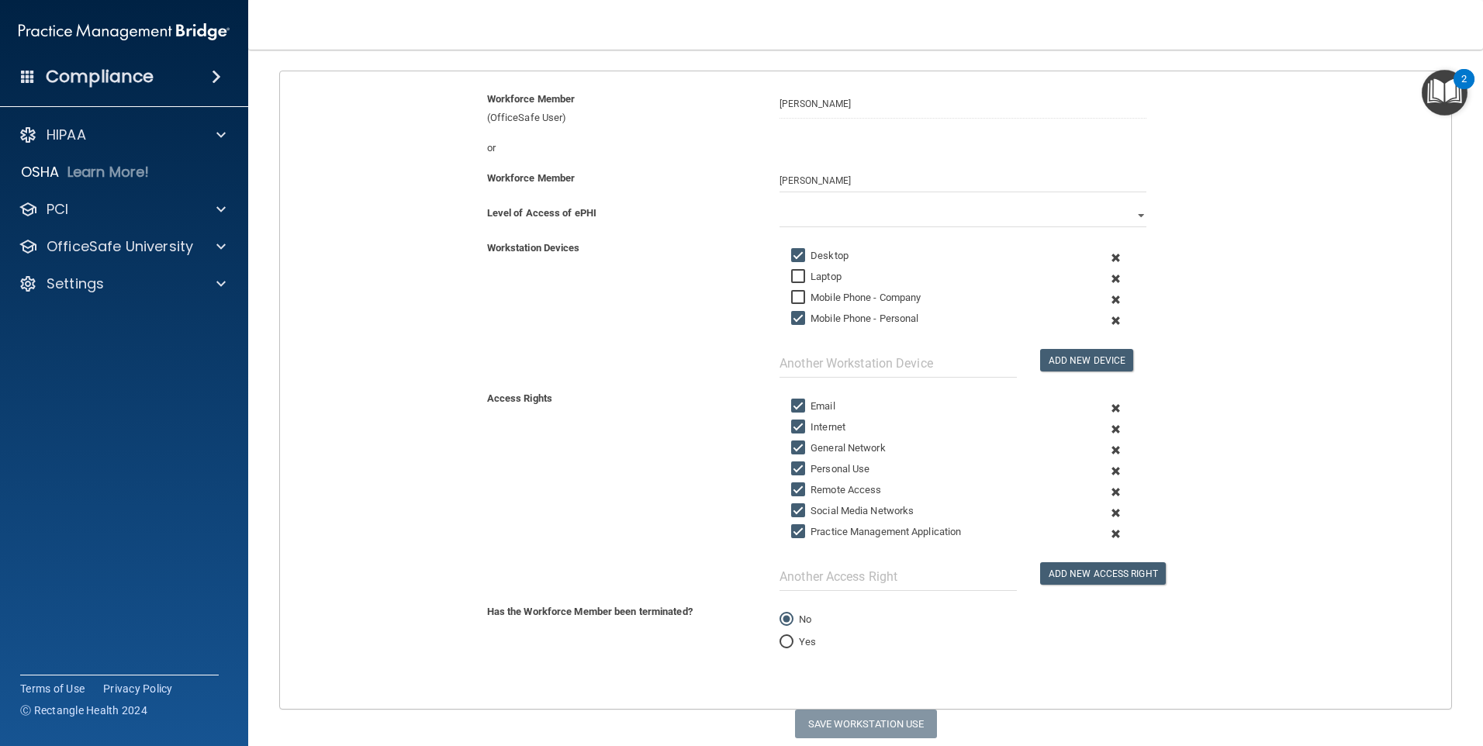
click at [793, 407] on input "Email" at bounding box center [800, 406] width 18 height 12
checkbox input "false"
click at [797, 484] on input "Remote Access" at bounding box center [800, 490] width 18 height 12
checkbox input "false"
click at [797, 506] on input "Social Media Networks" at bounding box center [800, 511] width 18 height 12
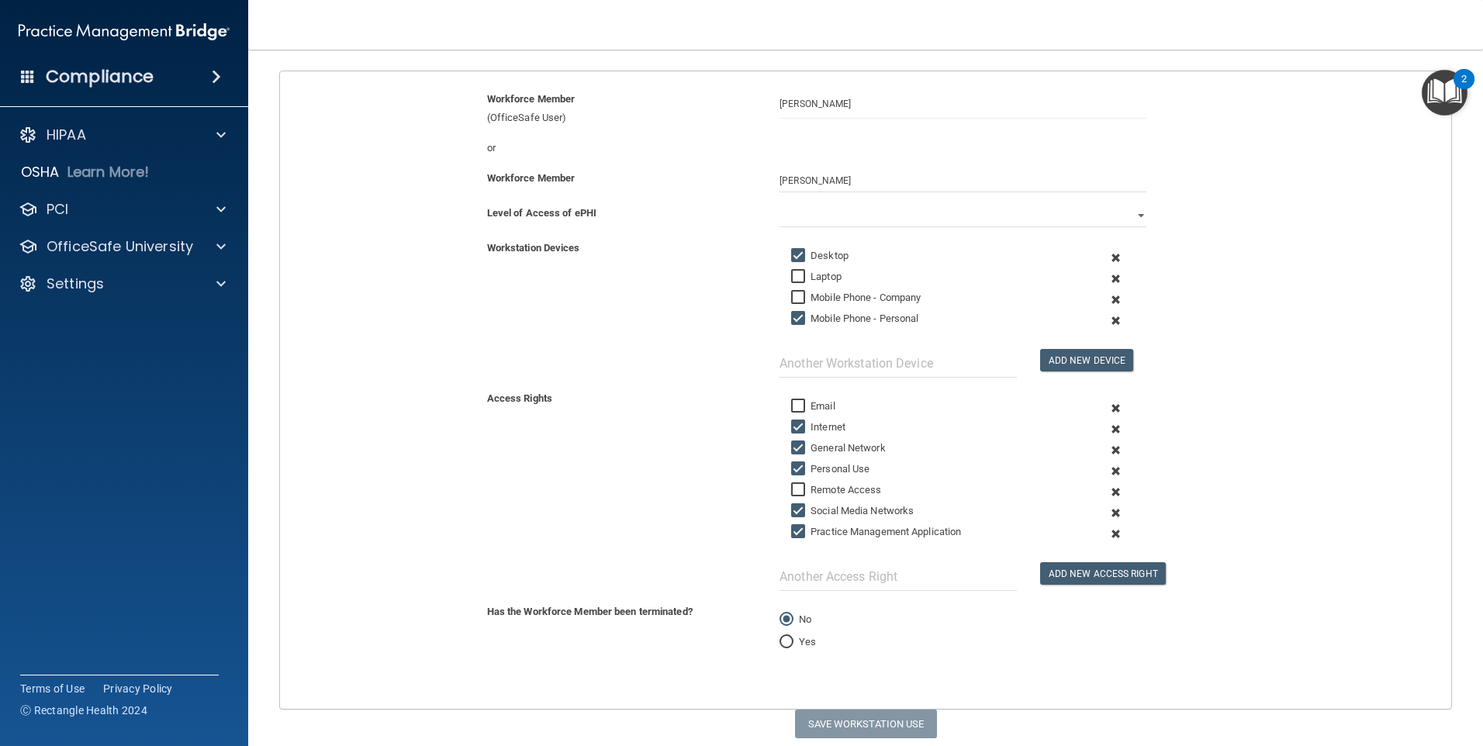
checkbox input "false"
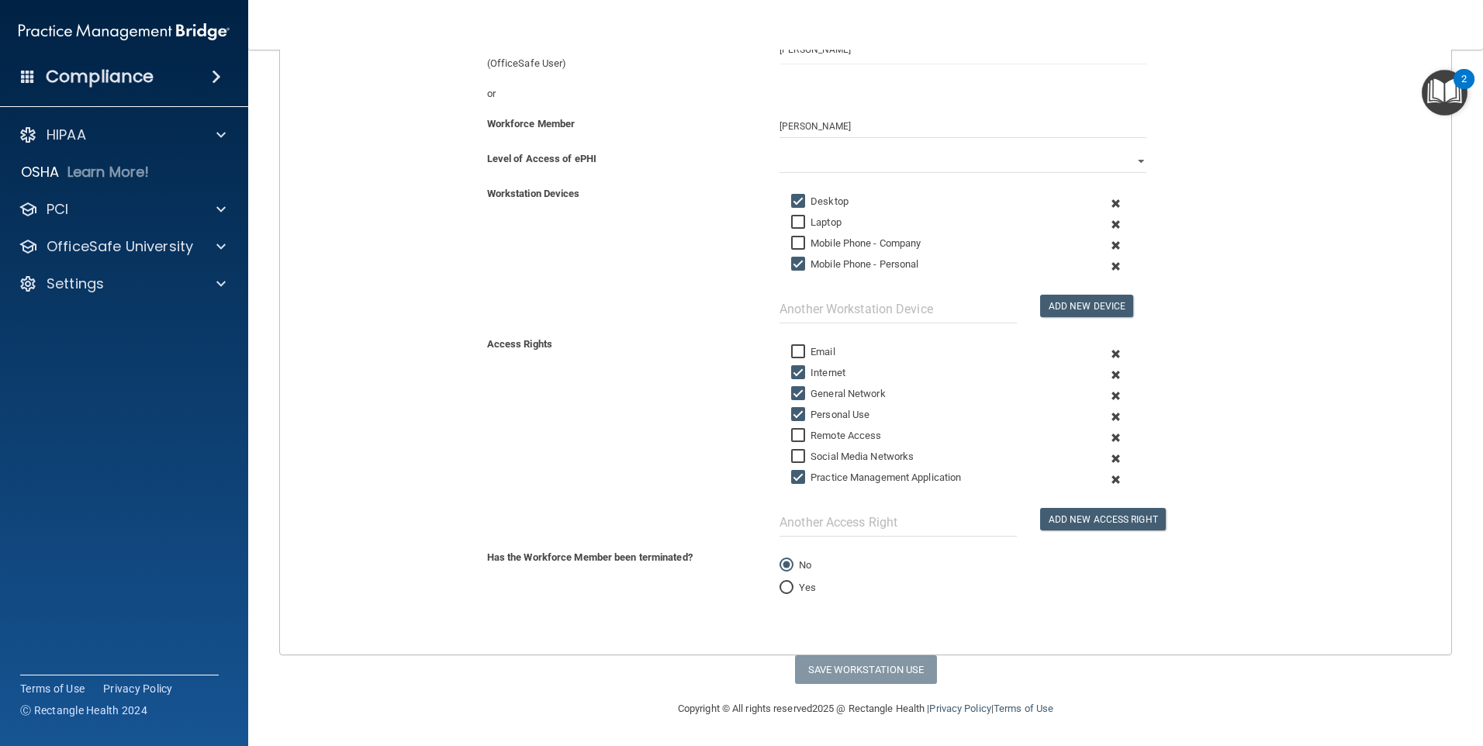
scroll to position [0, 0]
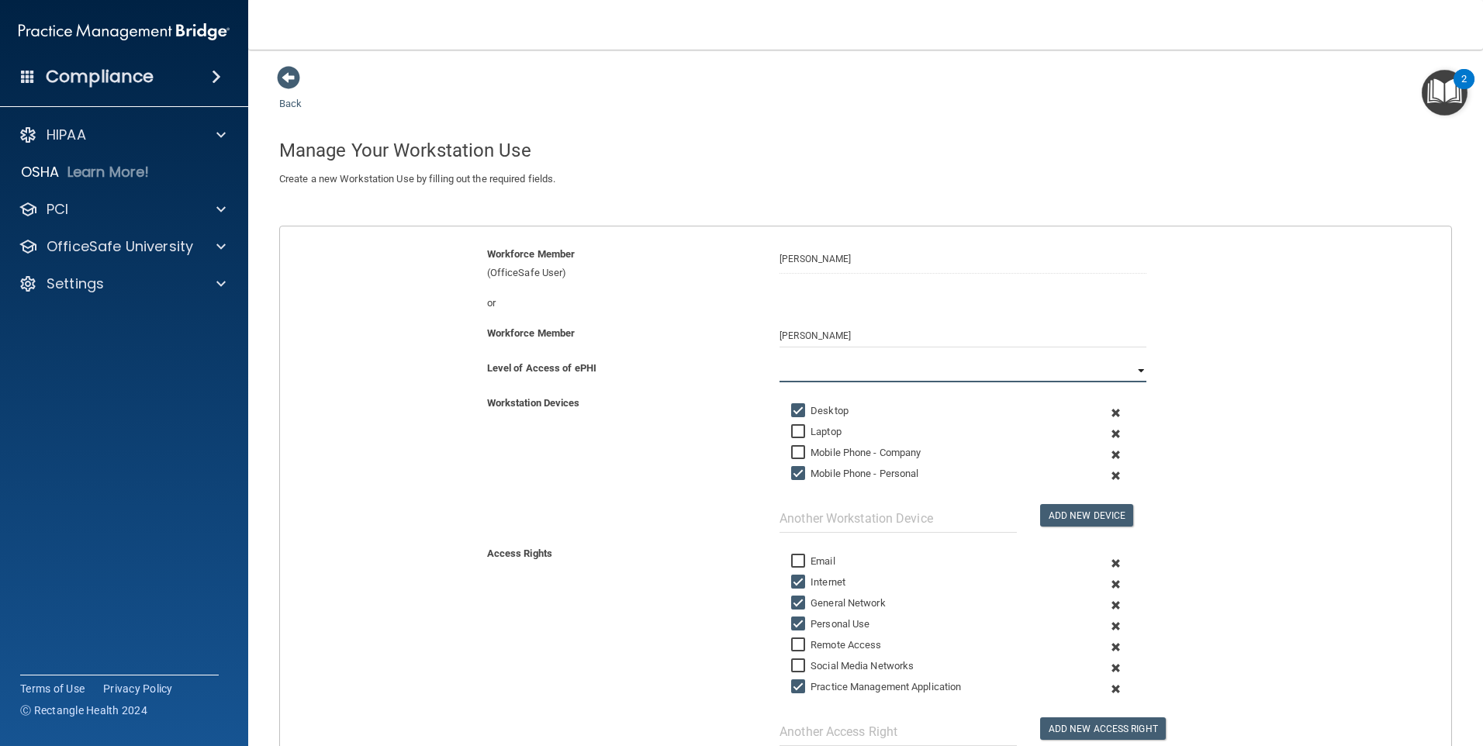
click at [823, 359] on select "Full Limited None" at bounding box center [963, 370] width 367 height 23
click at [780, 359] on select "Full Limited None" at bounding box center [963, 370] width 367 height 23
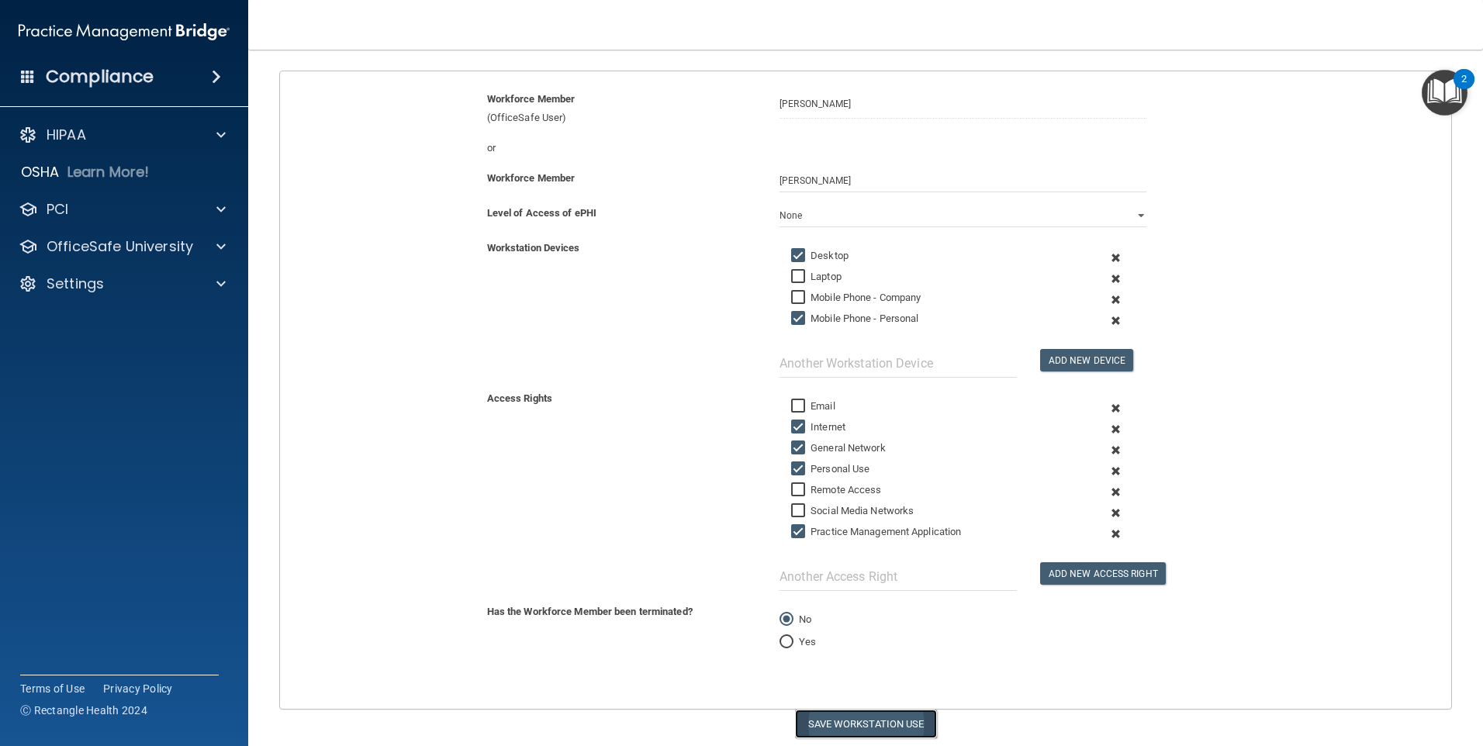
click at [854, 722] on button "Save Workstation Use" at bounding box center [866, 724] width 142 height 29
select select "? string:Limited ?"
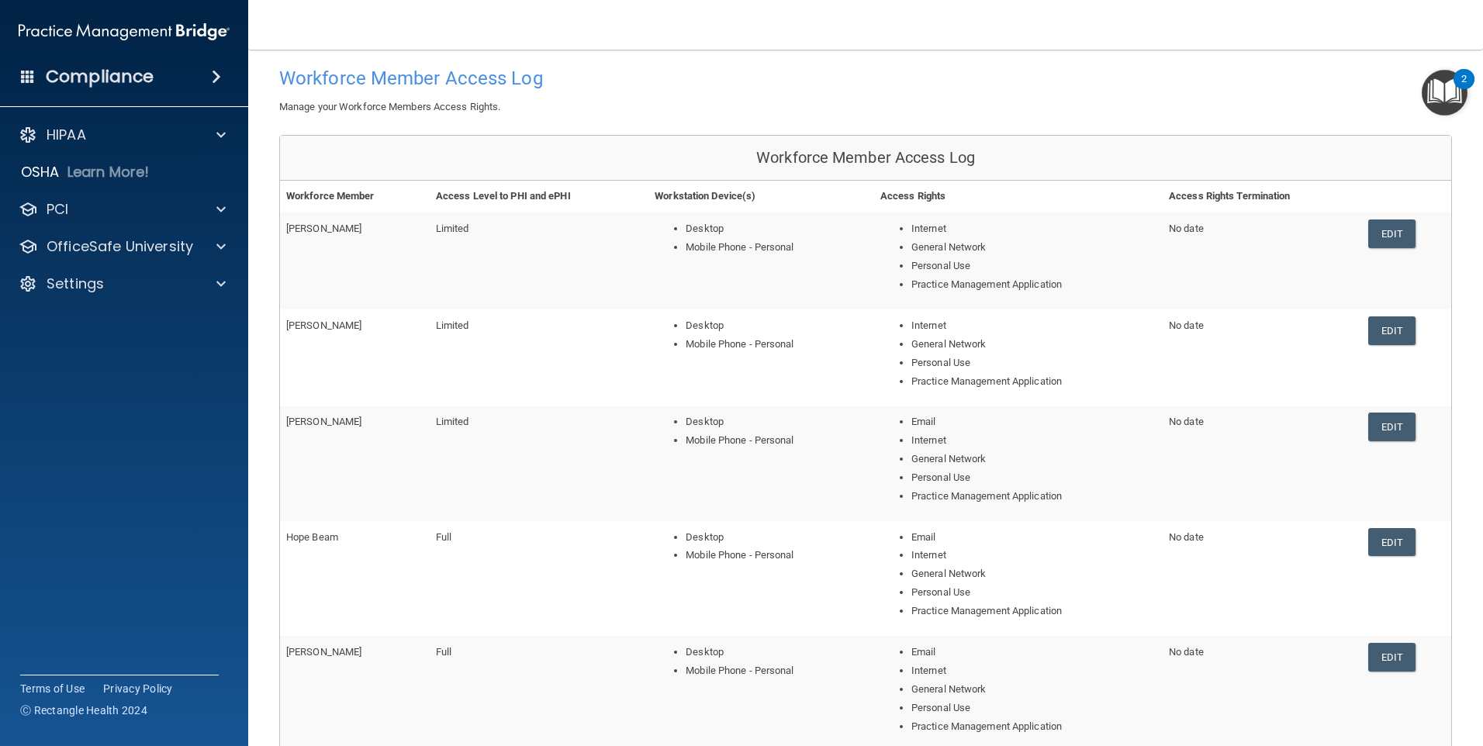
scroll to position [305, 0]
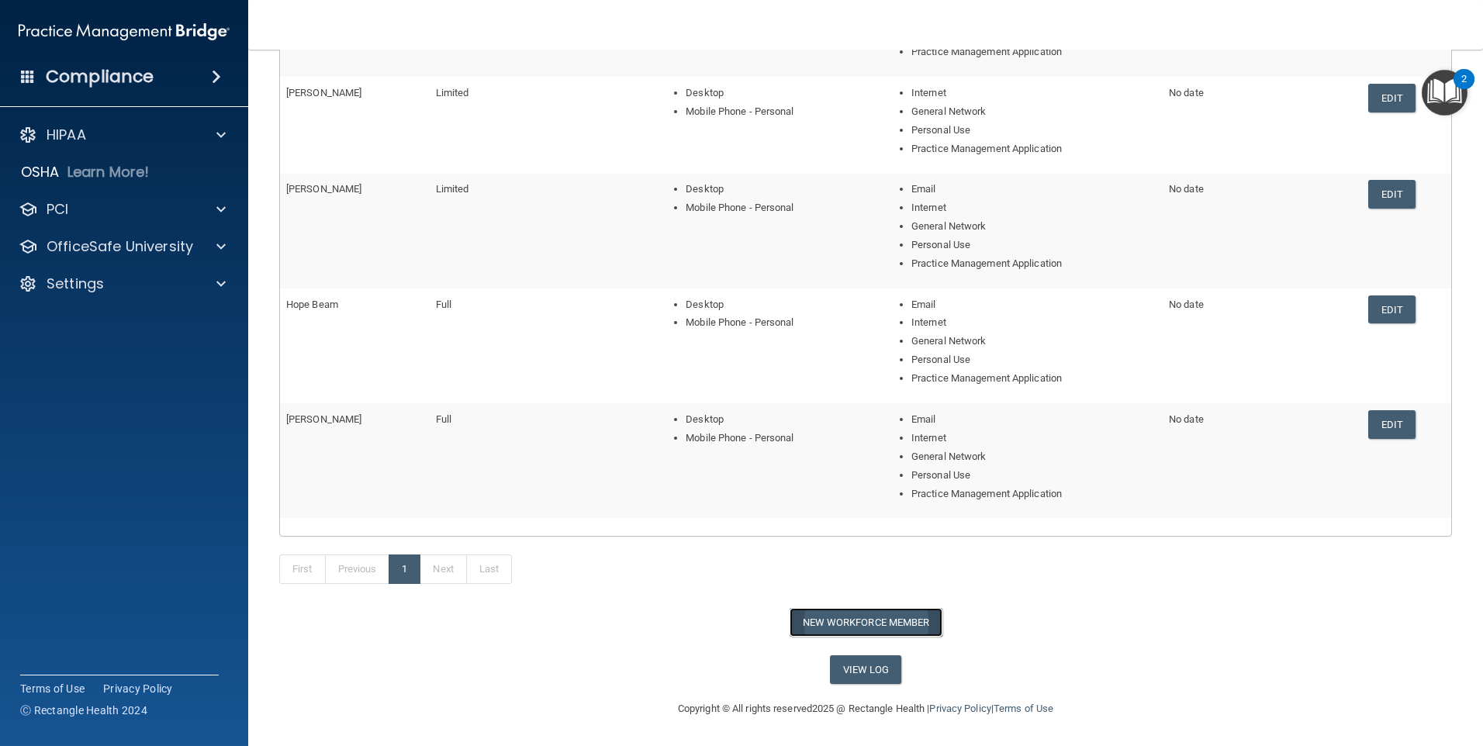
click at [861, 624] on button "New Workforce Member" at bounding box center [866, 622] width 153 height 29
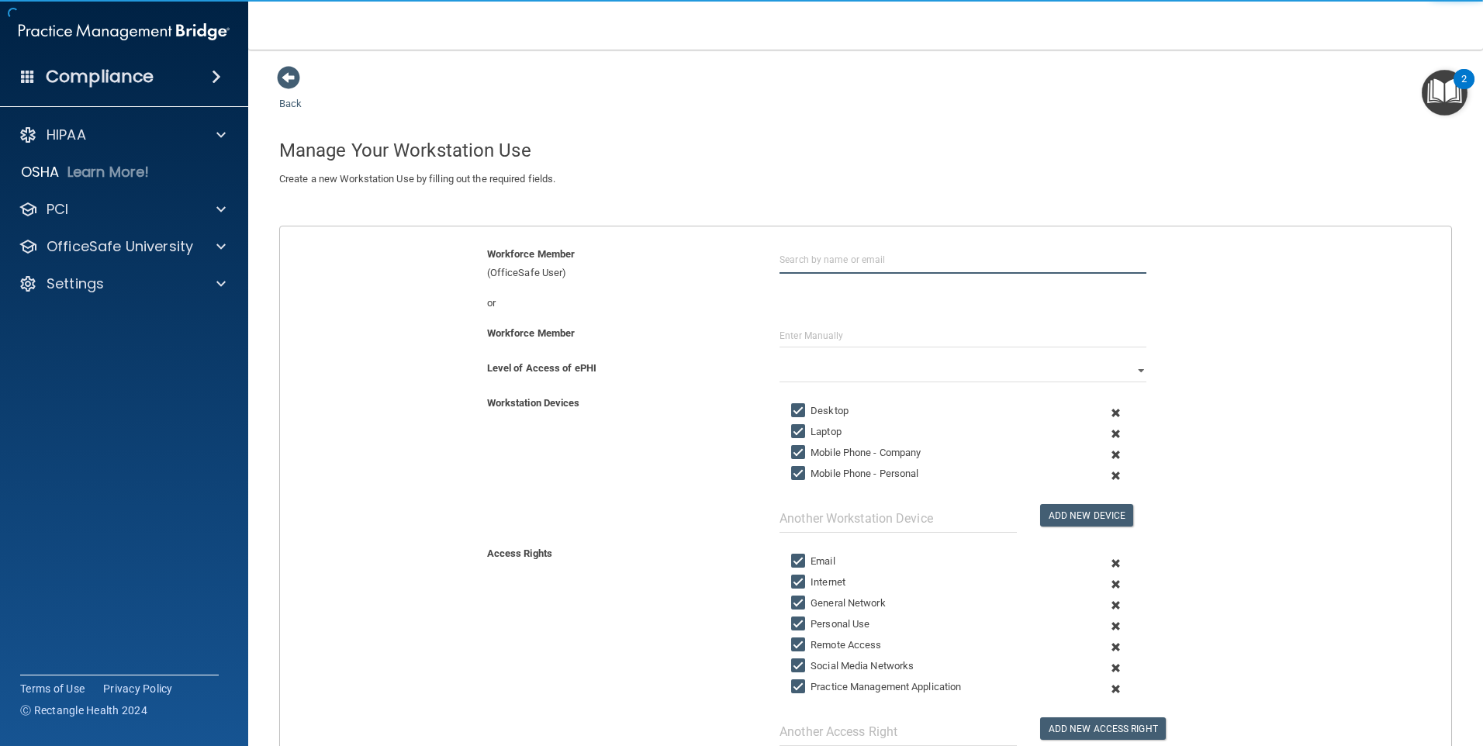
click at [807, 252] on input "text" at bounding box center [963, 259] width 367 height 29
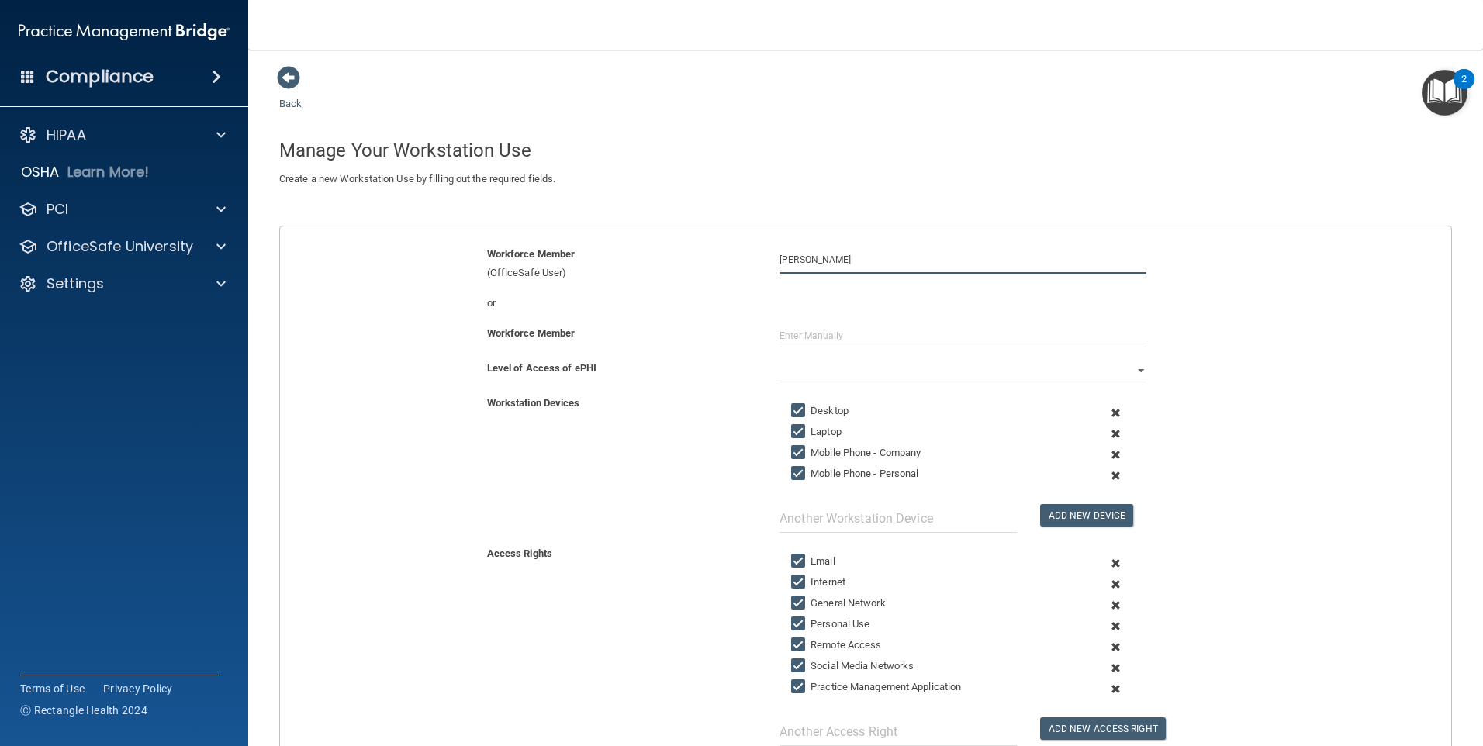
type input "[PERSON_NAME]"
click at [792, 430] on input "Laptop" at bounding box center [800, 432] width 18 height 12
checkbox input "false"
click at [794, 447] on input "Mobile Phone - Company" at bounding box center [800, 453] width 18 height 12
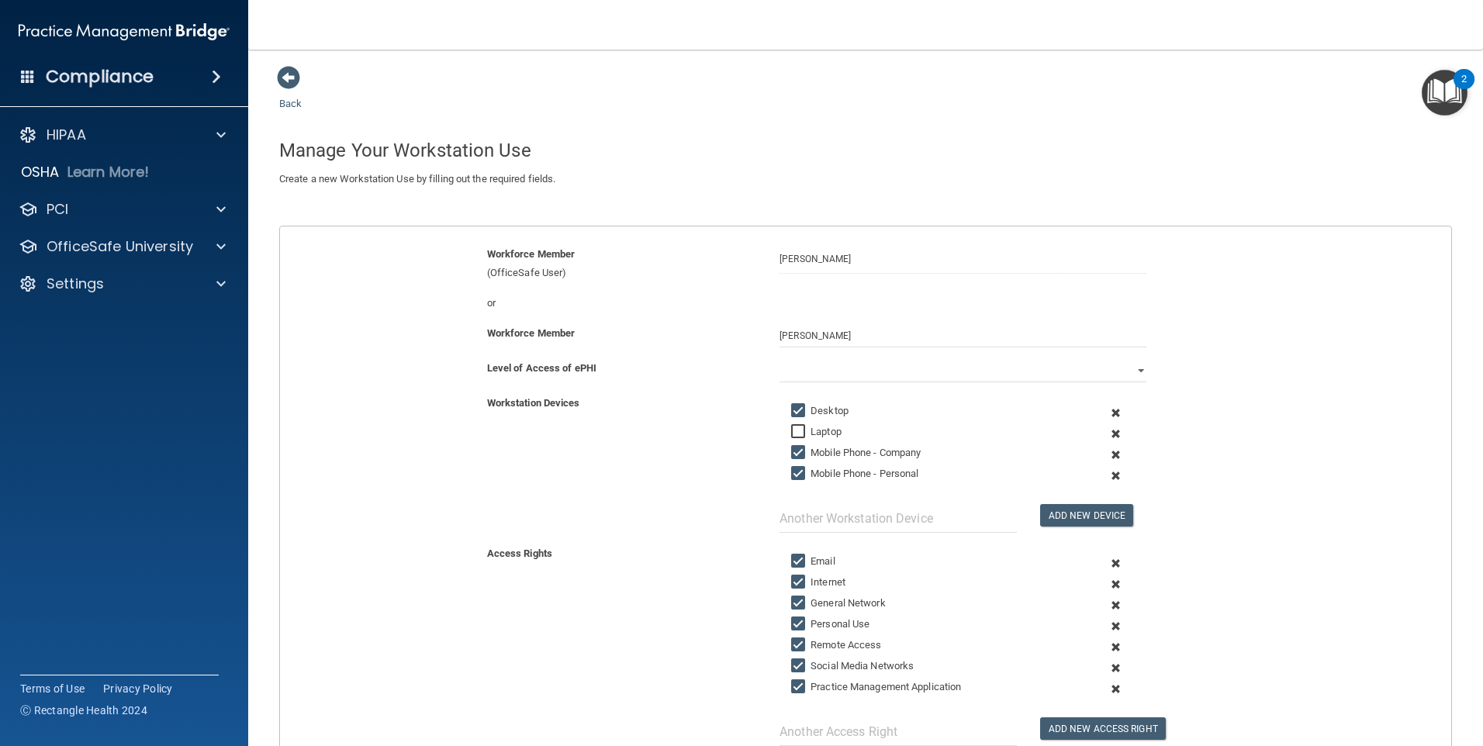
checkbox input "false"
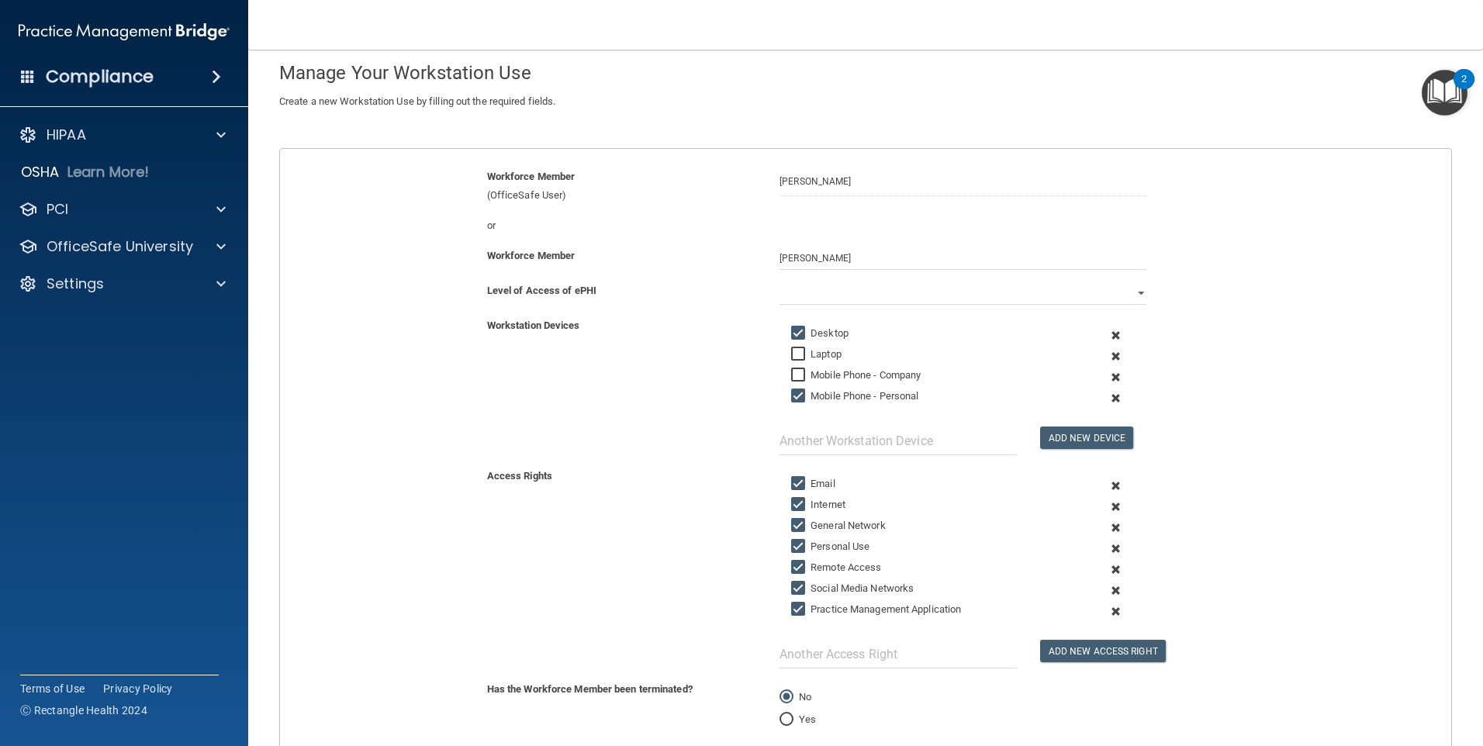
scroll to position [155, 0]
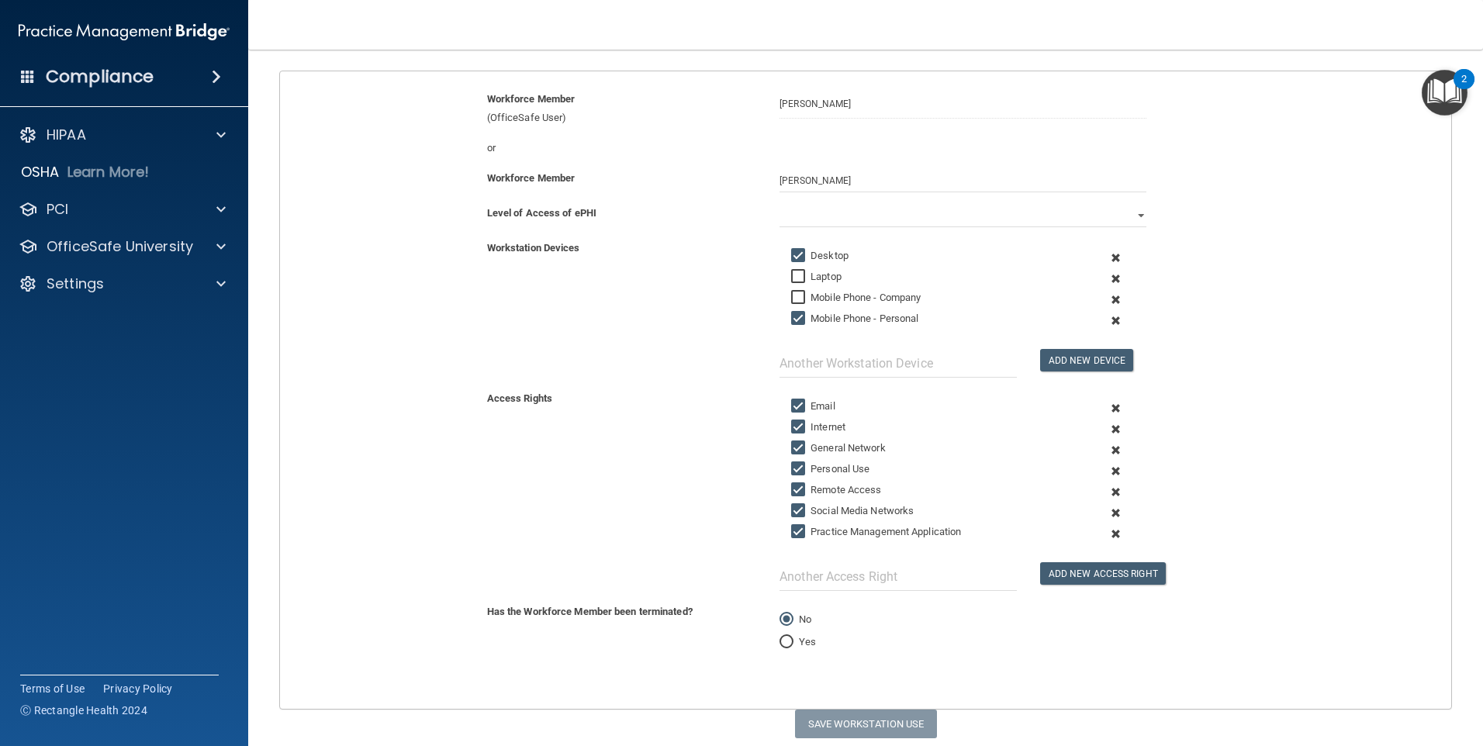
click at [799, 407] on input "Email" at bounding box center [800, 406] width 18 height 12
checkbox input "false"
click at [797, 465] on input "Personal Use" at bounding box center [800, 469] width 18 height 12
checkbox input "true"
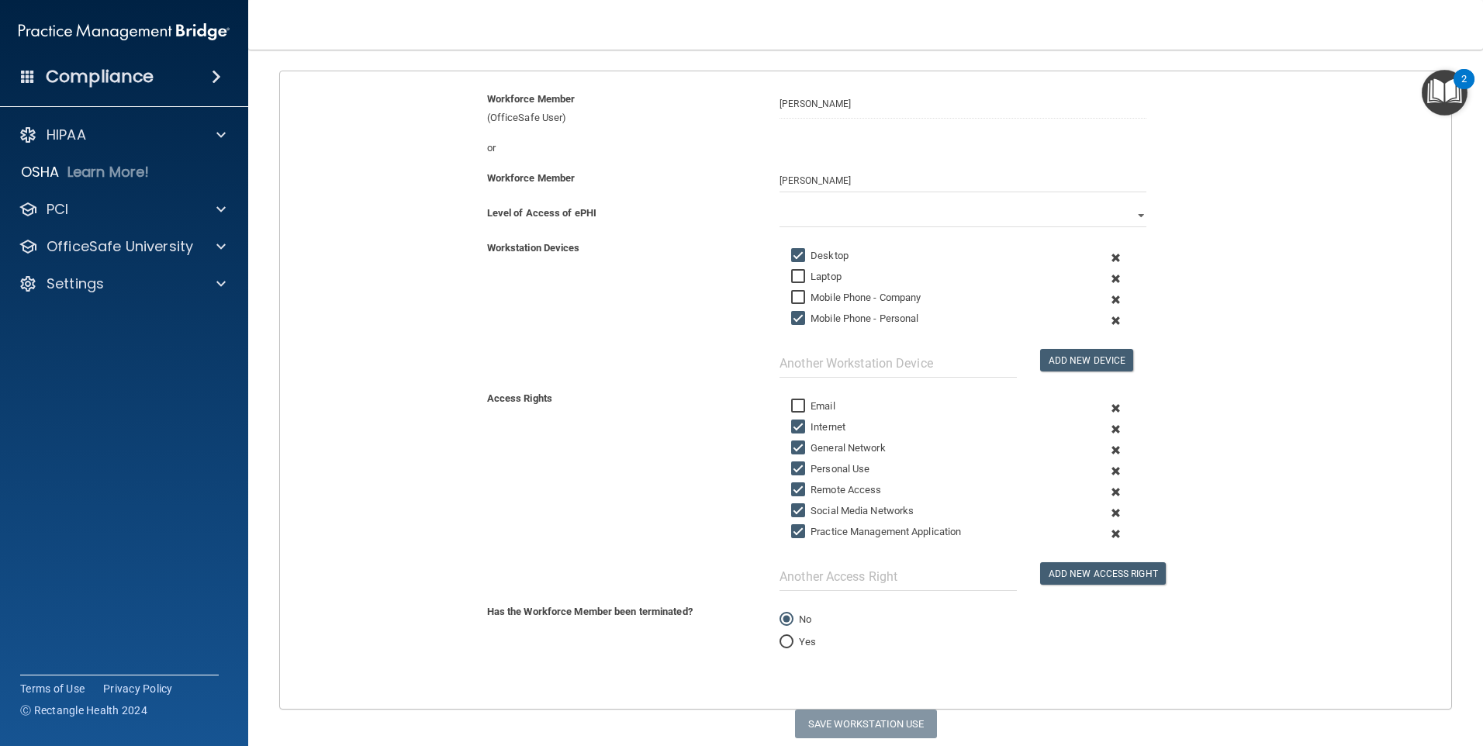
click at [797, 484] on input "Remote Access" at bounding box center [800, 490] width 18 height 12
checkbox input "false"
click at [798, 509] on input "Social Media Networks" at bounding box center [800, 511] width 18 height 12
checkbox input "false"
click at [815, 220] on select "Full Limited None" at bounding box center [963, 215] width 367 height 23
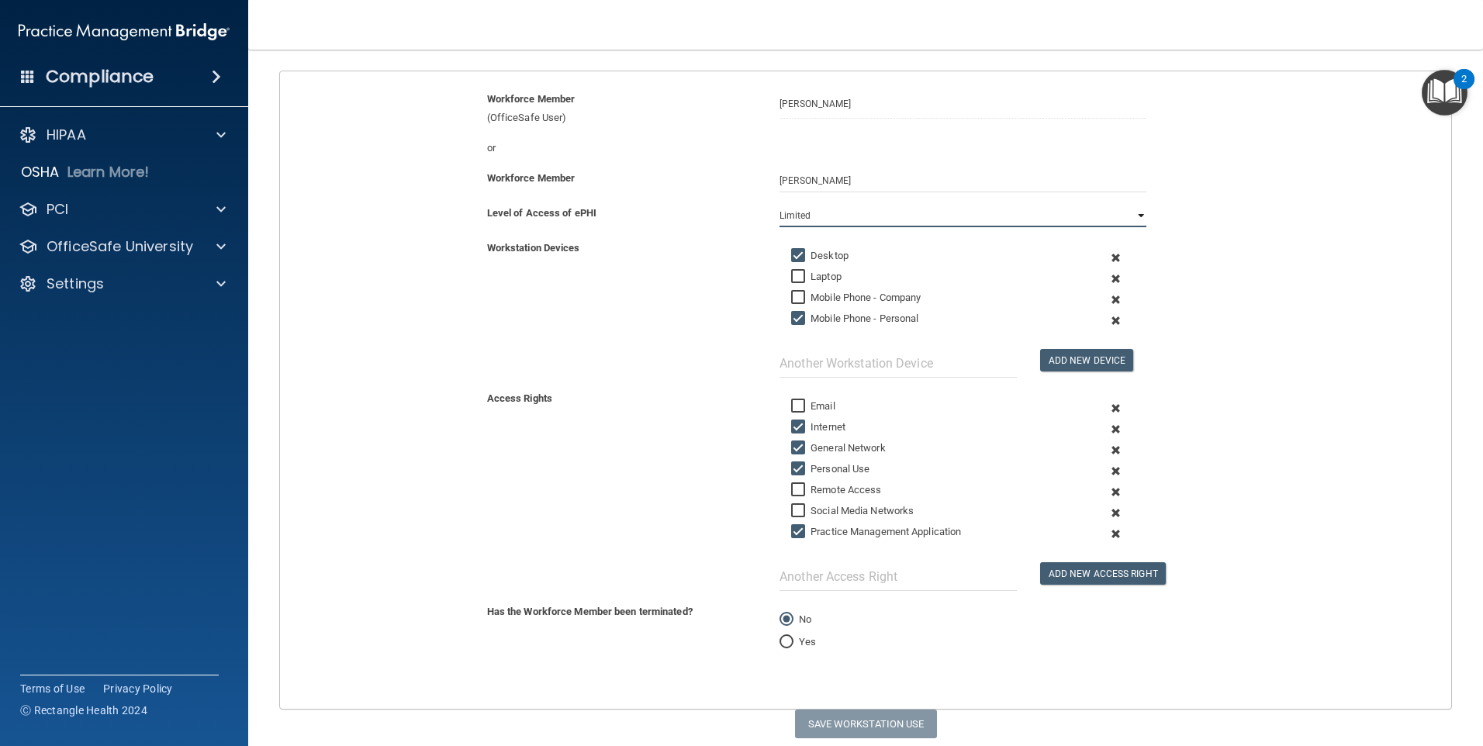
click at [780, 204] on select "Full Limited None" at bounding box center [963, 215] width 367 height 23
click at [874, 715] on button "Save Workstation Use" at bounding box center [866, 724] width 142 height 29
select select "? string:Limited ?"
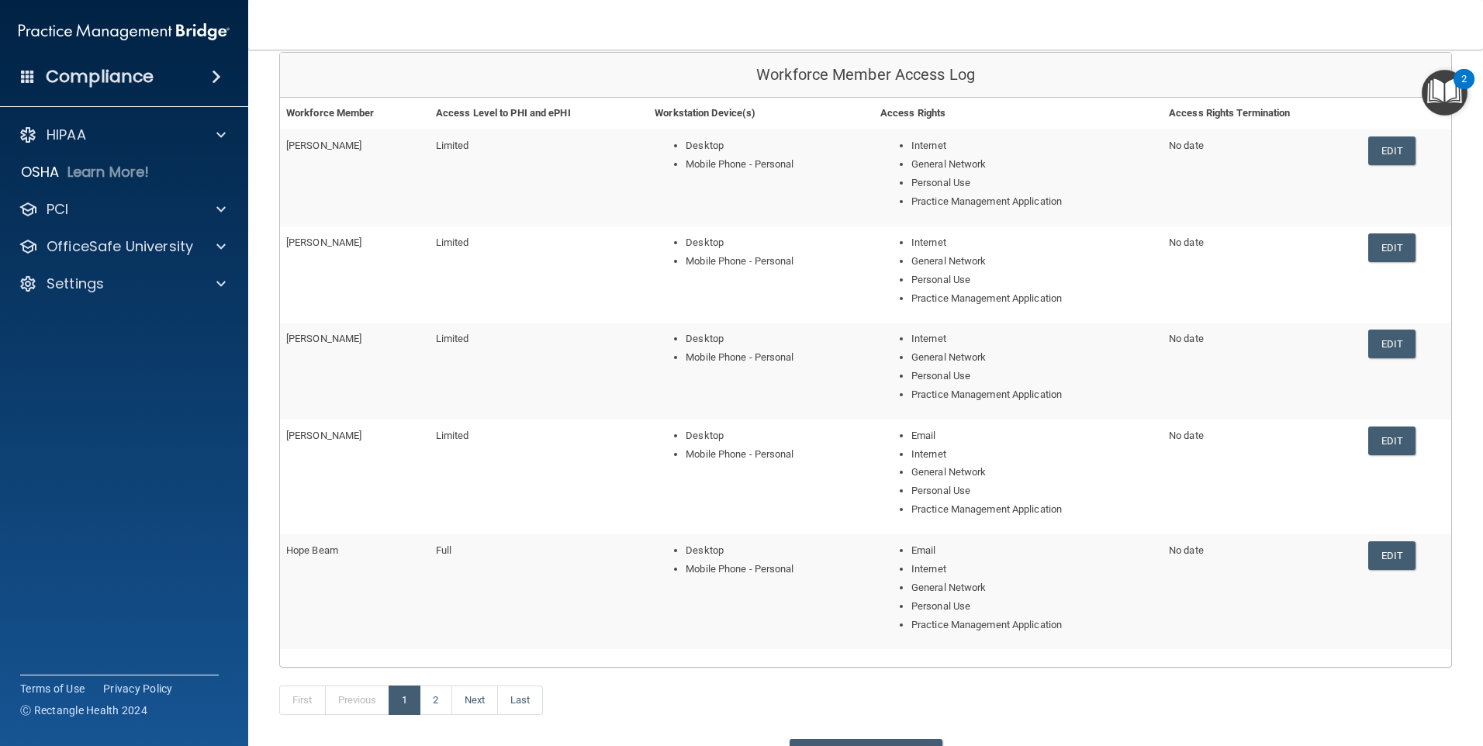
scroll to position [286, 0]
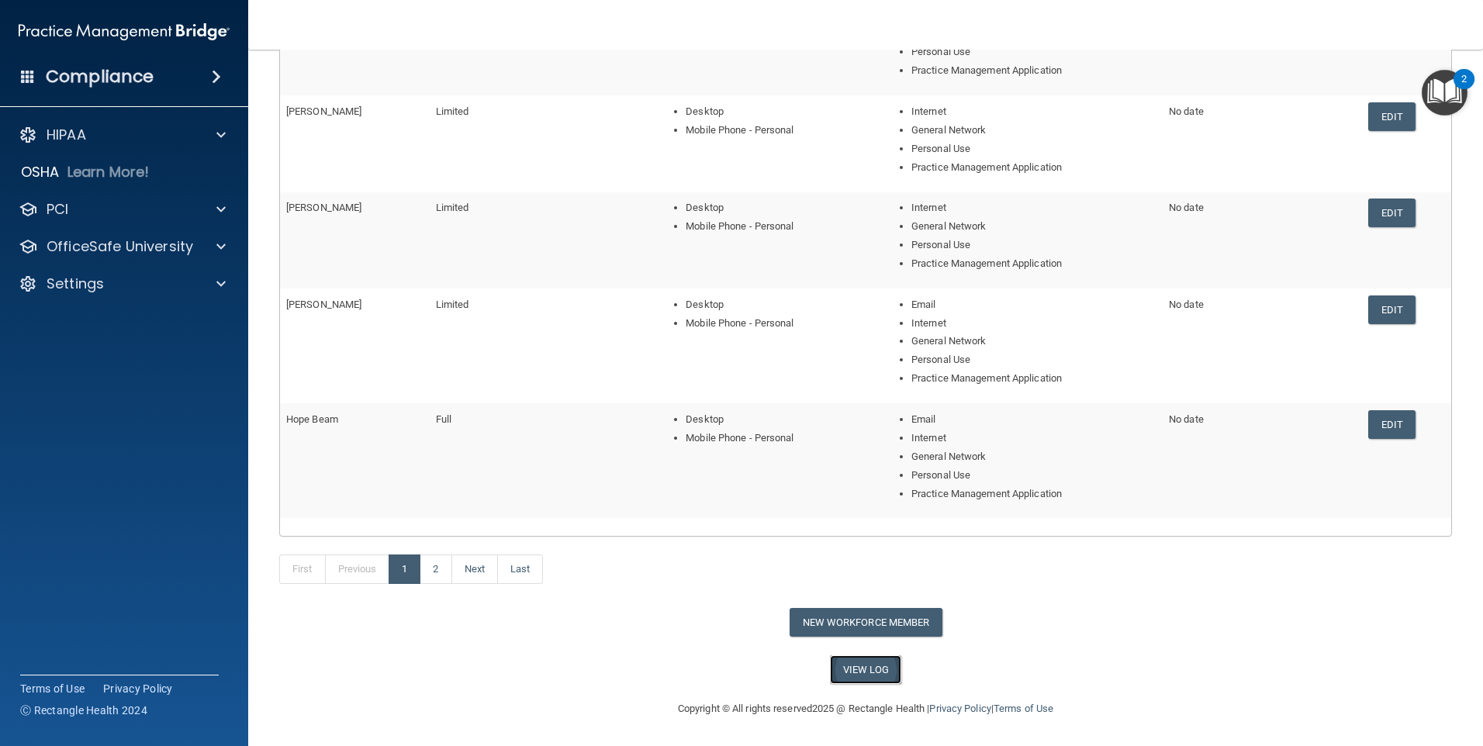
click at [846, 670] on link "View Log" at bounding box center [866, 670] width 72 height 29
click at [831, 621] on button "New Workforce Member" at bounding box center [866, 622] width 153 height 29
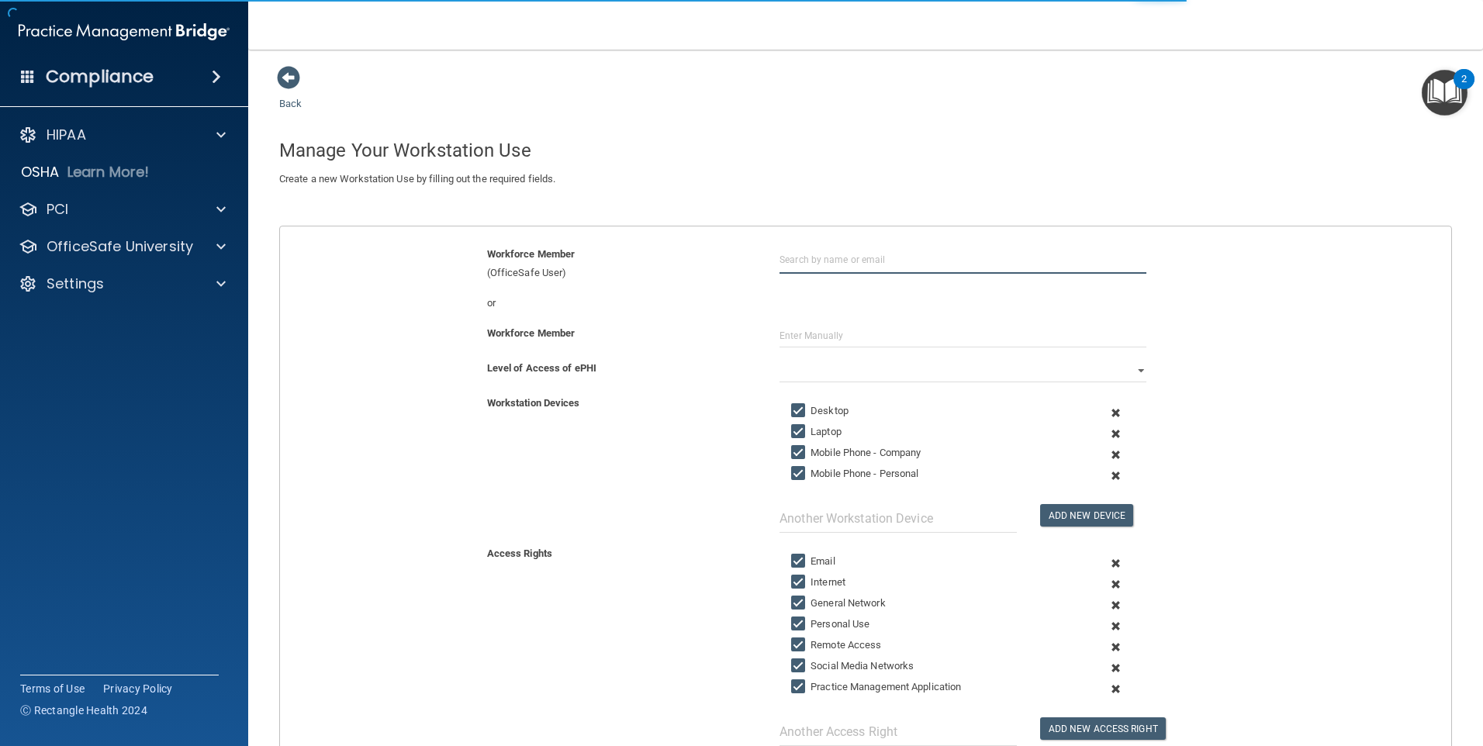
click at [798, 259] on input "text" at bounding box center [963, 259] width 367 height 29
type input "[PERSON_NAME]"
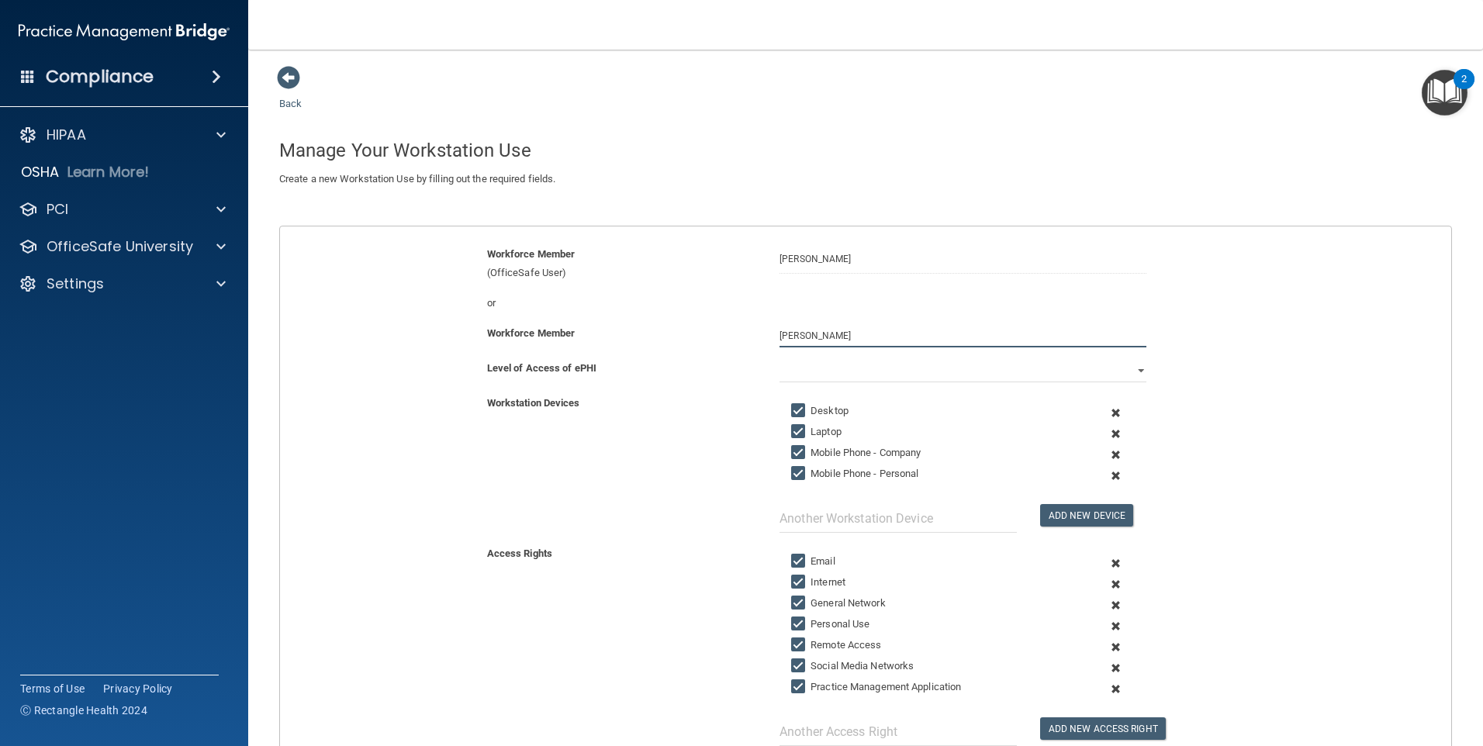
type input "[PERSON_NAME]"
click at [791, 426] on input "Laptop" at bounding box center [800, 432] width 18 height 12
checkbox input "false"
click at [797, 453] on input "Mobile Phone - Company" at bounding box center [800, 453] width 18 height 12
checkbox input "false"
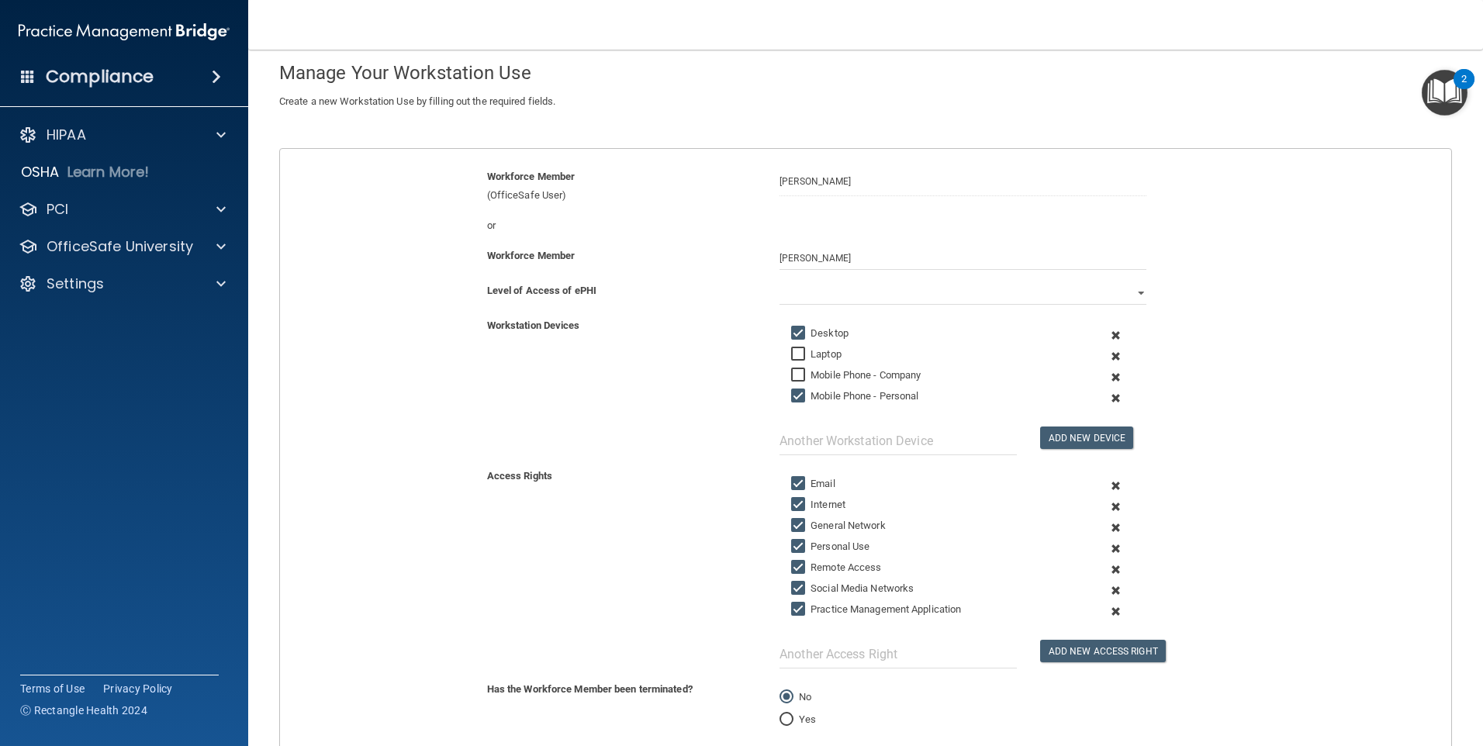
scroll to position [155, 0]
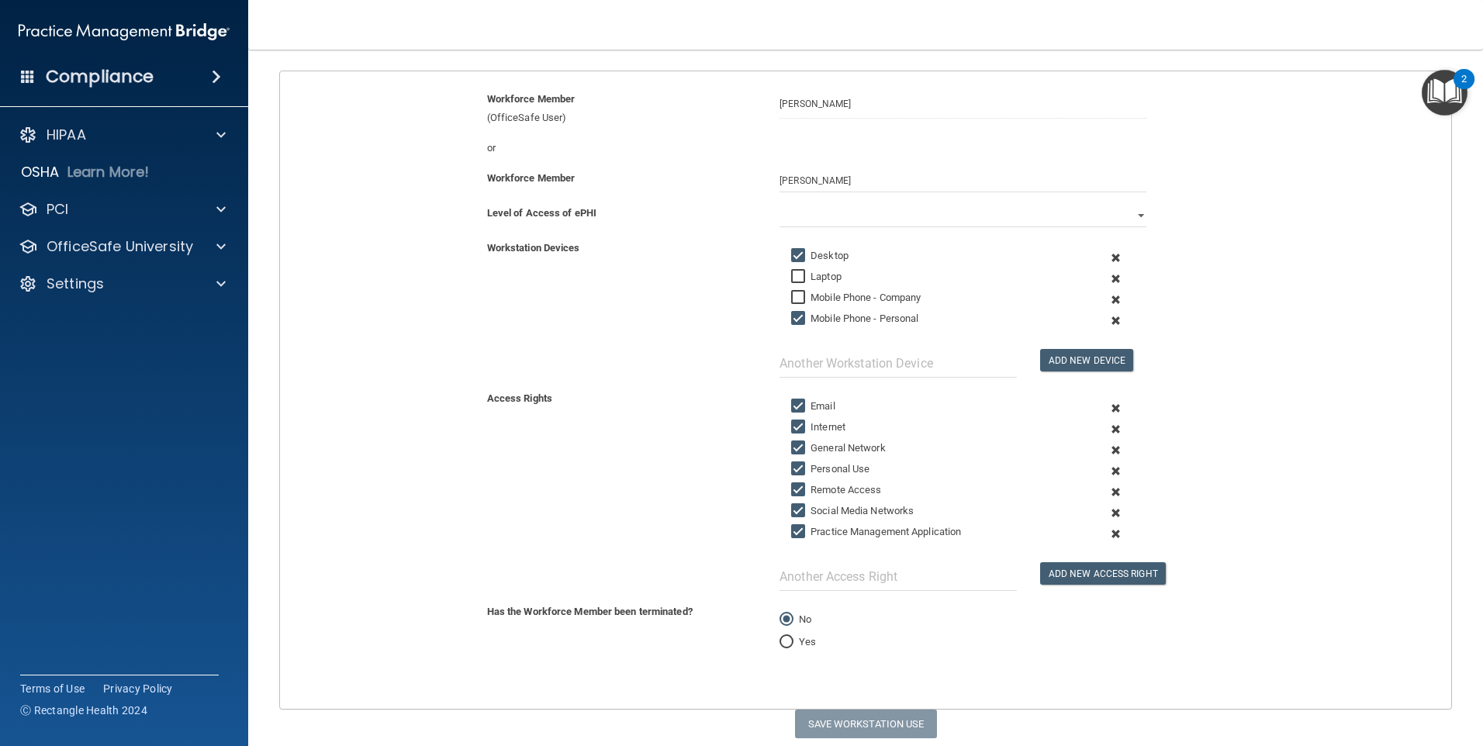
click at [798, 403] on input "Email" at bounding box center [800, 406] width 18 height 12
checkbox input "false"
click at [798, 484] on input "Remote Access" at bounding box center [800, 490] width 18 height 12
checkbox input "false"
click at [794, 509] on input "Social Media Networks" at bounding box center [800, 511] width 18 height 12
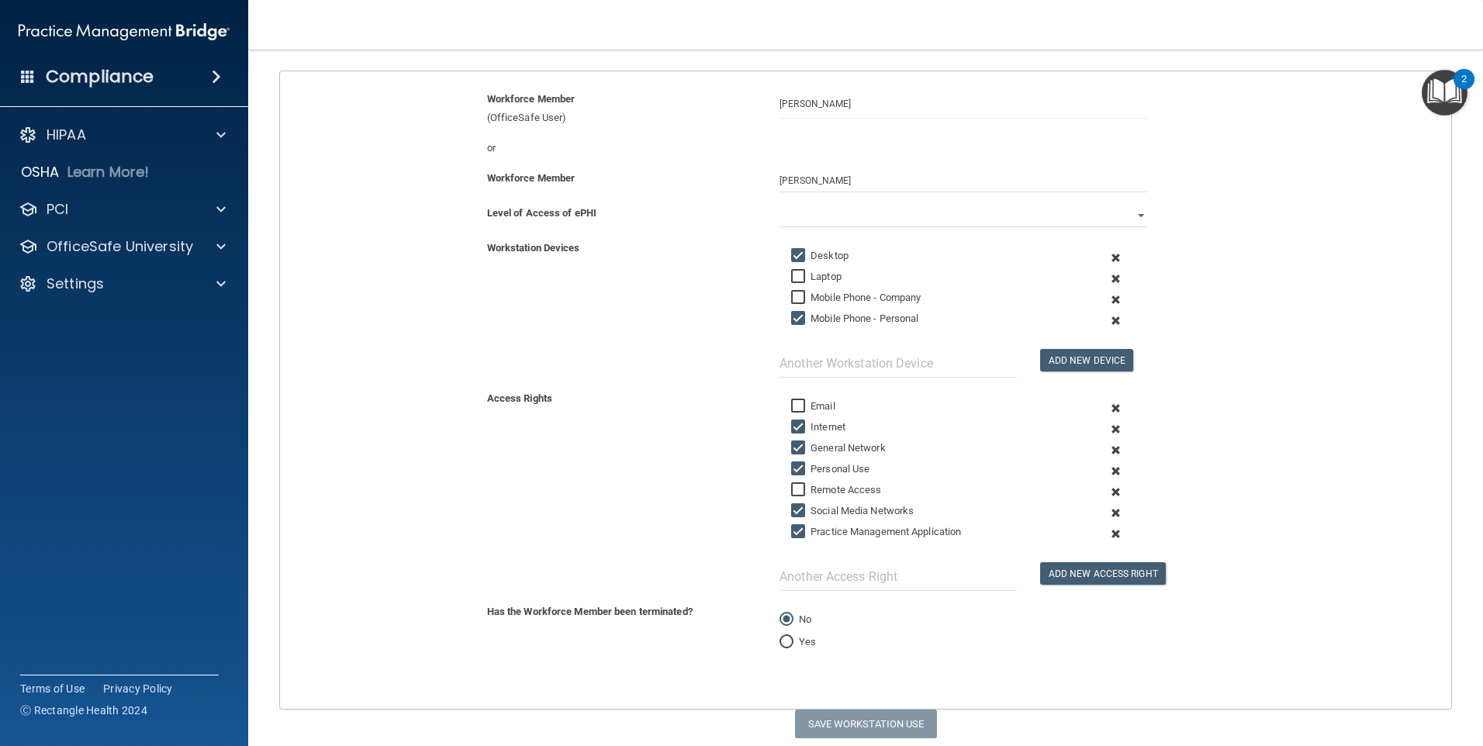
checkbox input "false"
click at [807, 219] on select "Full Limited None" at bounding box center [963, 215] width 367 height 23
click at [780, 204] on select "Full Limited None" at bounding box center [963, 215] width 367 height 23
click at [829, 714] on button "Save Workstation Use" at bounding box center [866, 724] width 142 height 29
select select "? string:Limited ?"
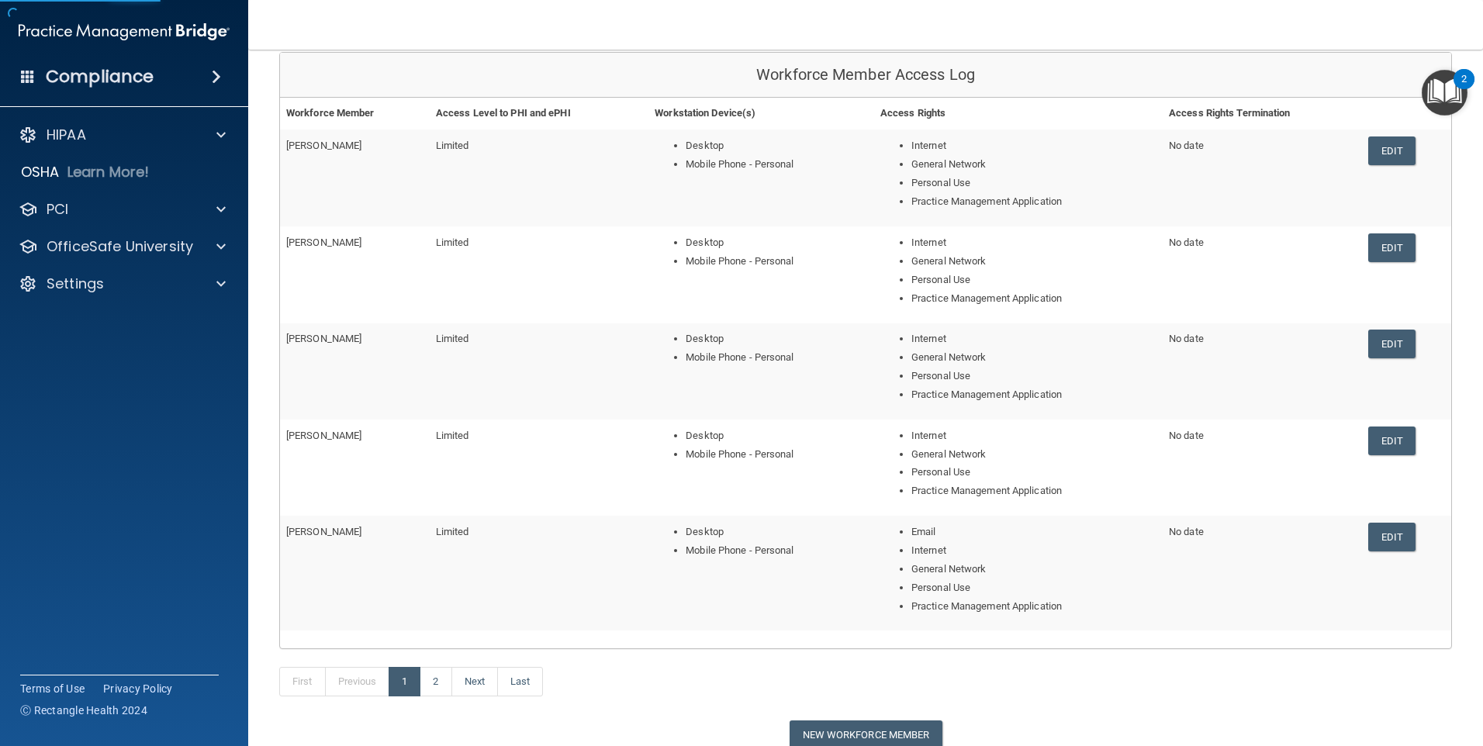
scroll to position [268, 0]
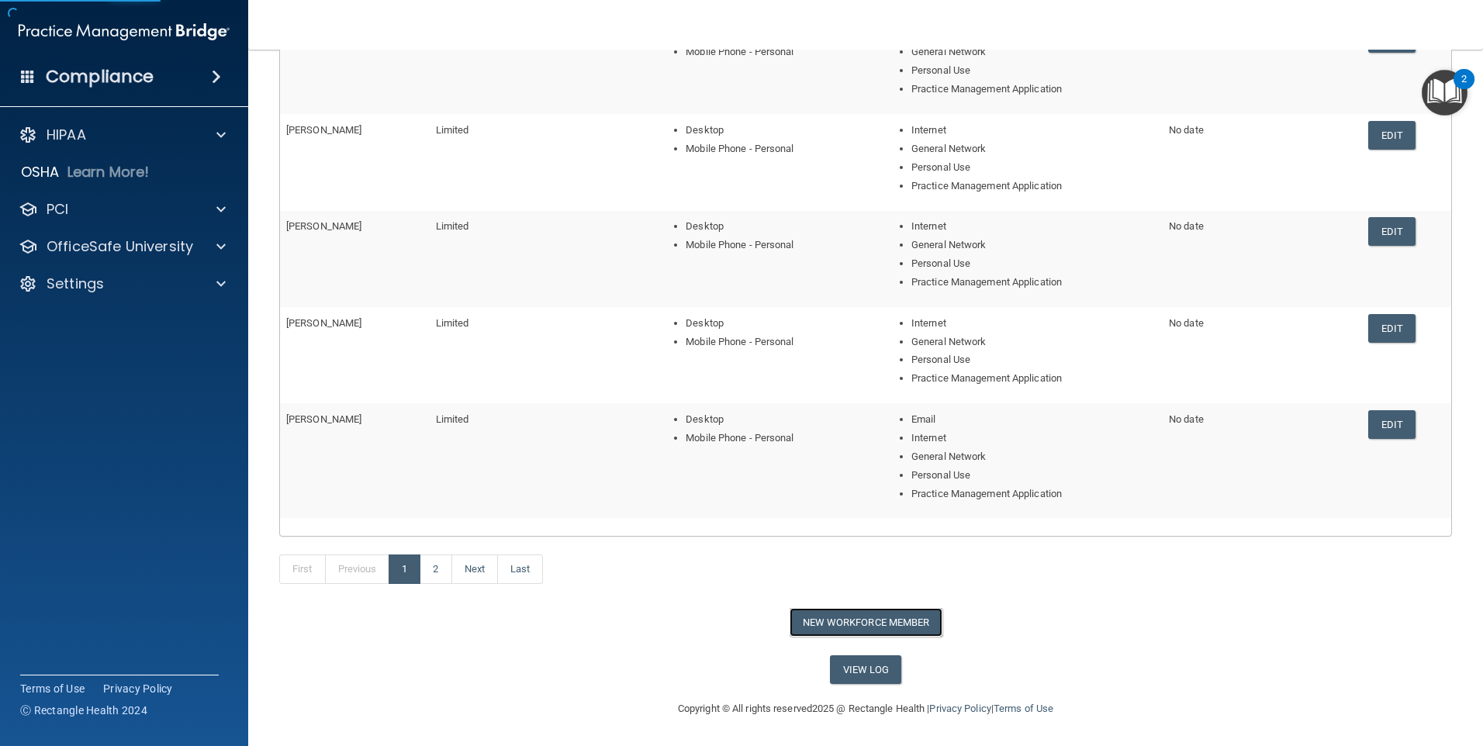
click at [857, 617] on button "New Workforce Member" at bounding box center [866, 622] width 153 height 29
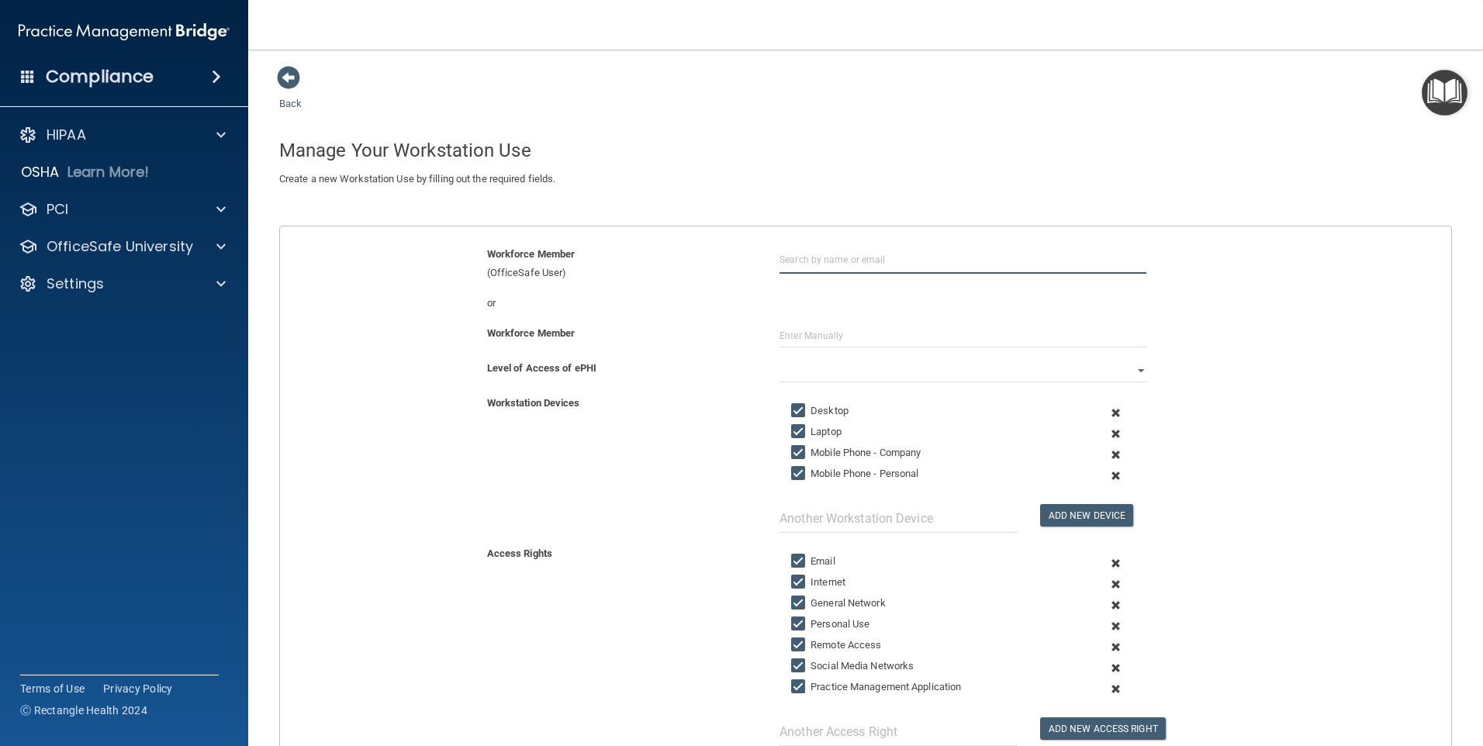
click at [795, 261] on input "text" at bounding box center [963, 259] width 367 height 29
type input "[PERSON_NAME]"
click at [808, 431] on label "Laptop" at bounding box center [816, 432] width 50 height 19
click at [808, 431] on input "Laptop" at bounding box center [800, 432] width 18 height 12
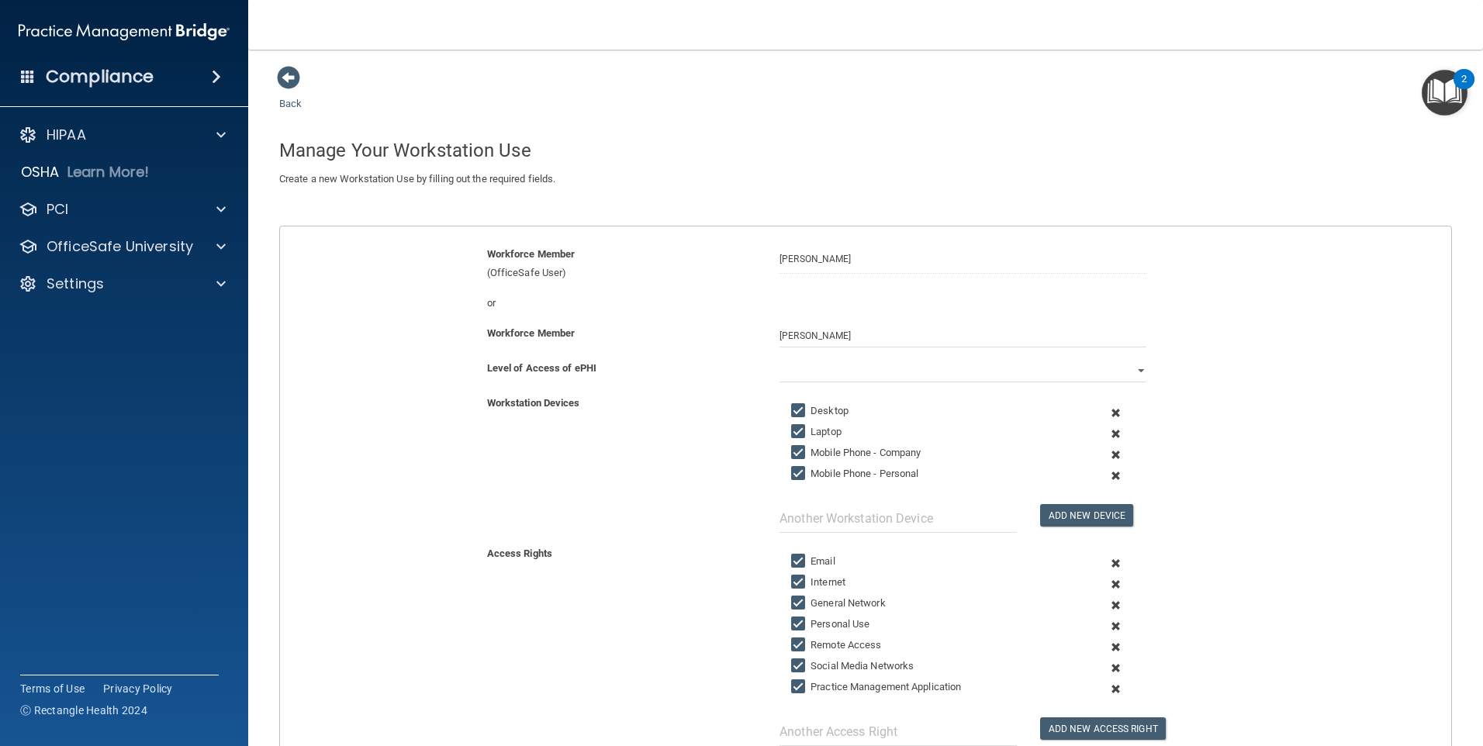
checkbox input "false"
click at [792, 454] on input "Mobile Phone - Company" at bounding box center [800, 453] width 18 height 12
checkbox input "false"
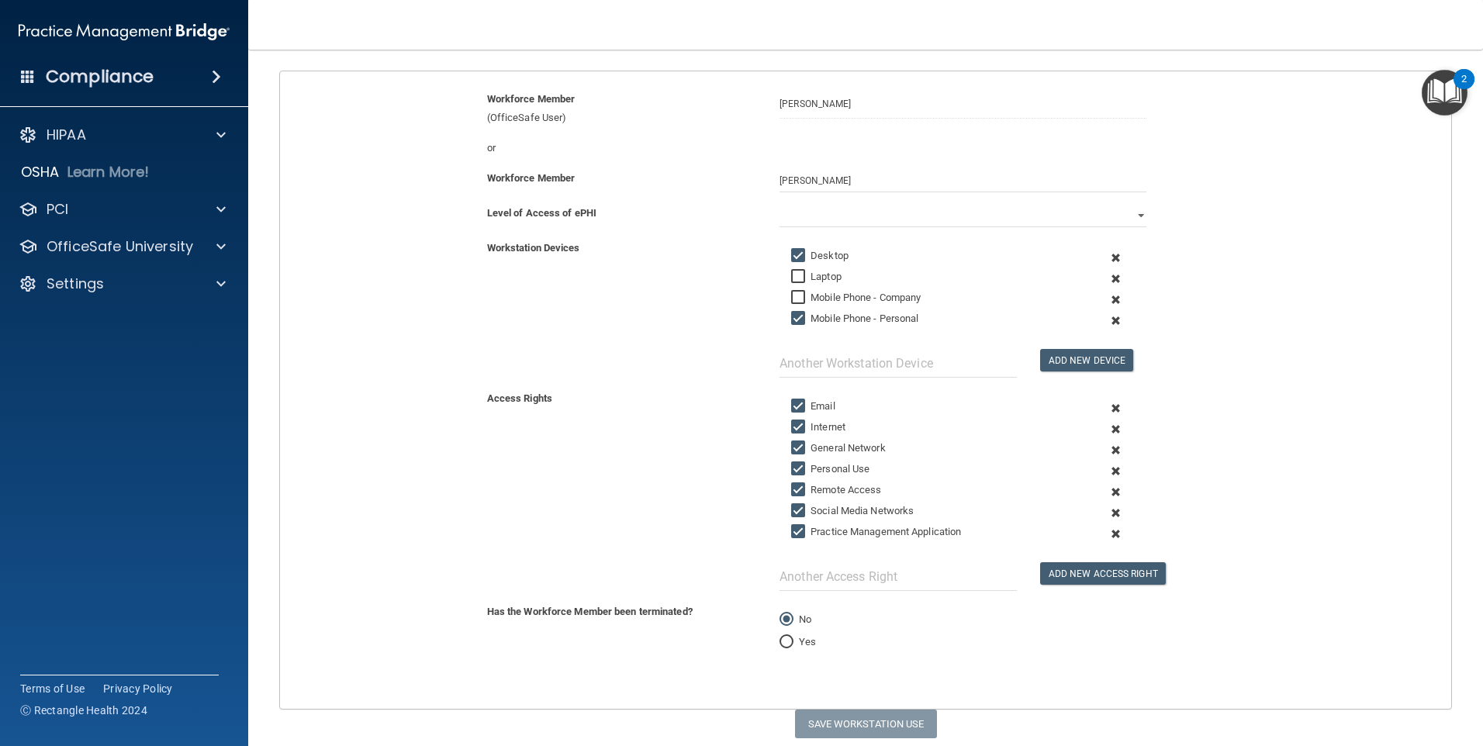
click at [791, 405] on input "Email" at bounding box center [800, 406] width 18 height 12
checkbox input "false"
click at [796, 489] on input "Remote Access" at bounding box center [800, 490] width 18 height 12
checkbox input "false"
click at [796, 511] on input "Social Media Networks" at bounding box center [800, 511] width 18 height 12
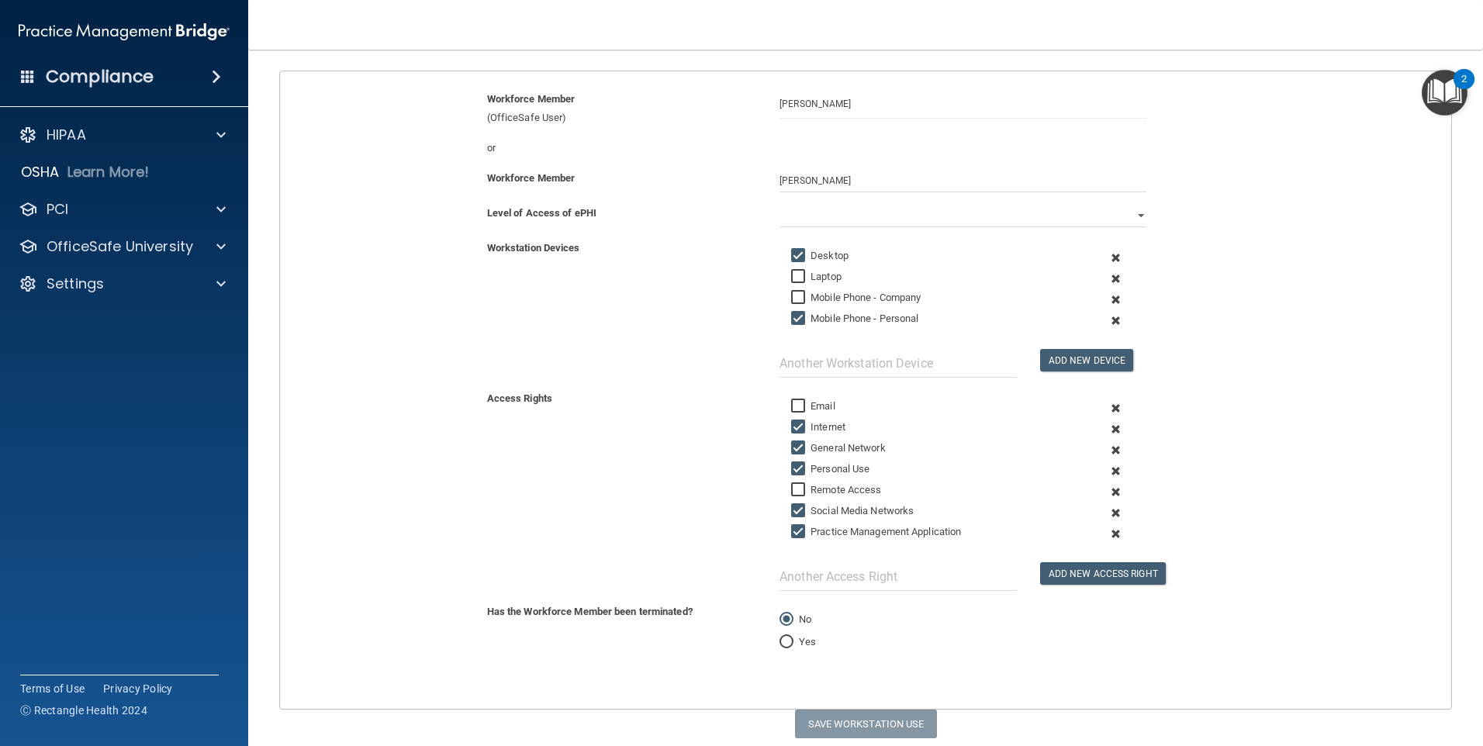
checkbox input "false"
click at [816, 221] on select "Full Limited None" at bounding box center [963, 215] width 367 height 23
click at [780, 204] on select "Full Limited None" at bounding box center [963, 215] width 367 height 23
click at [866, 723] on button "Save Workstation Use" at bounding box center [866, 724] width 142 height 29
select select "? string:Limited ?"
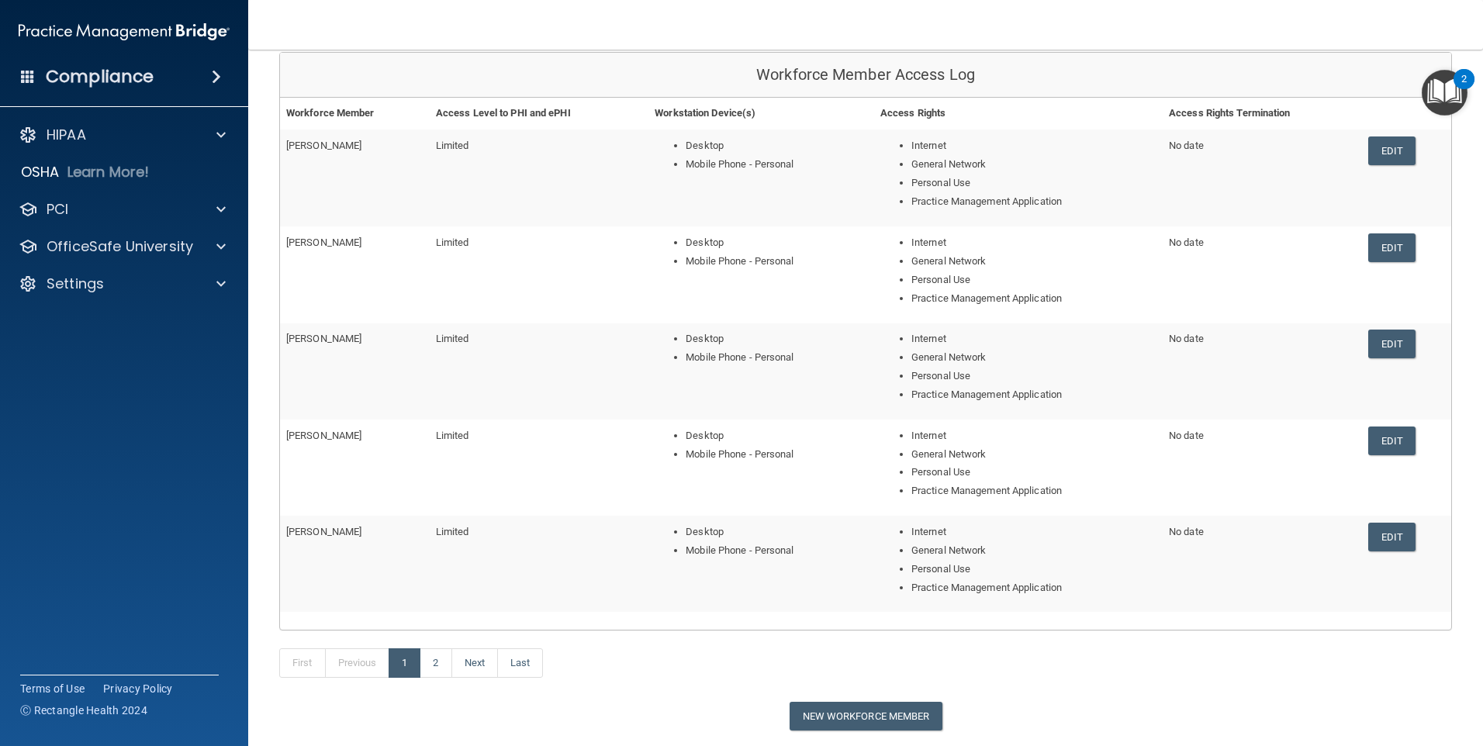
scroll to position [233, 0]
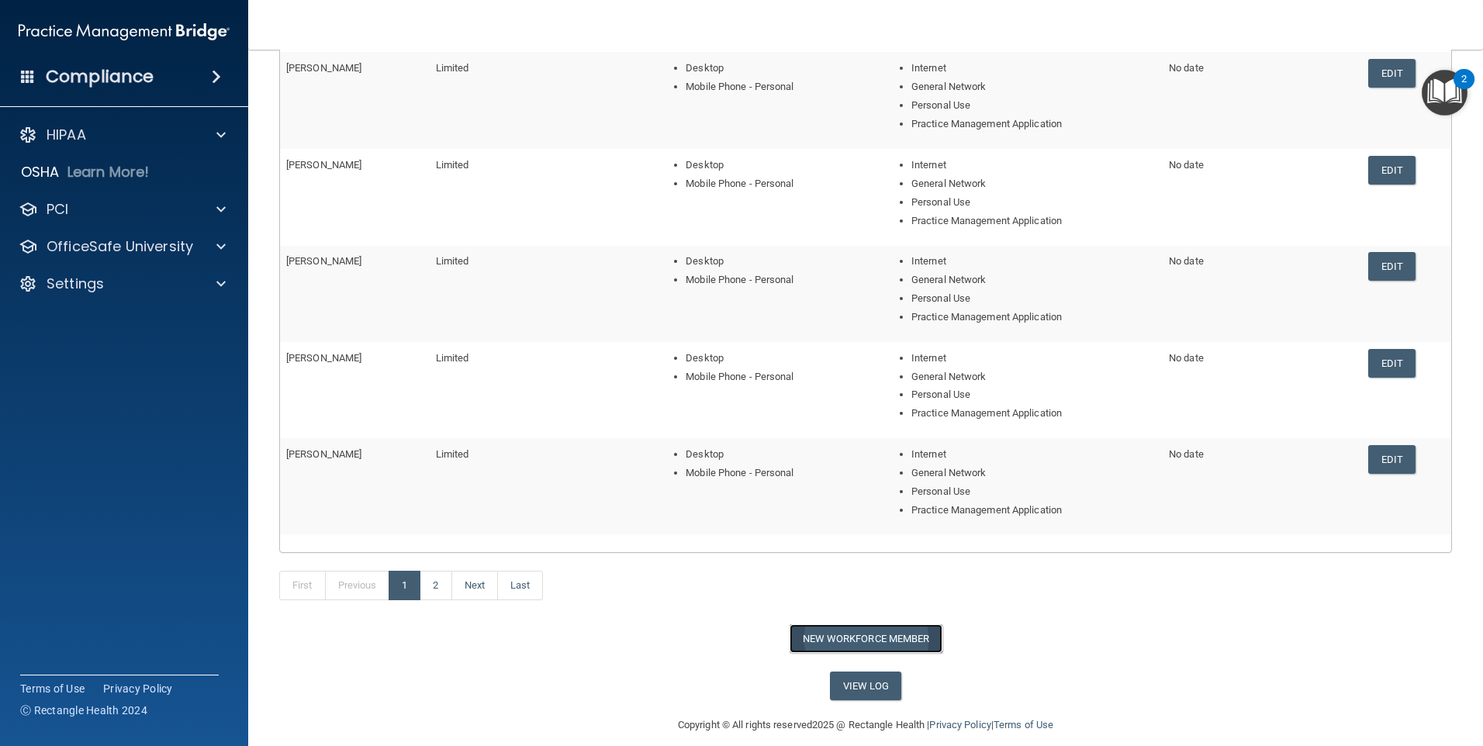
click at [864, 639] on button "New Workforce Member" at bounding box center [866, 639] width 153 height 29
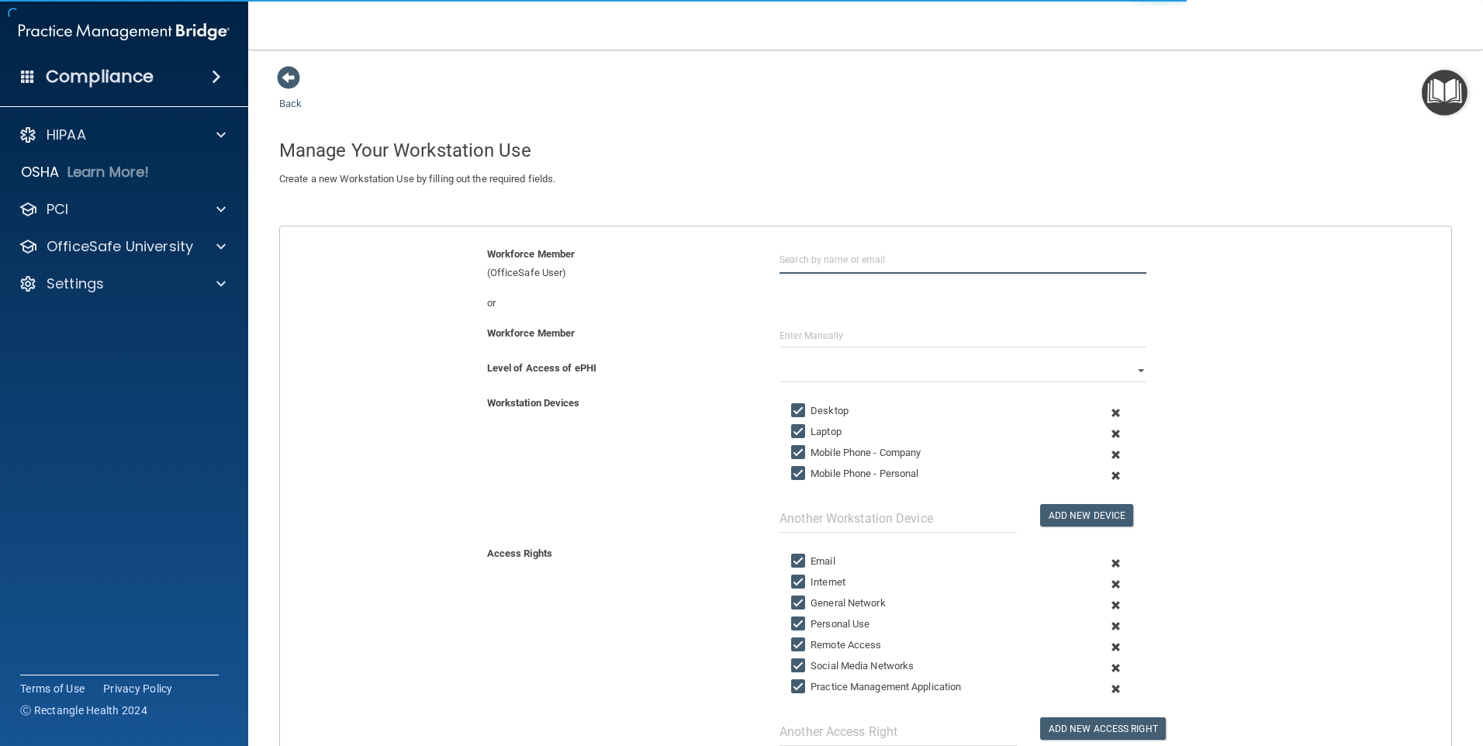
click at [798, 260] on input "text" at bounding box center [963, 259] width 367 height 29
type input "[PERSON_NAME]"
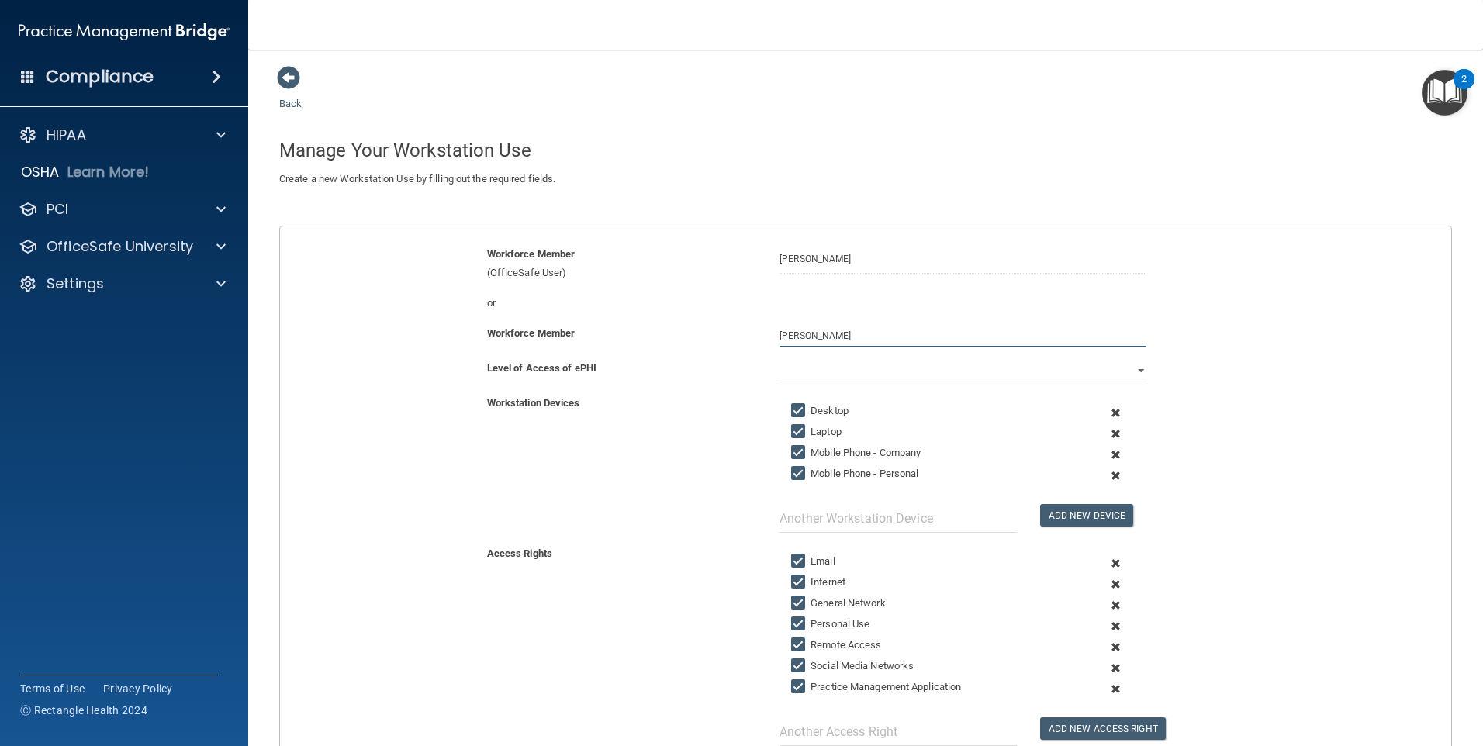
type input "[PERSON_NAME]"
click at [798, 428] on input "Laptop" at bounding box center [800, 432] width 18 height 12
checkbox input "false"
click at [798, 448] on input "Mobile Phone - Company" at bounding box center [800, 453] width 18 height 12
checkbox input "false"
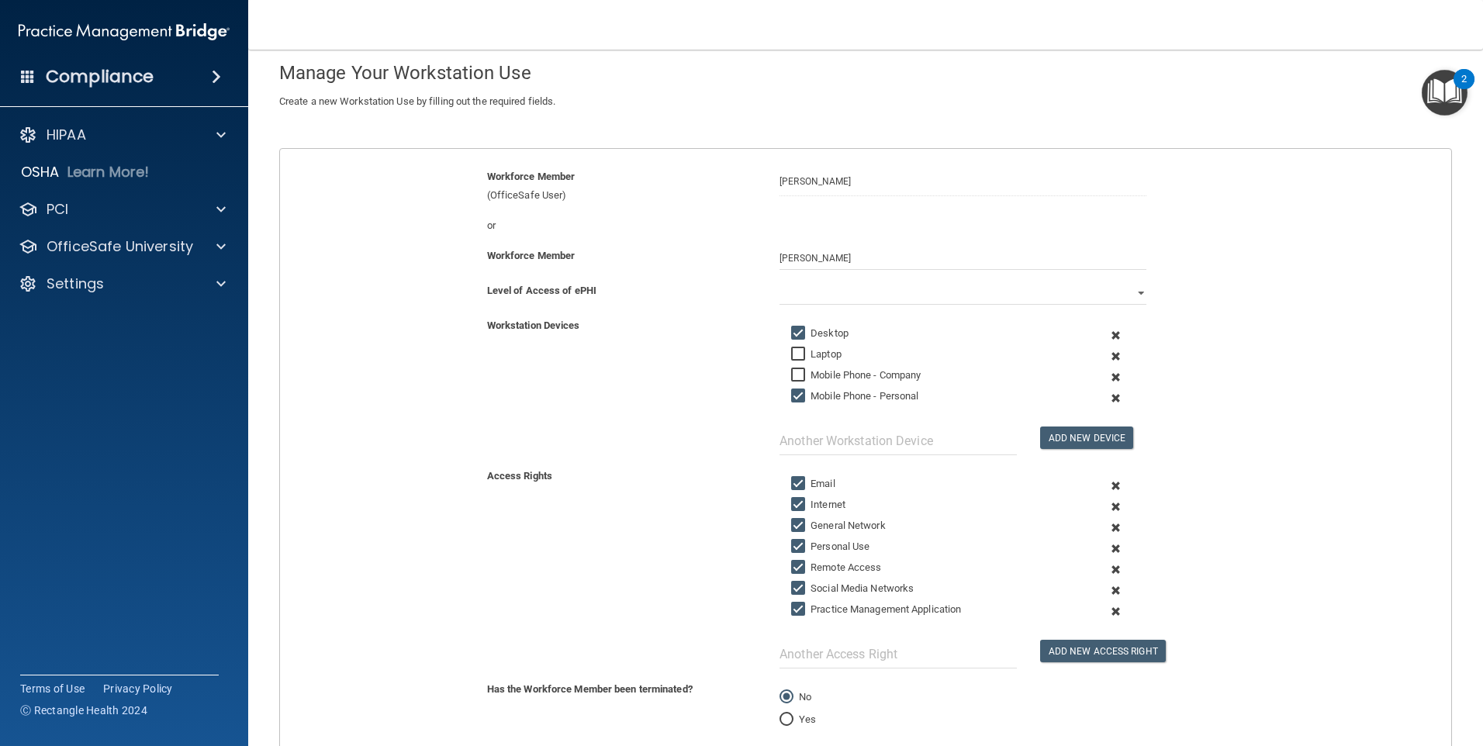
scroll to position [155, 0]
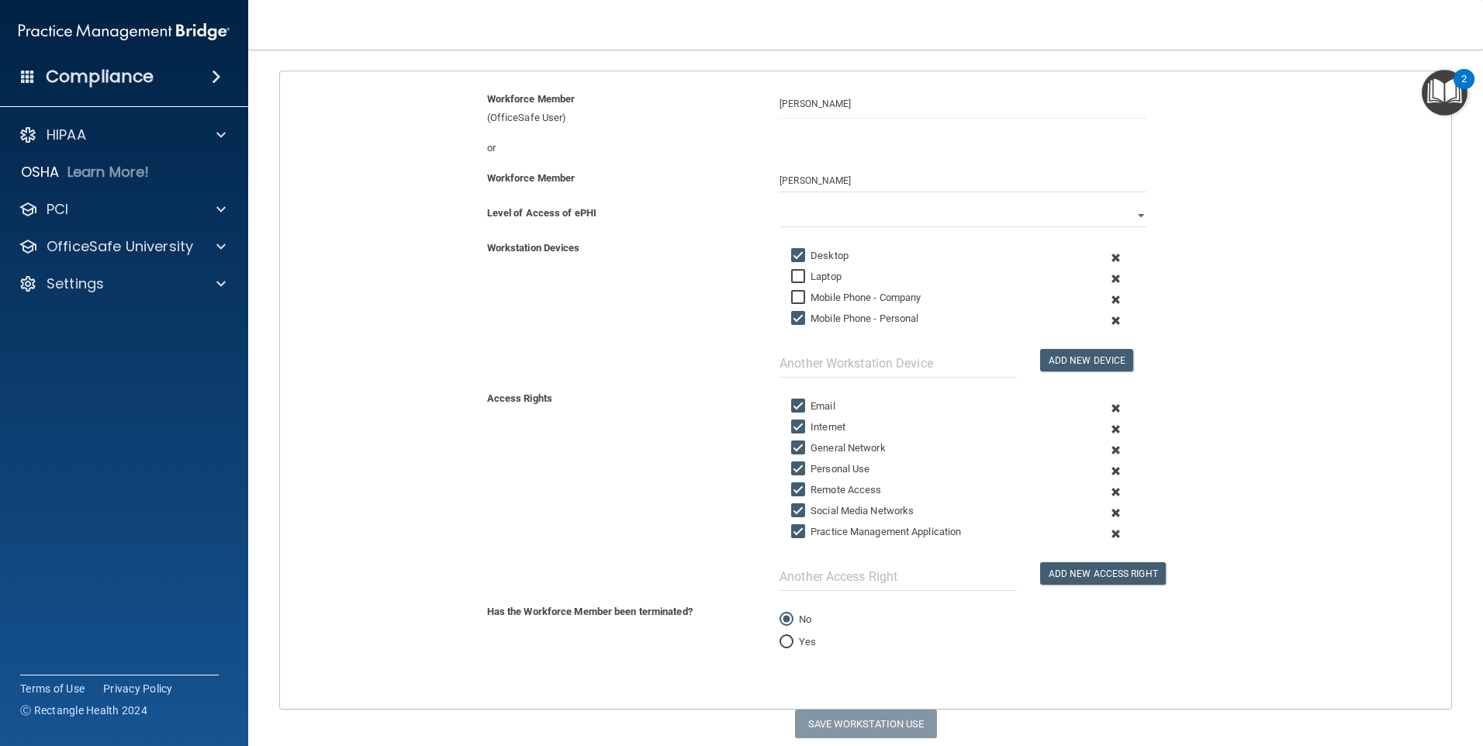
click at [802, 409] on input "Email" at bounding box center [800, 406] width 18 height 12
checkbox input "false"
click at [793, 484] on input "Remote Access" at bounding box center [800, 490] width 18 height 12
checkbox input "false"
click at [793, 506] on input "Social Media Networks" at bounding box center [800, 511] width 18 height 12
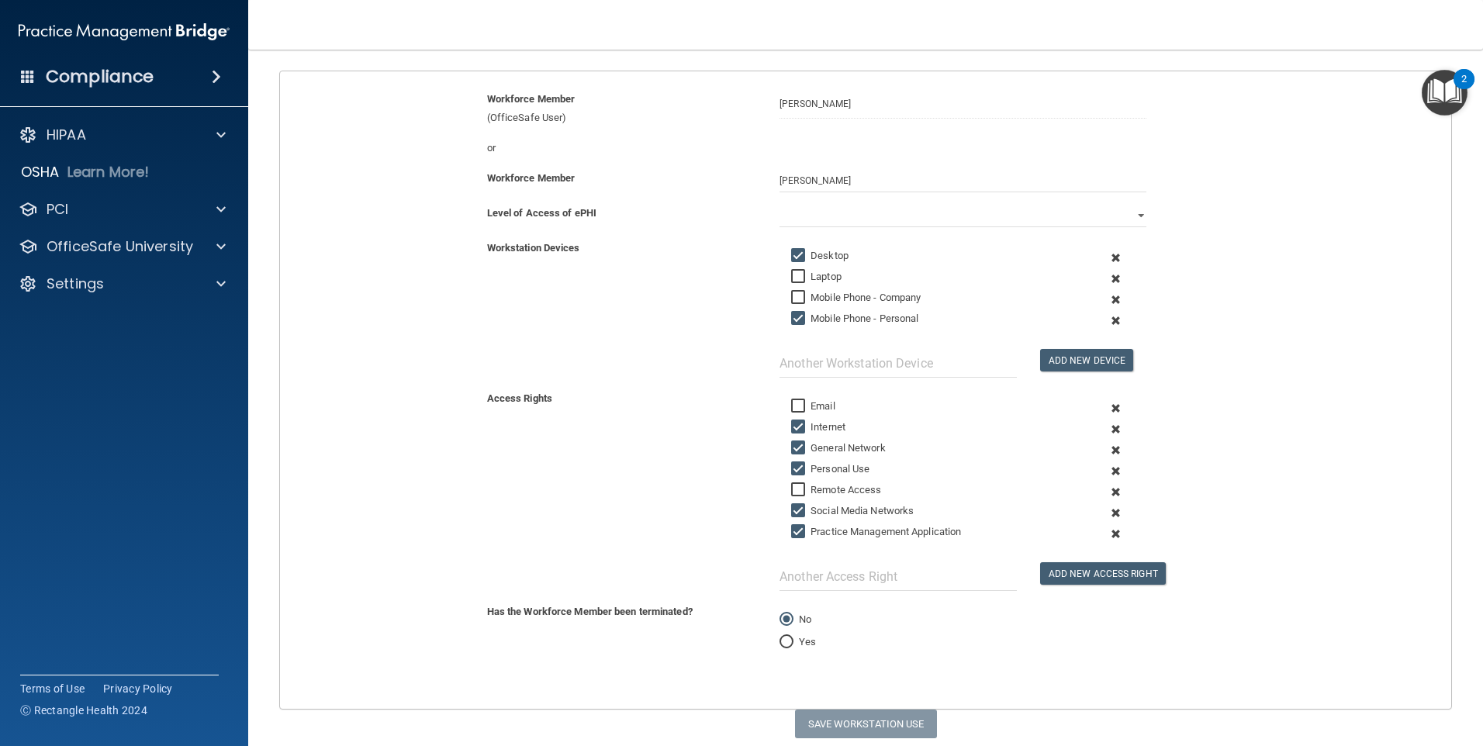
checkbox input "false"
click at [795, 205] on select "Full Limited None" at bounding box center [963, 215] width 367 height 23
click at [780, 204] on select "Full Limited None" at bounding box center [963, 215] width 367 height 23
click at [887, 723] on button "Save Workstation Use" at bounding box center [866, 724] width 142 height 29
select select "? string:Limited ?"
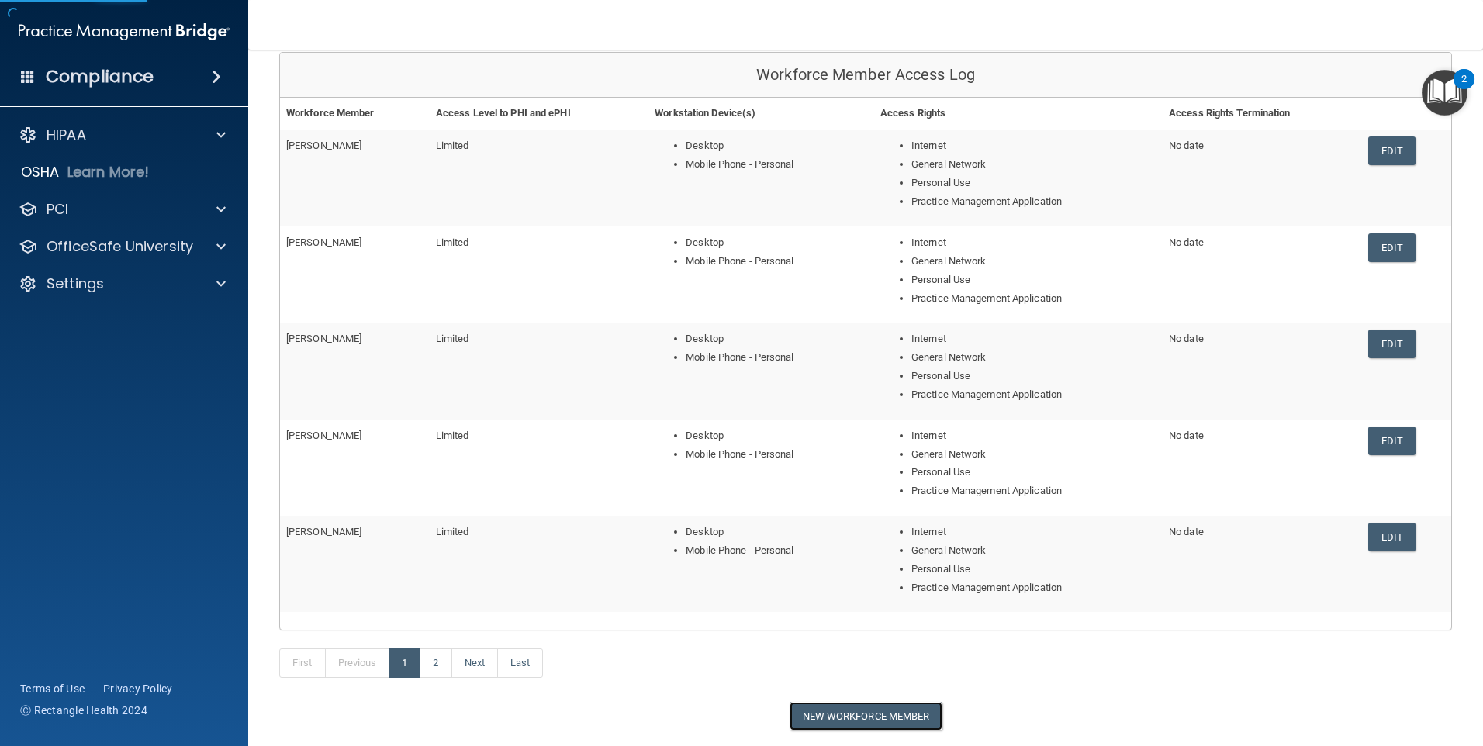
click at [851, 708] on button "New Workforce Member" at bounding box center [866, 716] width 153 height 29
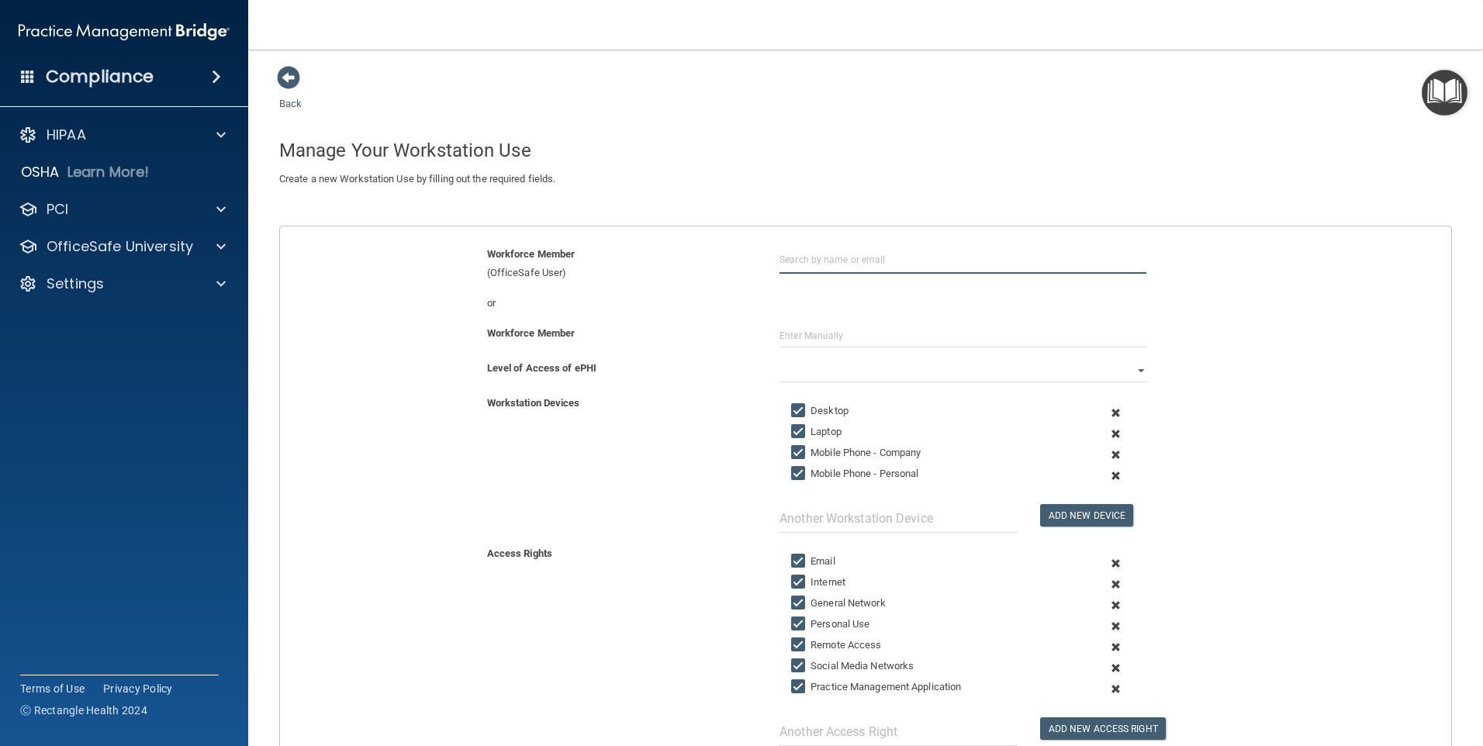
click at [787, 259] on input "text" at bounding box center [963, 259] width 367 height 29
type input "[PERSON_NAME]"
click at [794, 422] on div "Add New Device" at bounding box center [963, 469] width 390 height 127
click at [793, 431] on input "Laptop" at bounding box center [800, 432] width 18 height 12
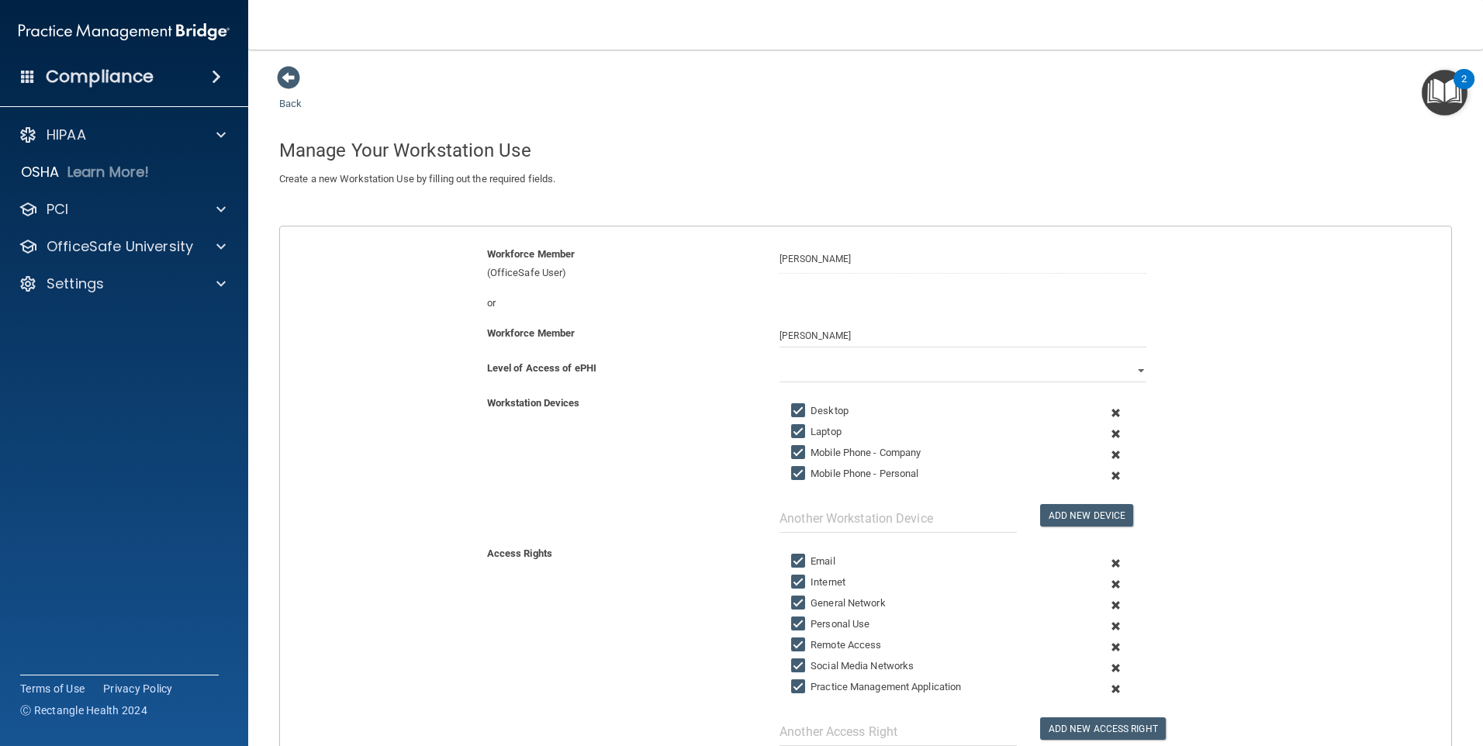
checkbox input "false"
click at [794, 450] on input "Mobile Phone - Company" at bounding box center [800, 453] width 18 height 12
checkbox input "false"
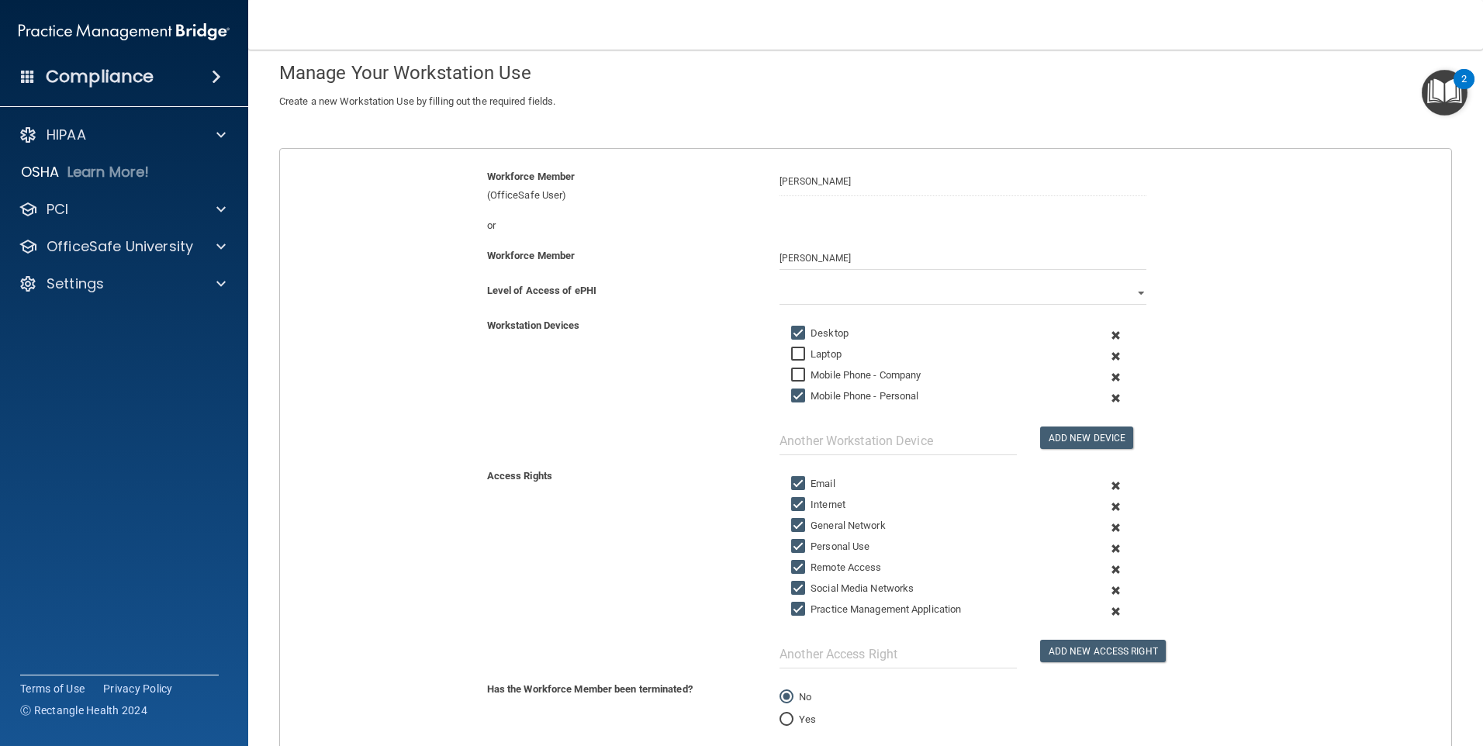
click at [797, 566] on input "Remote Access" at bounding box center [800, 568] width 18 height 12
checkbox input "false"
click at [792, 587] on input "Social Media Networks" at bounding box center [800, 589] width 18 height 12
checkbox input "false"
click at [794, 562] on input "Remote Access" at bounding box center [800, 568] width 18 height 12
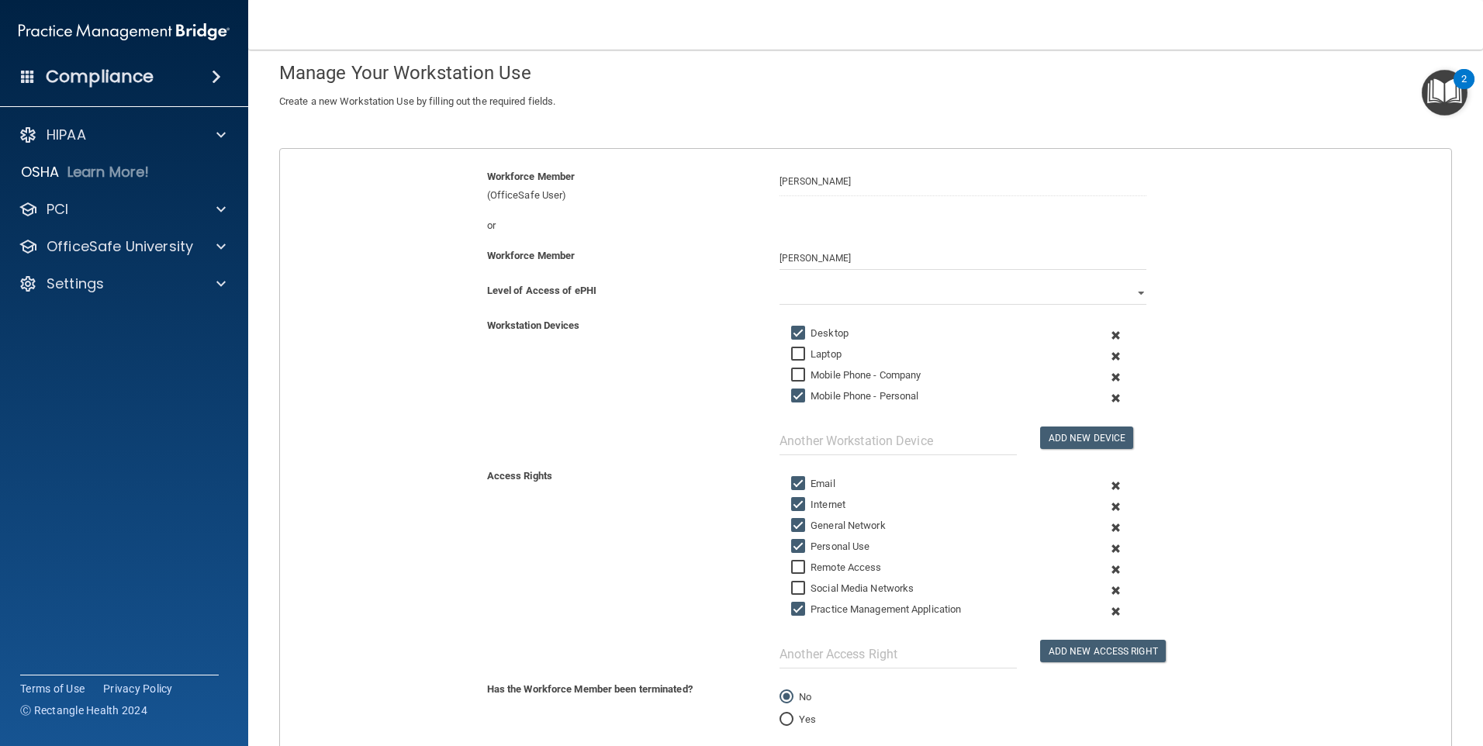
checkbox input "true"
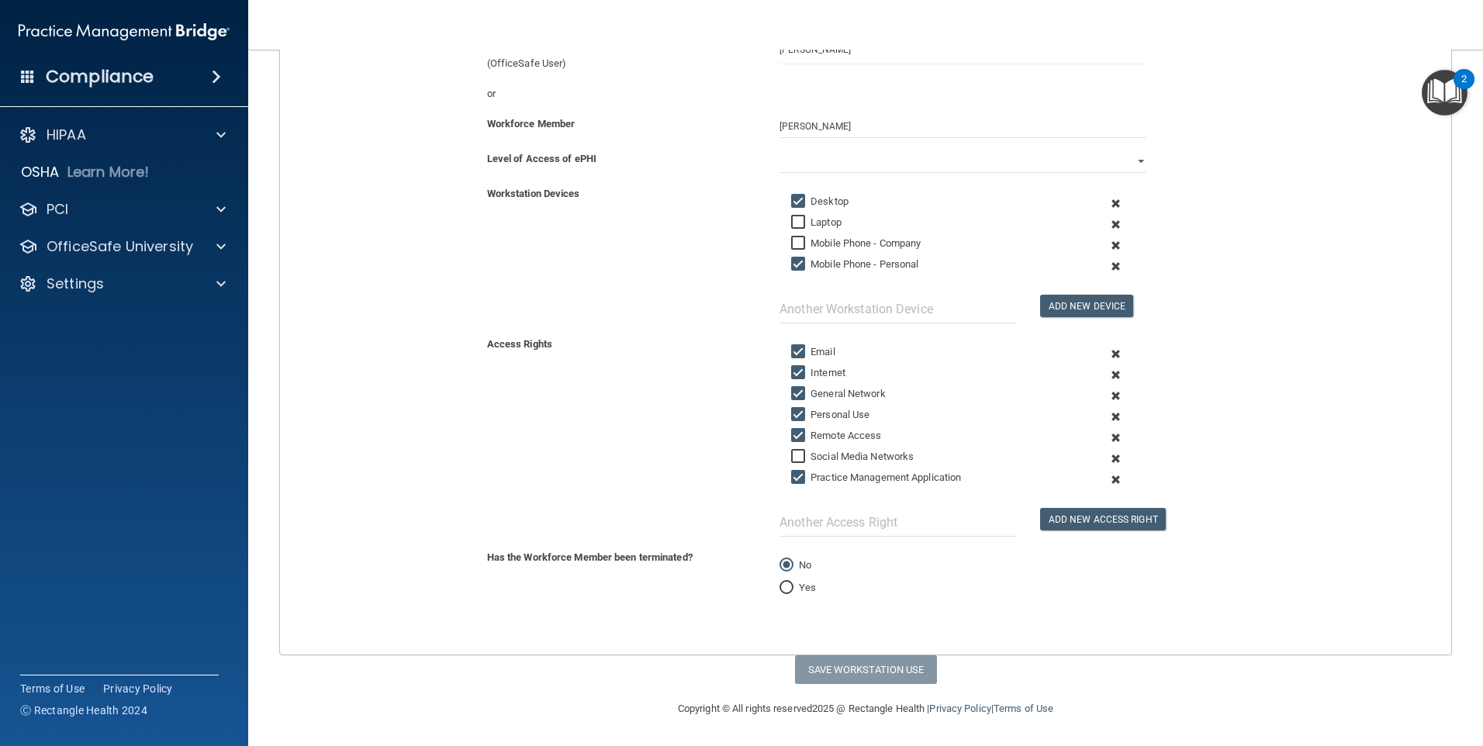
scroll to position [54, 0]
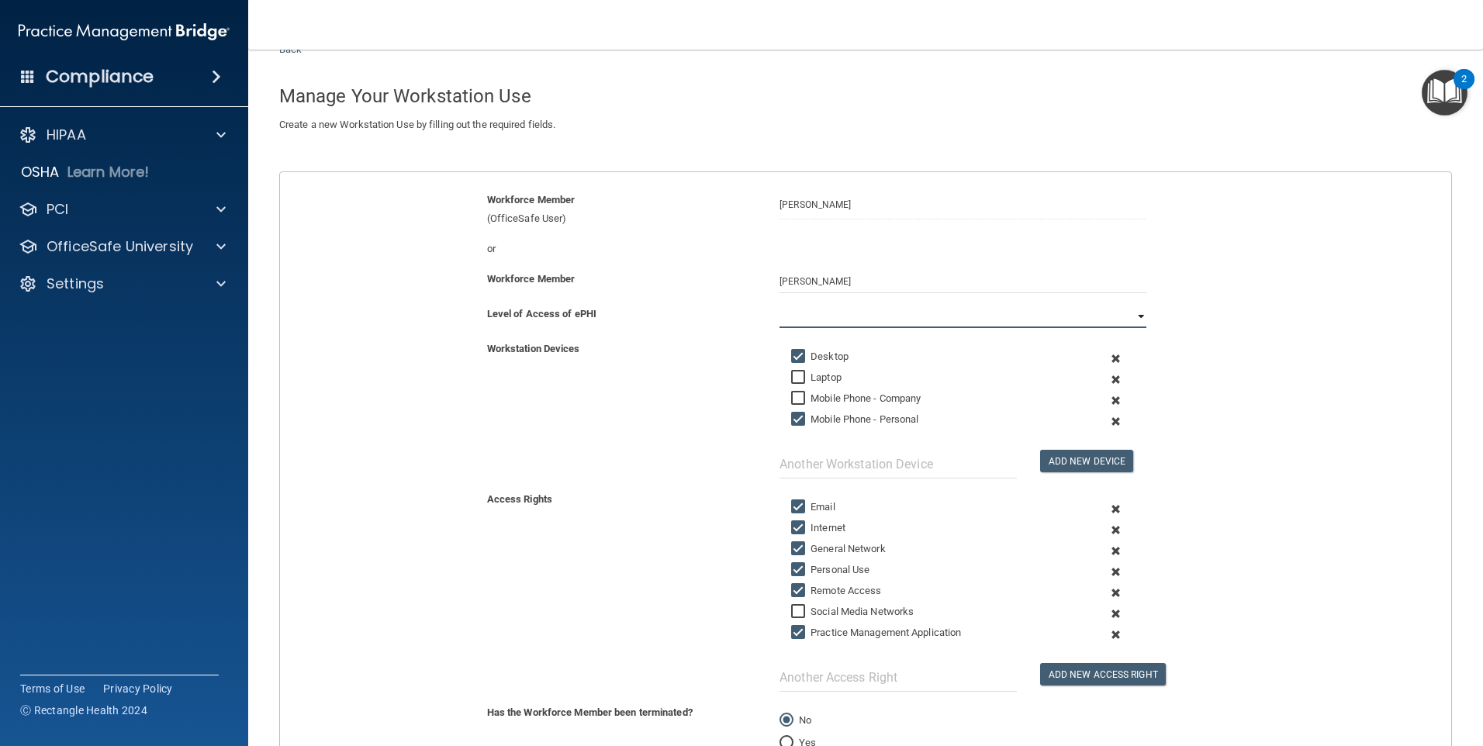
click at [805, 317] on select "Full Limited None" at bounding box center [963, 316] width 367 height 23
click at [780, 305] on select "Full Limited None" at bounding box center [963, 316] width 367 height 23
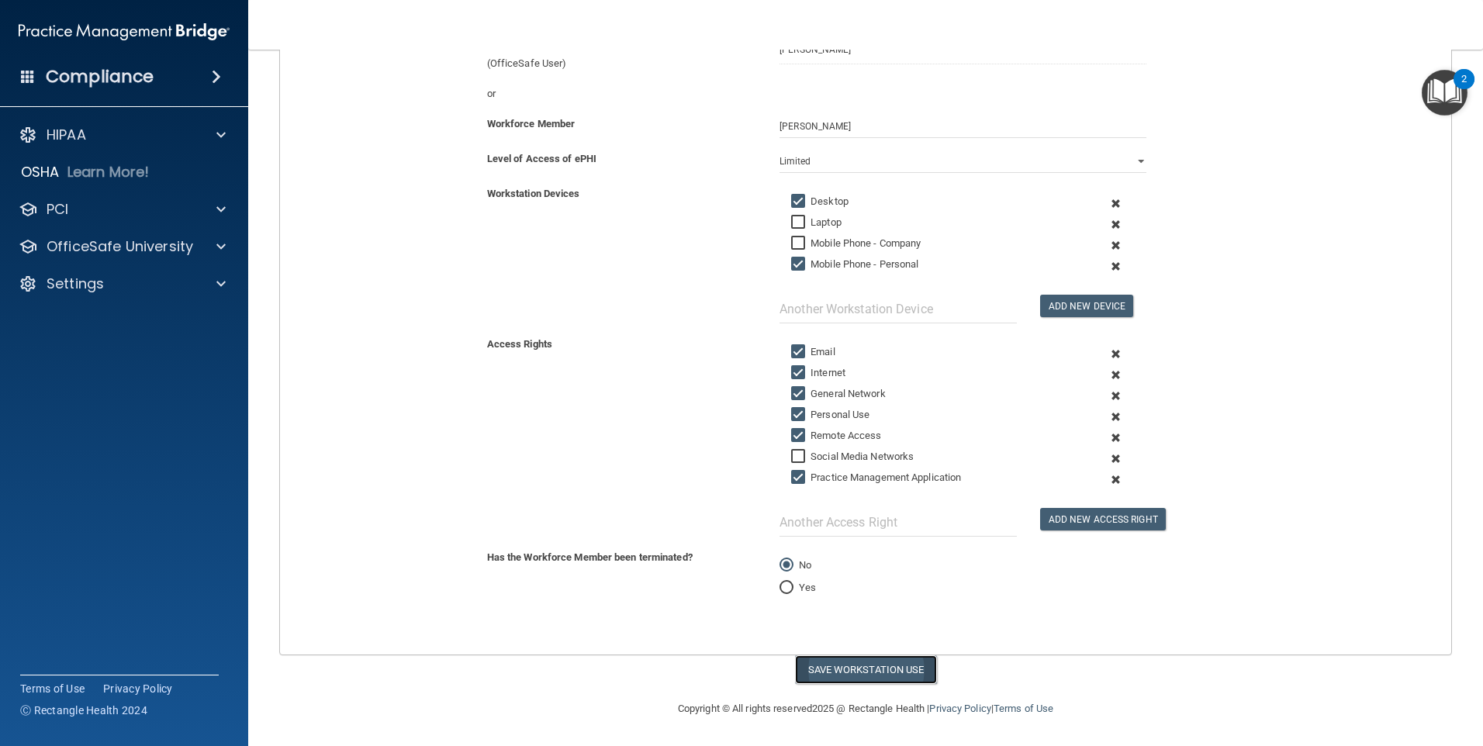
click at [836, 673] on button "Save Workstation Use" at bounding box center [866, 670] width 142 height 29
select select "? string:Full ?"
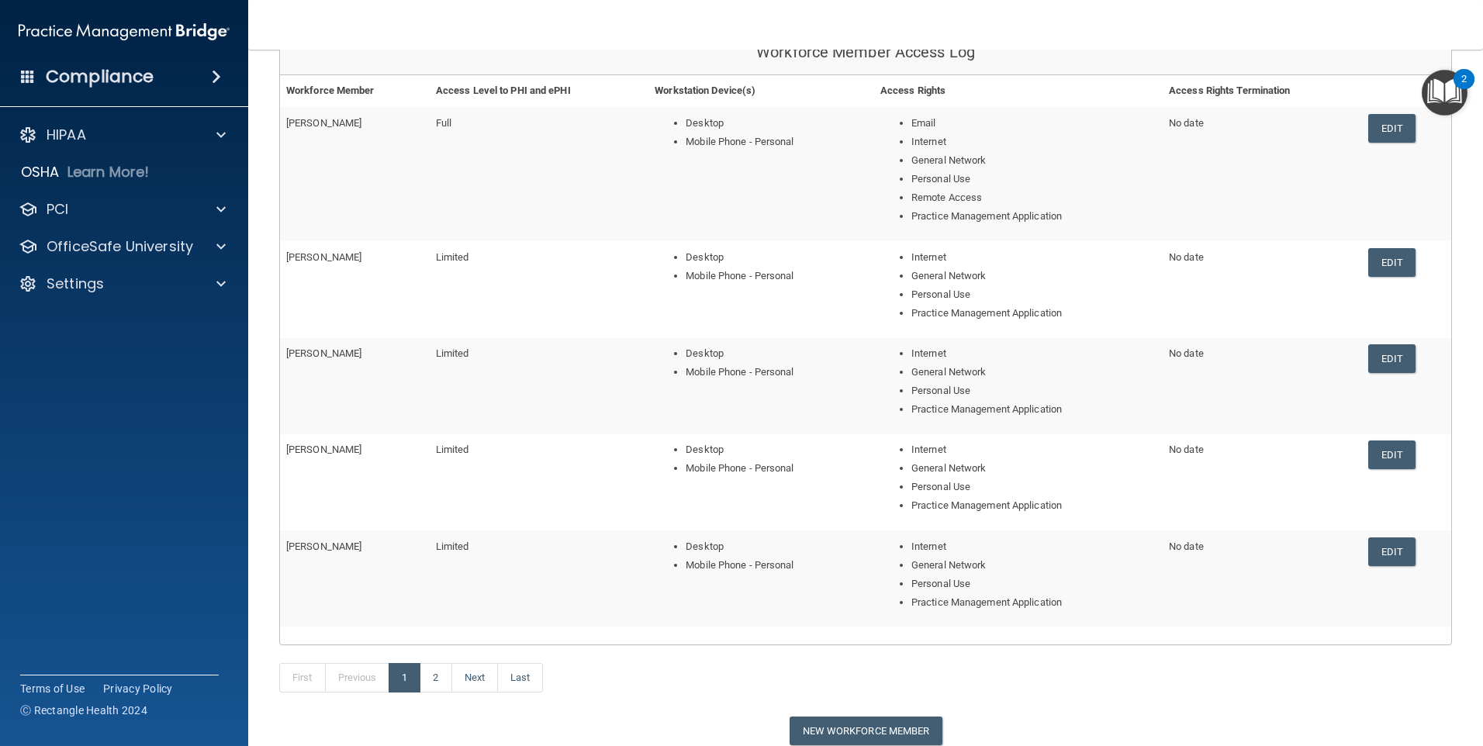
scroll to position [255, 0]
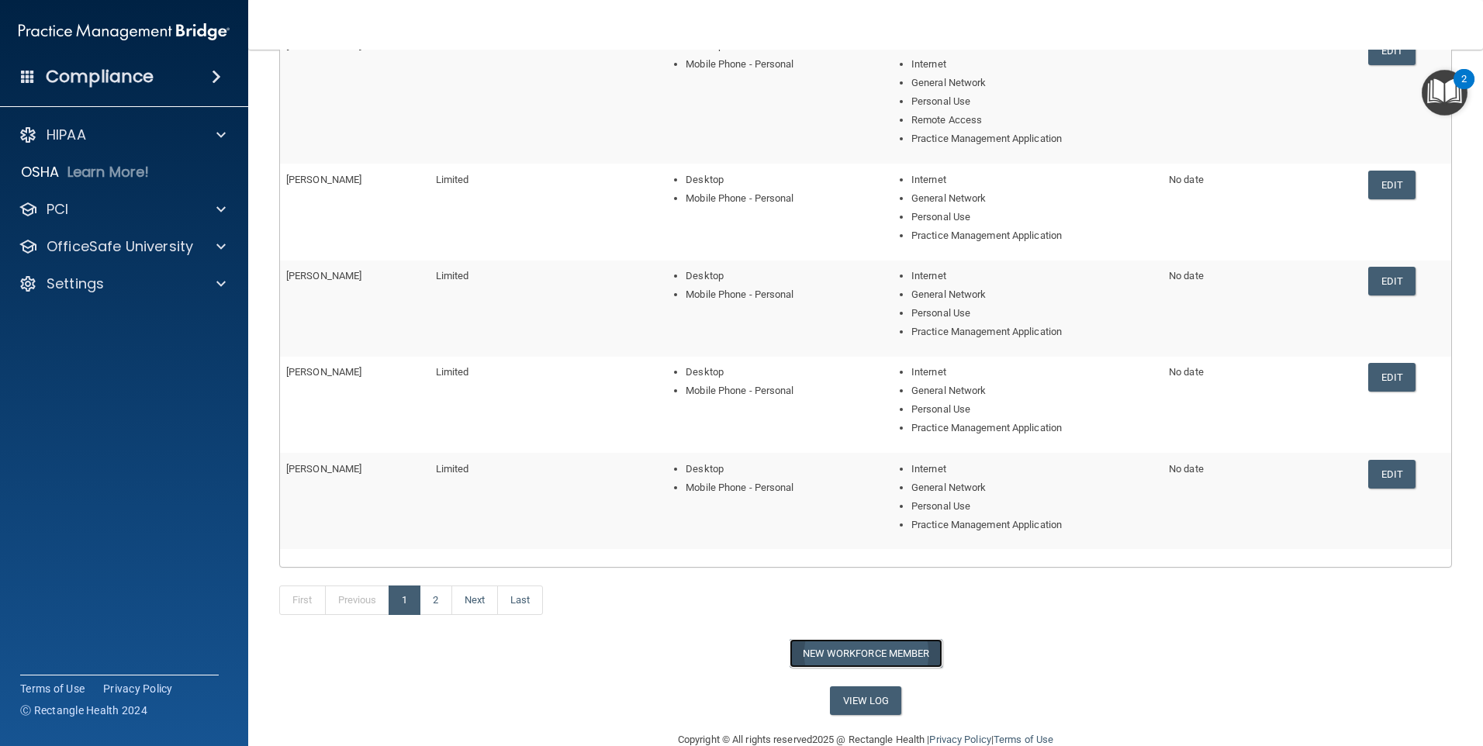
click at [890, 649] on button "New Workforce Member" at bounding box center [866, 653] width 153 height 29
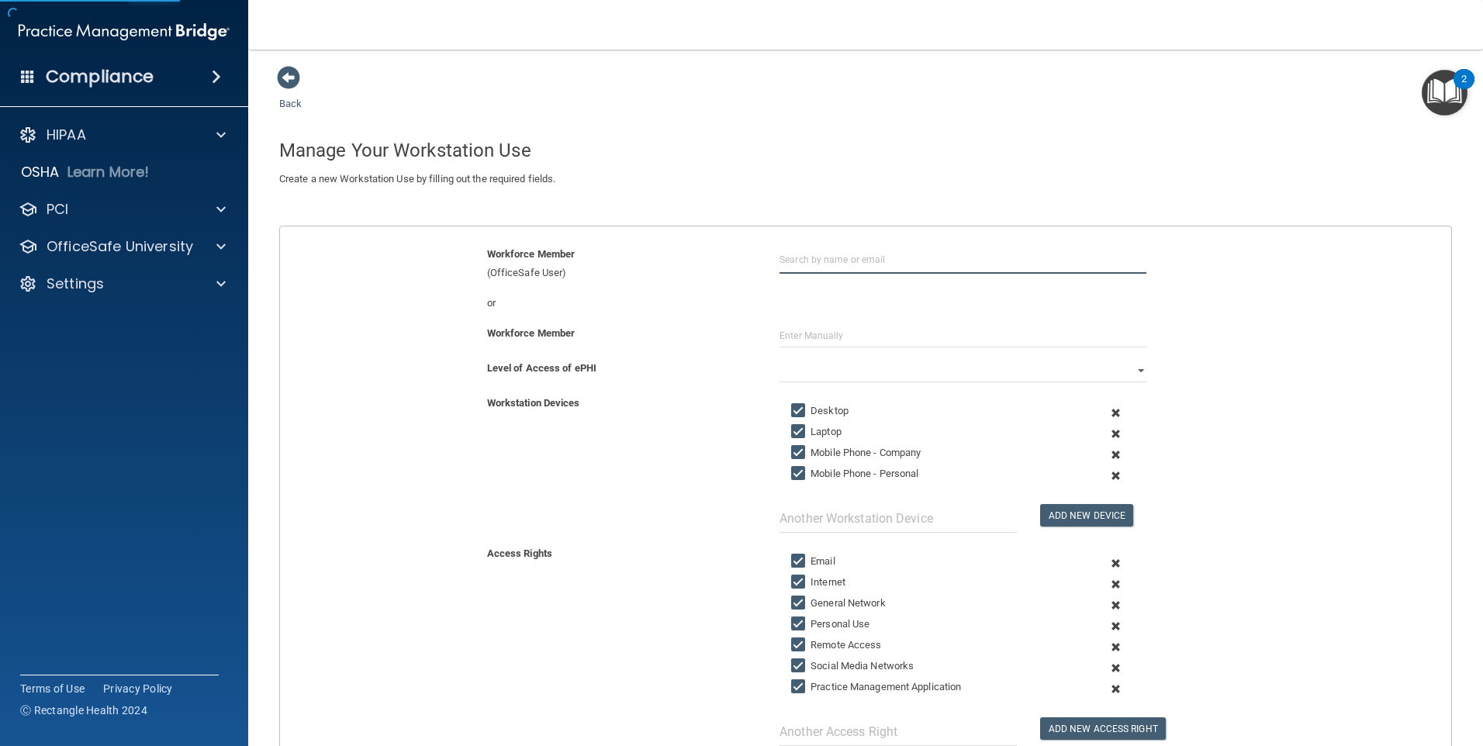
click at [802, 264] on input "text" at bounding box center [963, 259] width 367 height 29
type input "[PERSON_NAME]"
click at [802, 430] on input "Laptop" at bounding box center [800, 432] width 18 height 12
checkbox input "false"
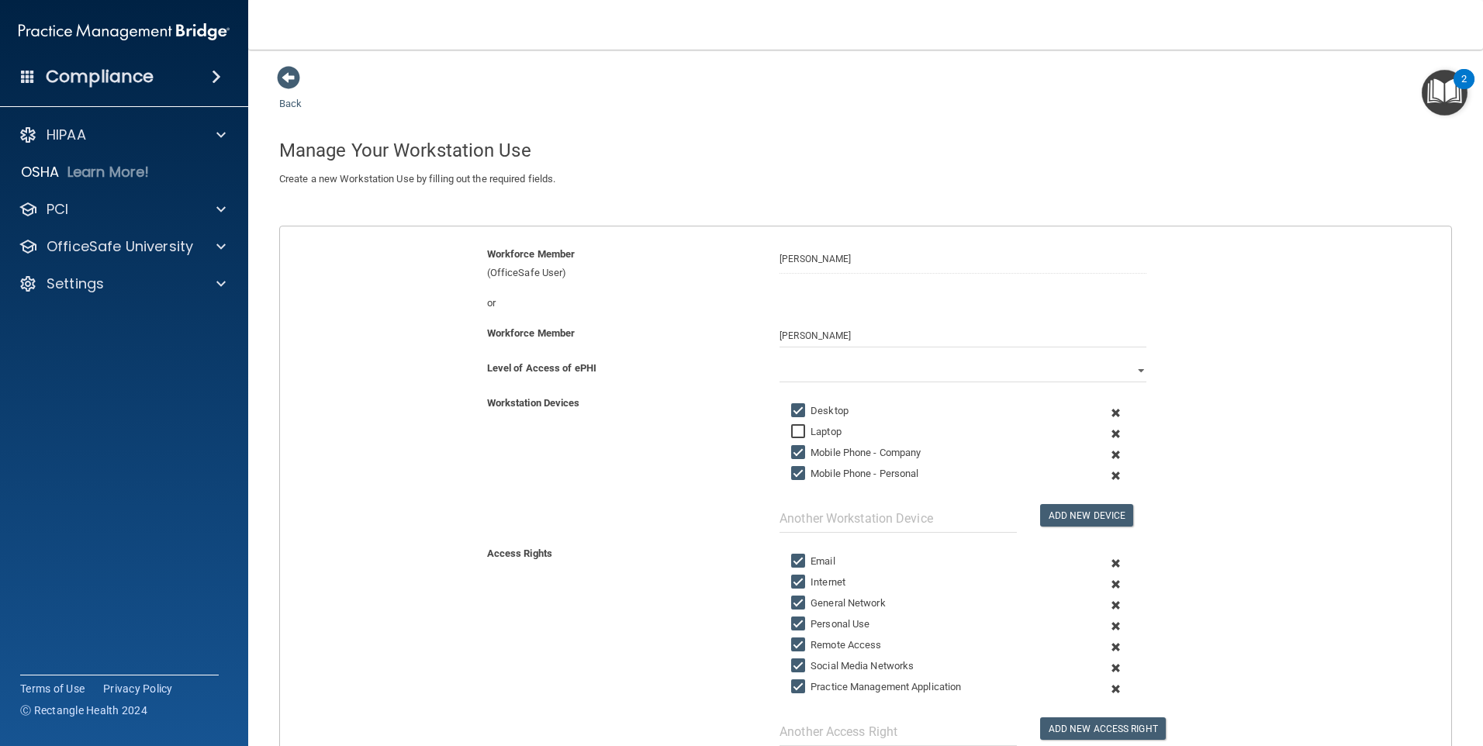
click at [798, 451] on input "Mobile Phone - Company" at bounding box center [800, 453] width 18 height 12
checkbox input "false"
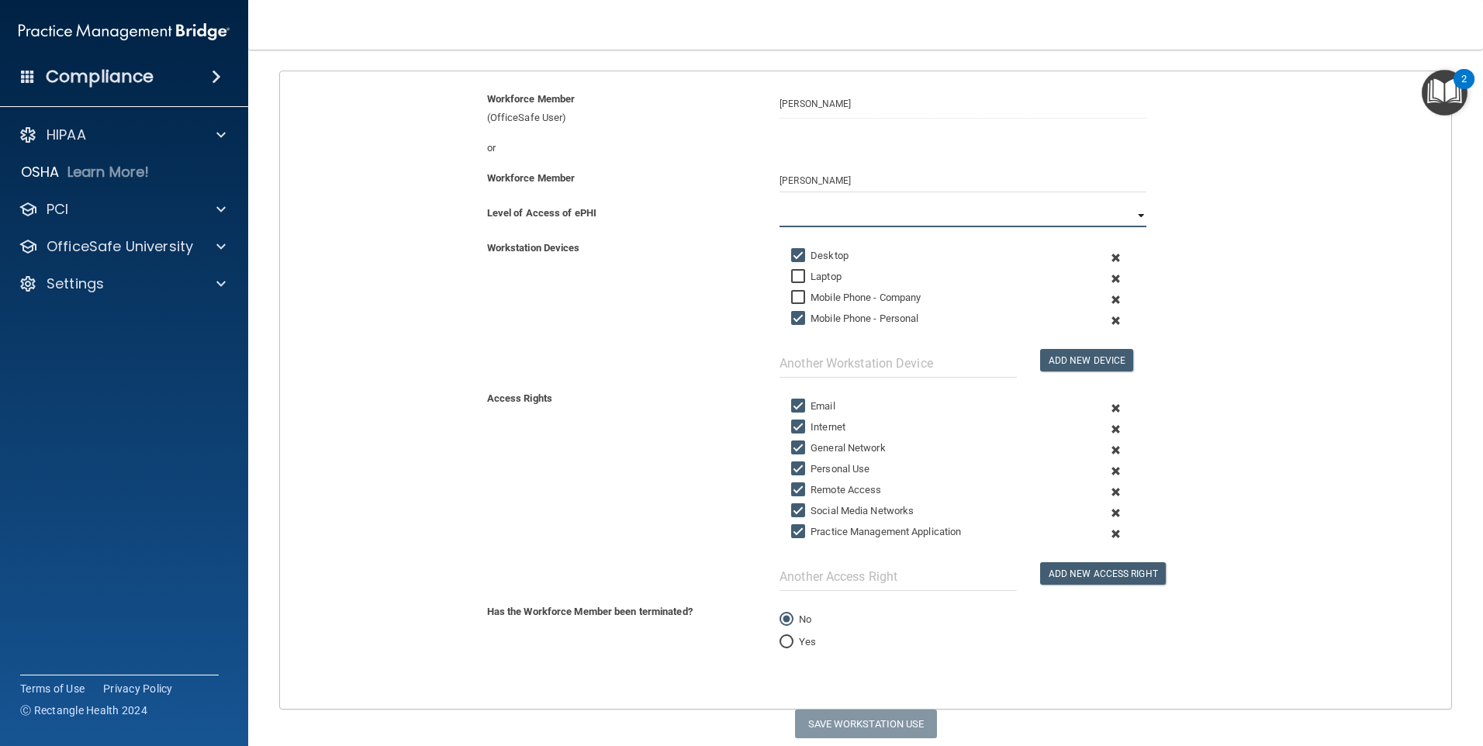
click at [820, 216] on select "Full Limited None" at bounding box center [963, 215] width 367 height 23
click at [780, 204] on select "Full Limited None" at bounding box center [963, 215] width 367 height 23
click at [867, 729] on button "Save Workstation Use" at bounding box center [866, 724] width 142 height 29
select select "? string:Full ?"
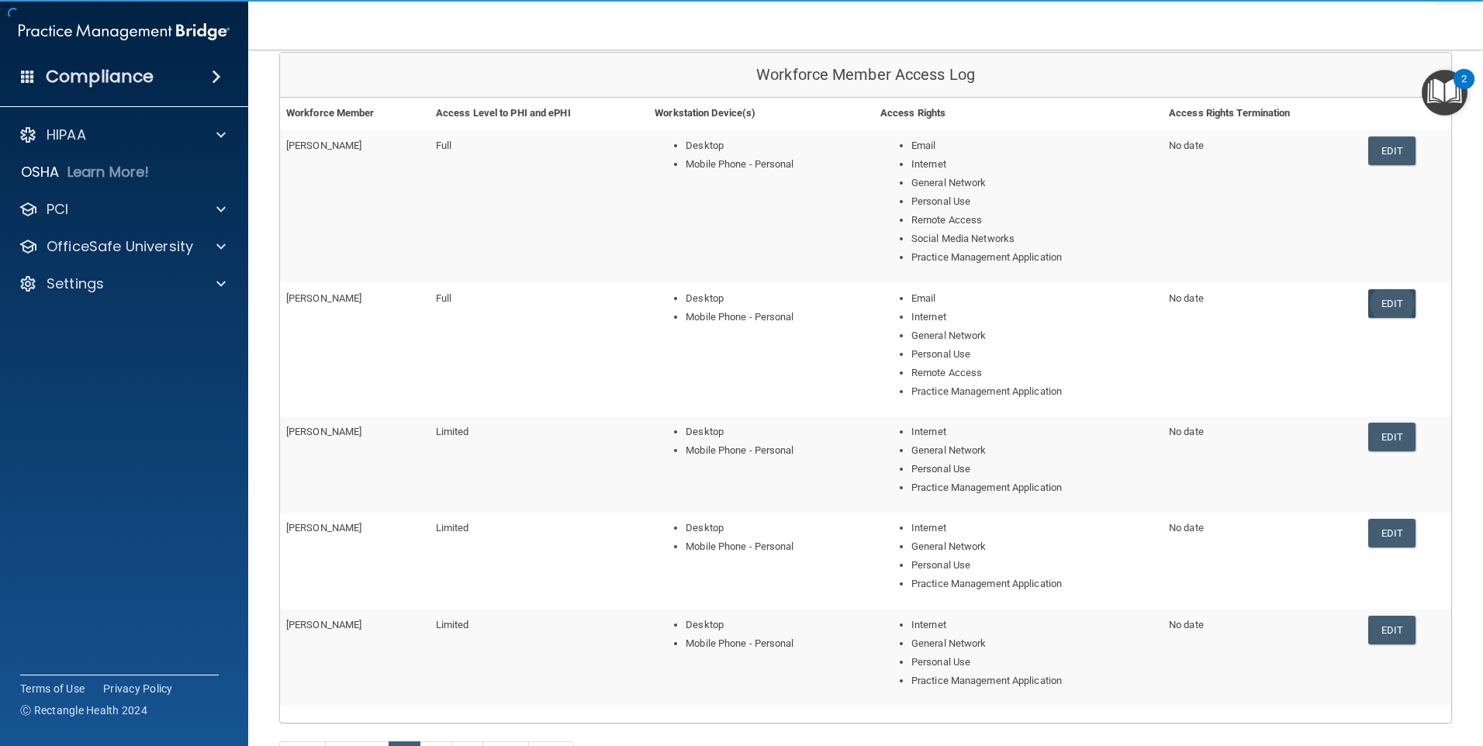
click at [1390, 309] on link "Edit" at bounding box center [1392, 303] width 47 height 29
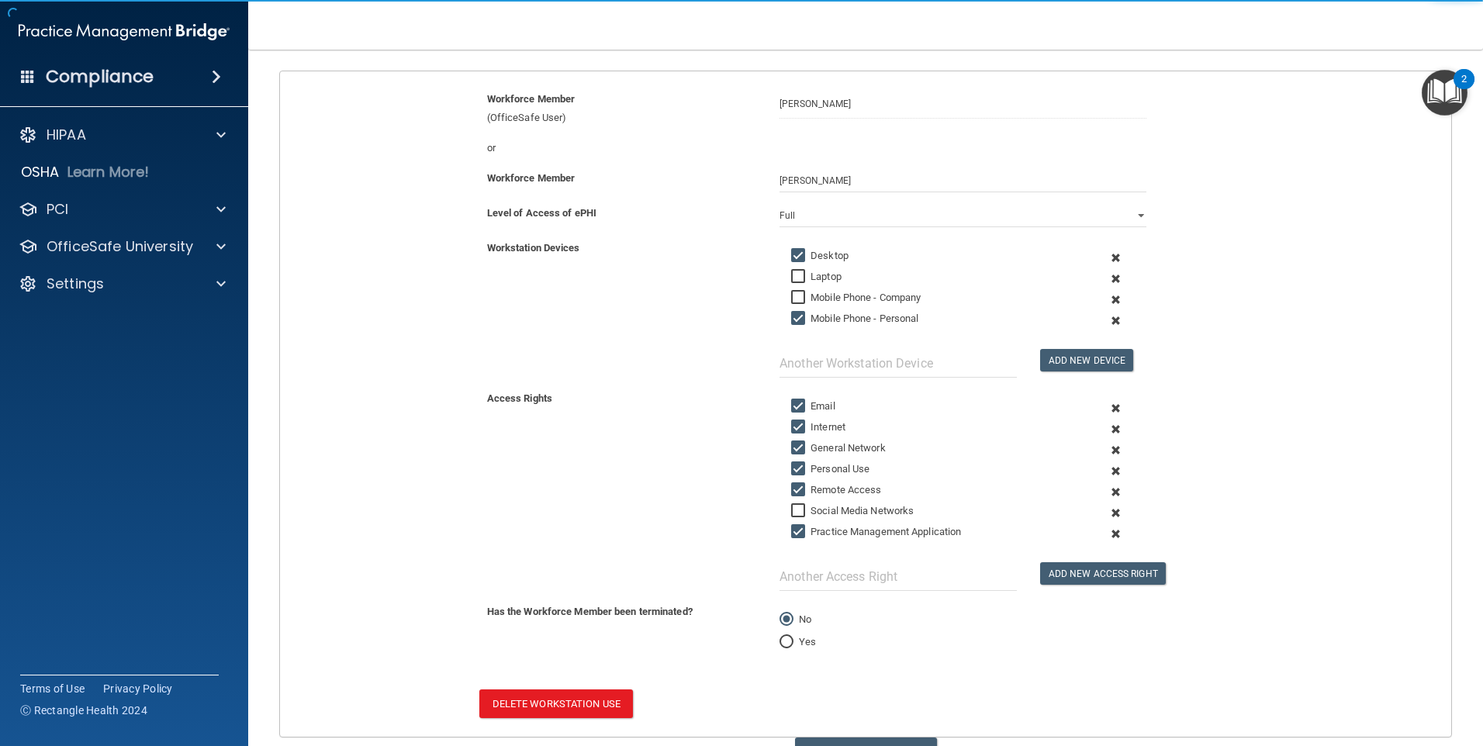
click at [797, 513] on input "Social Media Networks" at bounding box center [800, 511] width 18 height 12
click at [795, 511] on input "Social Media Networks" at bounding box center [800, 511] width 18 height 12
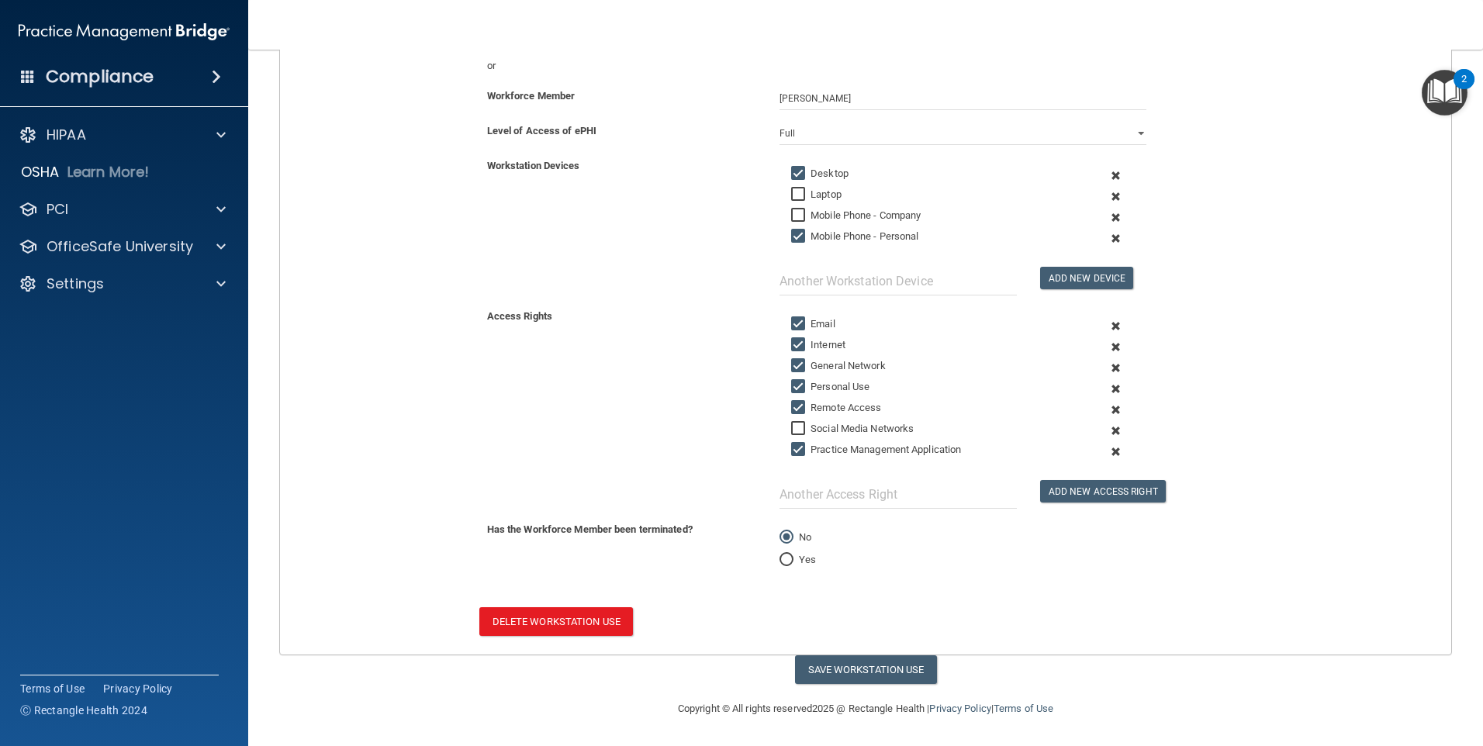
scroll to position [160, 0]
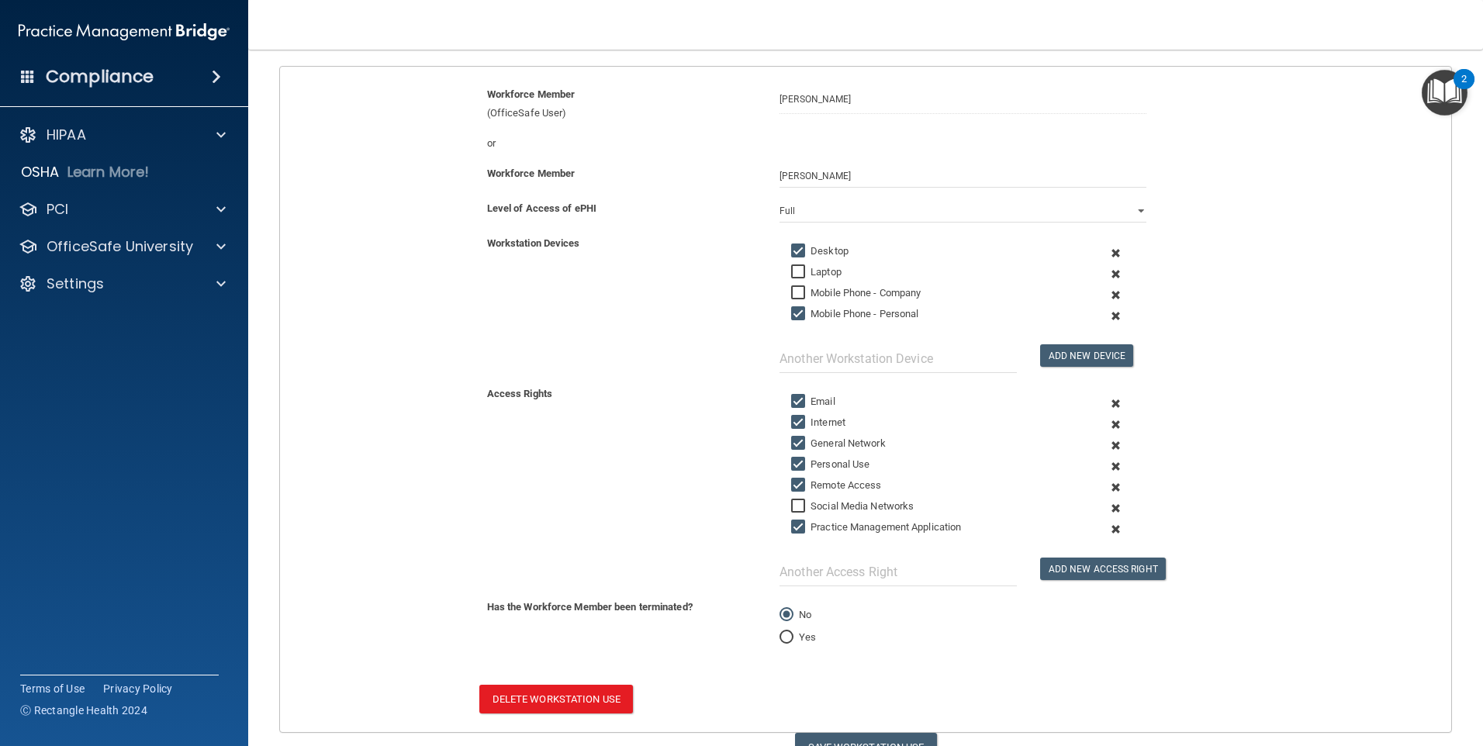
click at [795, 498] on label "Social Media Networks" at bounding box center [852, 506] width 123 height 19
click at [795, 500] on input "Social Media Networks" at bounding box center [800, 506] width 18 height 12
checkbox input "true"
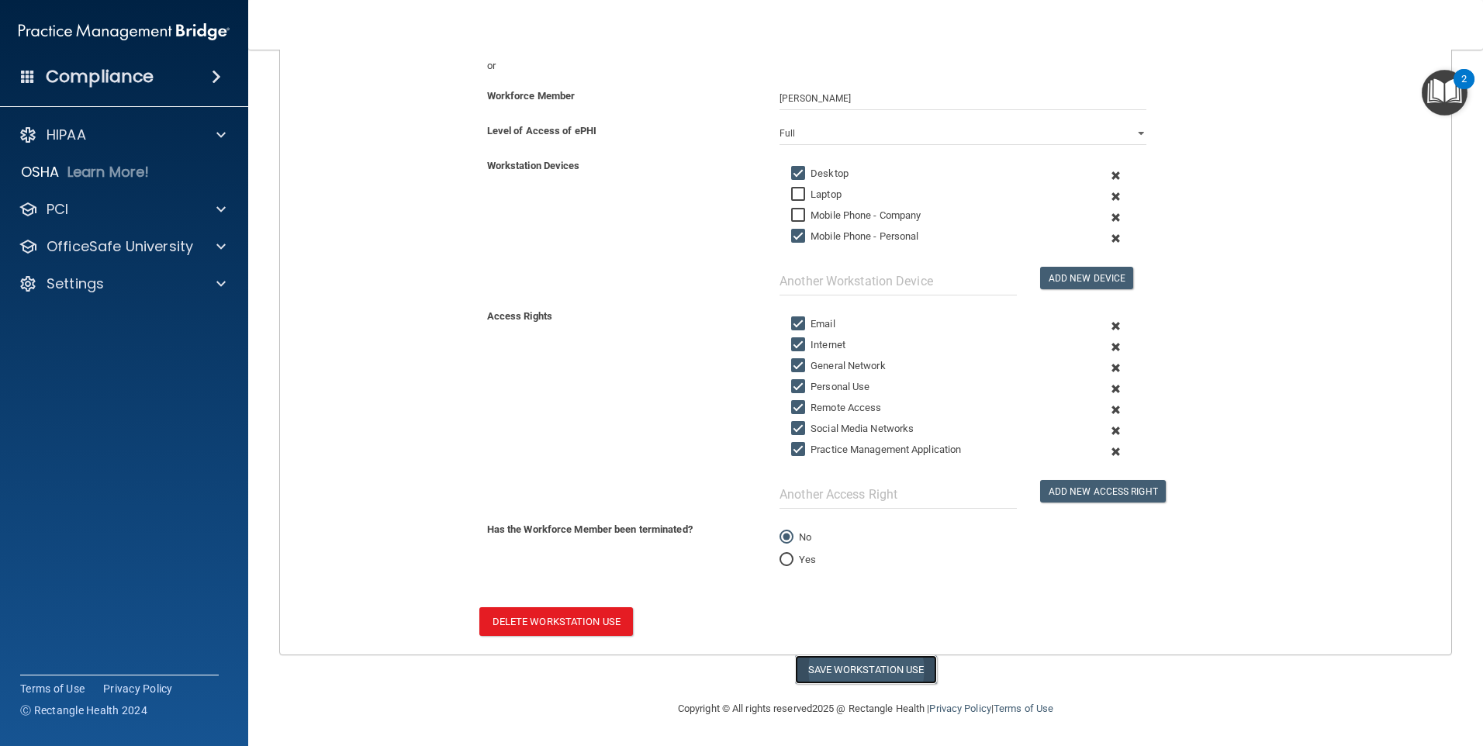
click at [867, 667] on button "Save Workstation Use" at bounding box center [866, 670] width 142 height 29
select select "? string:Full ?"
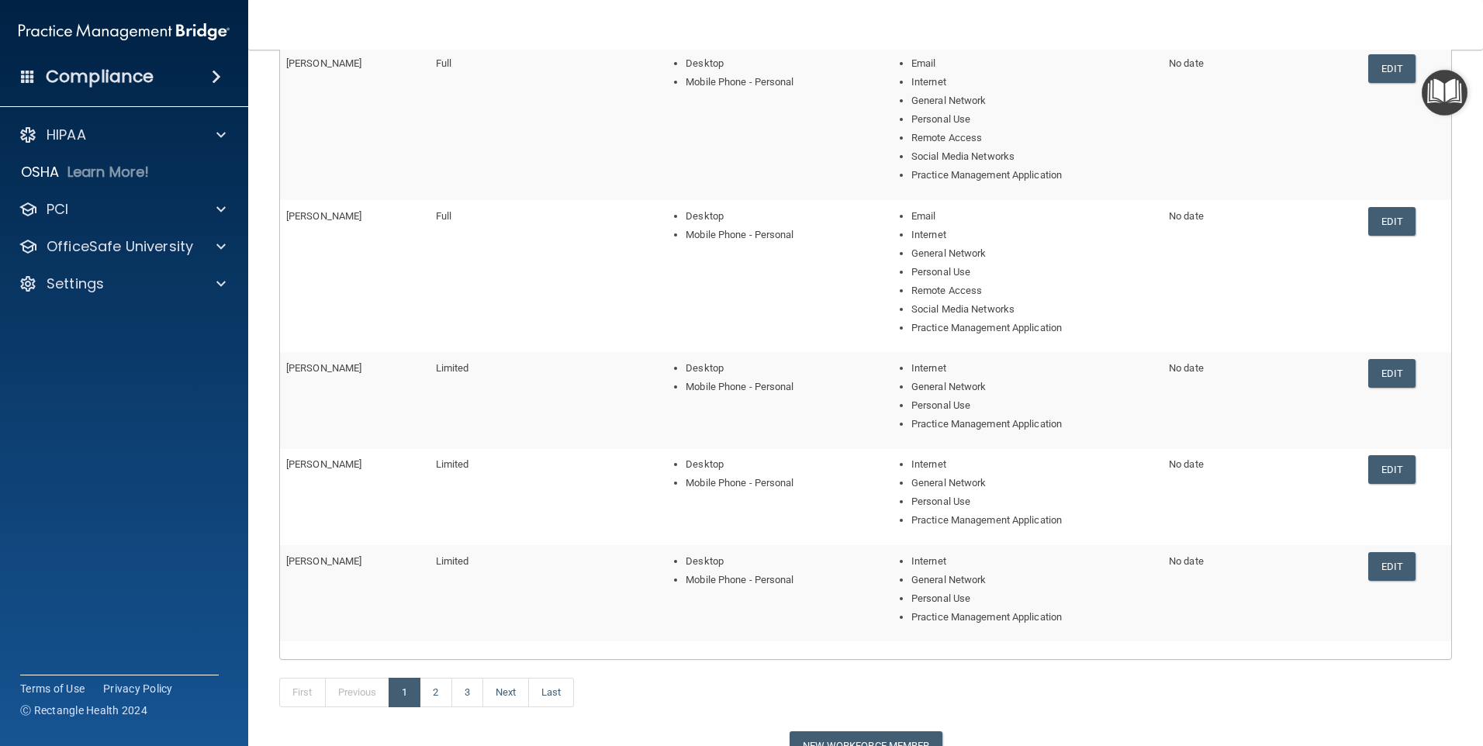
scroll to position [330, 0]
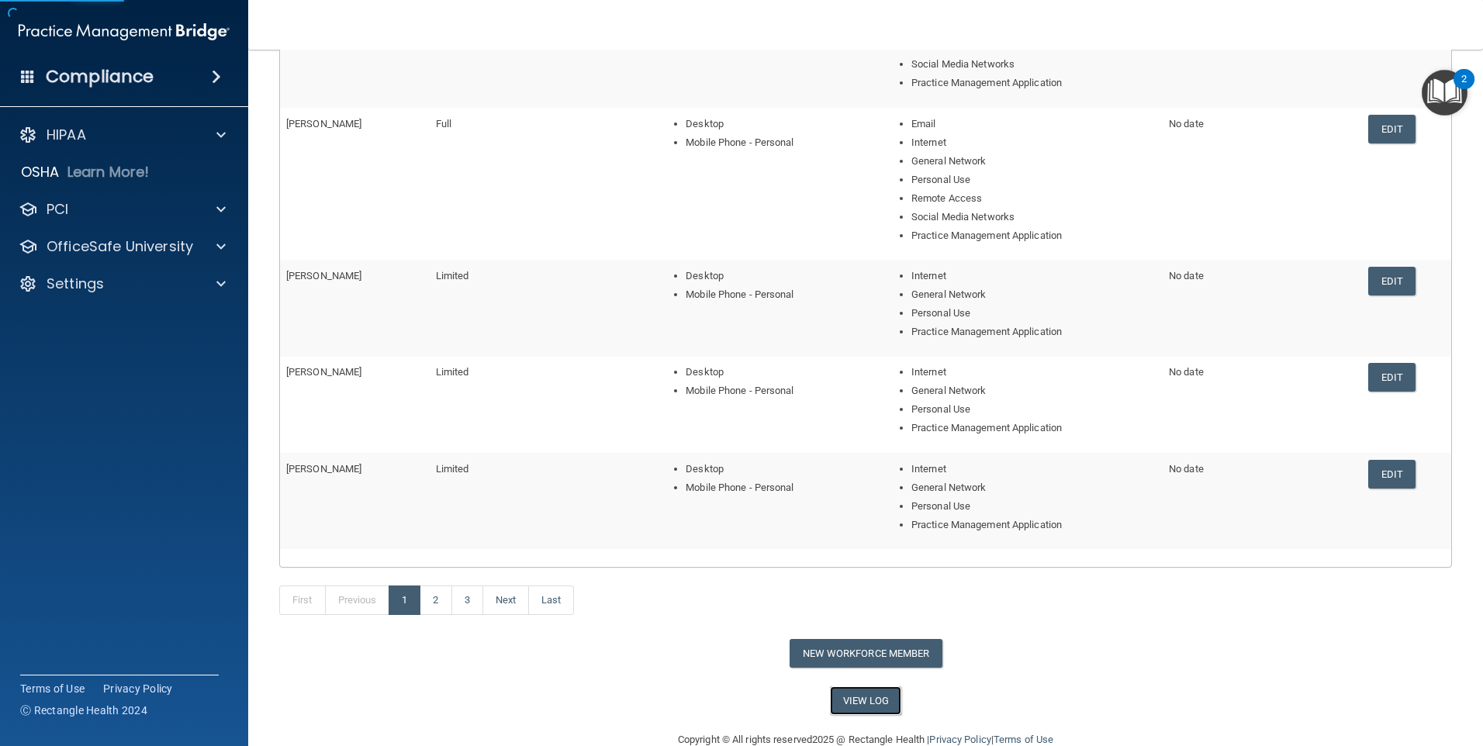
click at [873, 699] on link "View Log" at bounding box center [866, 701] width 72 height 29
click at [852, 650] on button "New Workforce Member" at bounding box center [866, 653] width 153 height 29
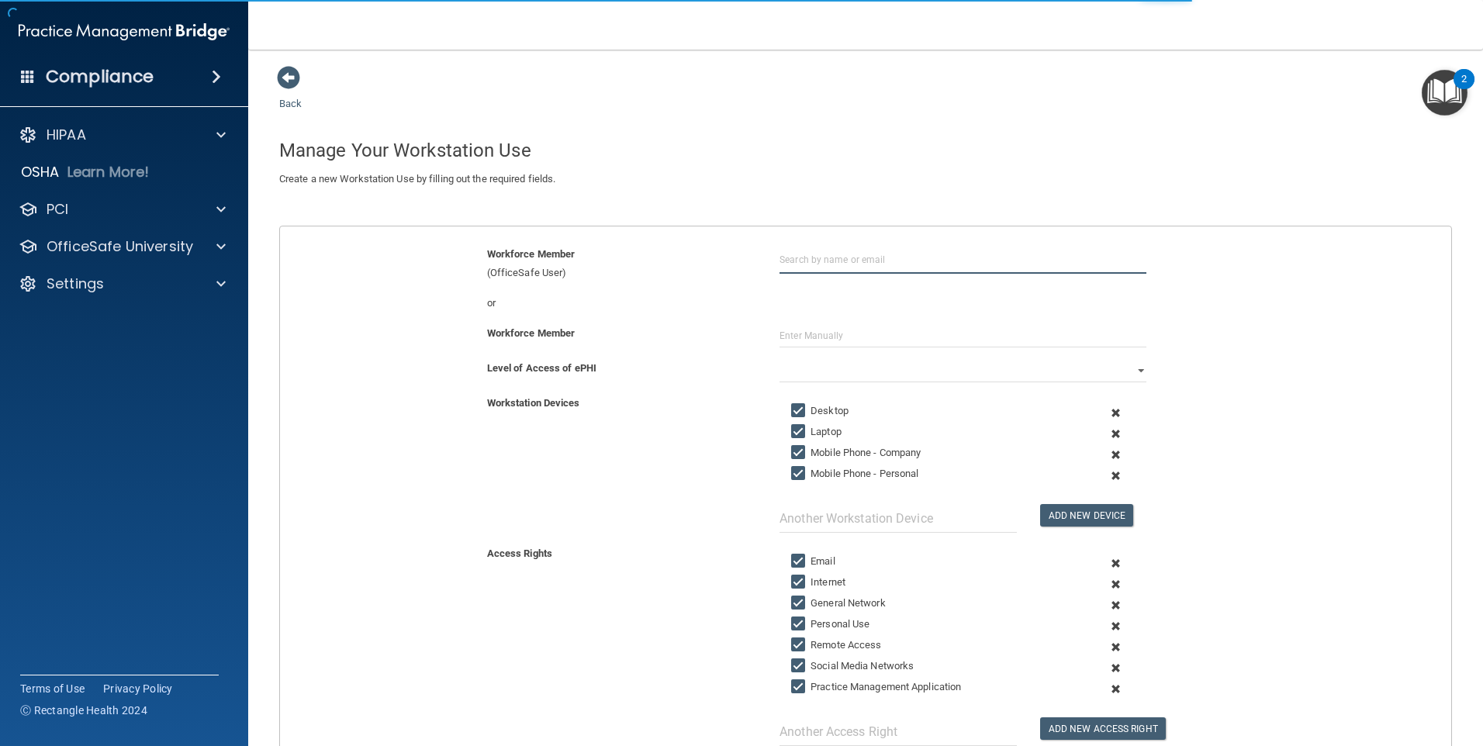
click at [802, 257] on input "text" at bounding box center [963, 259] width 367 height 29
click at [796, 258] on input "text" at bounding box center [963, 259] width 367 height 29
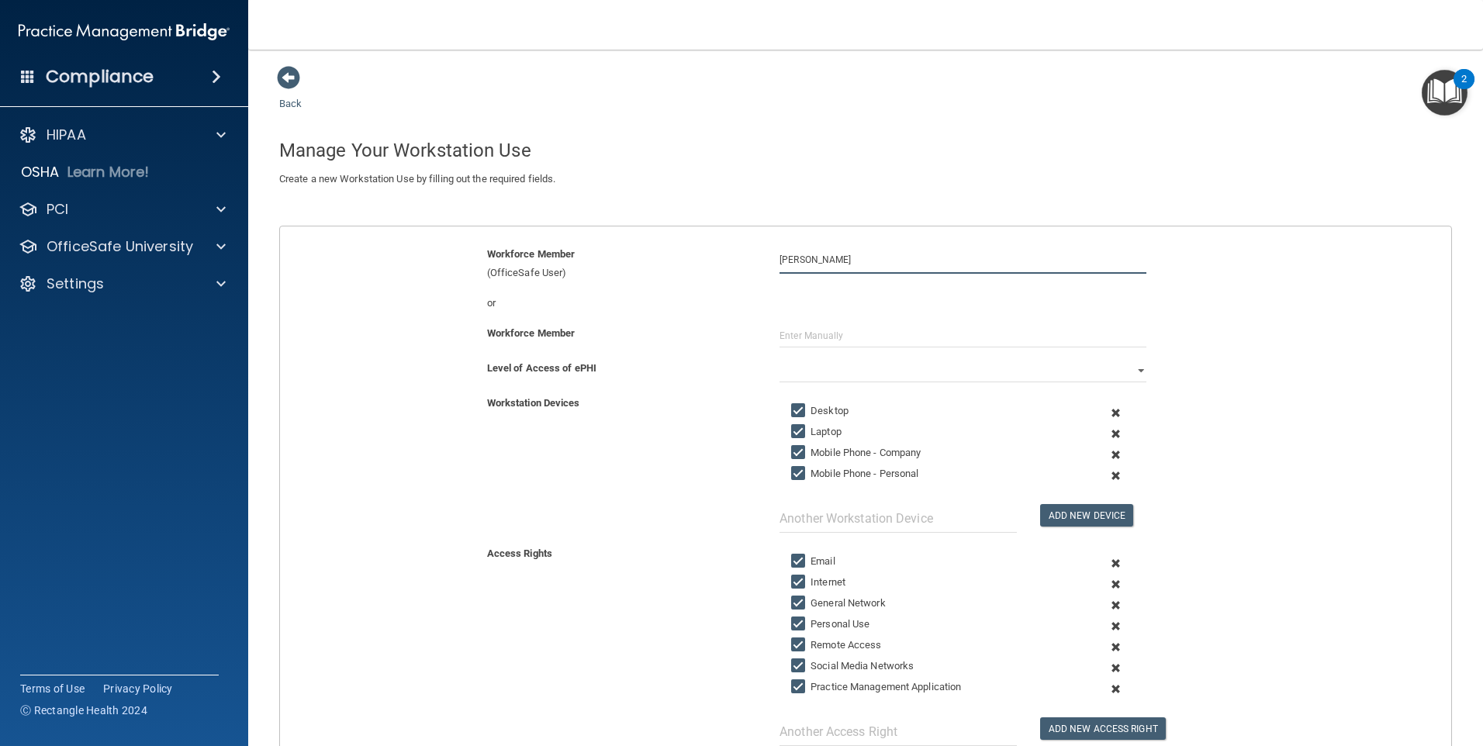
type input "[PERSON_NAME]"
click at [794, 423] on label "Laptop" at bounding box center [816, 432] width 50 height 19
click at [794, 426] on input "Laptop" at bounding box center [800, 432] width 18 height 12
checkbox input "false"
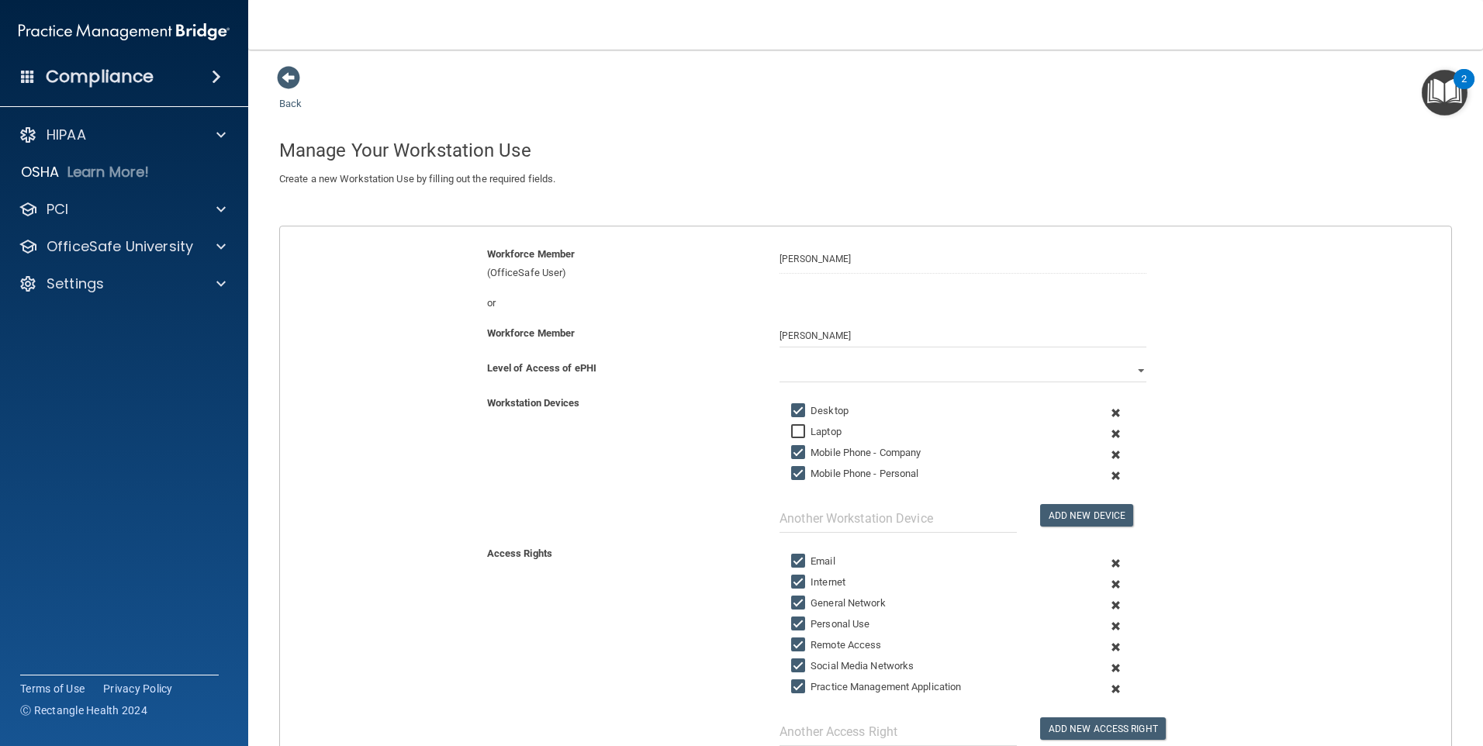
click at [796, 447] on input "Mobile Phone - Company" at bounding box center [800, 453] width 18 height 12
checkbox input "false"
click at [794, 560] on input "Email" at bounding box center [800, 562] width 18 height 12
checkbox input "false"
click at [792, 642] on input "Remote Access" at bounding box center [800, 645] width 18 height 12
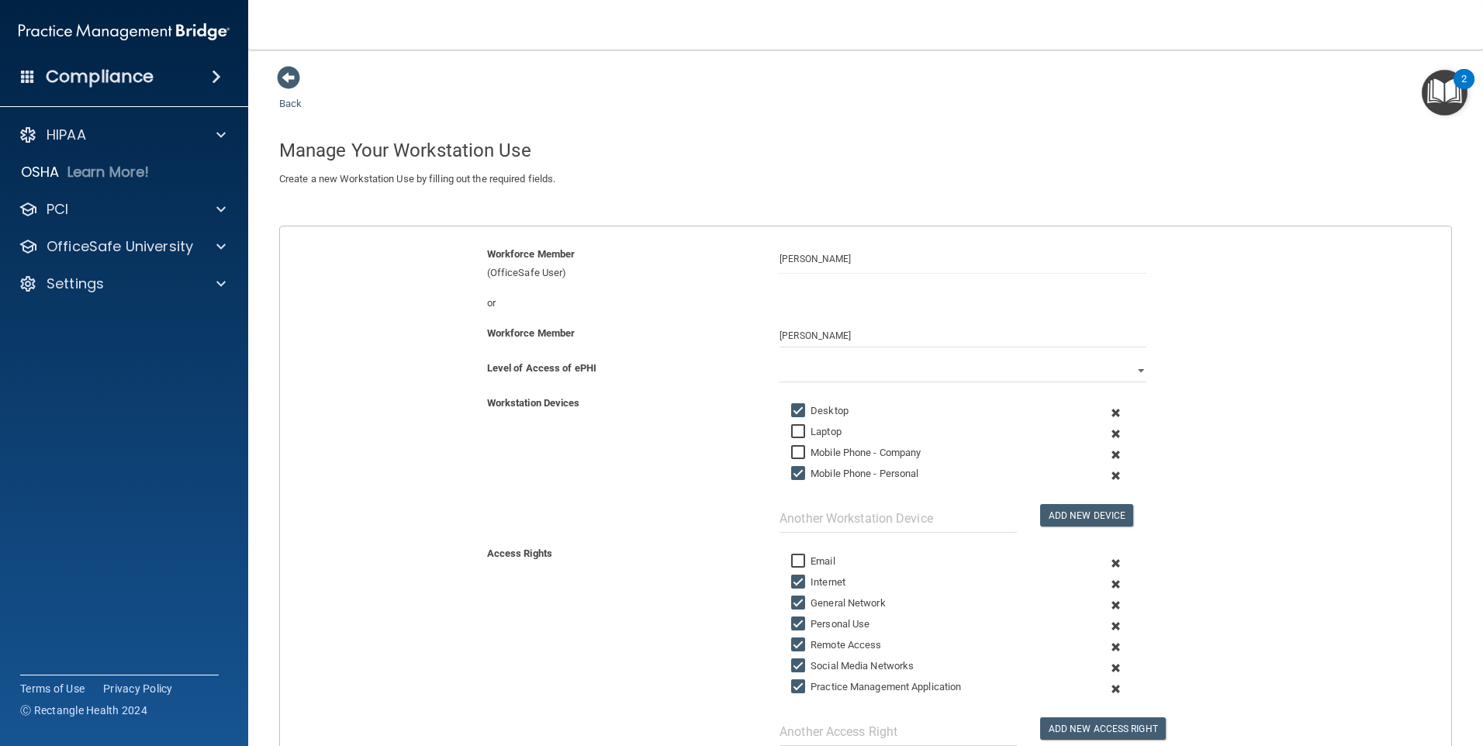
checkbox input "false"
click at [795, 667] on input "Social Media Networks" at bounding box center [800, 666] width 18 height 12
checkbox input "false"
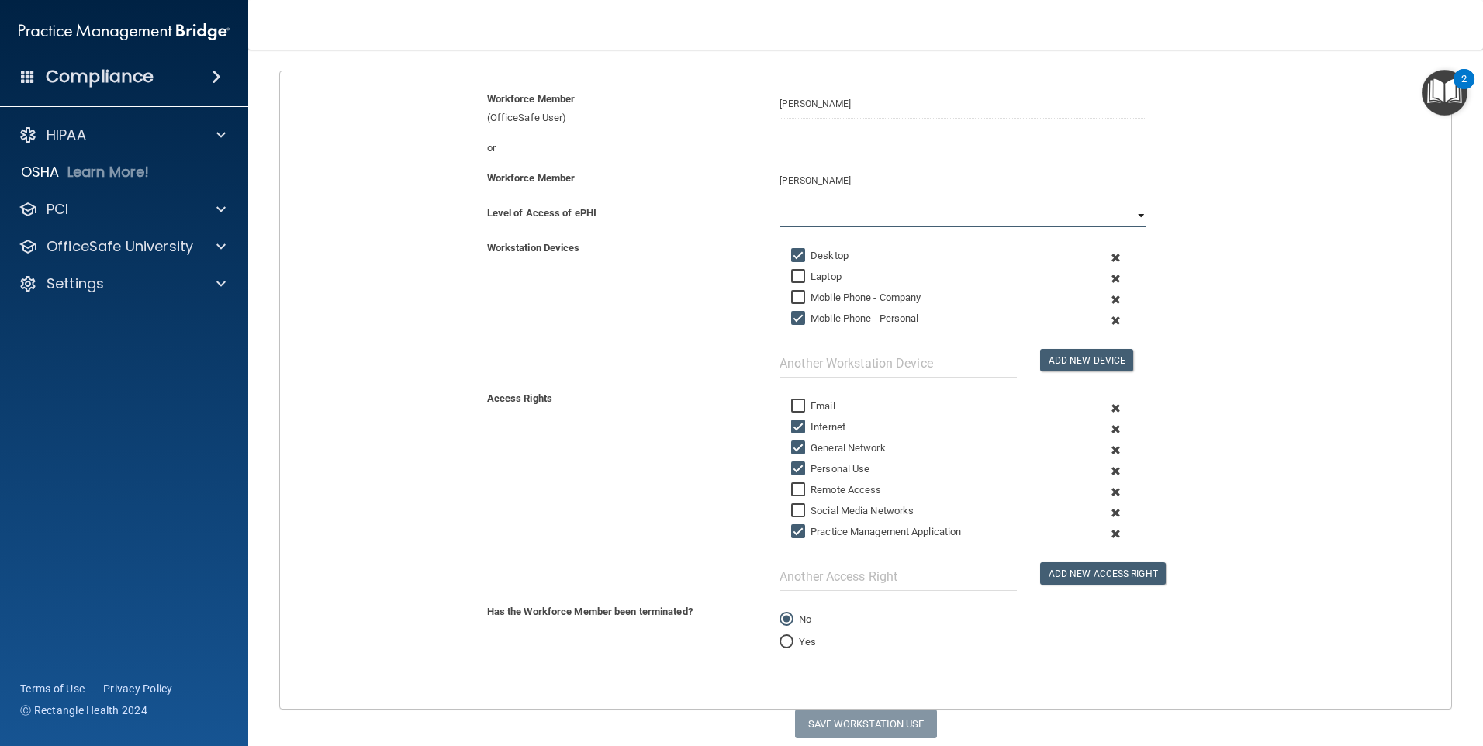
click at [805, 208] on select "Full Limited None" at bounding box center [963, 215] width 367 height 23
click at [780, 204] on select "Full Limited None" at bounding box center [963, 215] width 367 height 23
click at [877, 719] on button "Save Workstation Use" at bounding box center [866, 724] width 142 height 29
select select "? string:Limited ?"
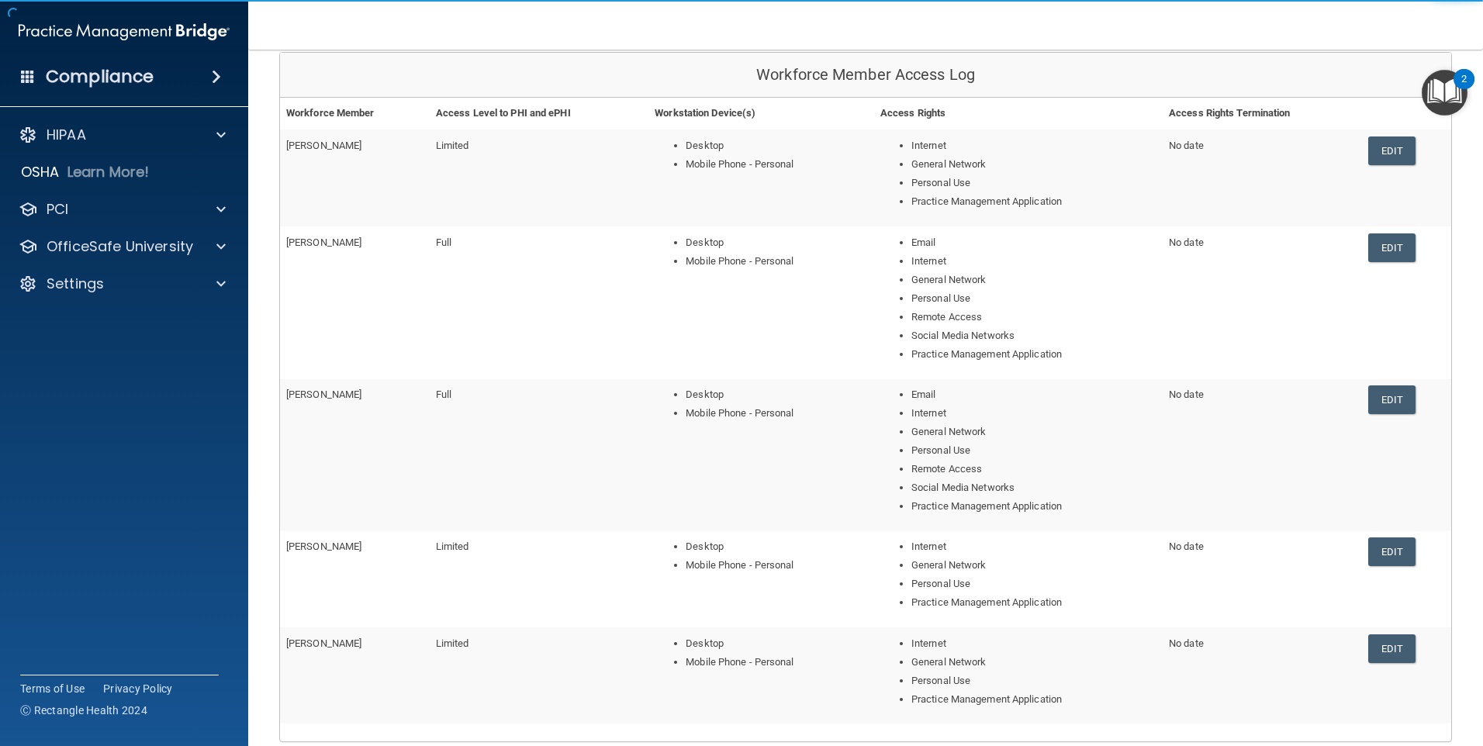
scroll to position [361, 0]
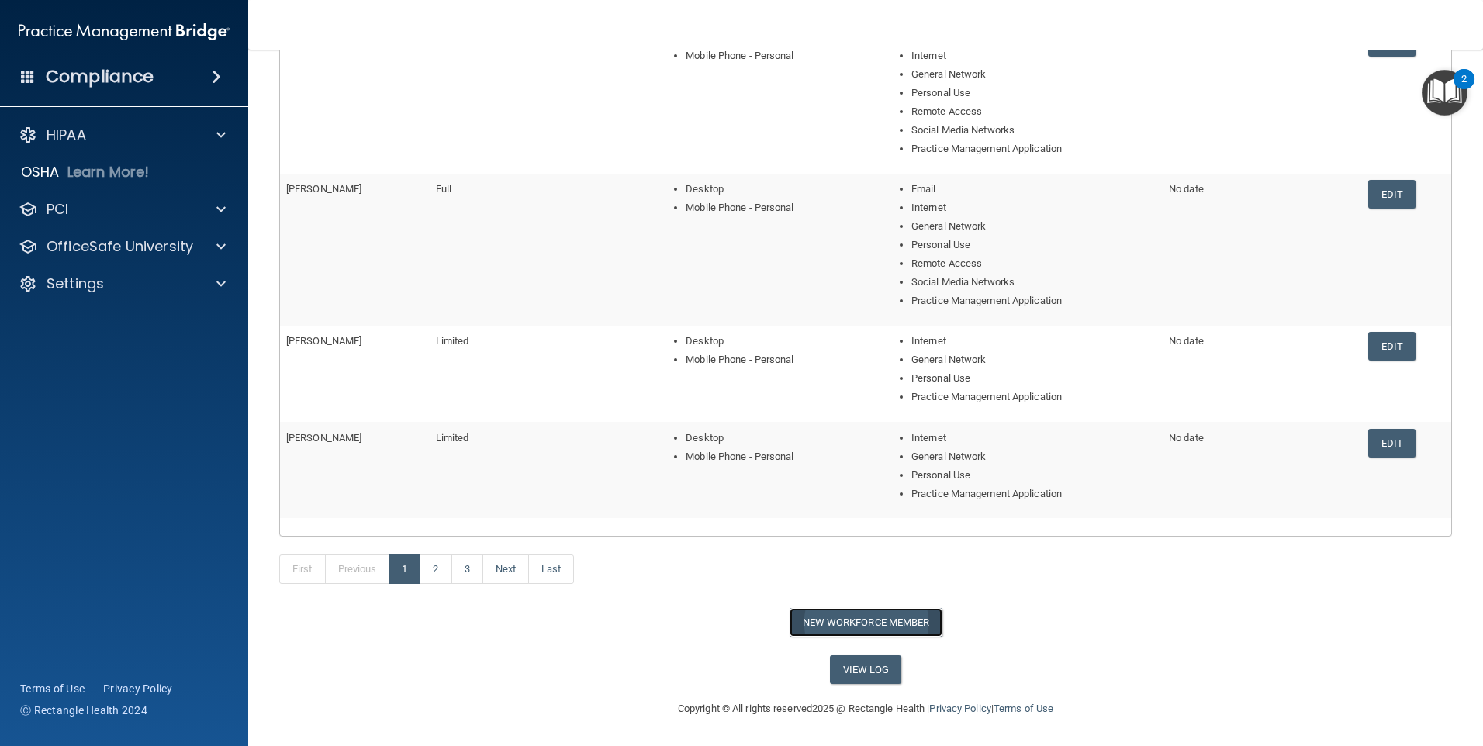
click at [841, 614] on button "New Workforce Member" at bounding box center [866, 622] width 153 height 29
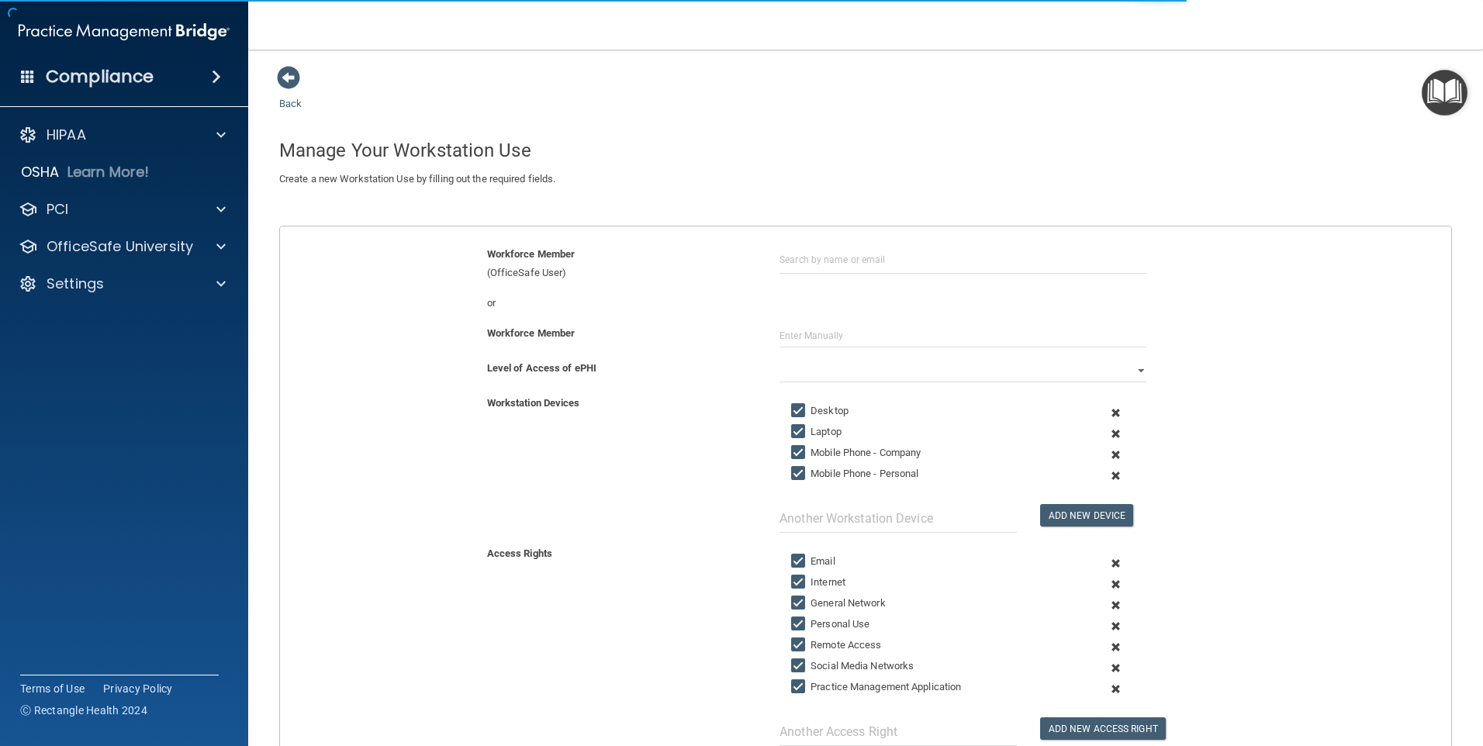
click at [797, 251] on input "text" at bounding box center [963, 259] width 367 height 29
type input "[PERSON_NAME] Post"
click at [791, 336] on input "text" at bounding box center [963, 335] width 367 height 23
click at [785, 329] on input "text" at bounding box center [963, 335] width 367 height 23
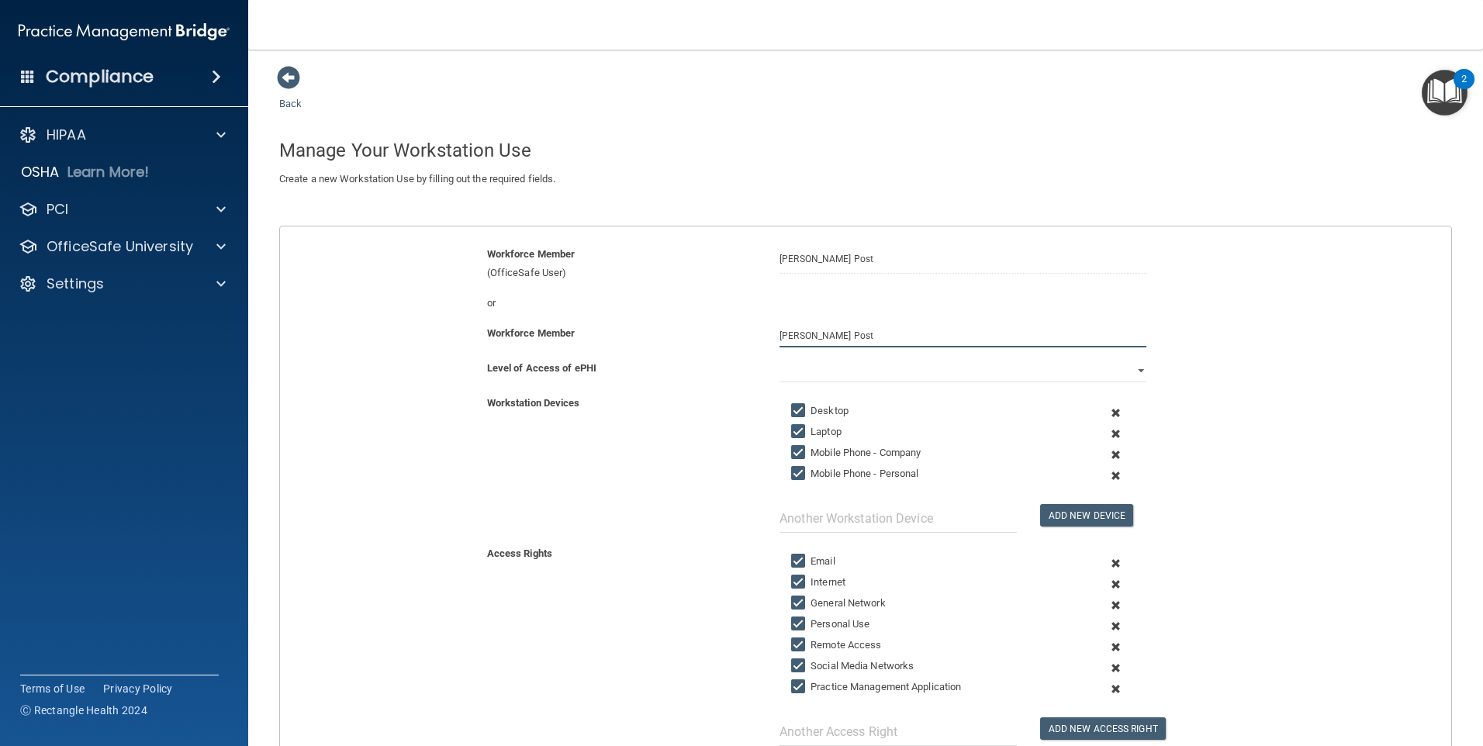
type input "[PERSON_NAME] Post"
click at [802, 426] on input "Laptop" at bounding box center [800, 432] width 18 height 12
checkbox input "false"
click at [800, 451] on input "Mobile Phone - Company" at bounding box center [800, 453] width 18 height 12
checkbox input "false"
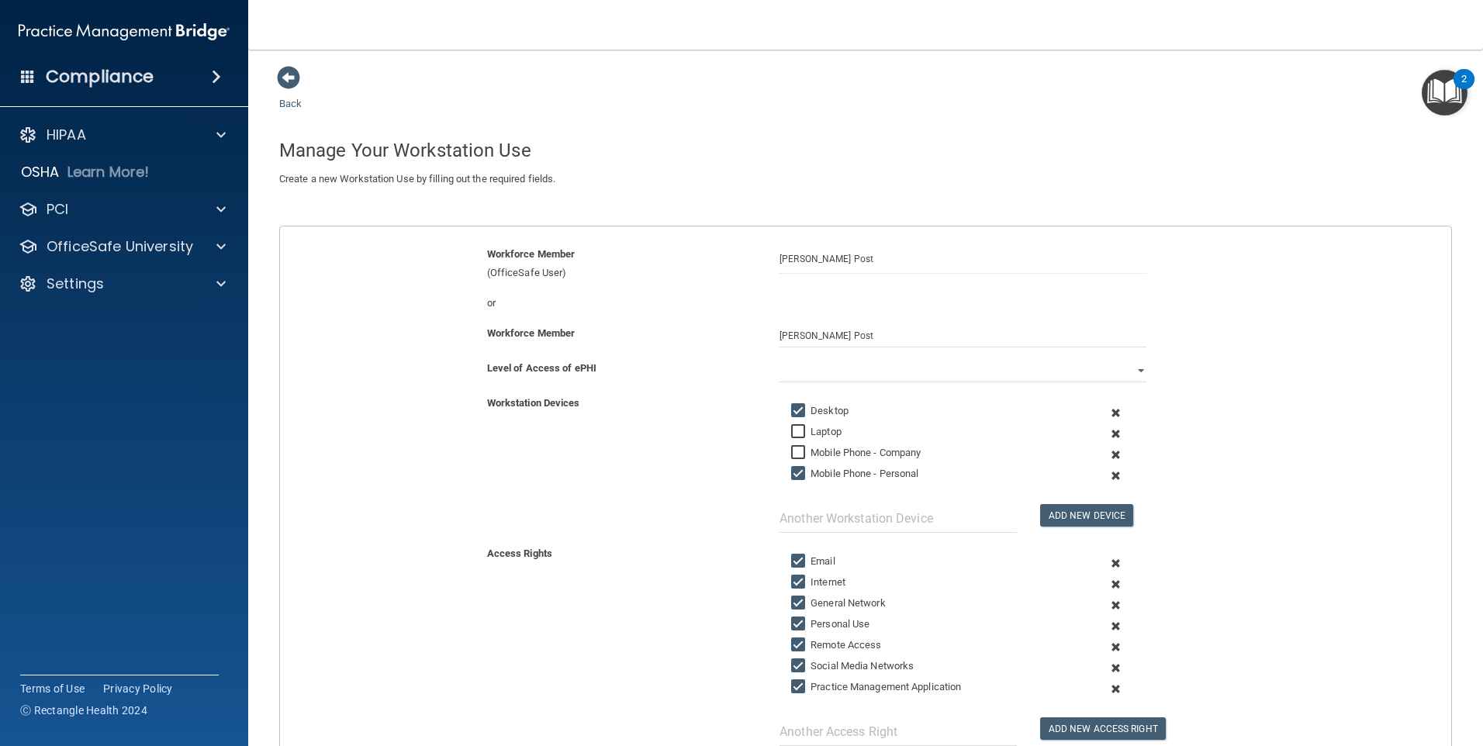
scroll to position [155, 0]
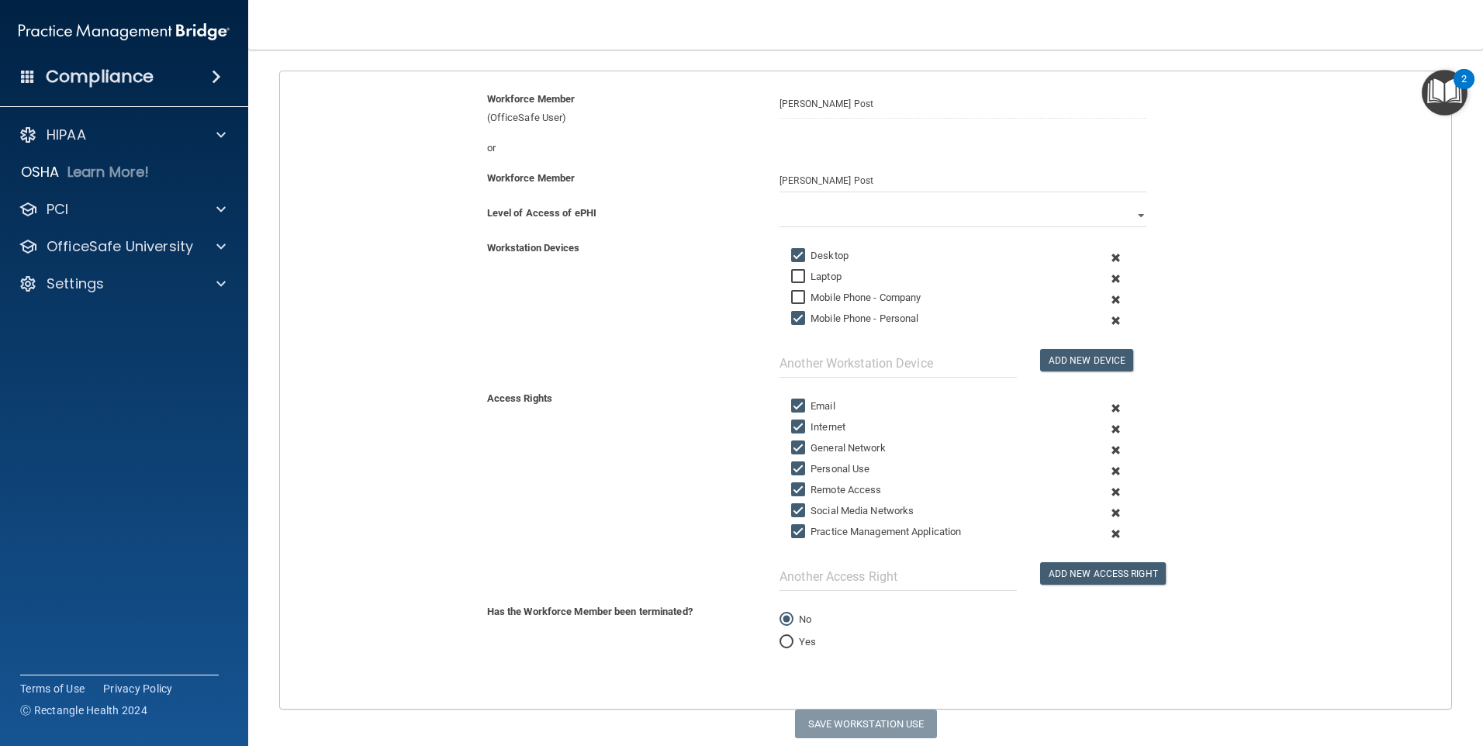
click at [797, 507] on input "Social Media Networks" at bounding box center [800, 511] width 18 height 12
checkbox input "false"
click at [787, 217] on select "Full Limited None" at bounding box center [963, 215] width 367 height 23
click at [780, 204] on select "Full Limited None" at bounding box center [963, 215] width 367 height 23
click at [867, 719] on button "Save Workstation Use" at bounding box center [866, 724] width 142 height 29
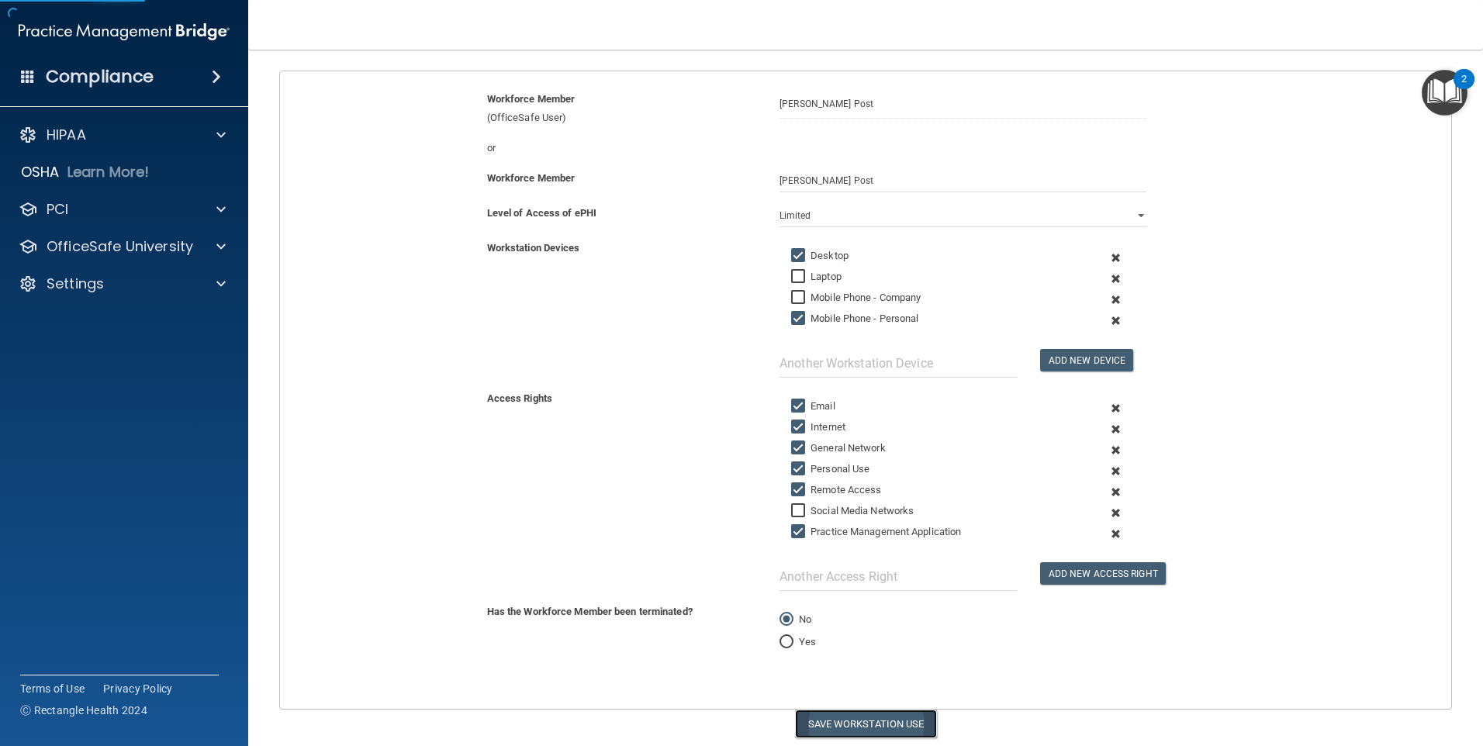
select select "? string:Full ?"
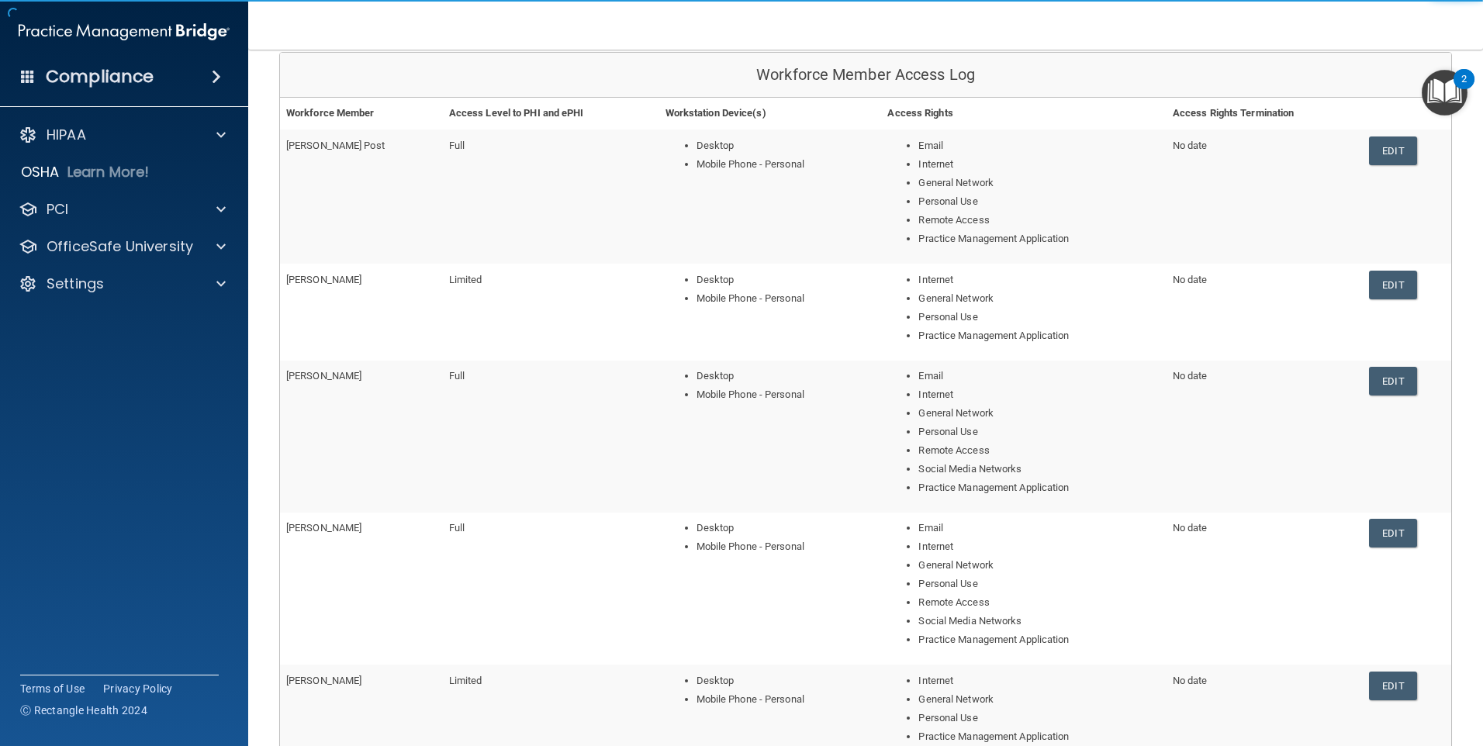
scroll to position [398, 0]
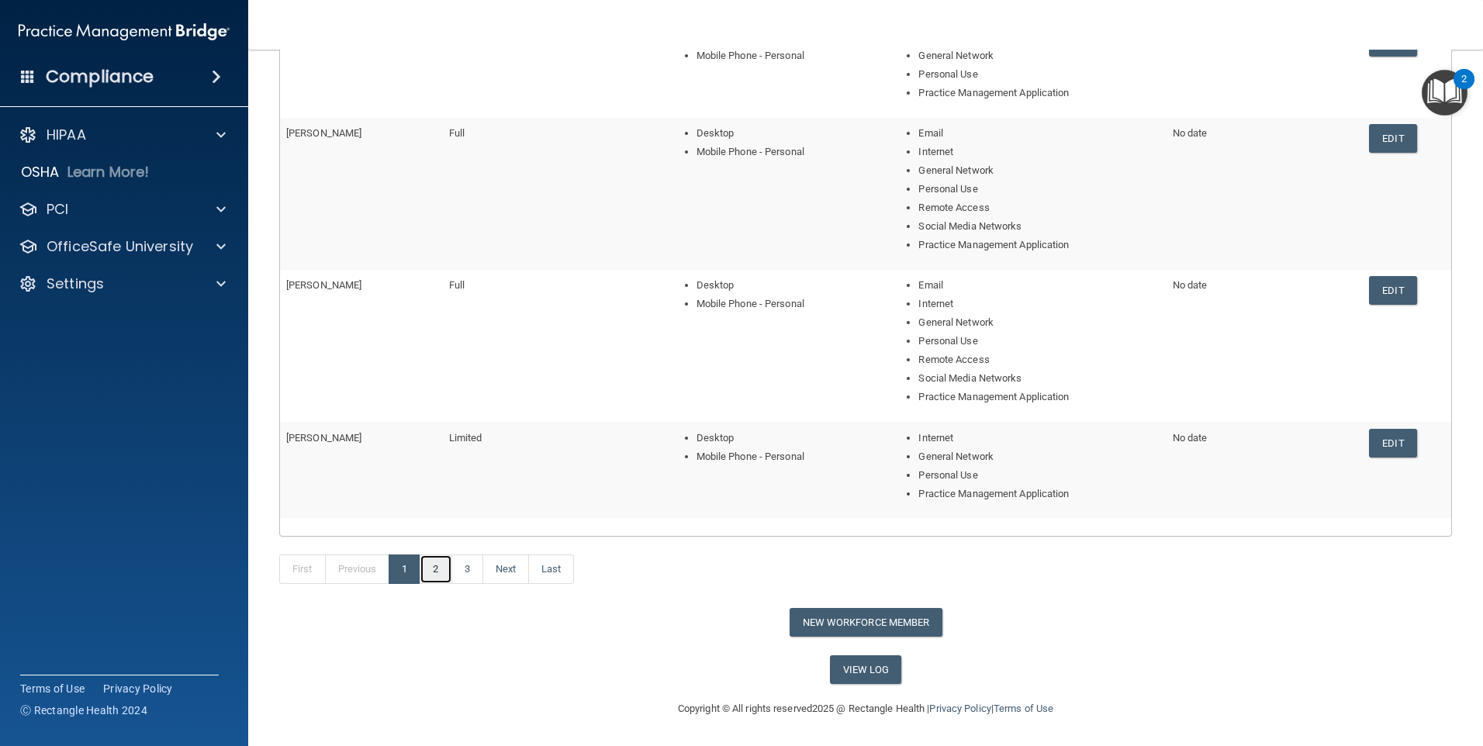
click at [430, 575] on link "2" at bounding box center [436, 569] width 32 height 29
click at [434, 569] on link "2" at bounding box center [436, 569] width 32 height 29
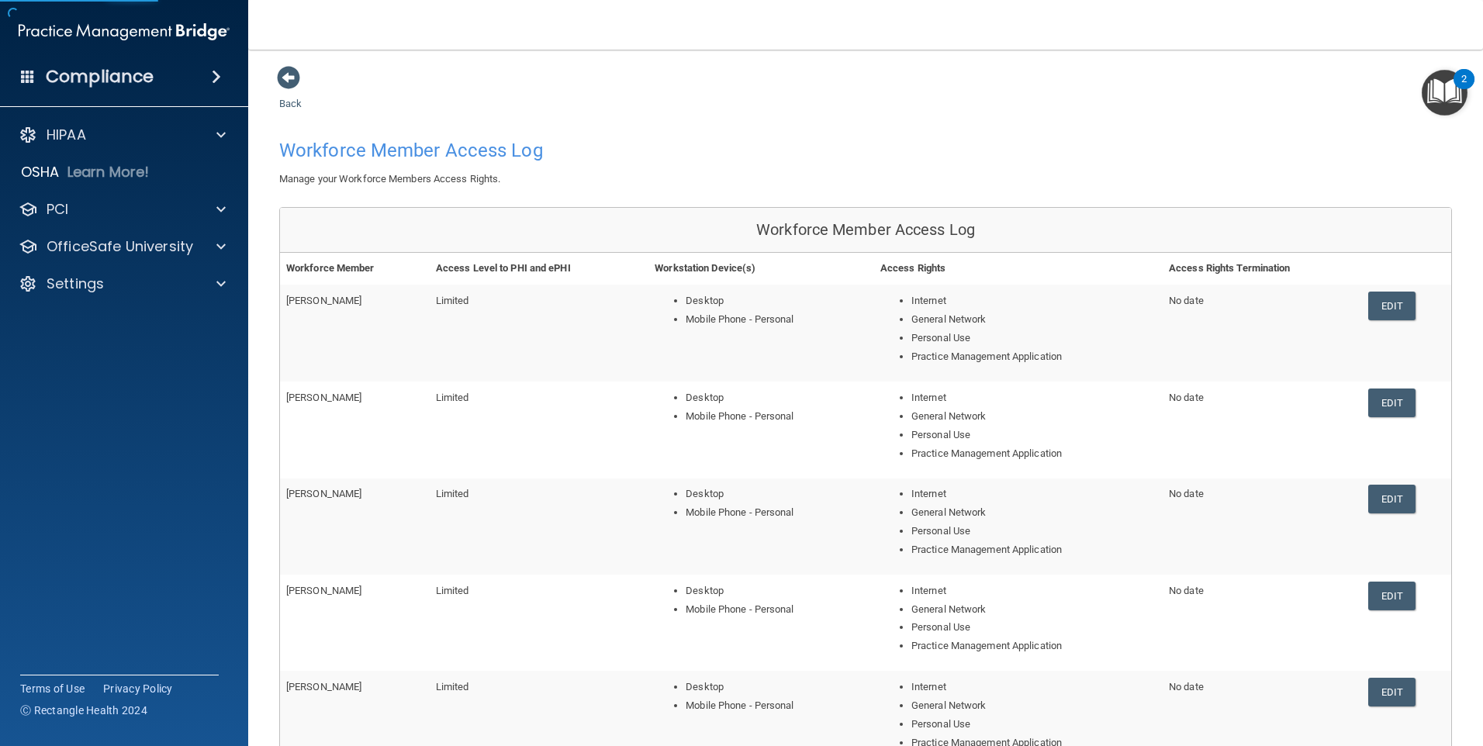
scroll to position [233, 0]
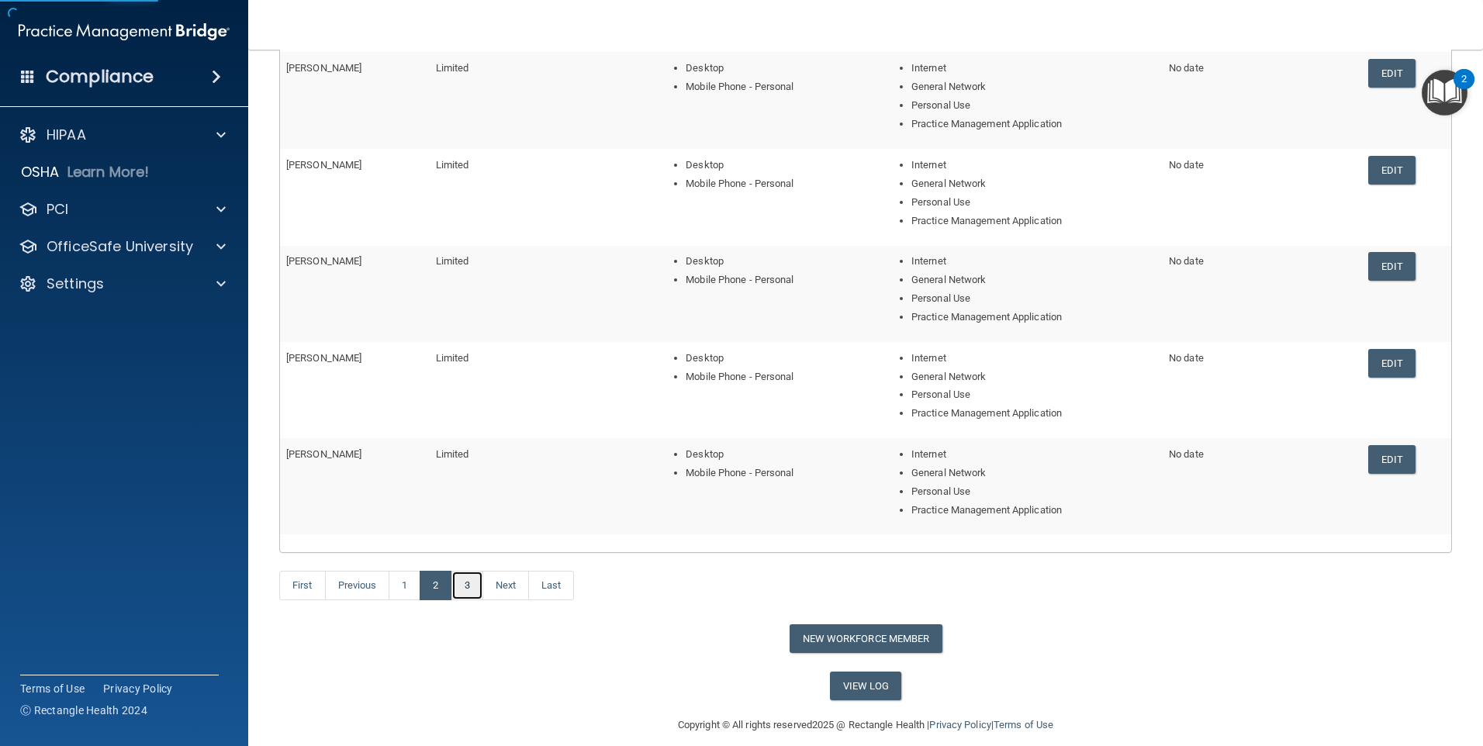
click at [465, 591] on link "3" at bounding box center [468, 585] width 32 height 29
click at [467, 585] on link "3" at bounding box center [468, 585] width 32 height 29
click at [472, 588] on link "3" at bounding box center [468, 585] width 32 height 29
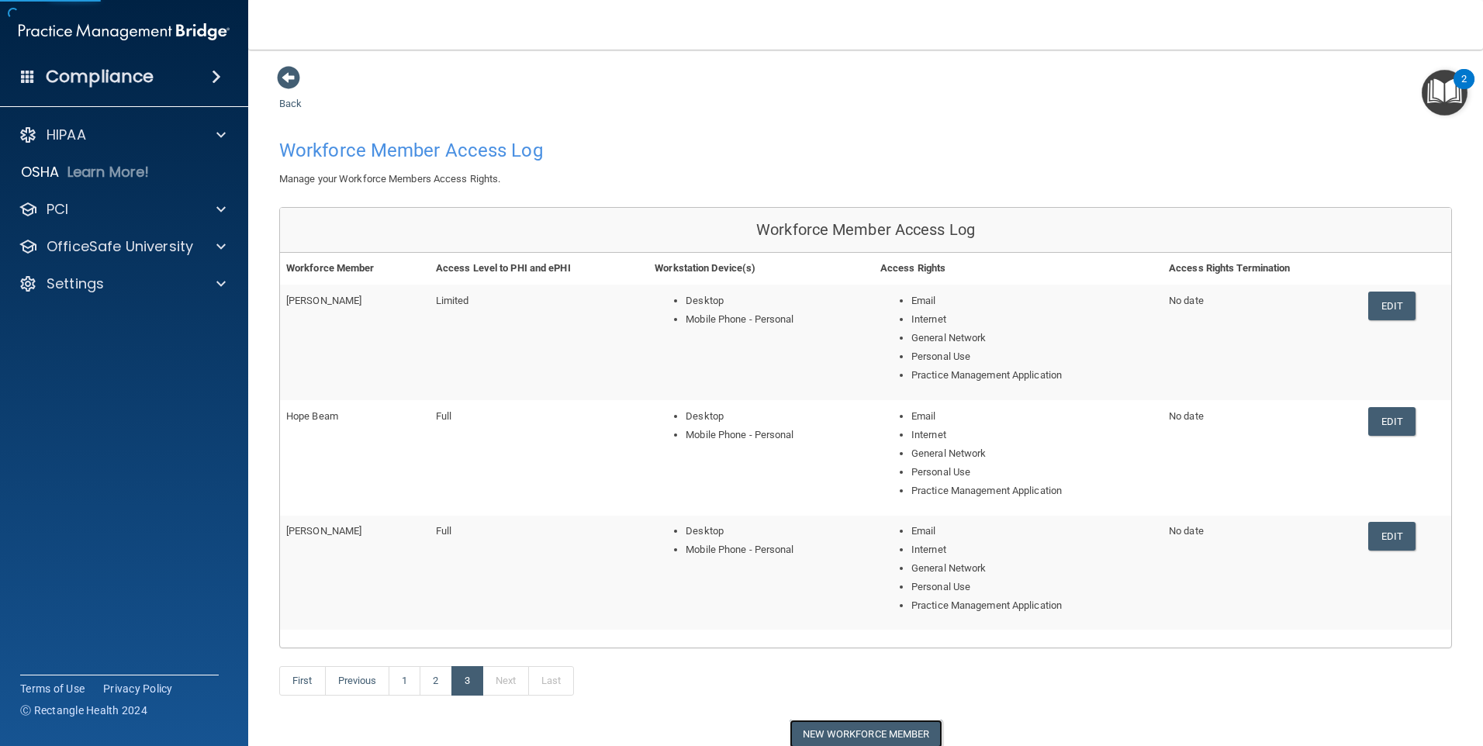
click at [858, 720] on button "New Workforce Member" at bounding box center [866, 734] width 153 height 29
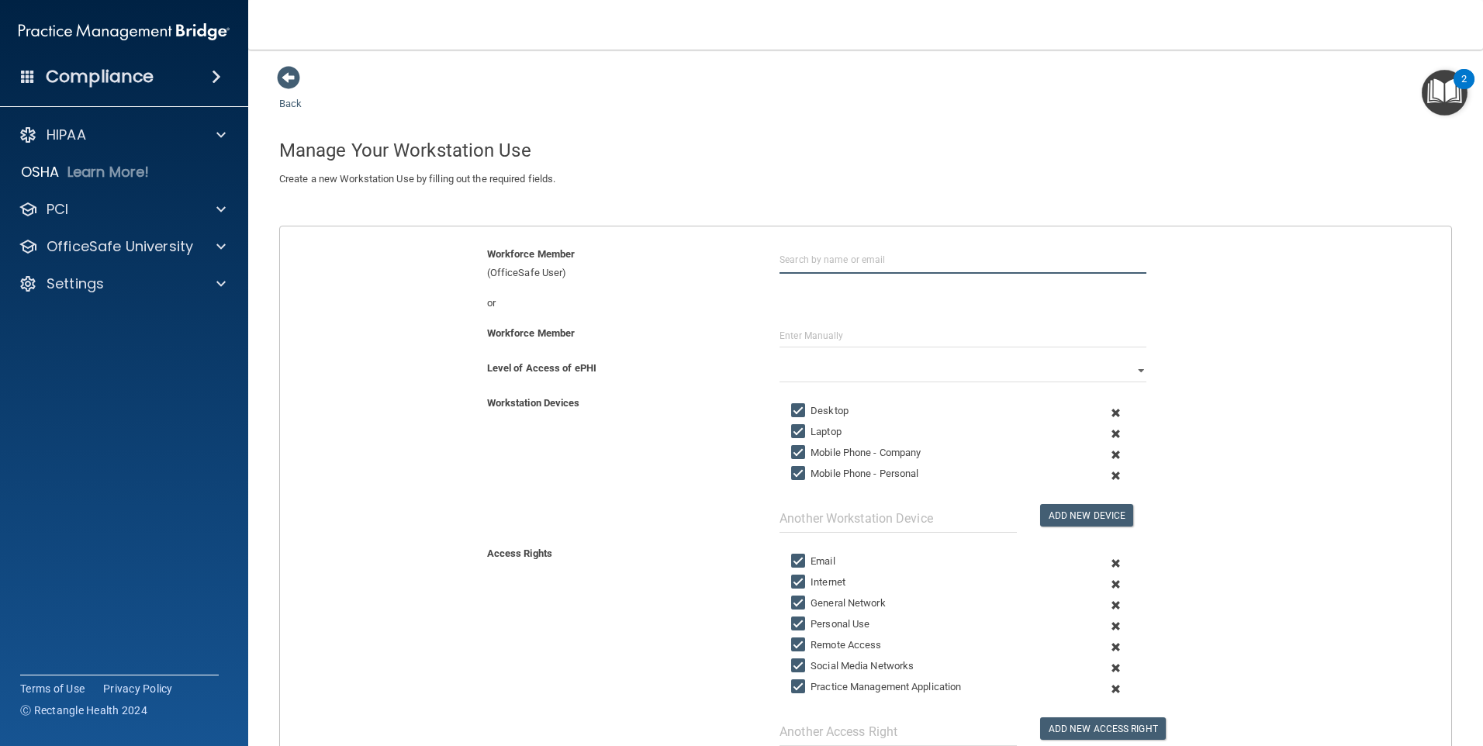
click at [793, 264] on input "text" at bounding box center [963, 259] width 367 height 29
type input "[PERSON_NAME]"
click at [802, 328] on input "text" at bounding box center [963, 335] width 367 height 23
click at [794, 332] on input "text" at bounding box center [963, 335] width 367 height 23
type input "[PERSON_NAME]"
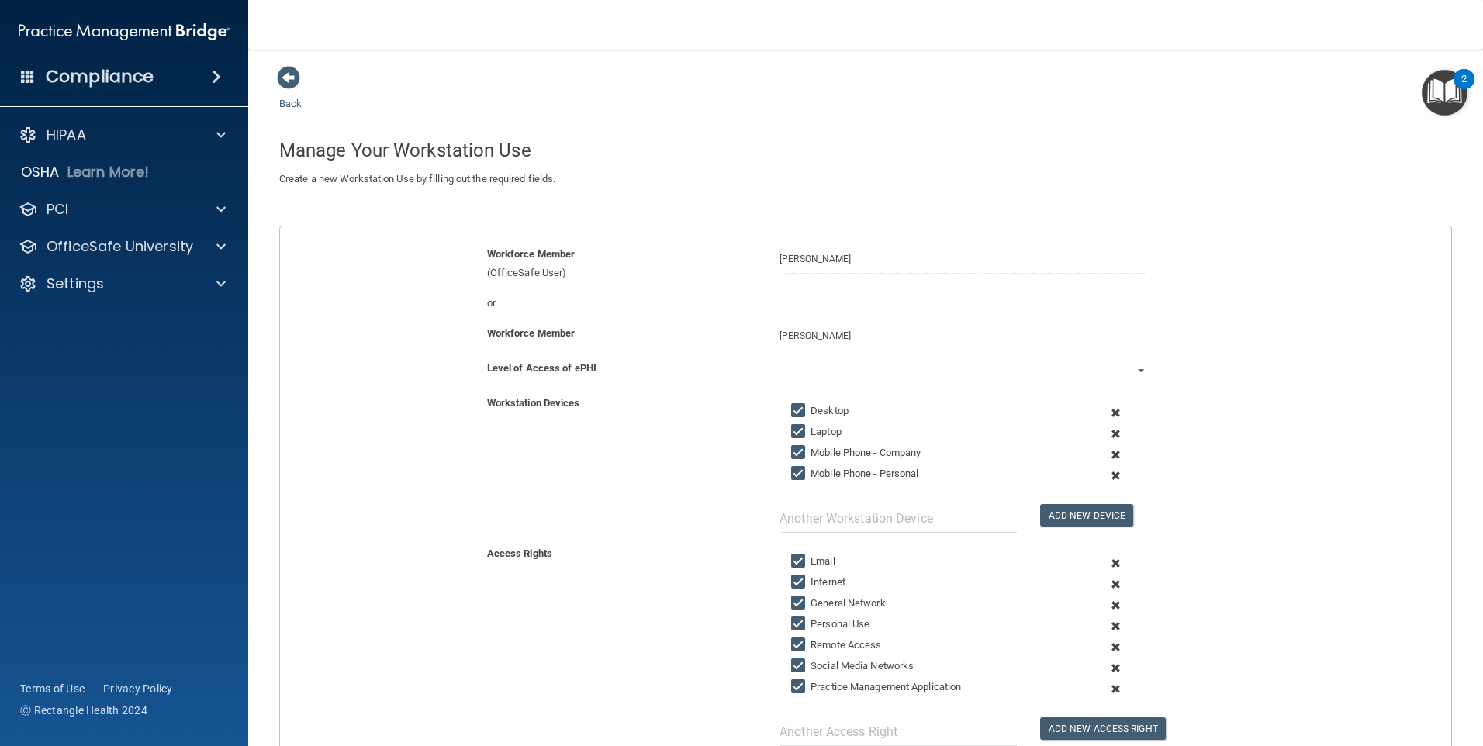
click at [792, 428] on input "Laptop" at bounding box center [800, 432] width 18 height 12
click at [792, 438] on input "Laptop" at bounding box center [800, 432] width 18 height 12
click at [792, 432] on input "Laptop" at bounding box center [800, 432] width 18 height 12
checkbox input "false"
click at [791, 451] on input "Mobile Phone - Company" at bounding box center [800, 453] width 18 height 12
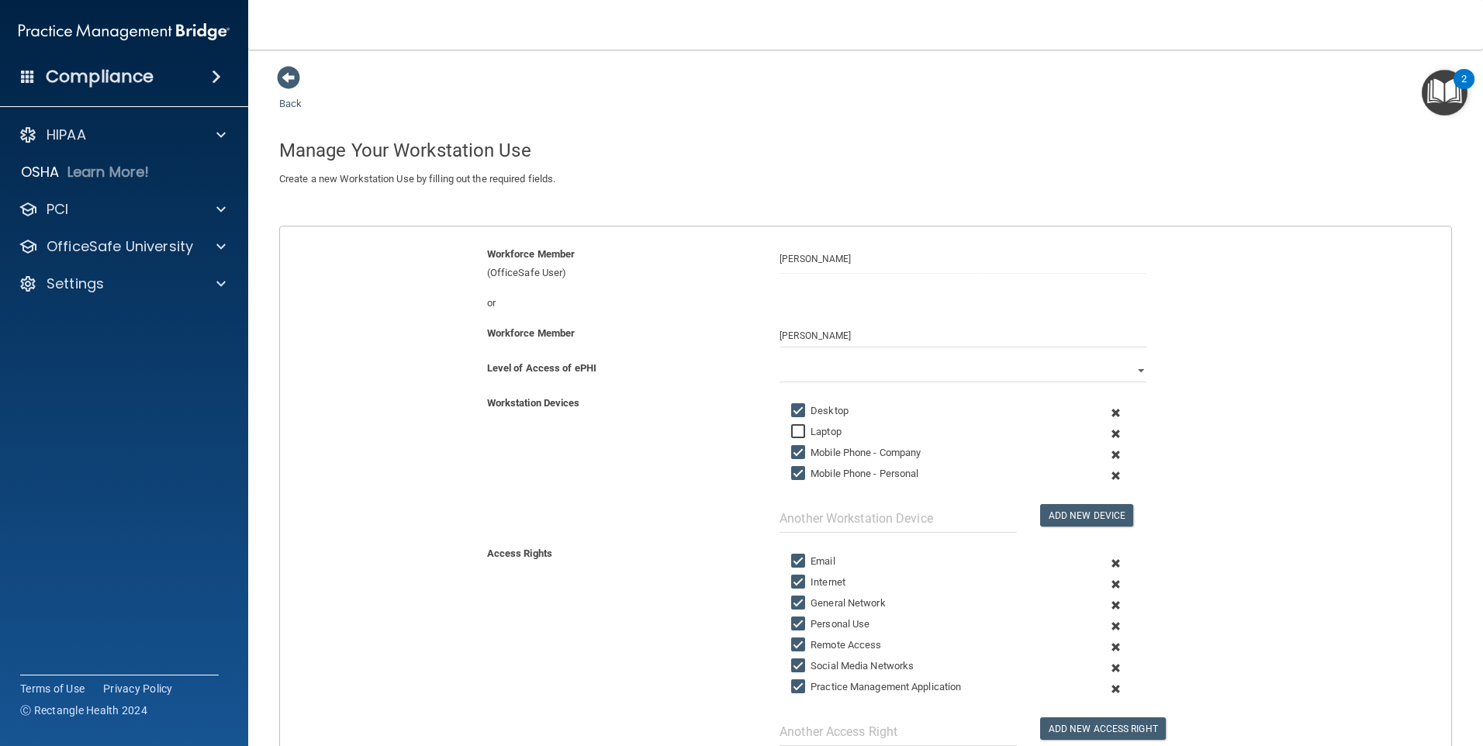
checkbox input "false"
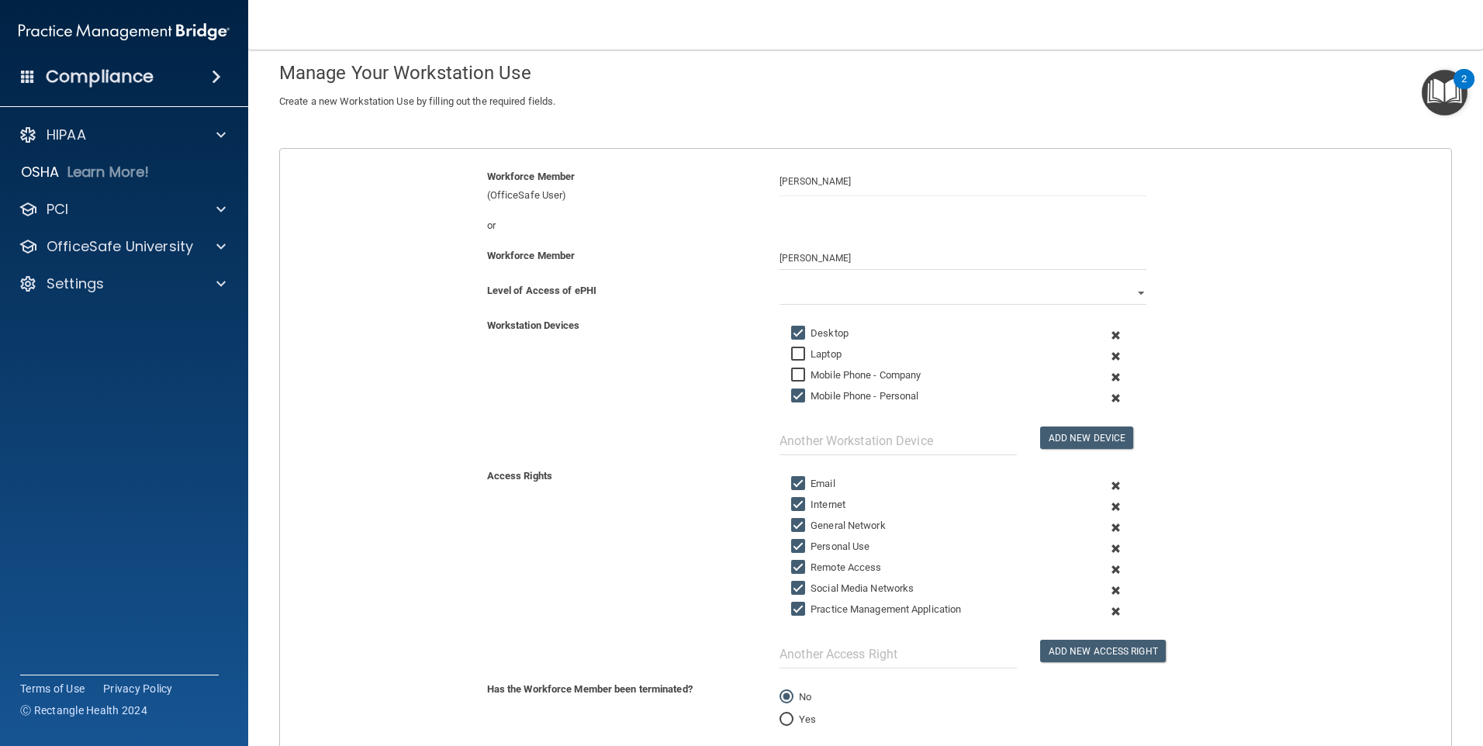
scroll to position [155, 0]
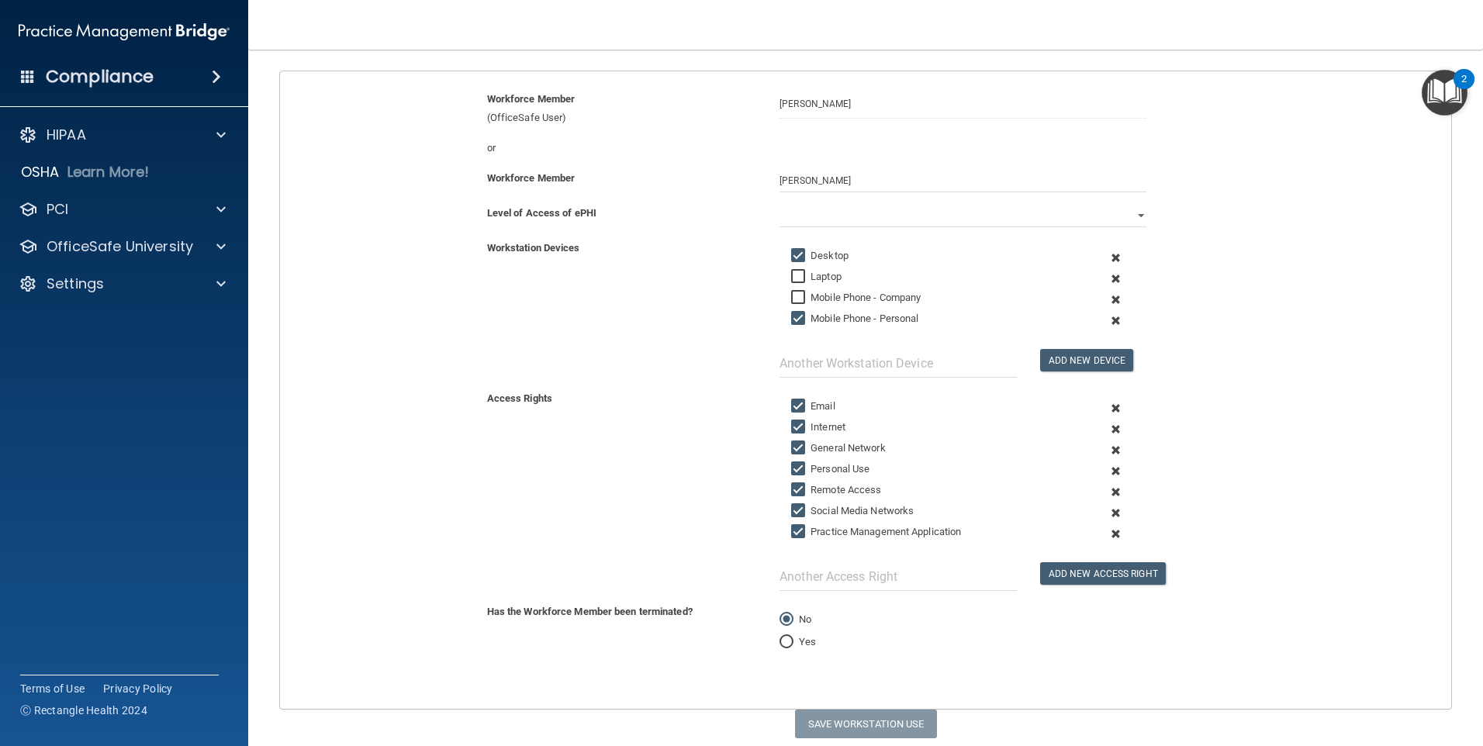
click at [797, 402] on input "Email" at bounding box center [800, 406] width 18 height 12
checkbox input "false"
click at [798, 486] on input "Remote Access" at bounding box center [800, 490] width 18 height 12
checkbox input "false"
click at [795, 510] on input "Social Media Networks" at bounding box center [800, 511] width 18 height 12
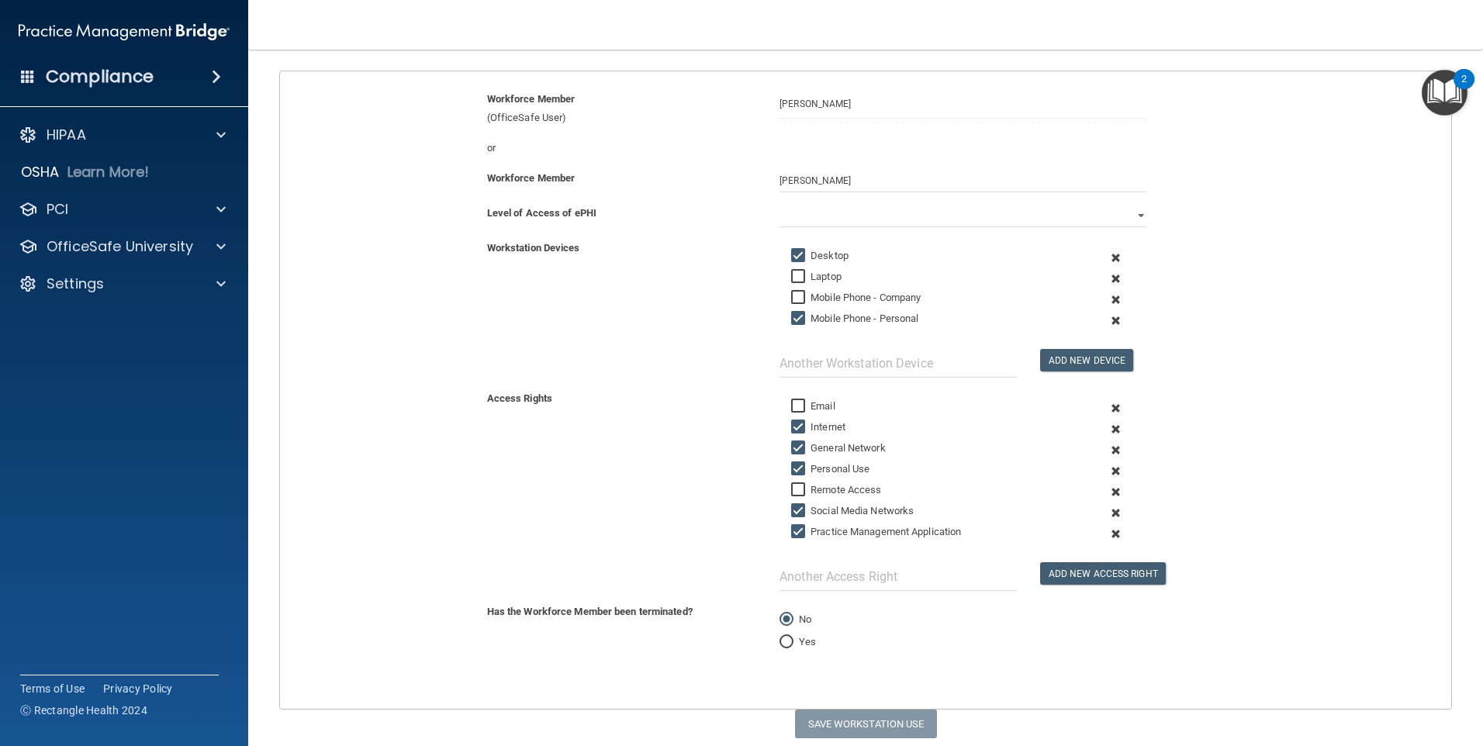
checkbox input "false"
click at [941, 213] on select "Full Limited None" at bounding box center [963, 215] width 367 height 23
click at [828, 220] on select "Full Limited None" at bounding box center [963, 215] width 367 height 23
click at [780, 204] on select "Full Limited None" at bounding box center [963, 215] width 367 height 23
click at [885, 722] on button "Save Workstation Use" at bounding box center [866, 724] width 142 height 29
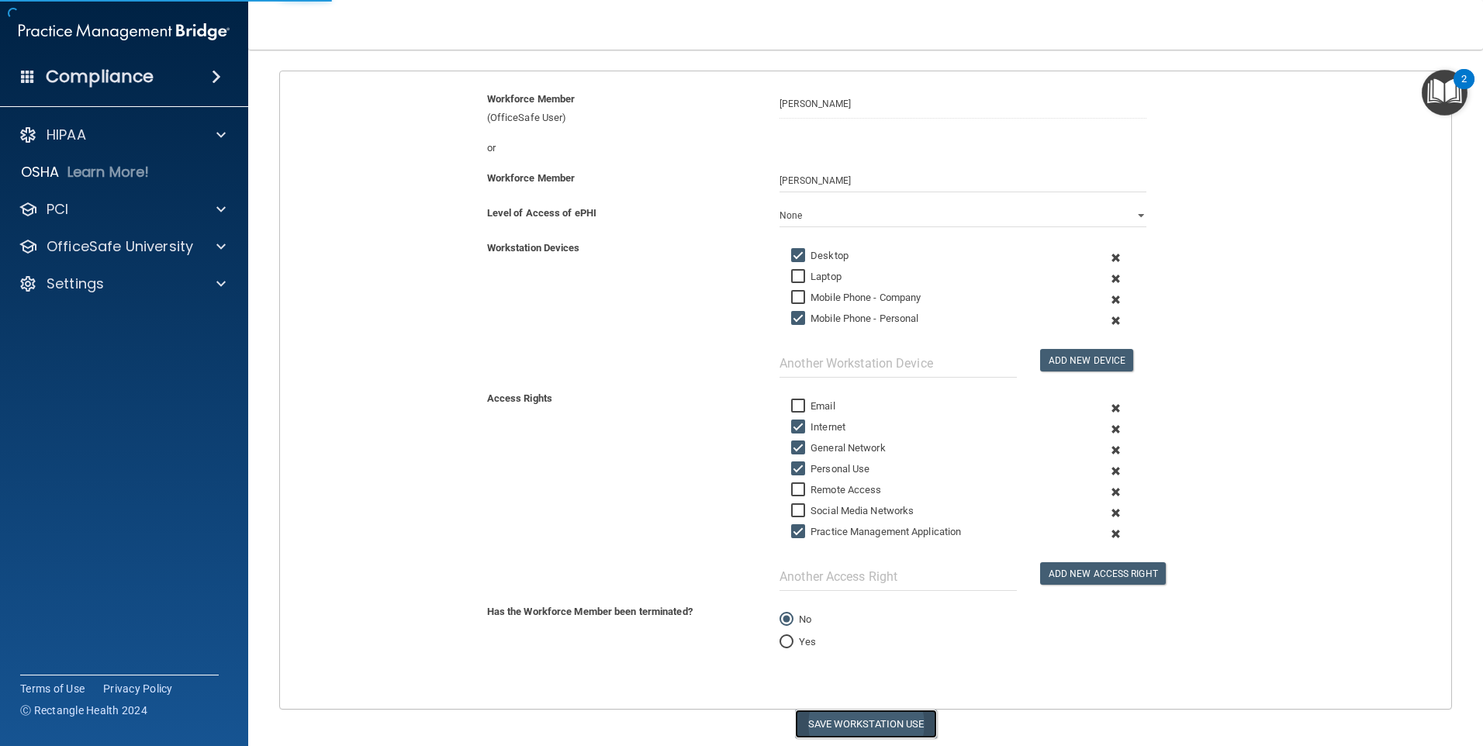
select select "? string:Limited ?"
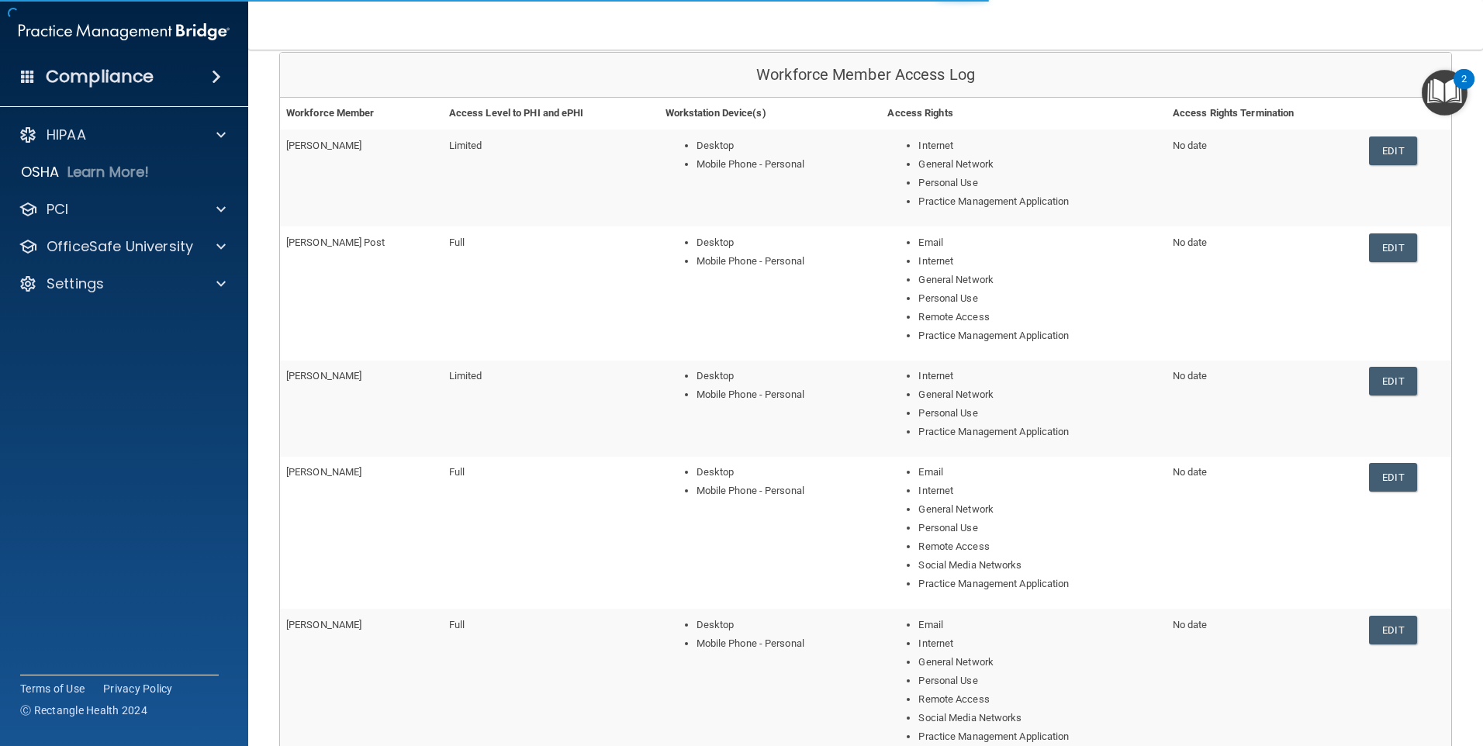
scroll to position [388, 0]
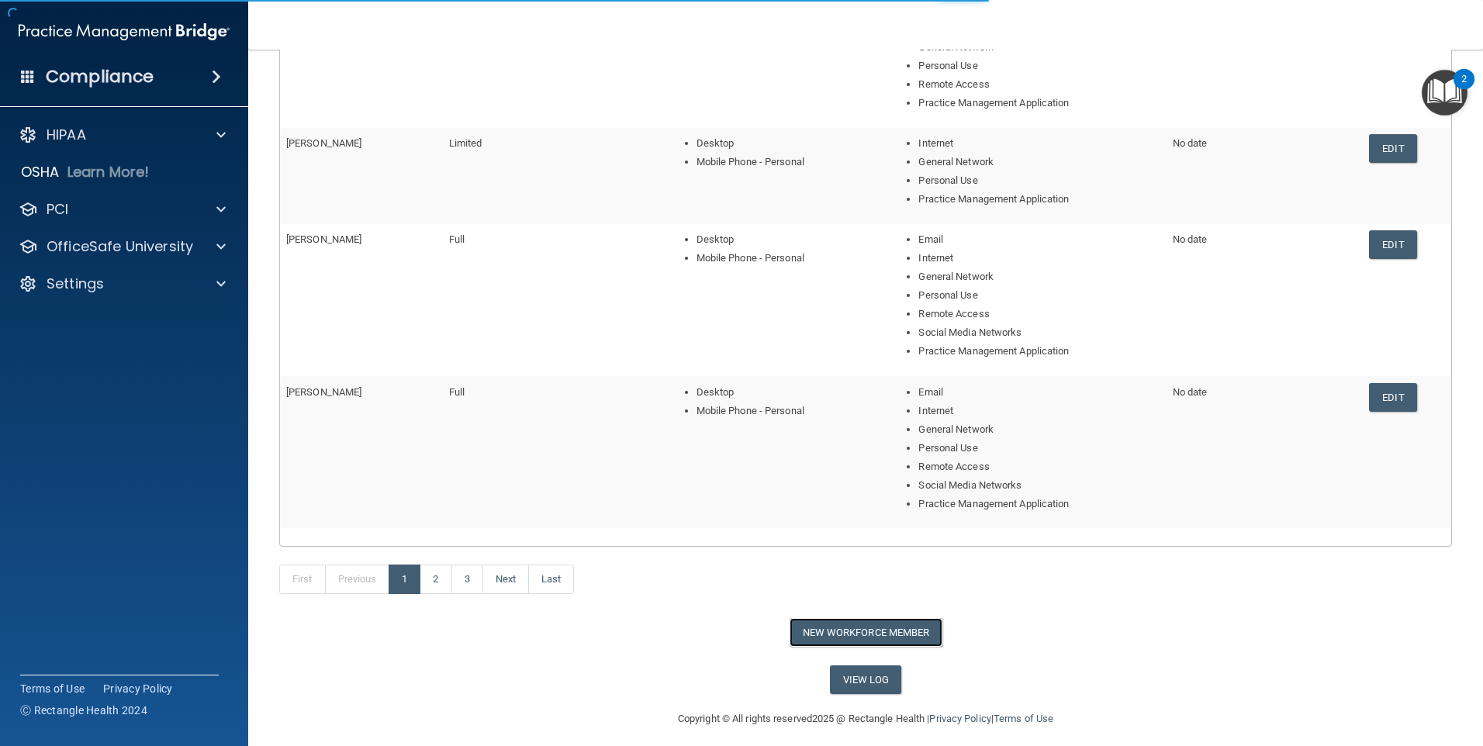
click at [876, 618] on button "New Workforce Member" at bounding box center [866, 632] width 153 height 29
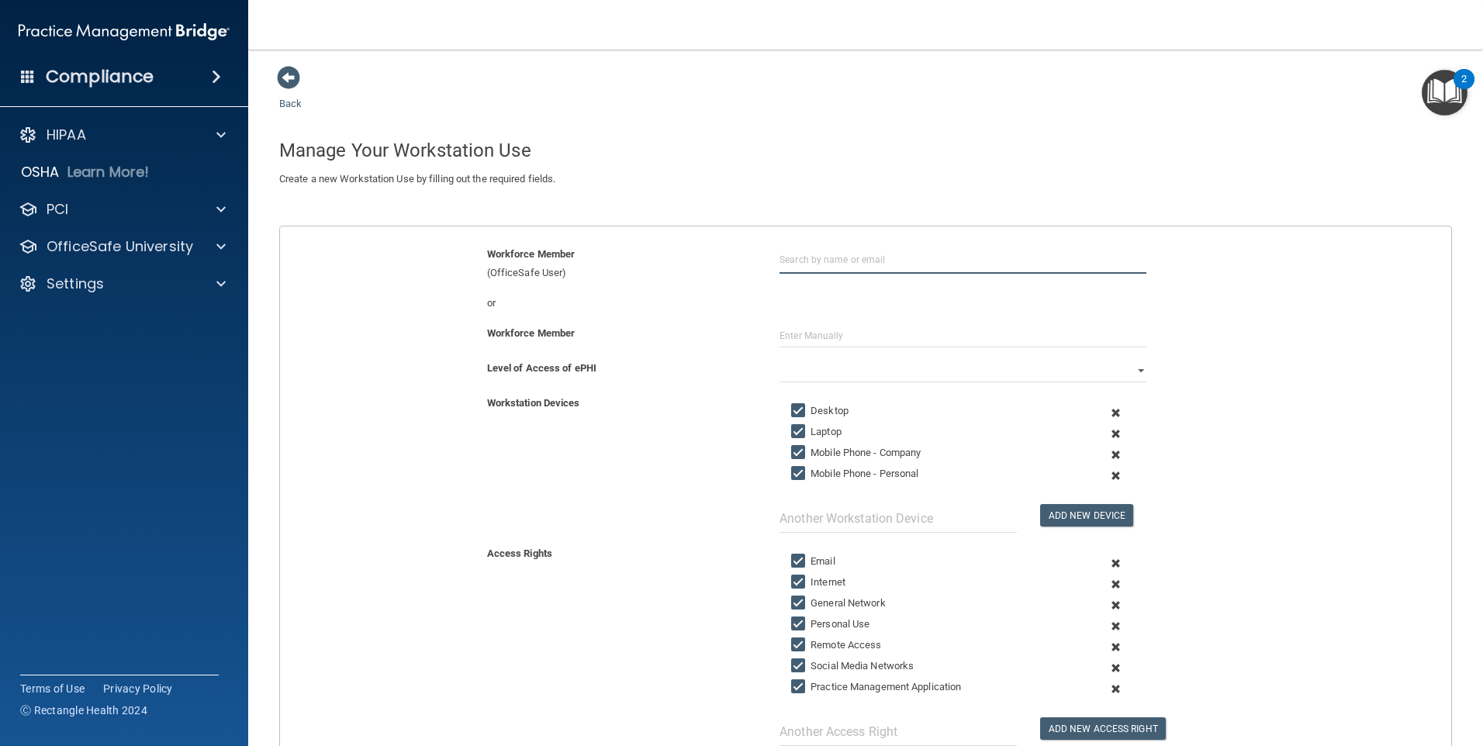
click at [792, 264] on input "text" at bounding box center [963, 259] width 367 height 29
click at [840, 258] on input "[PERSON_NAME]" at bounding box center [963, 259] width 367 height 29
type input "[PERSON_NAME]"
click at [801, 337] on input "text" at bounding box center [963, 335] width 367 height 23
type input "[PERSON_NAME]"
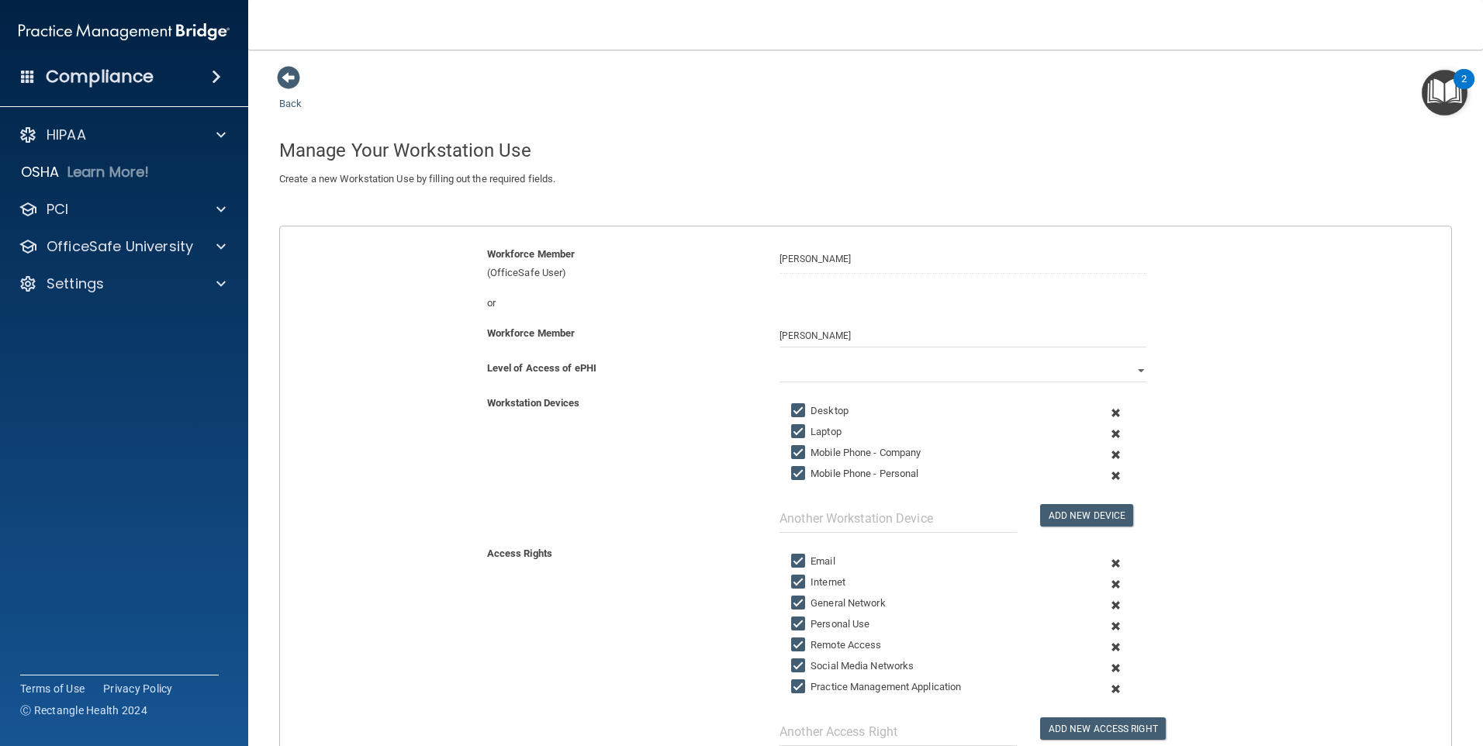
click at [791, 426] on input "Laptop" at bounding box center [800, 432] width 18 height 12
checkbox input "false"
click at [792, 447] on input "Mobile Phone - Company" at bounding box center [800, 453] width 18 height 12
checkbox input "false"
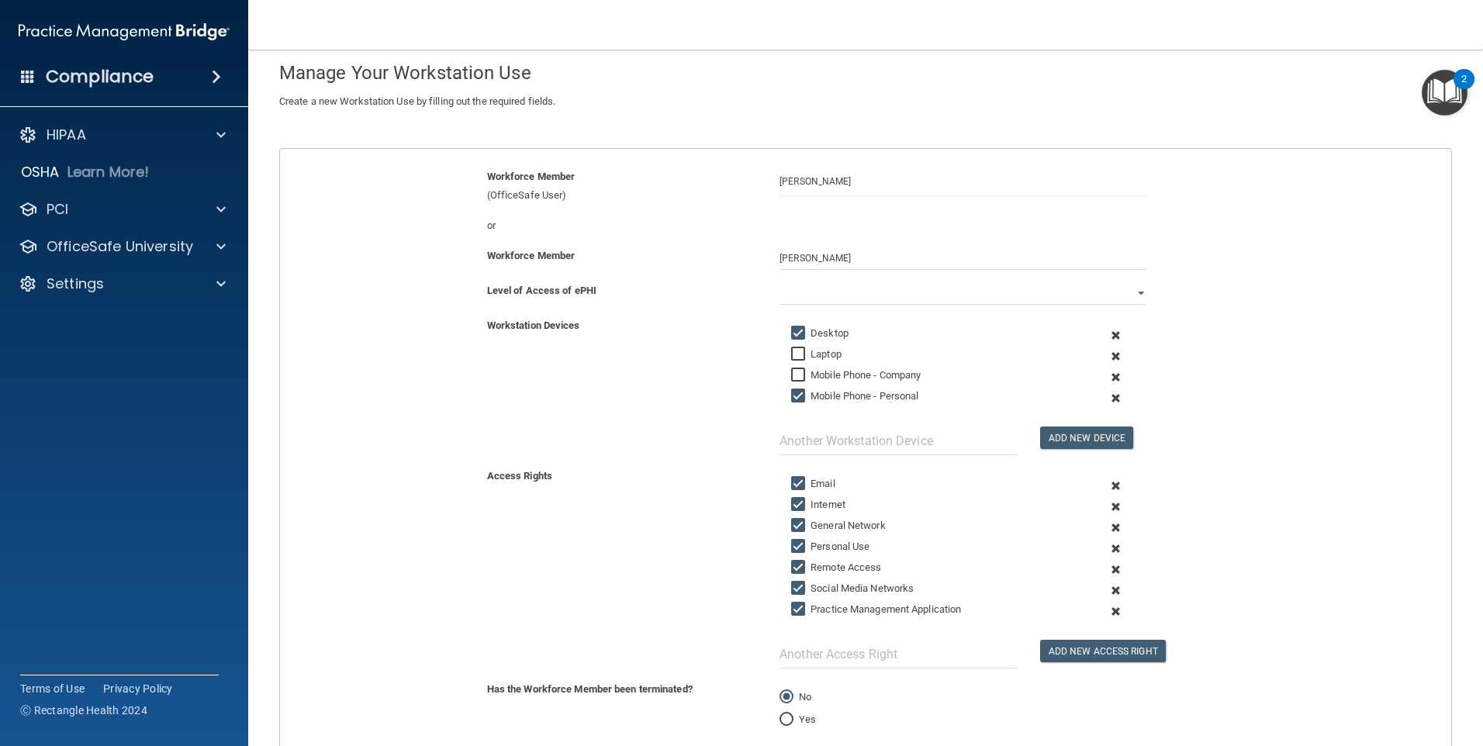
click at [796, 489] on input "Email" at bounding box center [800, 484] width 18 height 12
checkbox input "false"
click at [797, 564] on input "Remote Access" at bounding box center [800, 568] width 18 height 12
checkbox input "false"
click at [794, 583] on input "Social Media Networks" at bounding box center [800, 589] width 18 height 12
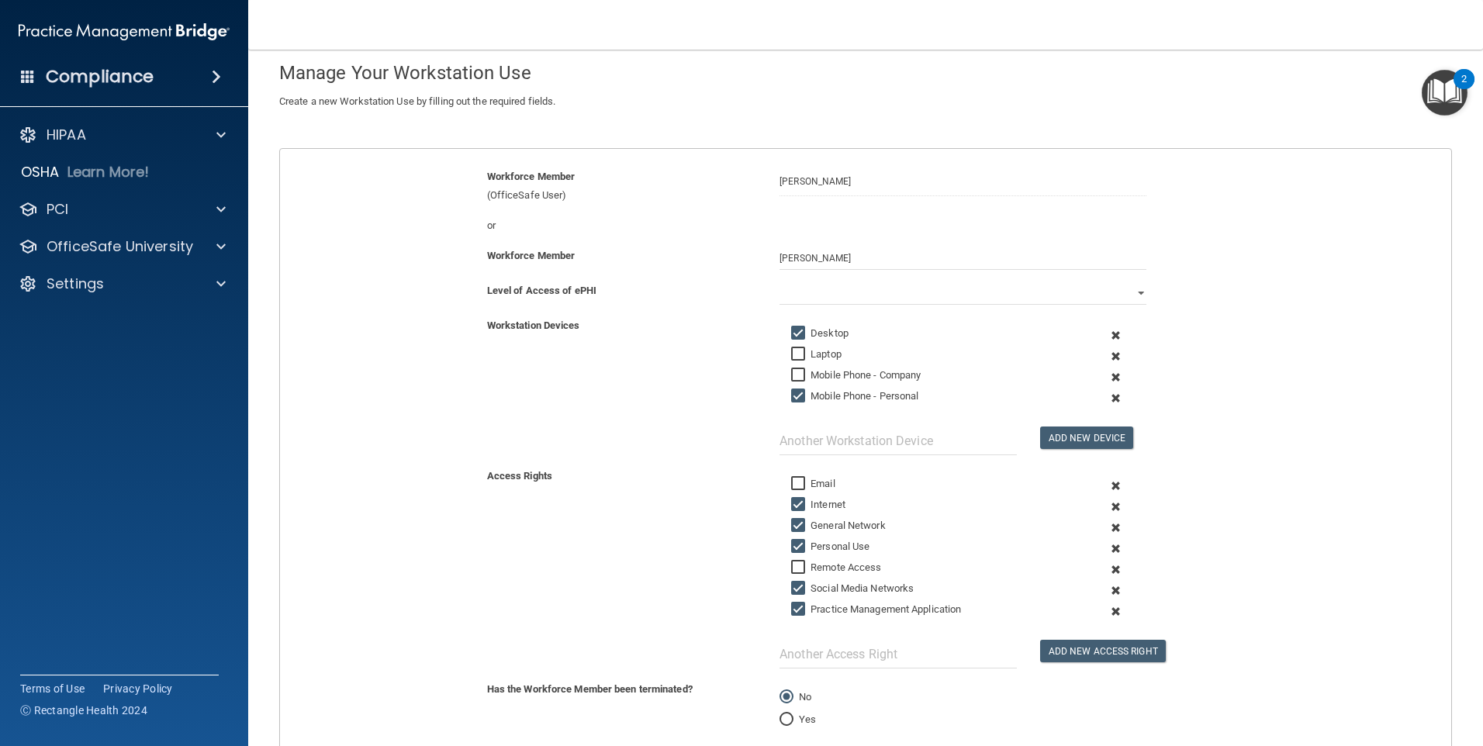
checkbox input "false"
click at [819, 297] on select "Full Limited None" at bounding box center [963, 293] width 367 height 23
click at [780, 282] on select "Full Limited None" at bounding box center [963, 293] width 367 height 23
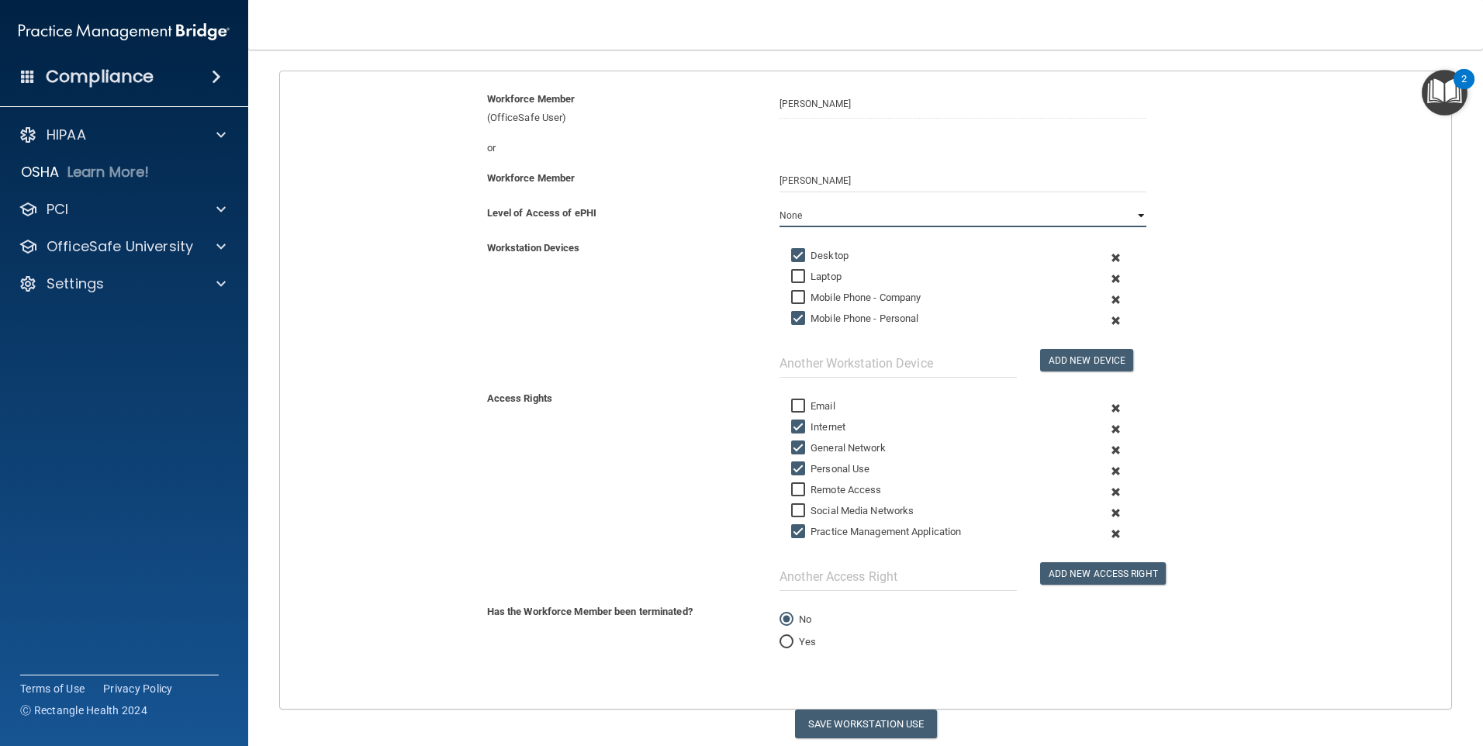
scroll to position [209, 0]
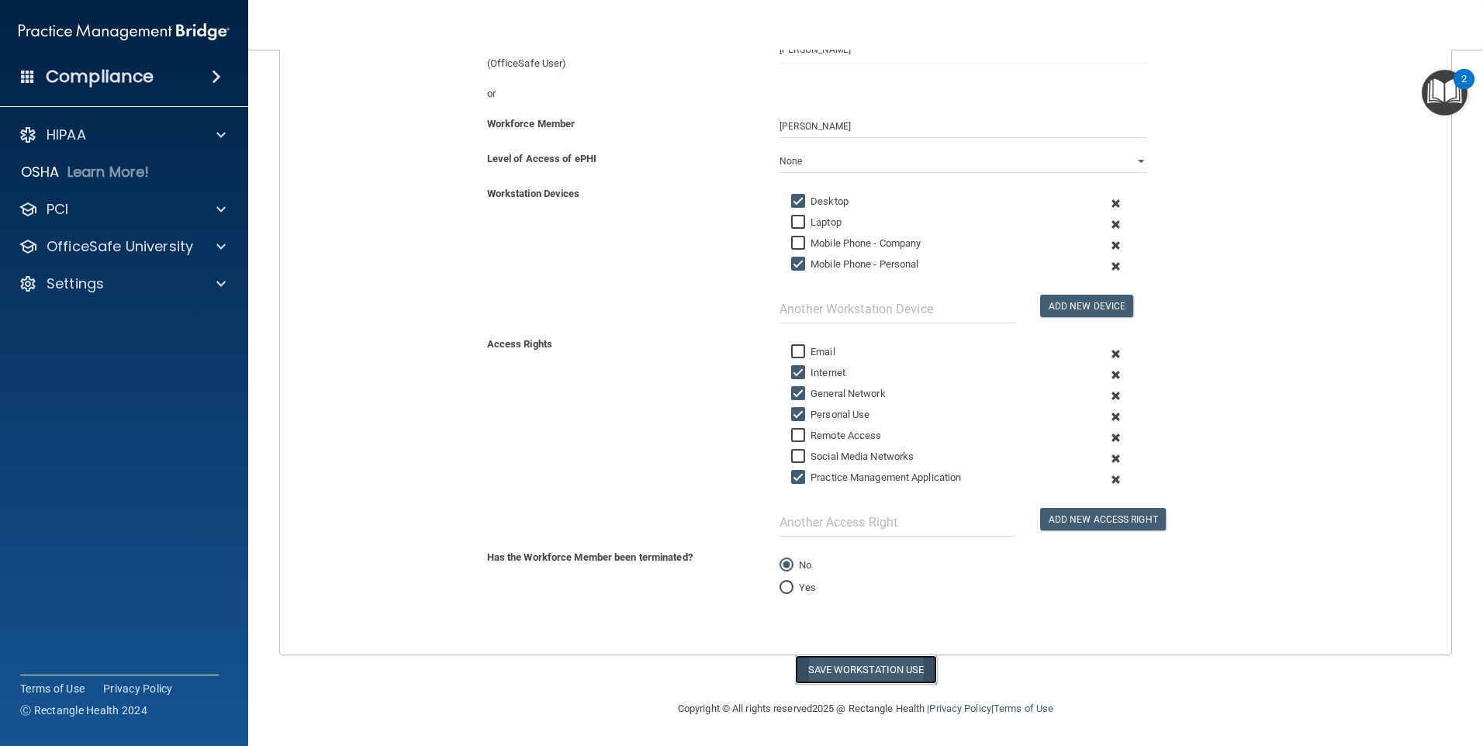
click at [859, 668] on button "Save Workstation Use" at bounding box center [866, 670] width 142 height 29
select select "? string:Limited ?"
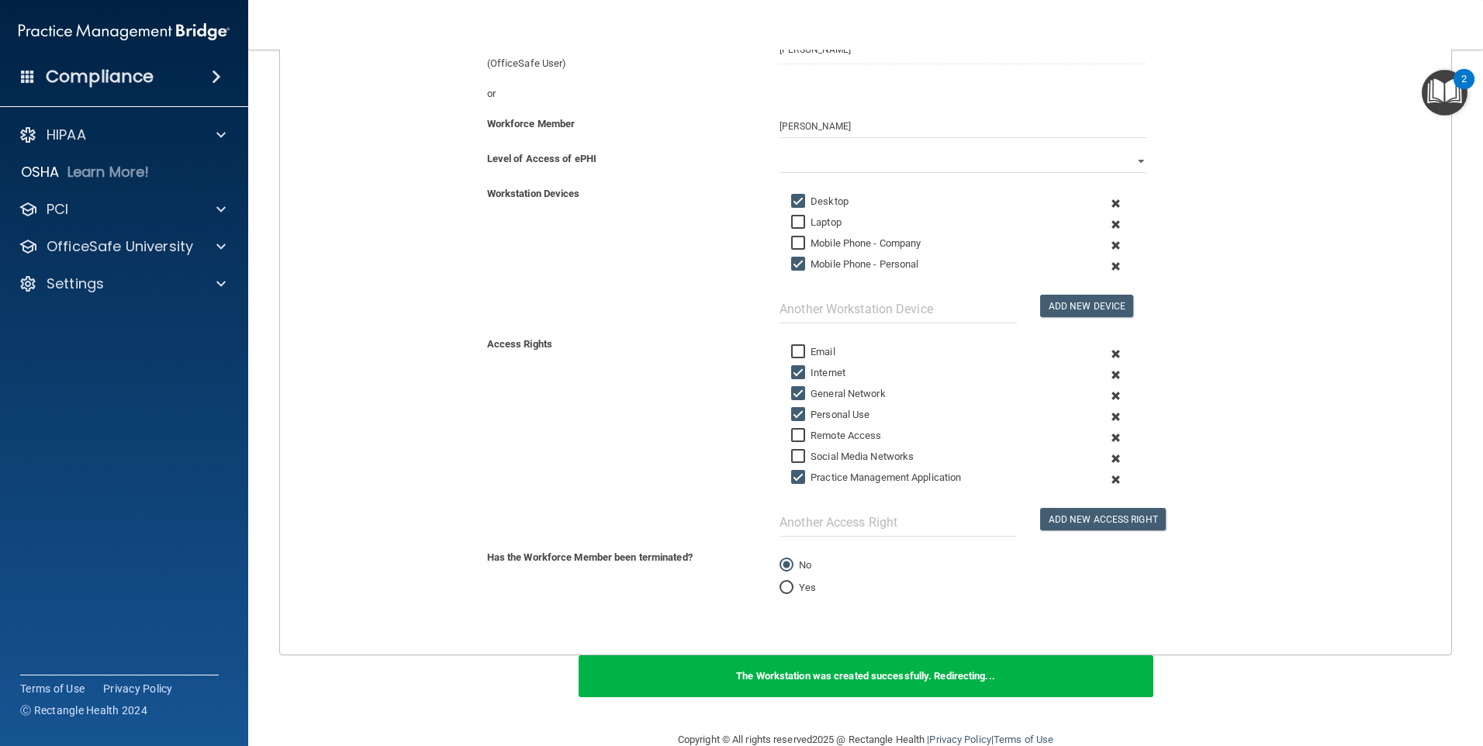
scroll to position [311, 0]
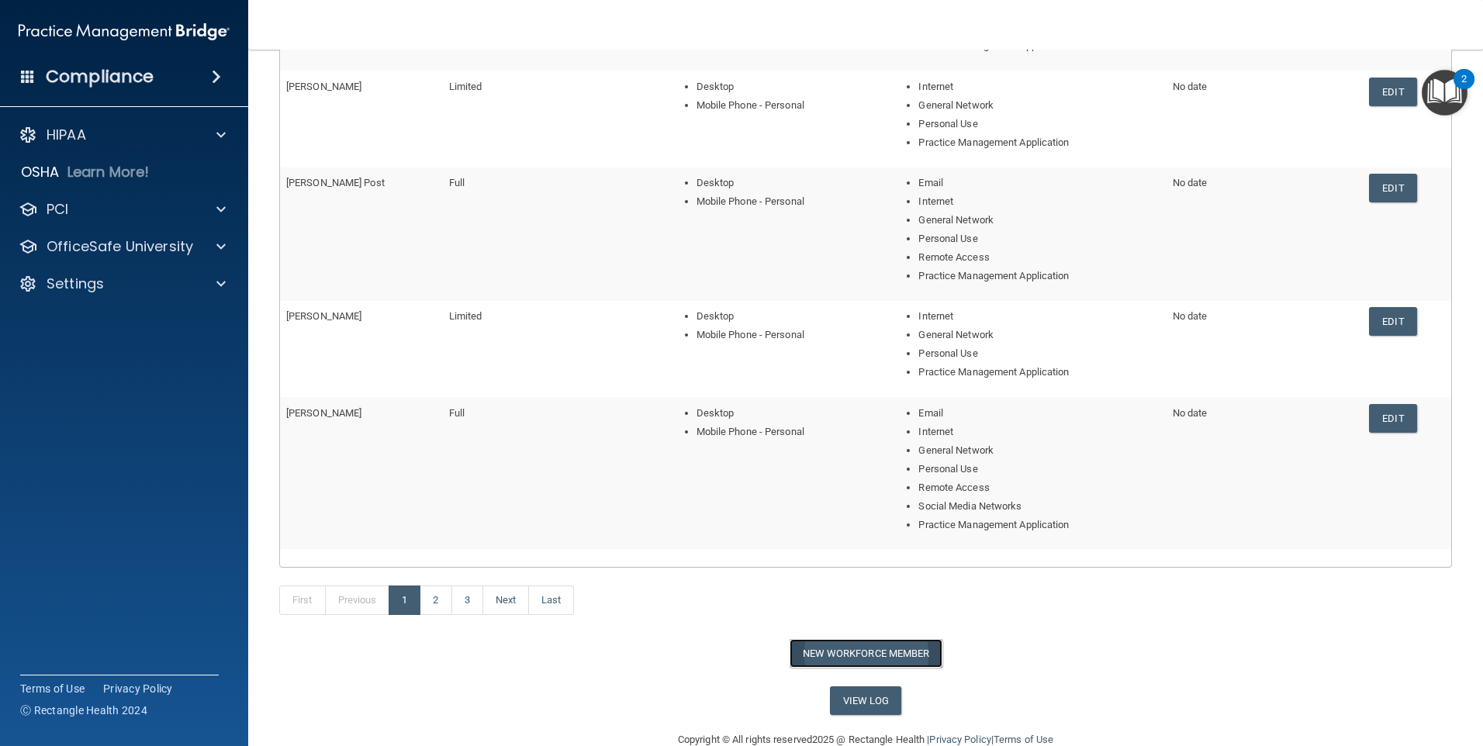
click at [857, 654] on button "New Workforce Member" at bounding box center [866, 653] width 153 height 29
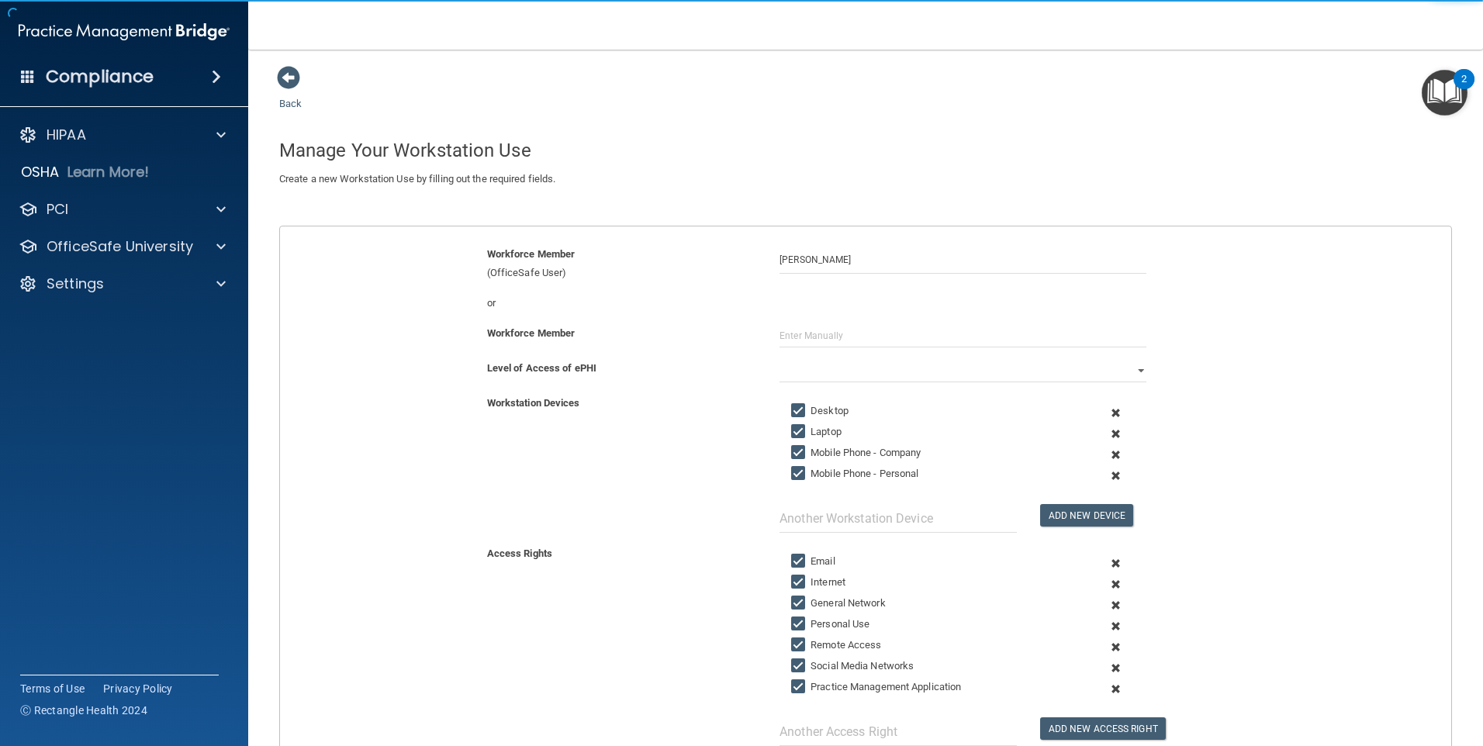
type input "[PERSON_NAME]"
click at [801, 339] on input "text" at bounding box center [963, 335] width 367 height 23
click at [790, 337] on input "text" at bounding box center [963, 335] width 367 height 23
click at [783, 339] on input "text" at bounding box center [963, 335] width 367 height 23
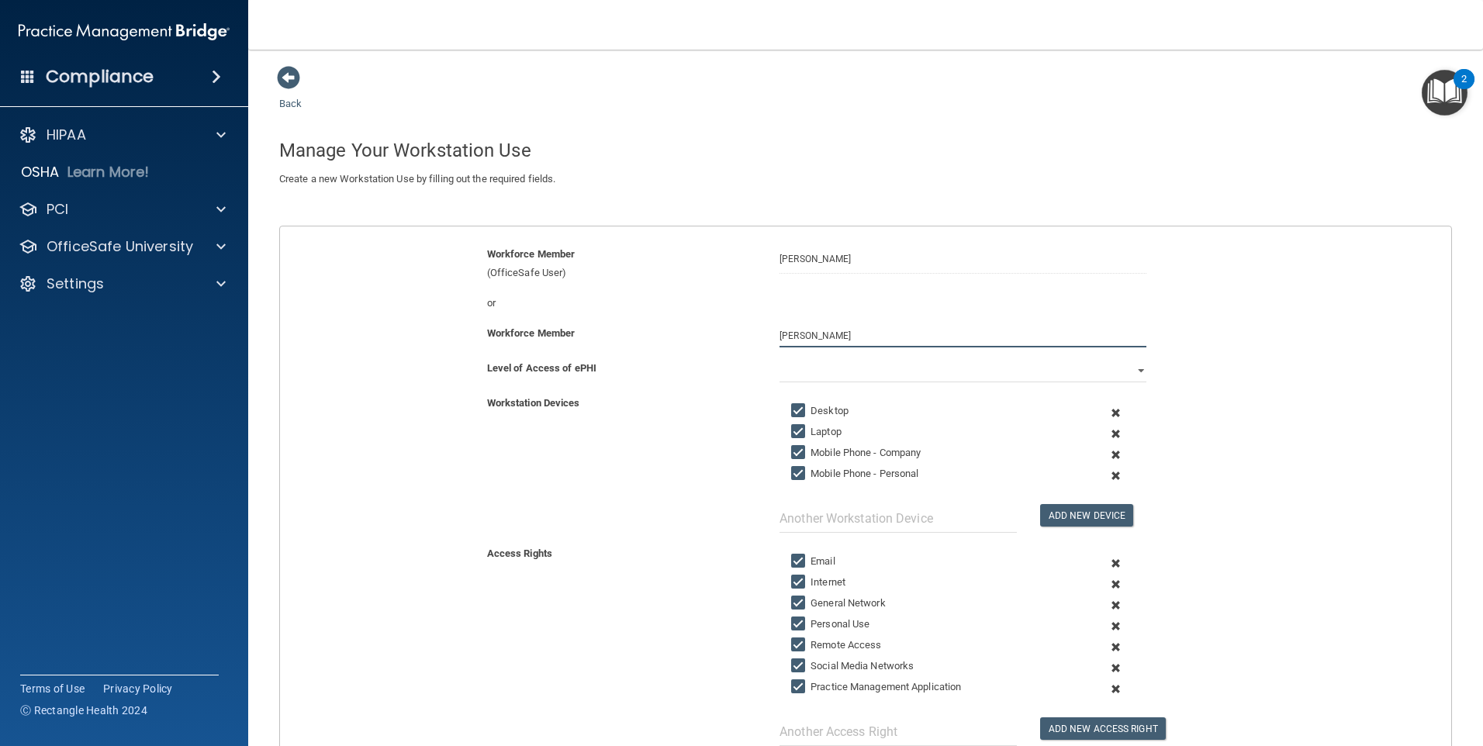
type input "[PERSON_NAME]"
click at [797, 427] on input "Laptop" at bounding box center [800, 432] width 18 height 12
checkbox input "false"
click at [791, 447] on input "Mobile Phone - Company" at bounding box center [800, 453] width 18 height 12
checkbox input "false"
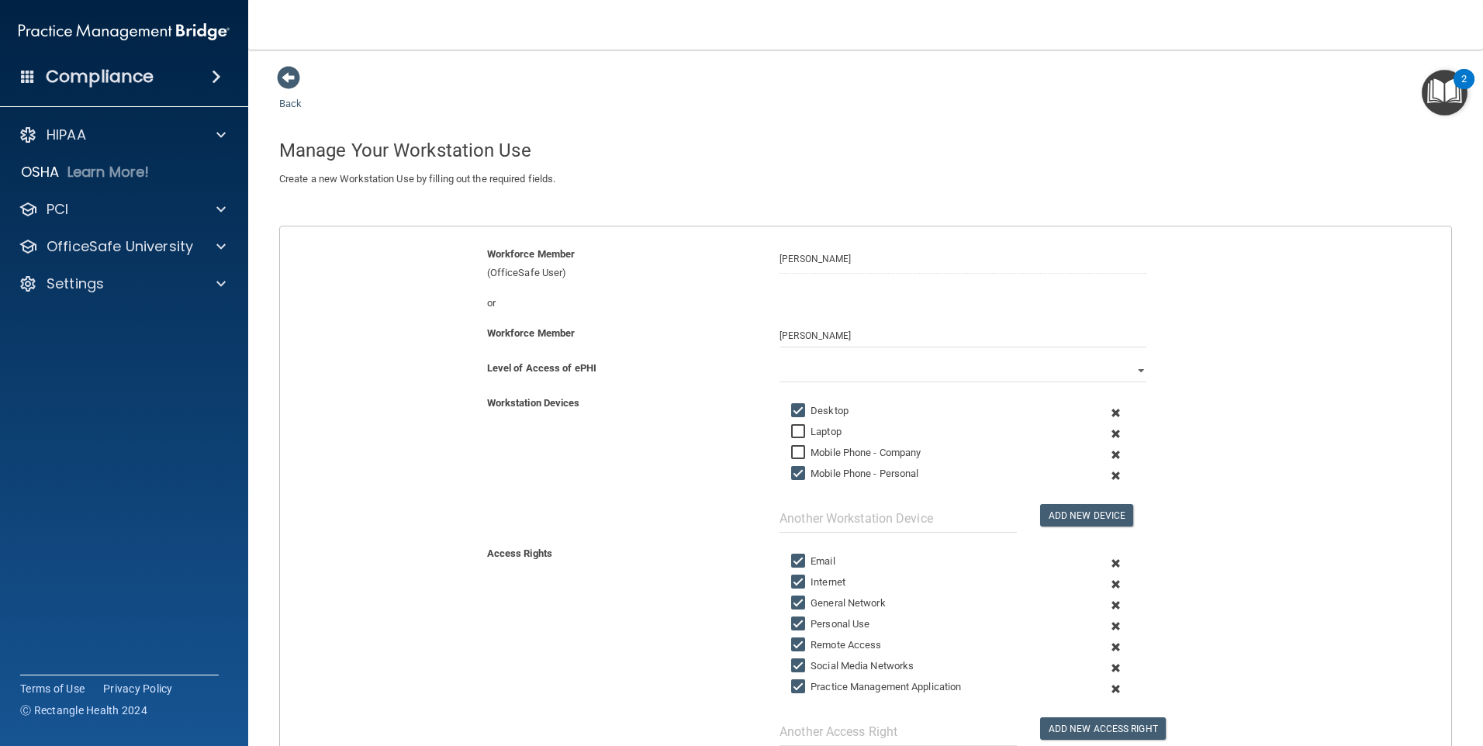
click at [795, 557] on input "Email" at bounding box center [800, 562] width 18 height 12
checkbox input "false"
click at [792, 640] on input "Remote Access" at bounding box center [800, 645] width 18 height 12
checkbox input "false"
click at [794, 658] on label "Social Media Networks" at bounding box center [852, 666] width 123 height 19
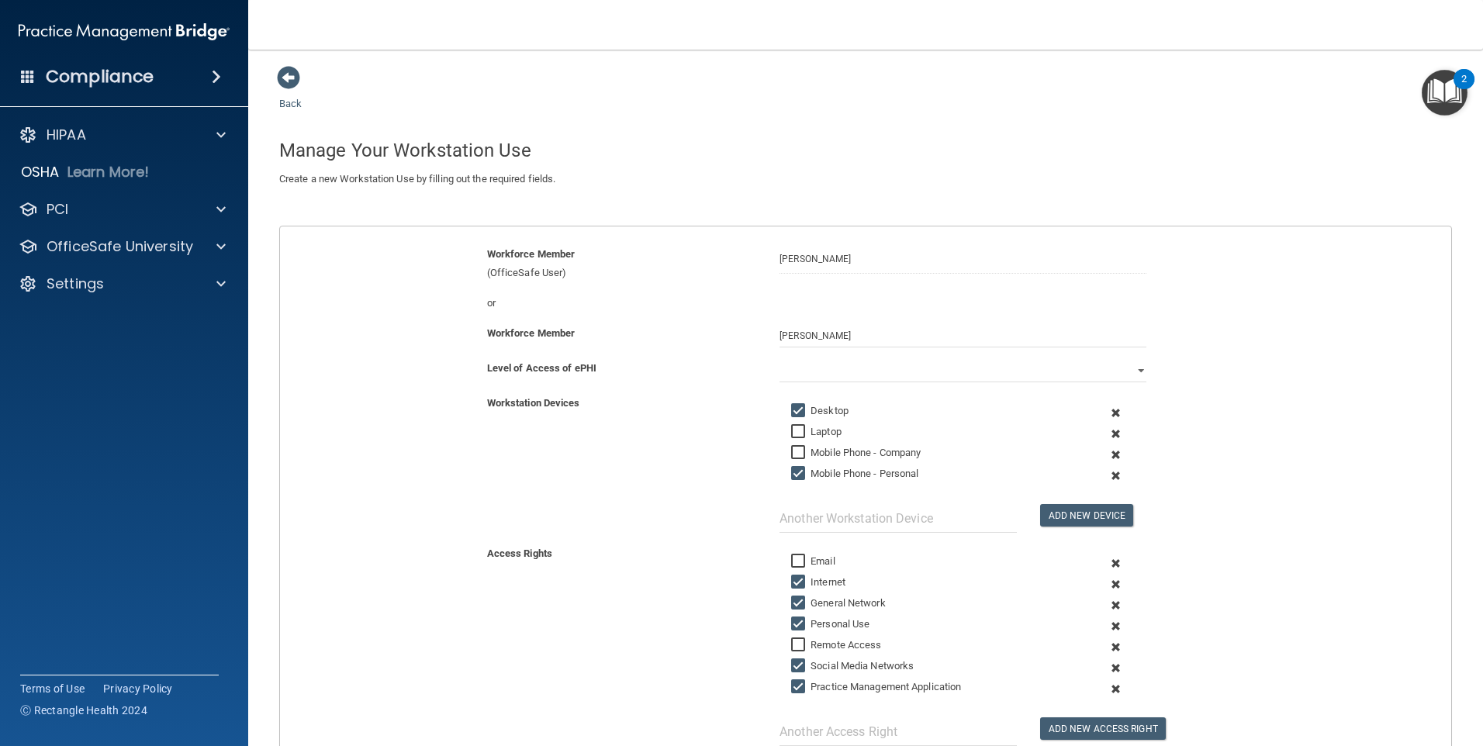
click at [794, 660] on input "Social Media Networks" at bounding box center [800, 666] width 18 height 12
checkbox input "false"
click at [811, 370] on select "Full Limited None" at bounding box center [963, 370] width 367 height 23
click at [780, 359] on select "Full Limited None" at bounding box center [963, 370] width 367 height 23
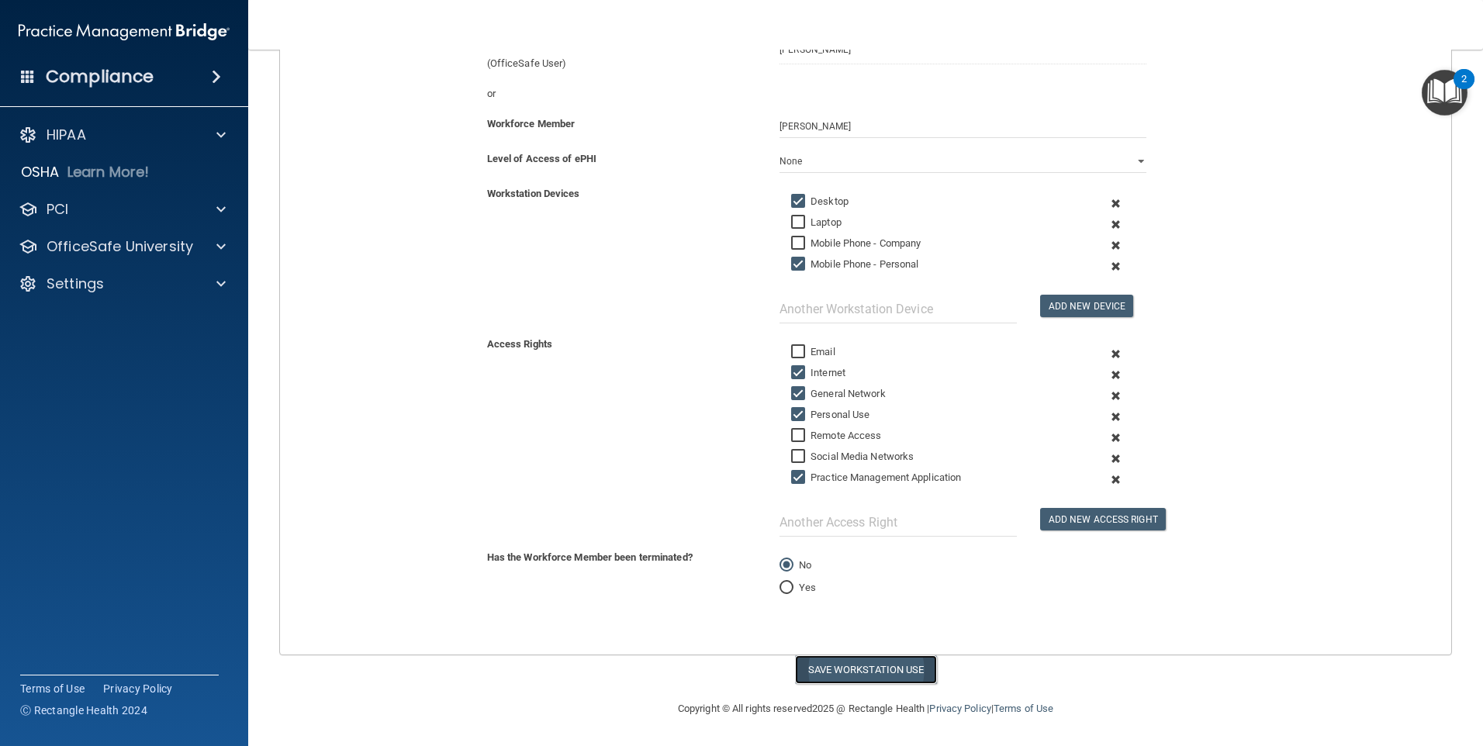
click at [854, 665] on button "Save Workstation Use" at bounding box center [866, 670] width 142 height 29
select select "? string:Limited ?"
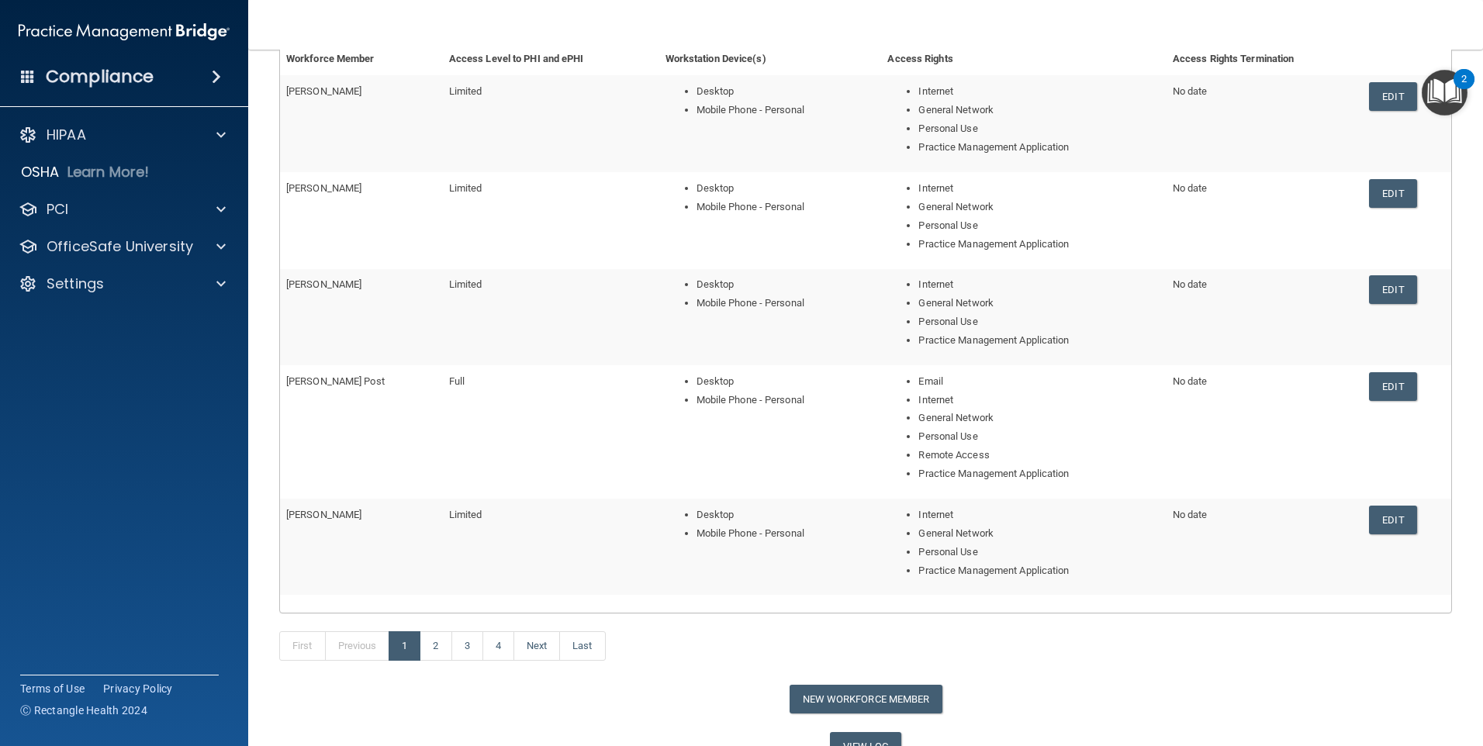
scroll to position [255, 0]
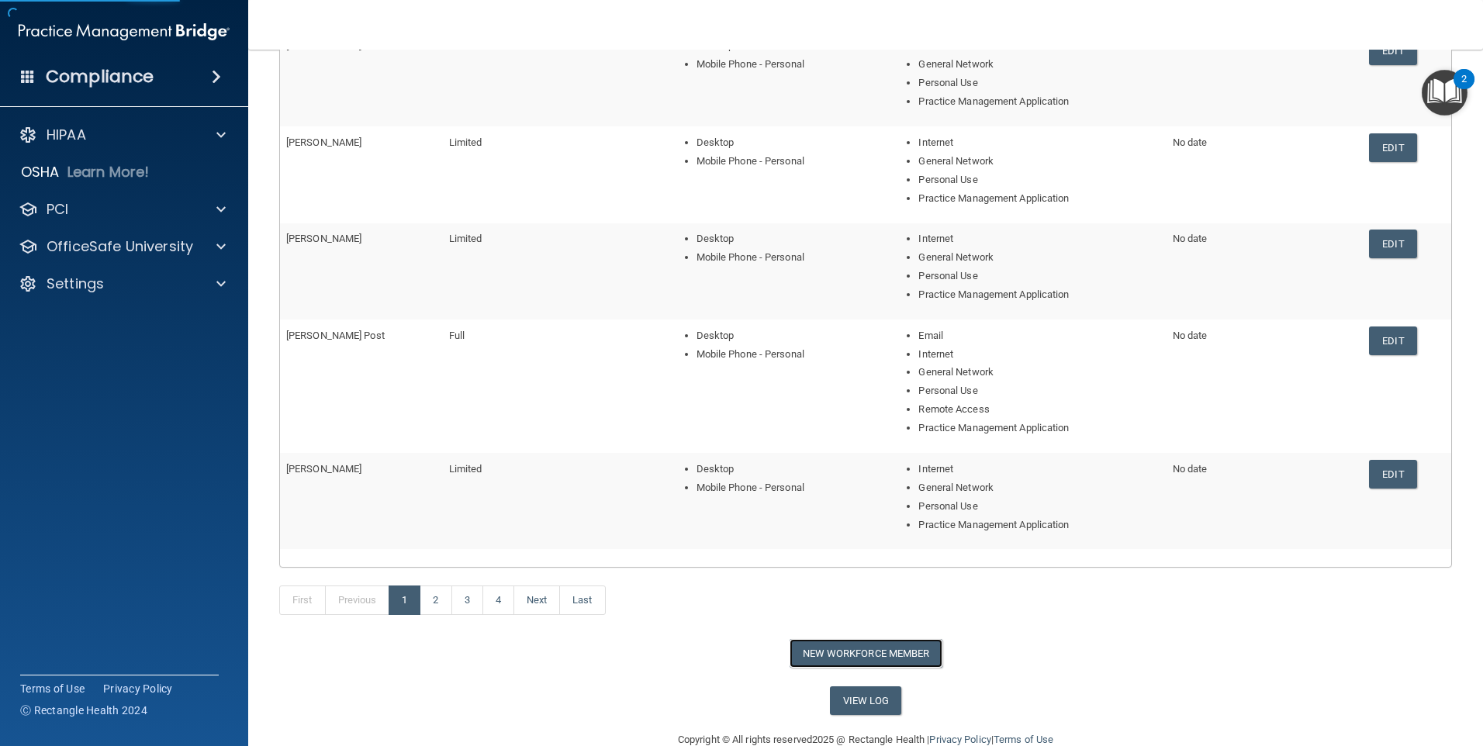
click at [855, 650] on button "New Workforce Member" at bounding box center [866, 653] width 153 height 29
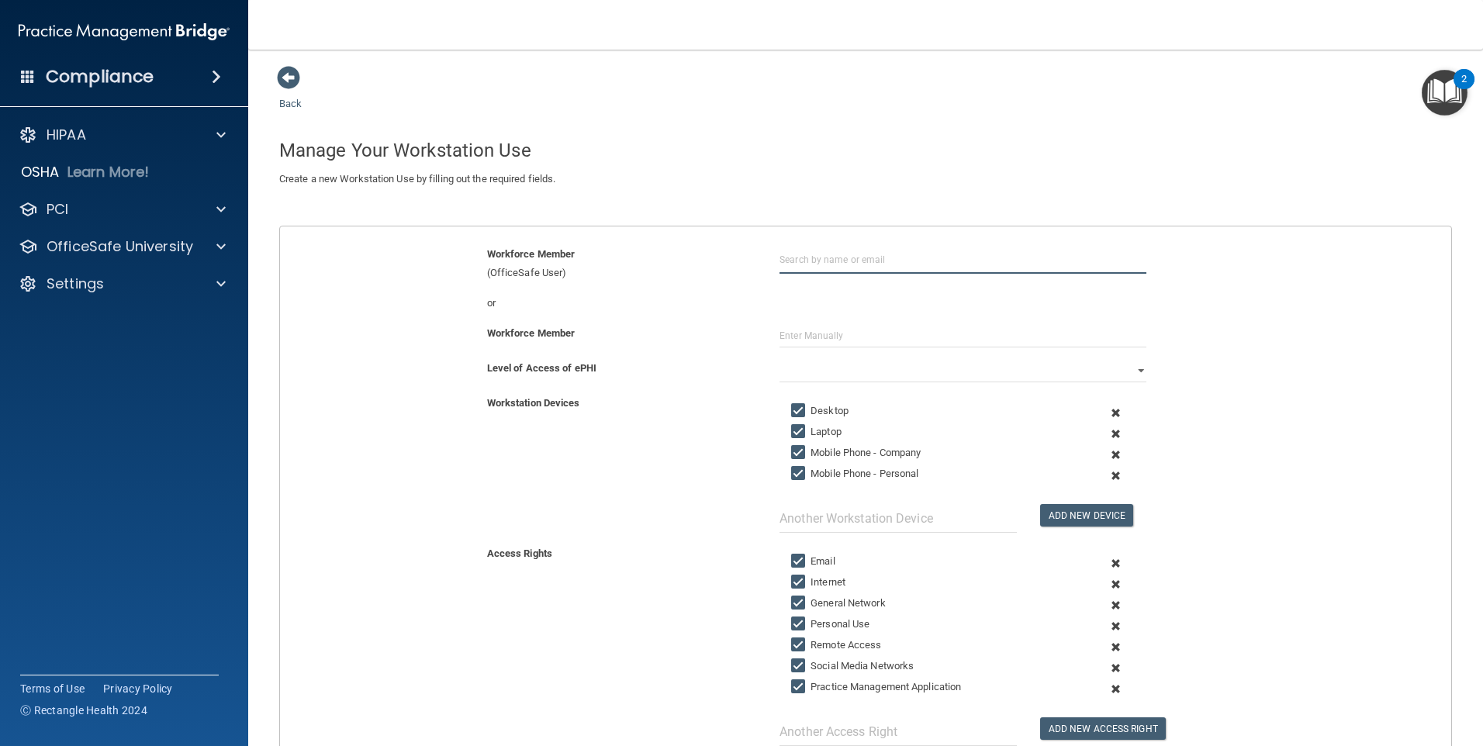
click at [787, 256] on input "text" at bounding box center [963, 259] width 367 height 29
type input "[PERSON_NAME]"
click at [801, 337] on input "text" at bounding box center [963, 335] width 367 height 23
click at [783, 337] on input "text" at bounding box center [963, 335] width 367 height 23
type input "[PERSON_NAME]"
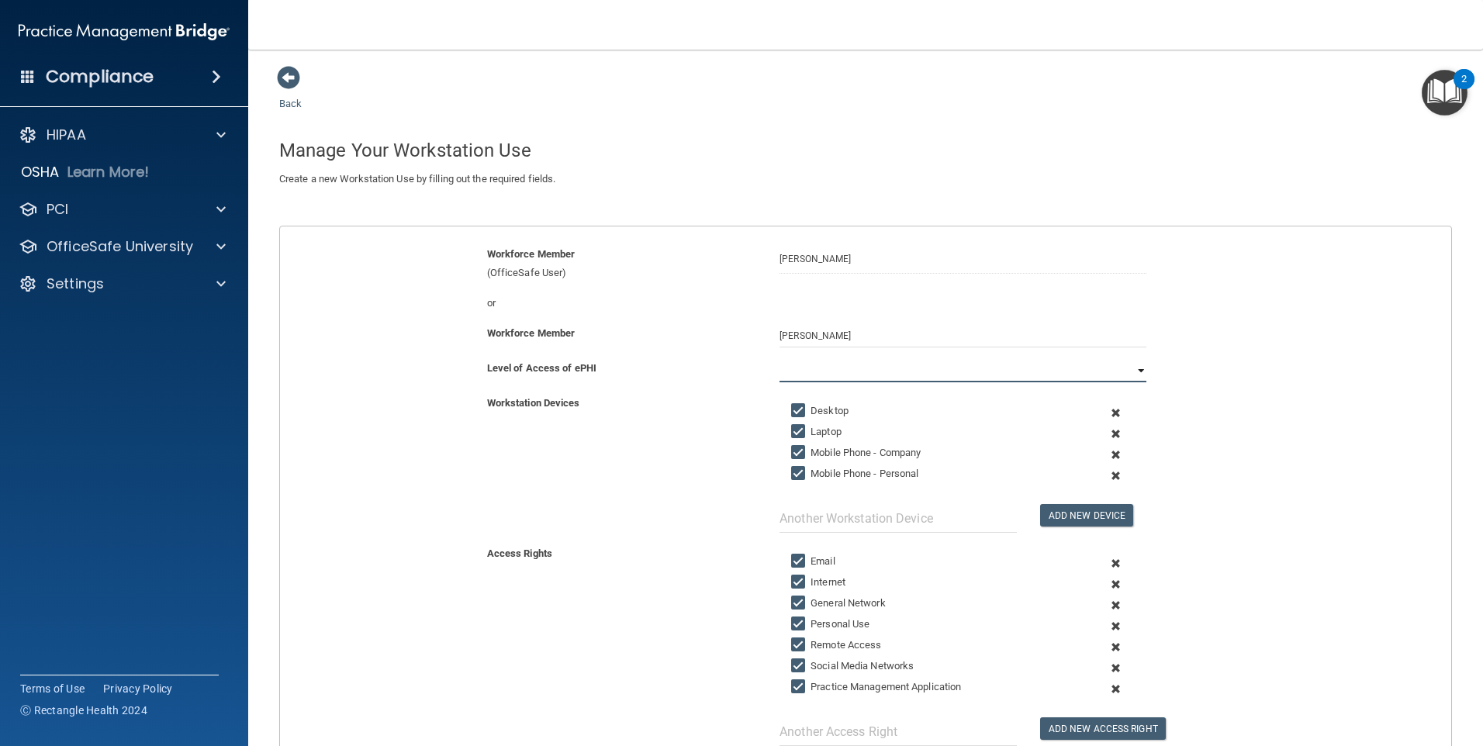
click at [843, 374] on select "Full Limited None" at bounding box center [963, 370] width 367 height 23
select select "1"
click at [780, 359] on select "Full Limited None" at bounding box center [963, 370] width 367 height 23
click at [808, 429] on label "Laptop" at bounding box center [816, 432] width 50 height 19
click at [808, 429] on input "Laptop" at bounding box center [800, 432] width 18 height 12
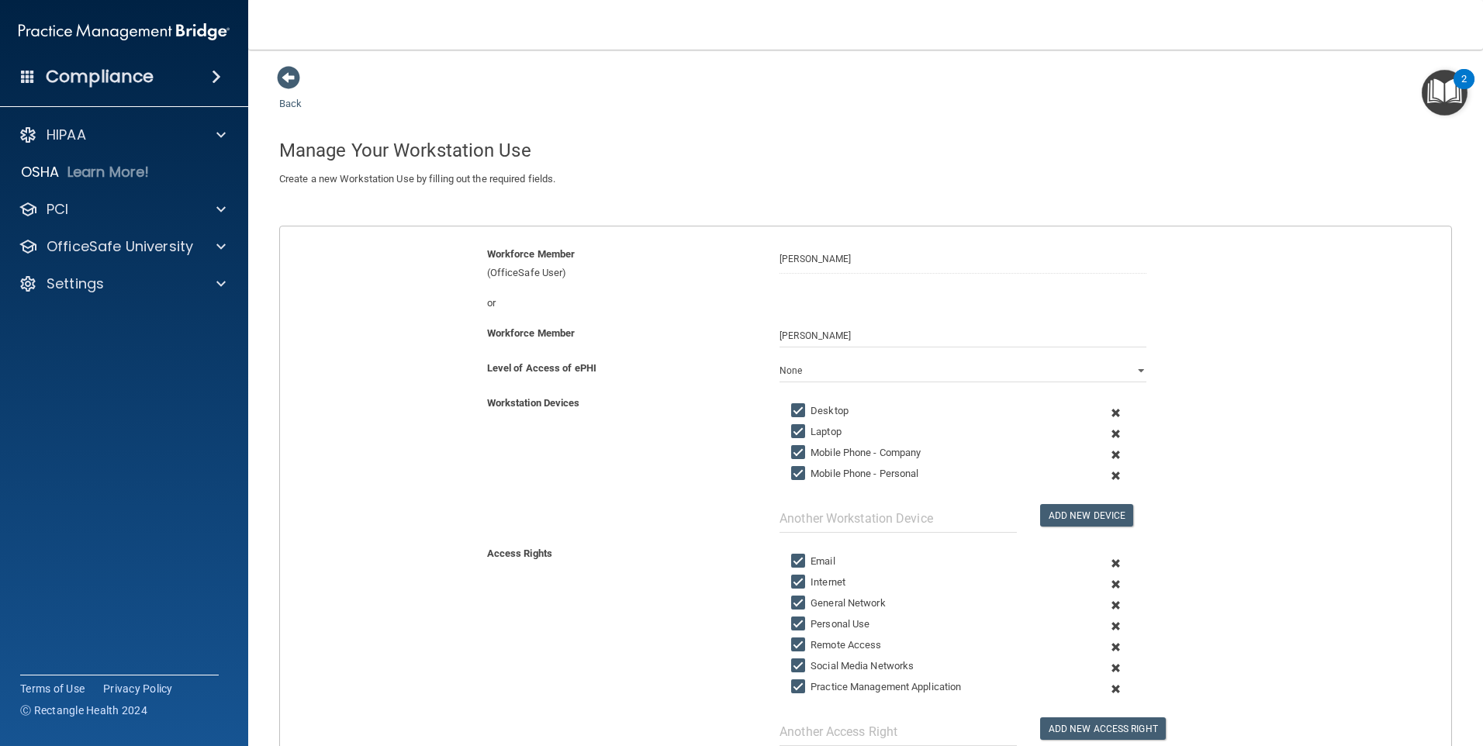
checkbox input "false"
click at [803, 451] on input "Mobile Phone - Company" at bounding box center [800, 453] width 18 height 12
checkbox input "false"
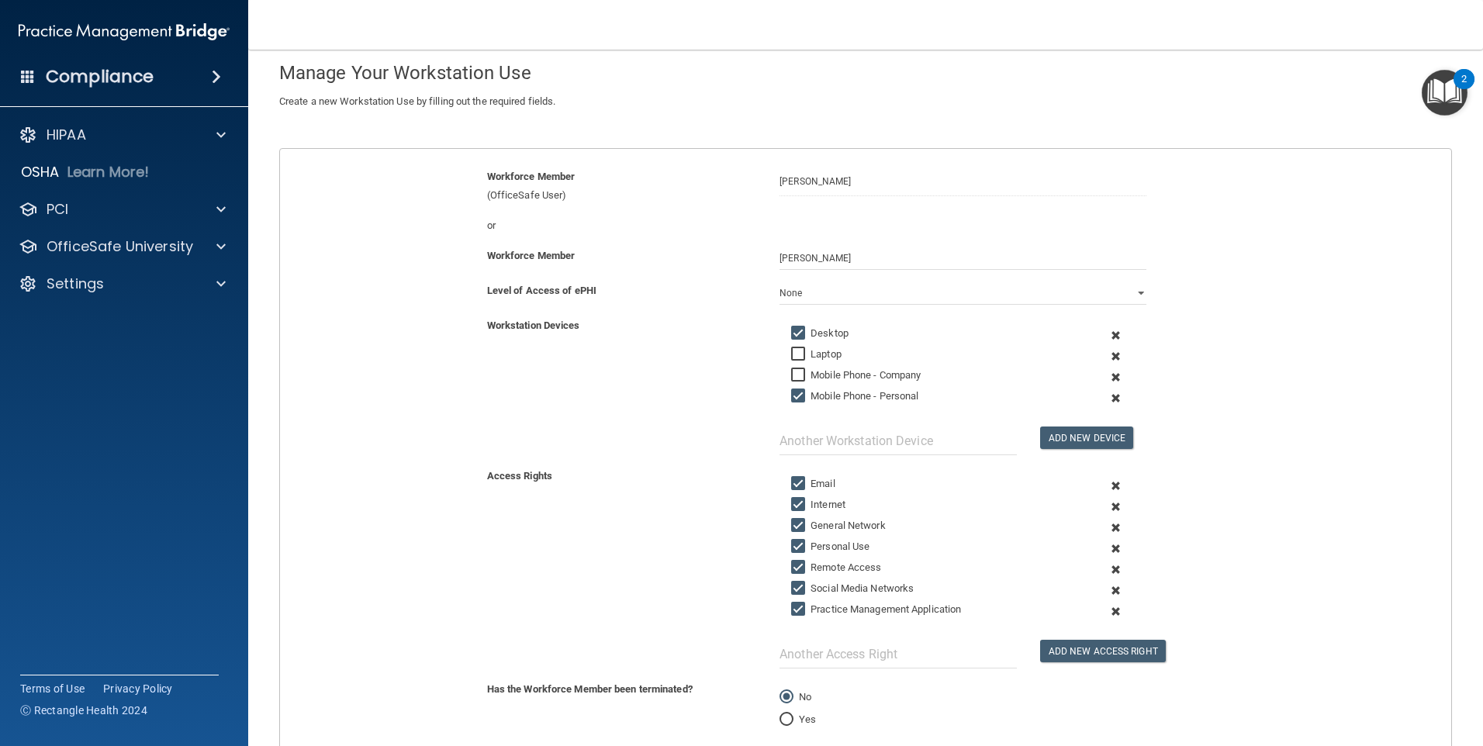
click at [797, 583] on input "Social Media Networks" at bounding box center [800, 589] width 18 height 12
checkbox input "false"
click at [830, 294] on select "Full Limited None" at bounding box center [963, 293] width 367 height 23
click at [780, 282] on select "Full Limited None" at bounding box center [963, 293] width 367 height 23
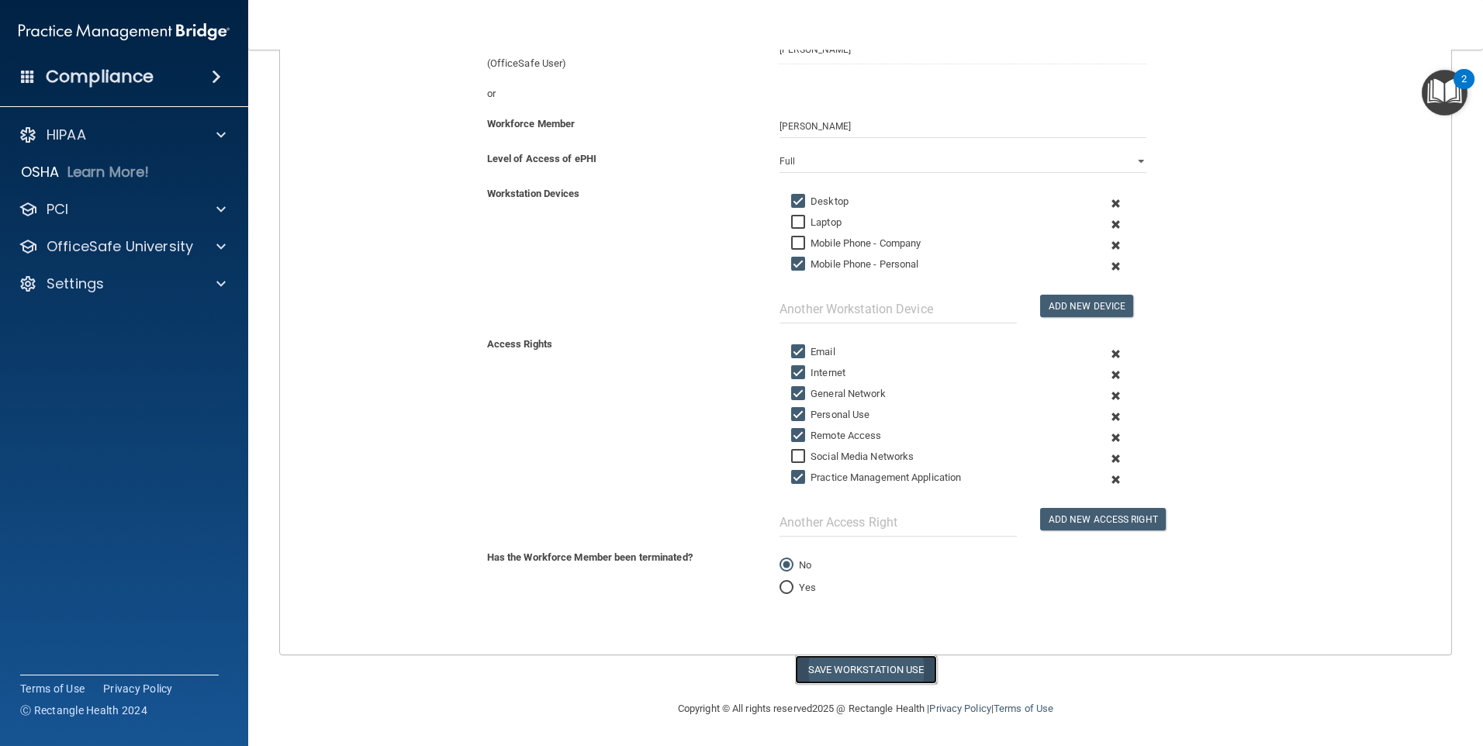
click at [857, 671] on button "Save Workstation Use" at bounding box center [866, 670] width 142 height 29
select select "? string:Full ?"
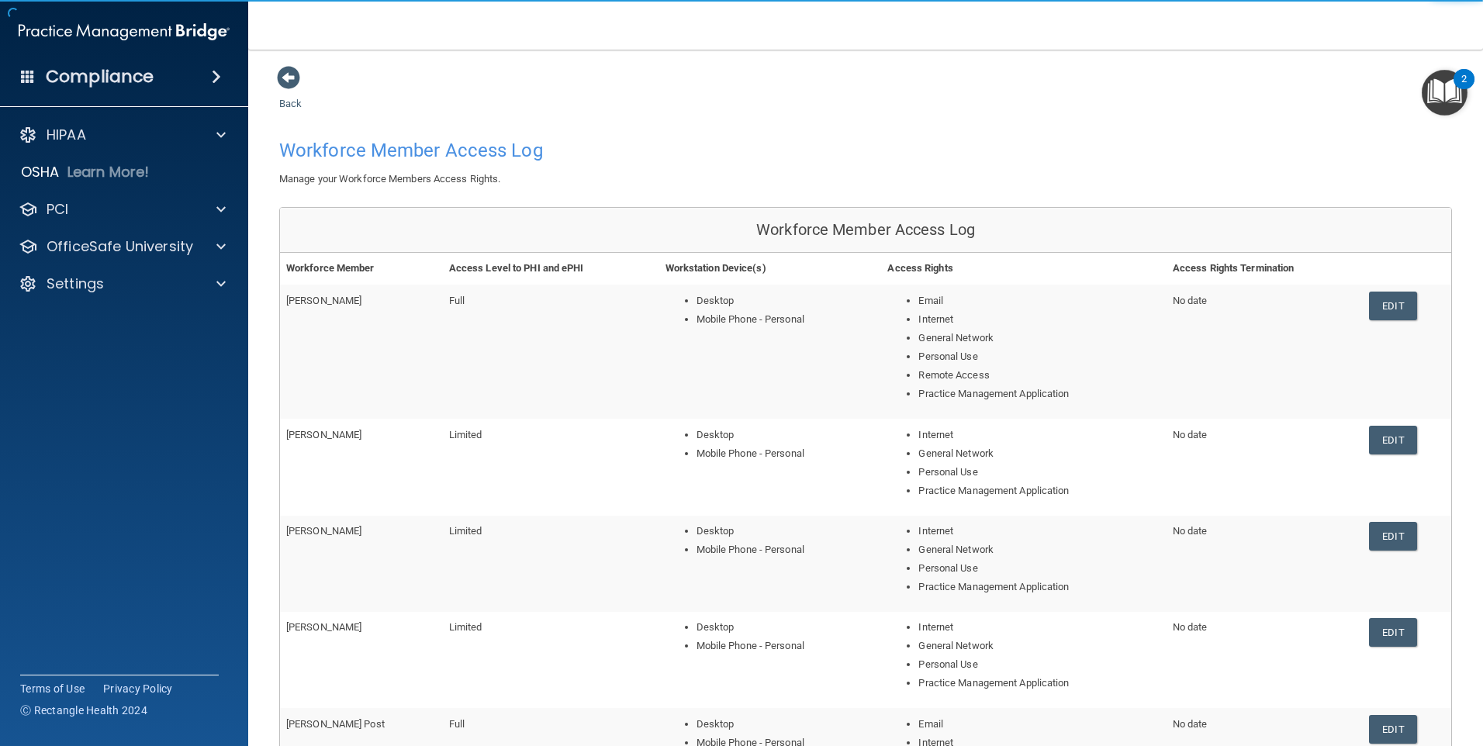
scroll to position [324, 0]
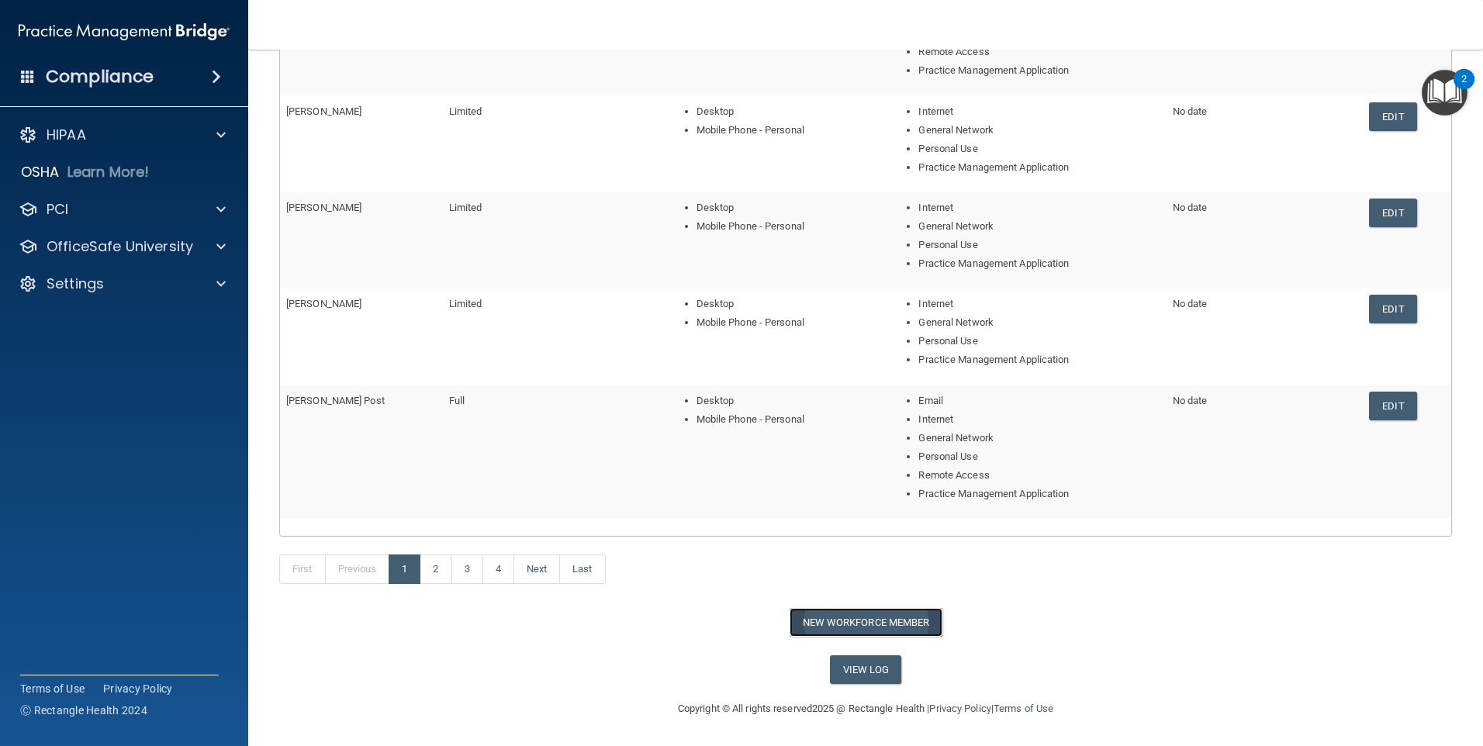
click at [865, 618] on button "New Workforce Member" at bounding box center [866, 622] width 153 height 29
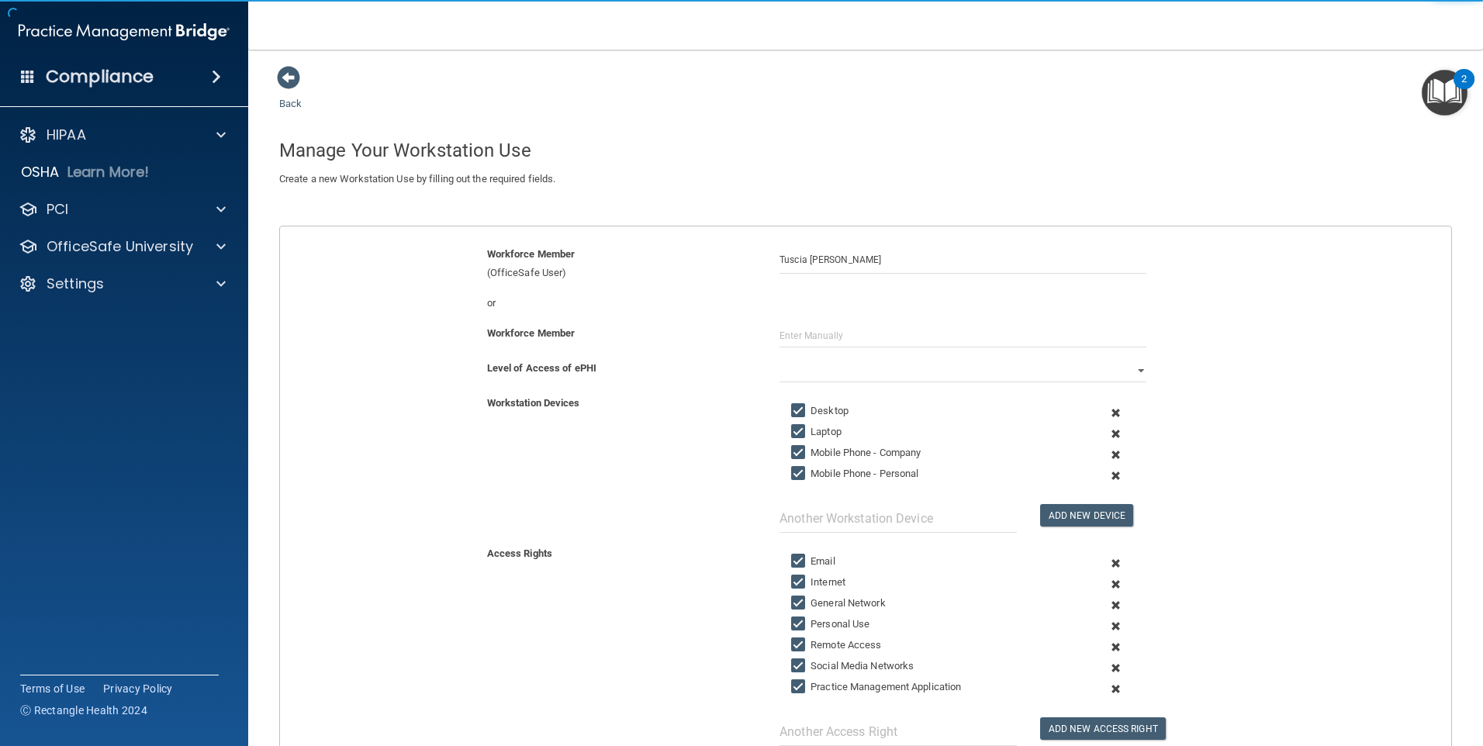
type input "Tuscia [PERSON_NAME]"
click at [794, 330] on input "text" at bounding box center [963, 335] width 367 height 23
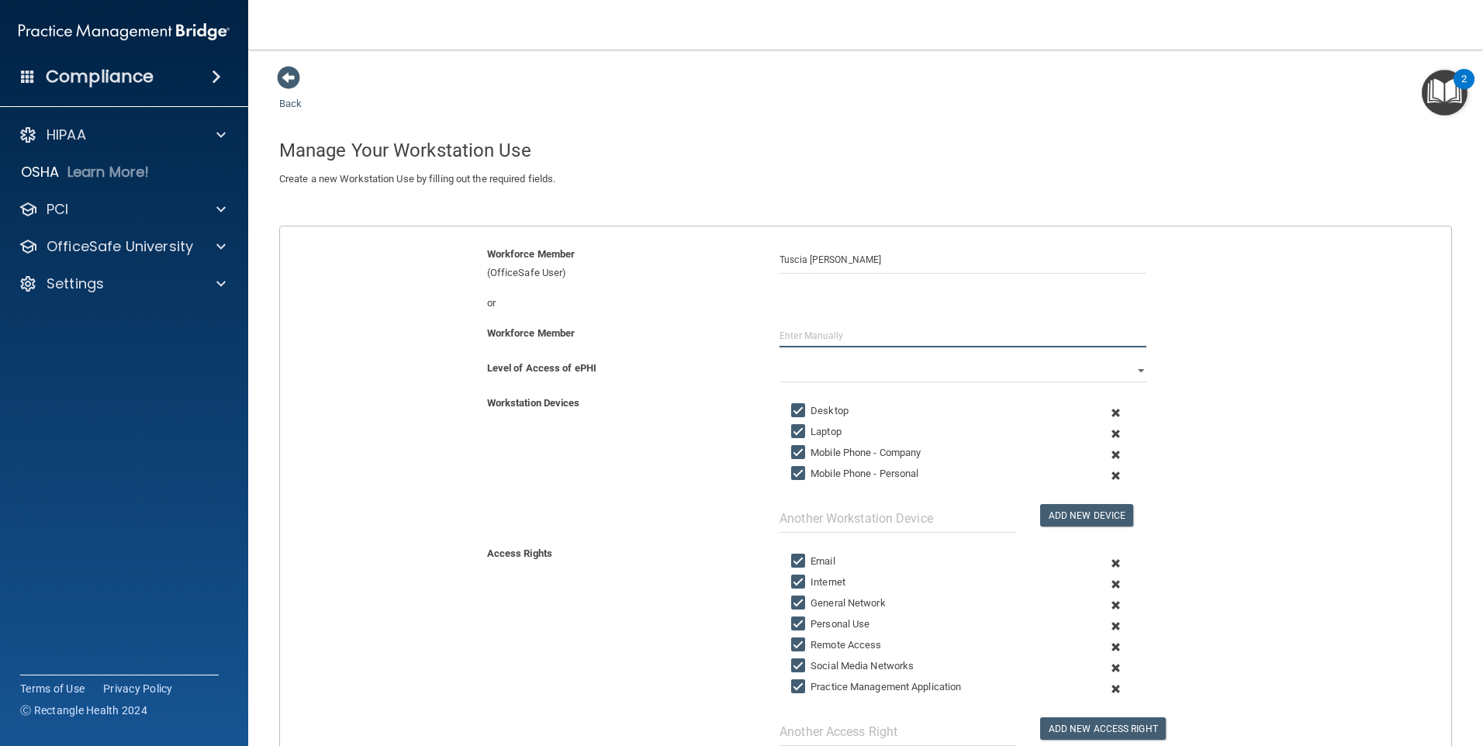
click at [810, 325] on input "text" at bounding box center [963, 335] width 367 height 23
type input "Tuscia [PERSON_NAME]"
click at [806, 359] on select "Full Limited None" at bounding box center [963, 370] width 367 height 23
select select "0"
click at [780, 359] on select "Full Limited None" at bounding box center [963, 370] width 367 height 23
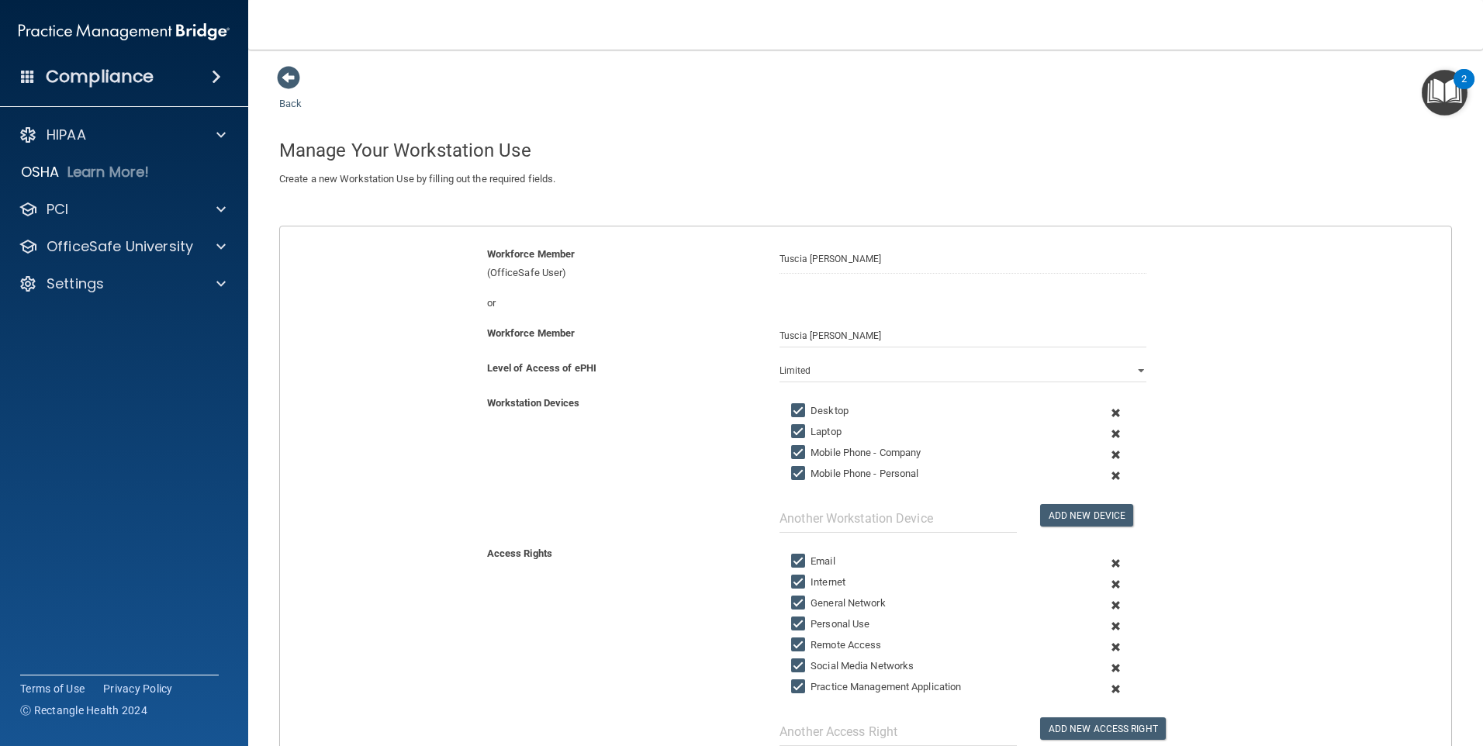
click at [795, 428] on input "Laptop" at bounding box center [800, 432] width 18 height 12
checkbox input "false"
click at [795, 468] on input "Mobile Phone - Personal" at bounding box center [800, 474] width 18 height 12
checkbox input "true"
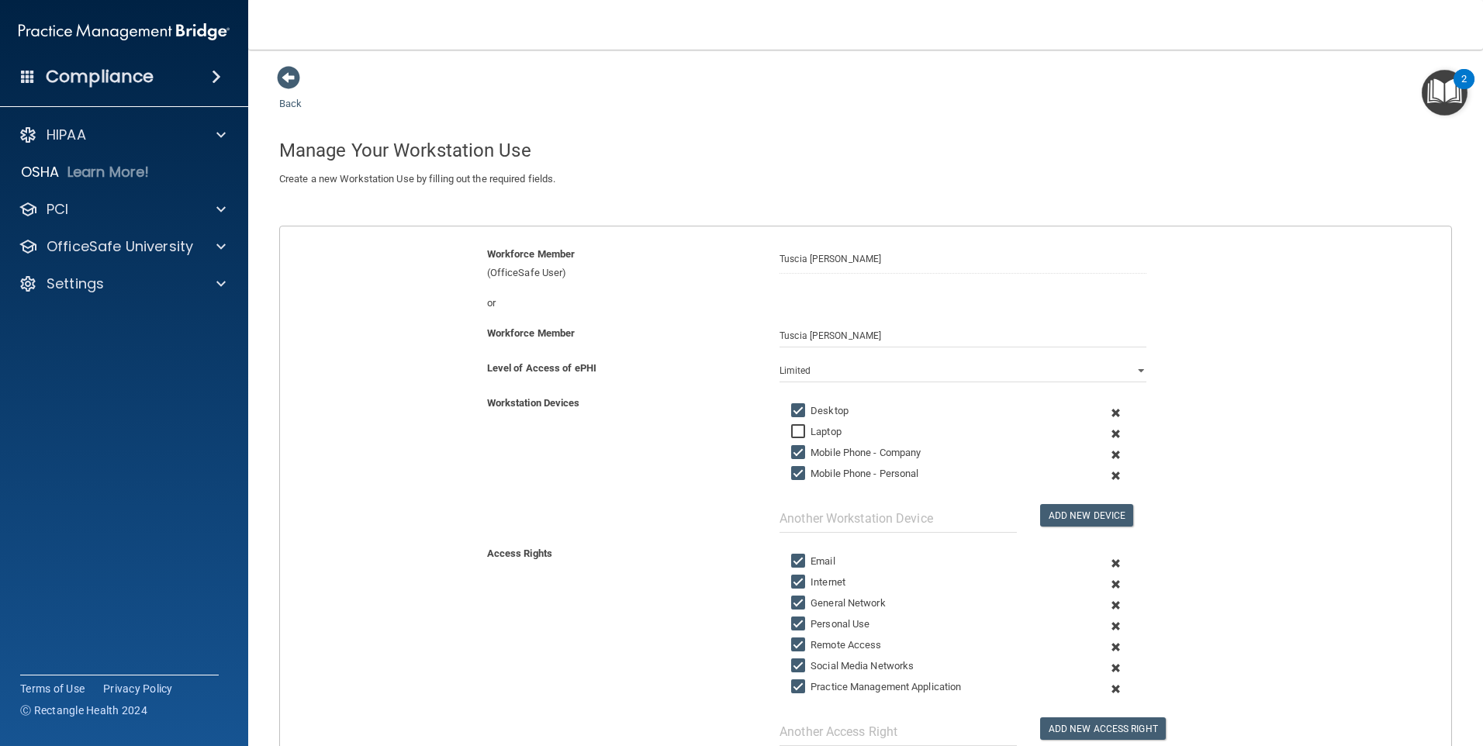
click at [794, 448] on input "Mobile Phone - Company" at bounding box center [800, 453] width 18 height 12
checkbox input "false"
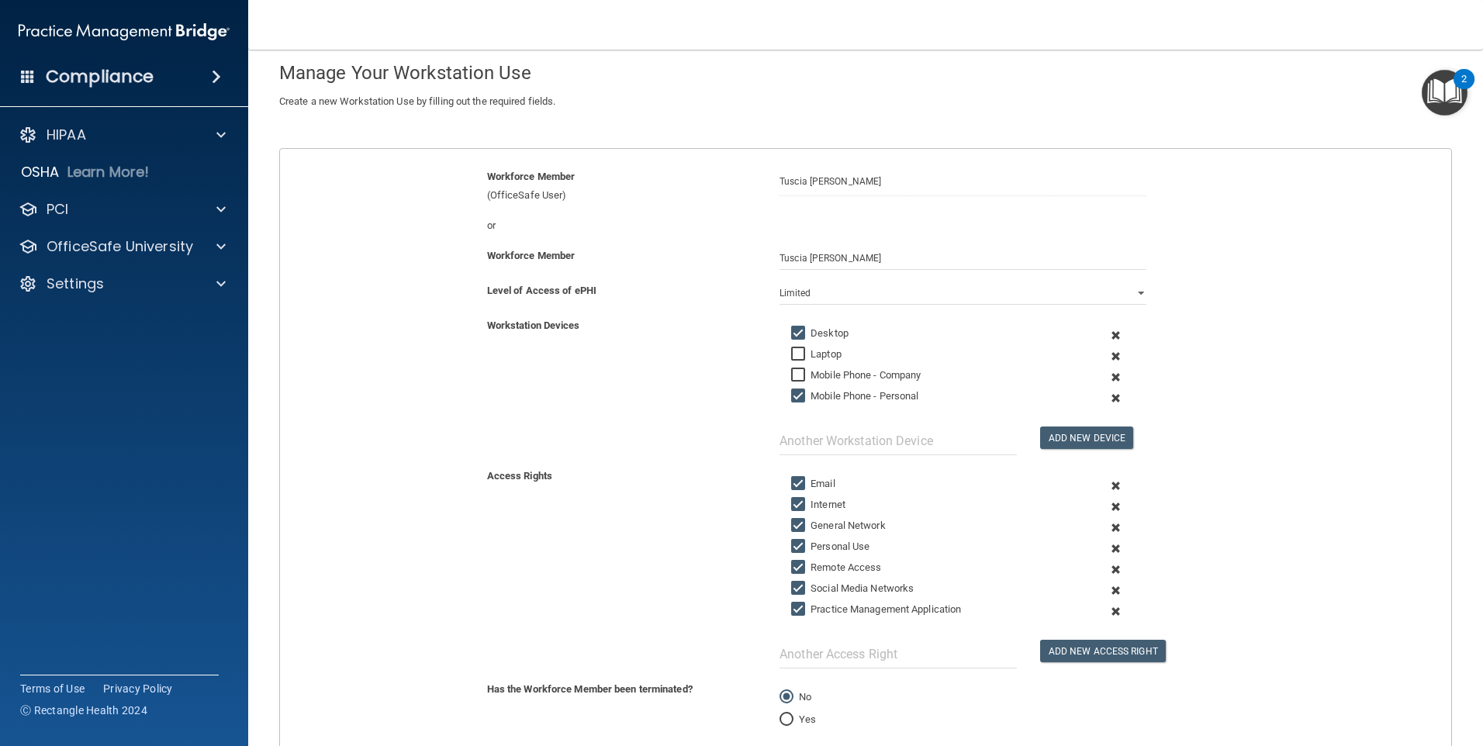
click at [797, 587] on input "Social Media Networks" at bounding box center [800, 589] width 18 height 12
checkbox input "false"
click at [797, 569] on input "Remote Access" at bounding box center [800, 568] width 18 height 12
checkbox input "false"
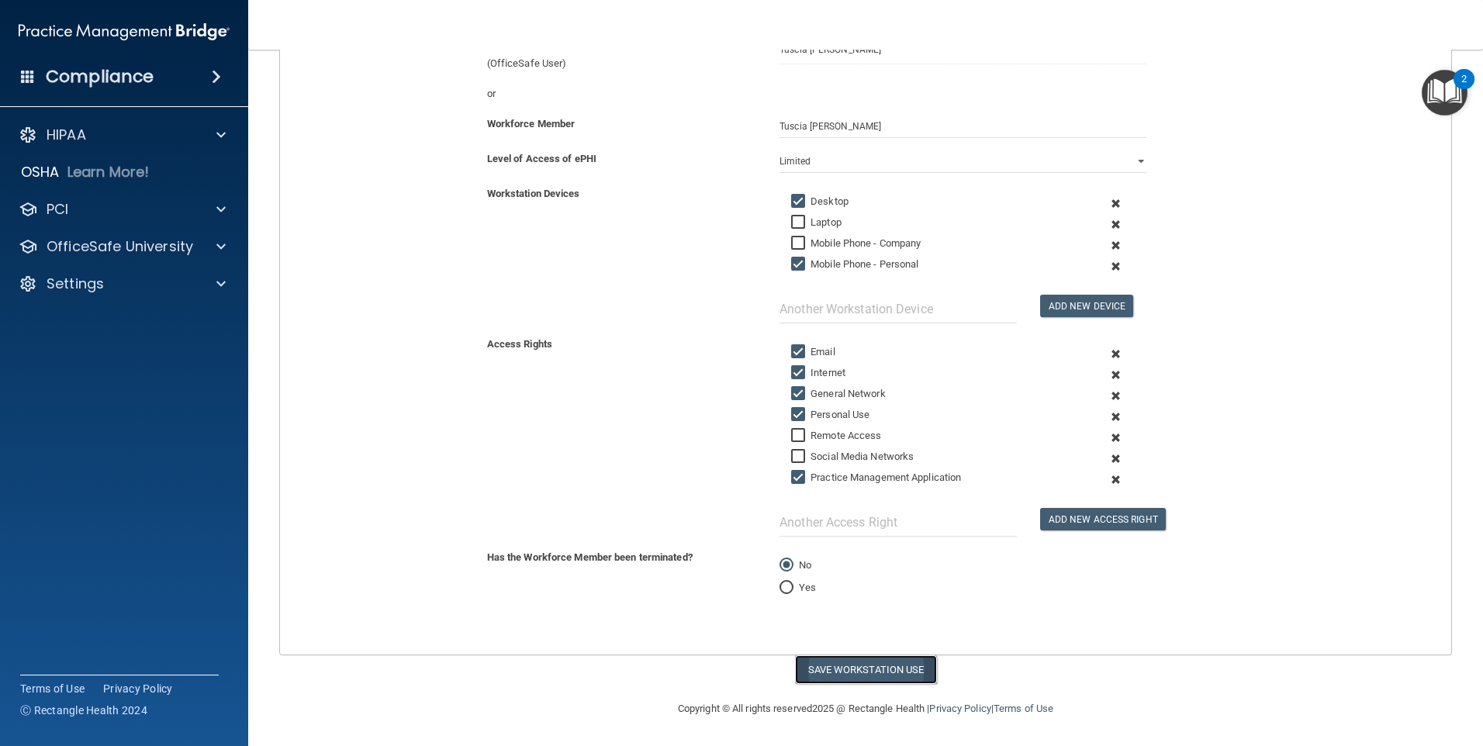
click at [852, 669] on button "Save Workstation Use" at bounding box center [866, 670] width 142 height 29
select select "? string:Full ?"
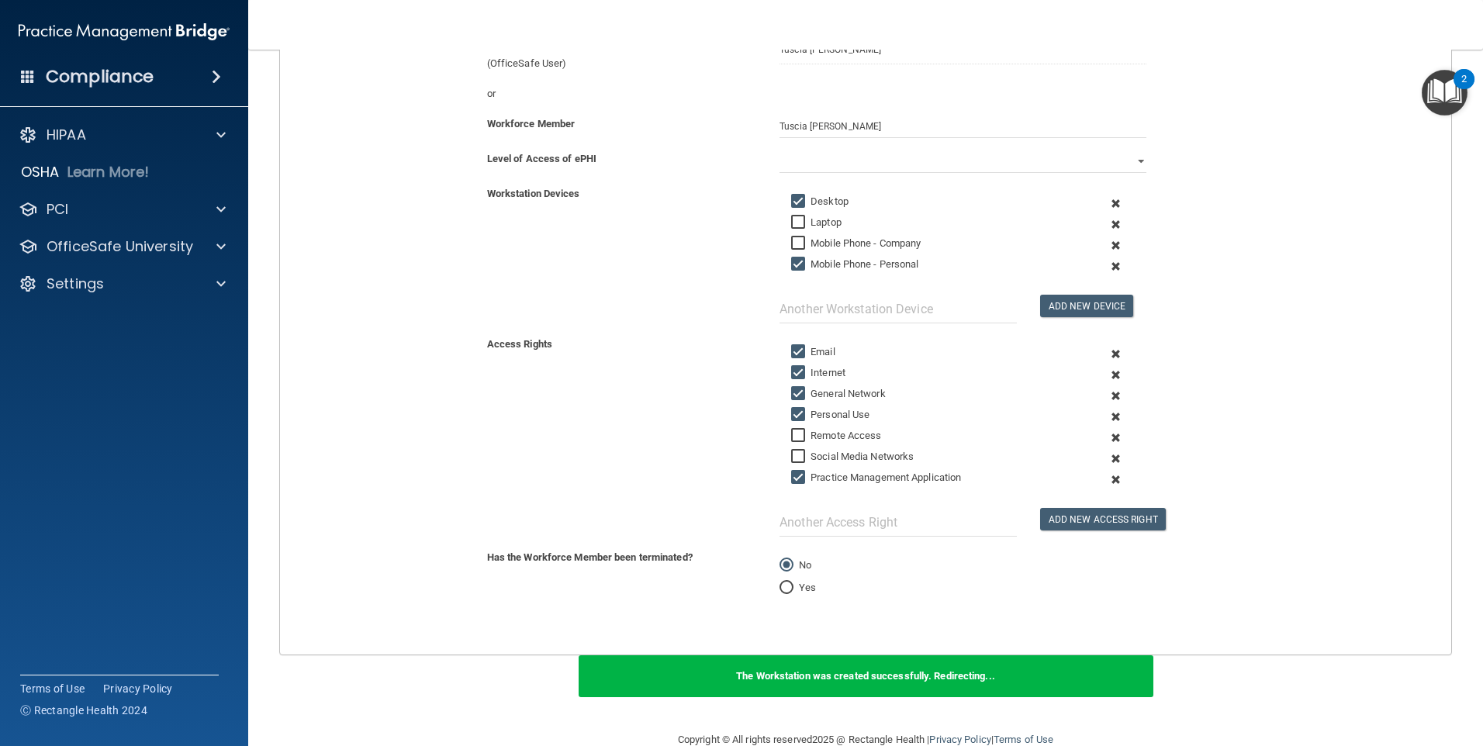
scroll to position [274, 0]
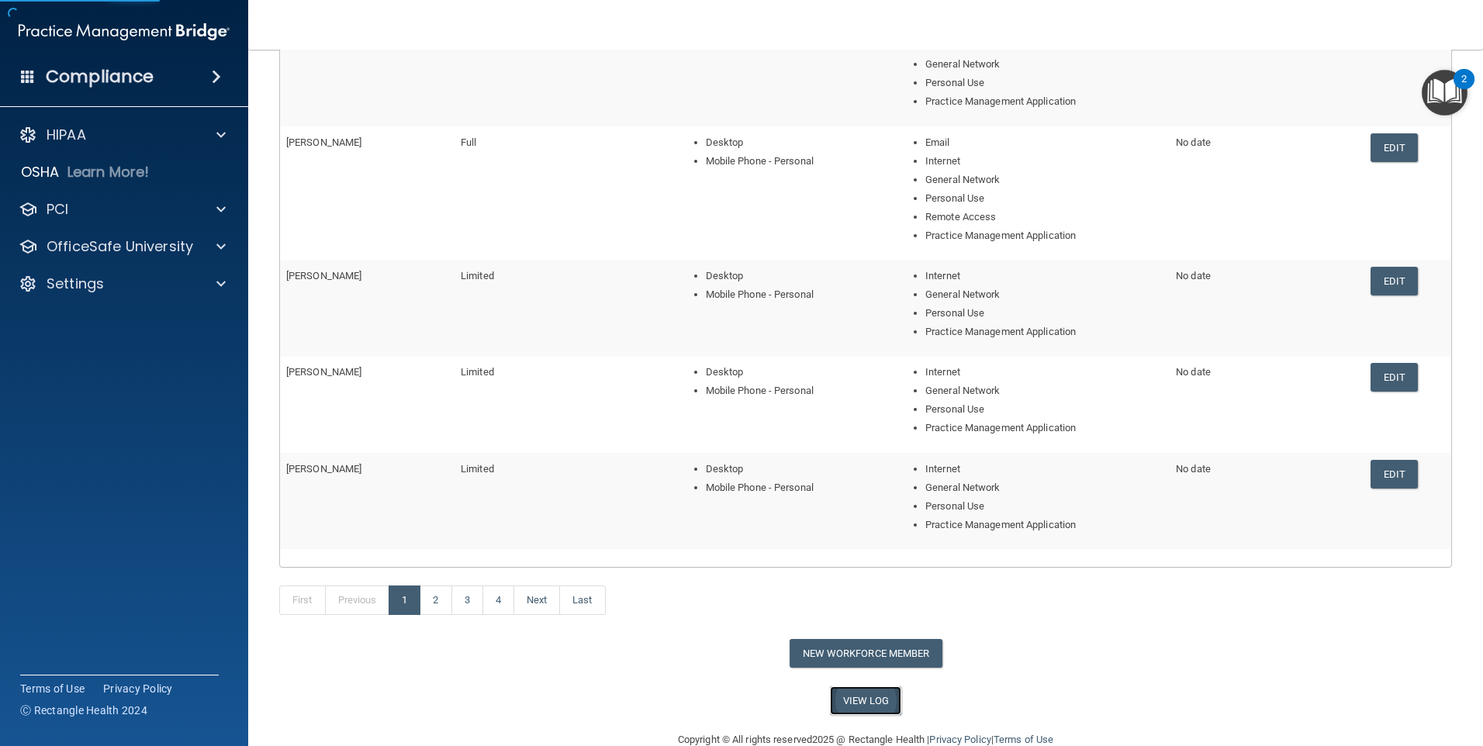
drag, startPoint x: 867, startPoint y: 702, endPoint x: 997, endPoint y: 389, distance: 339.5
click at [867, 702] on link "View Log" at bounding box center [866, 701] width 72 height 29
click at [857, 655] on button "New Workforce Member" at bounding box center [866, 653] width 153 height 29
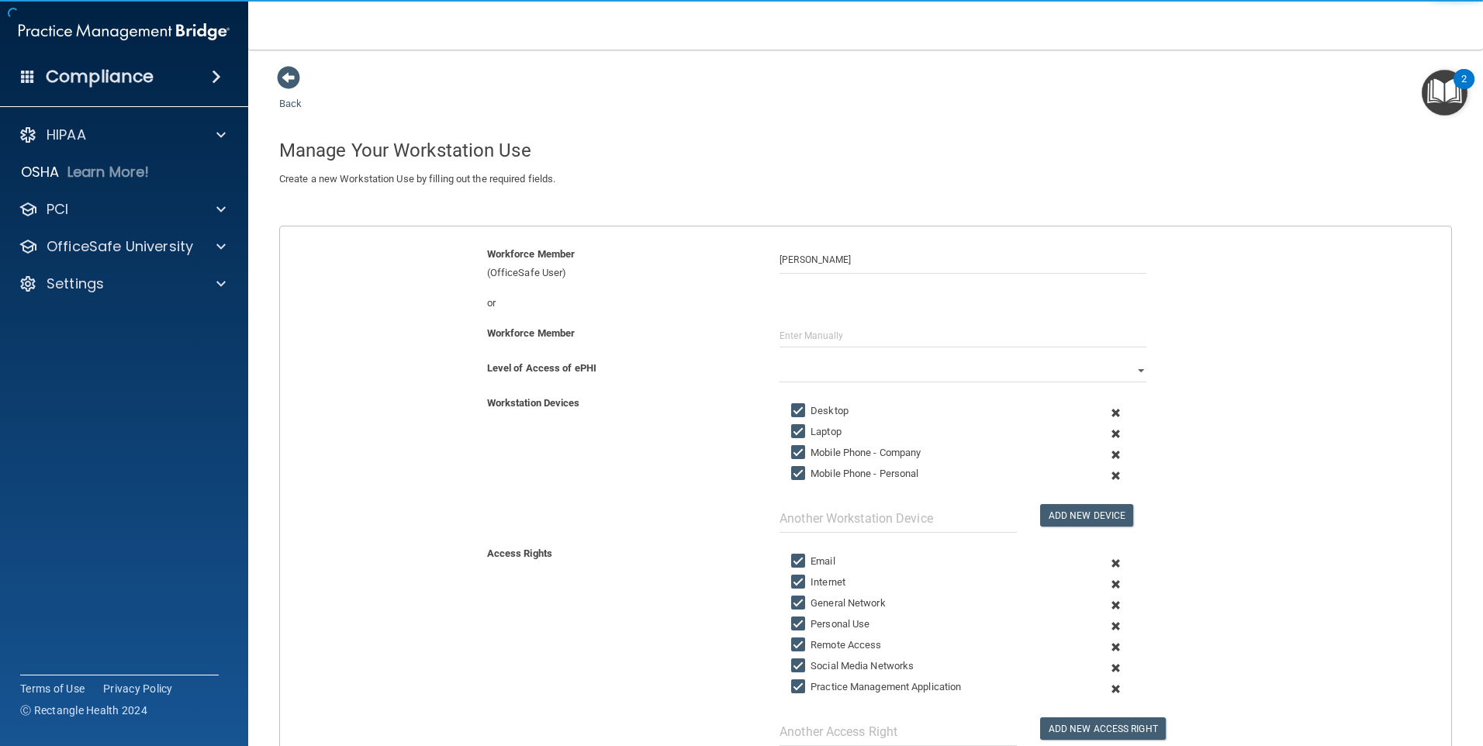
type input "[PERSON_NAME]"
click at [786, 335] on input "text" at bounding box center [963, 335] width 367 height 23
click at [783, 339] on input "text" at bounding box center [963, 335] width 367 height 23
click at [808, 330] on input "text" at bounding box center [963, 335] width 367 height 23
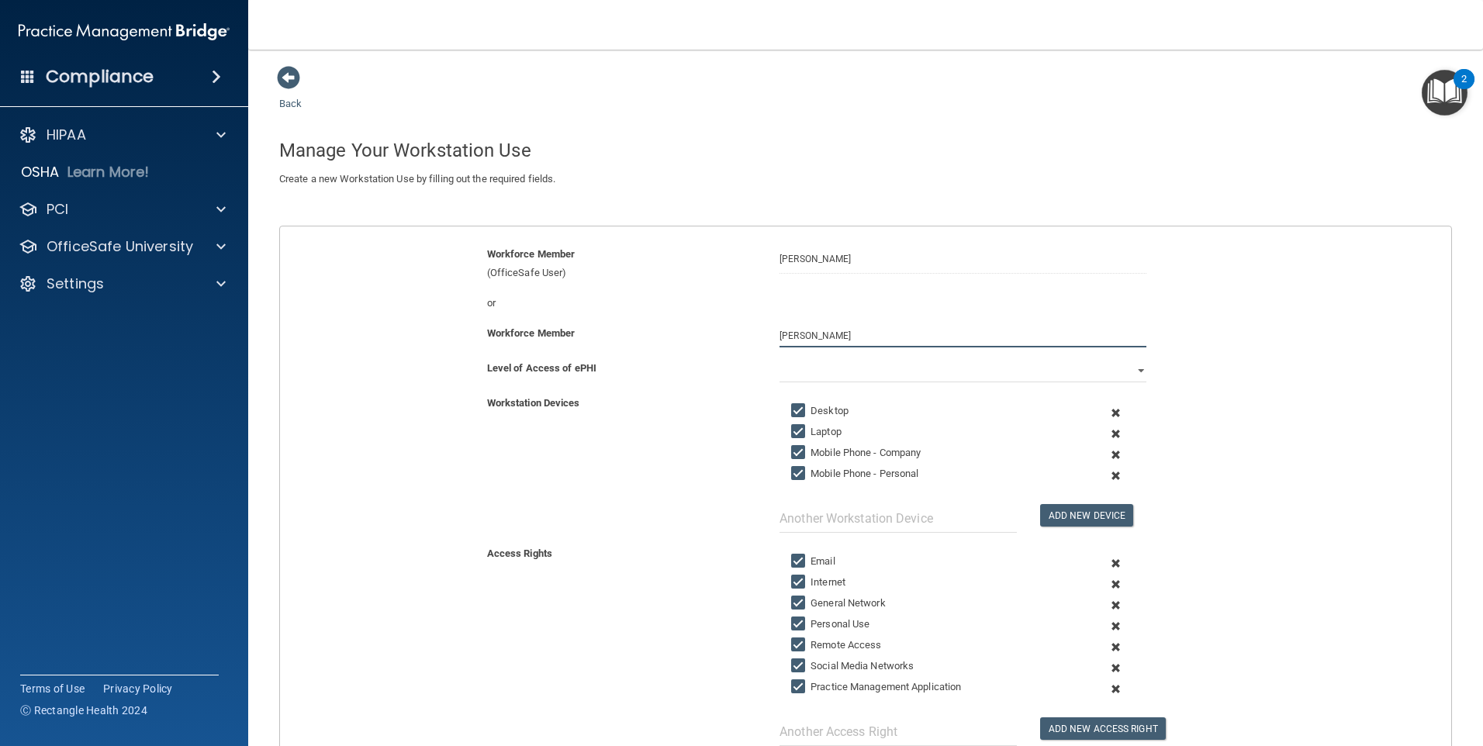
type input "[PERSON_NAME]"
click at [832, 377] on select "Full Limited None" at bounding box center [963, 370] width 367 height 23
select select "1"
click at [780, 359] on select "Full Limited None" at bounding box center [963, 370] width 367 height 23
click at [792, 432] on input "Laptop" at bounding box center [800, 432] width 18 height 12
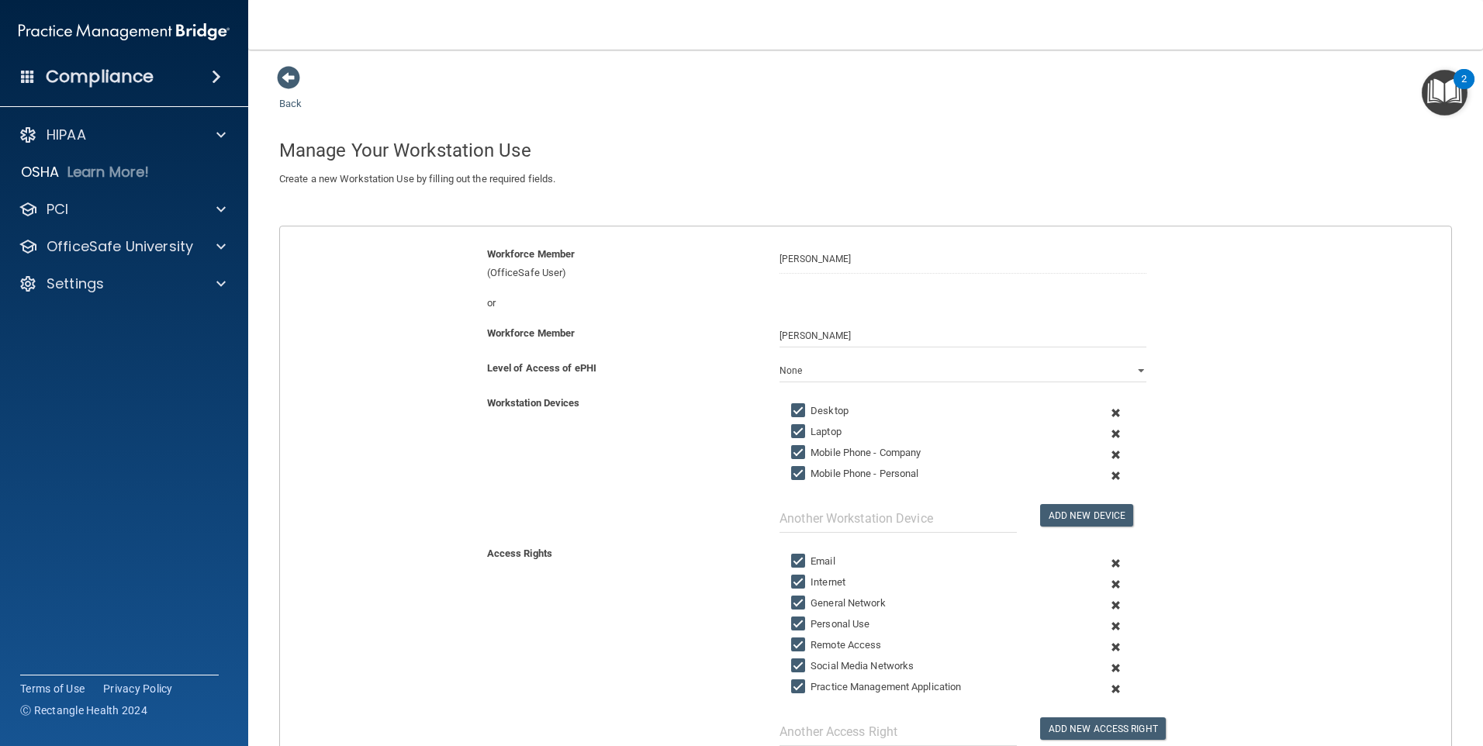
checkbox input "false"
click at [792, 447] on input "Mobile Phone - Company" at bounding box center [800, 453] width 18 height 12
checkbox input "false"
click at [792, 556] on input "Email" at bounding box center [800, 562] width 18 height 12
checkbox input "false"
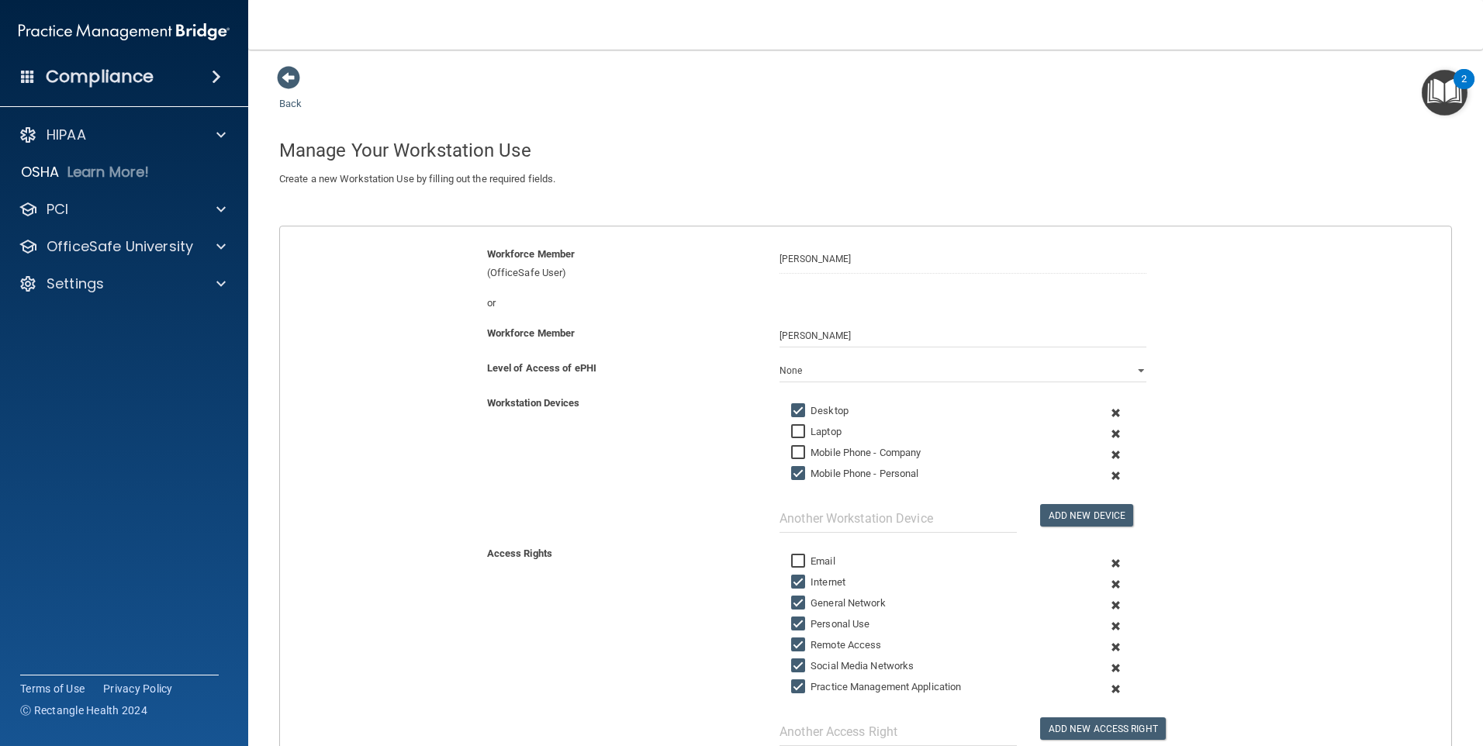
click at [794, 641] on input "Remote Access" at bounding box center [800, 645] width 18 height 12
checkbox input "false"
click at [794, 663] on input "Social Media Networks" at bounding box center [800, 666] width 18 height 12
checkbox input "false"
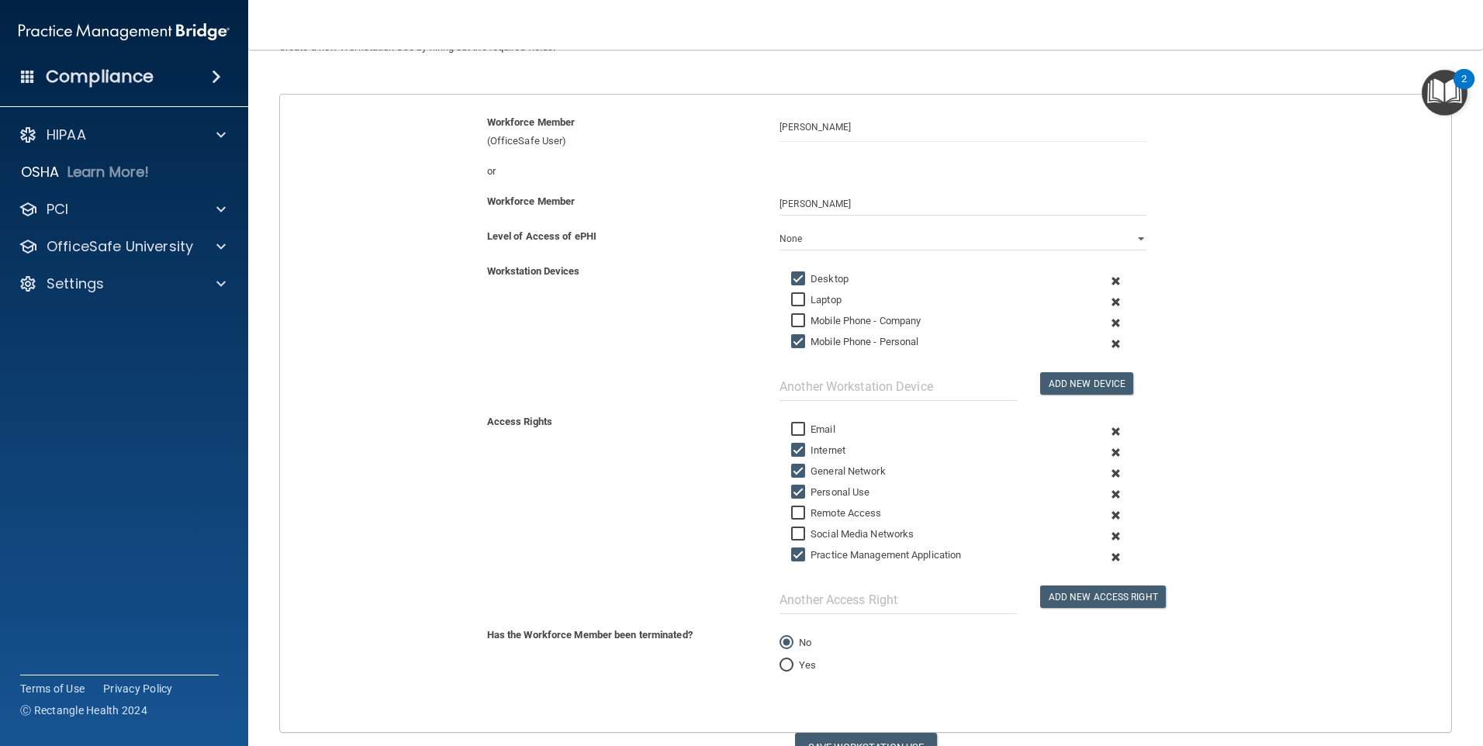
scroll to position [209, 0]
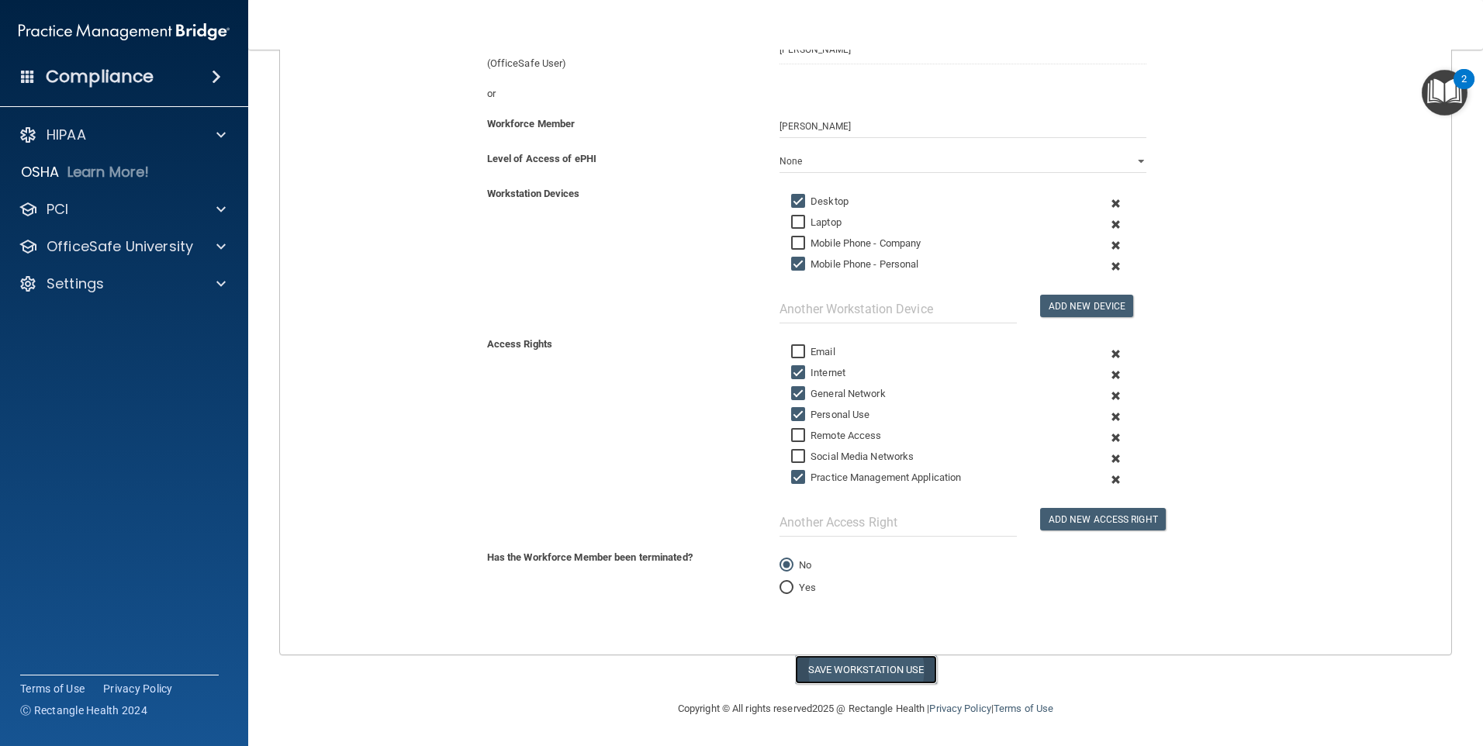
click at [835, 674] on button "Save Workstation Use" at bounding box center [866, 670] width 142 height 29
select select "? string:Limited ?"
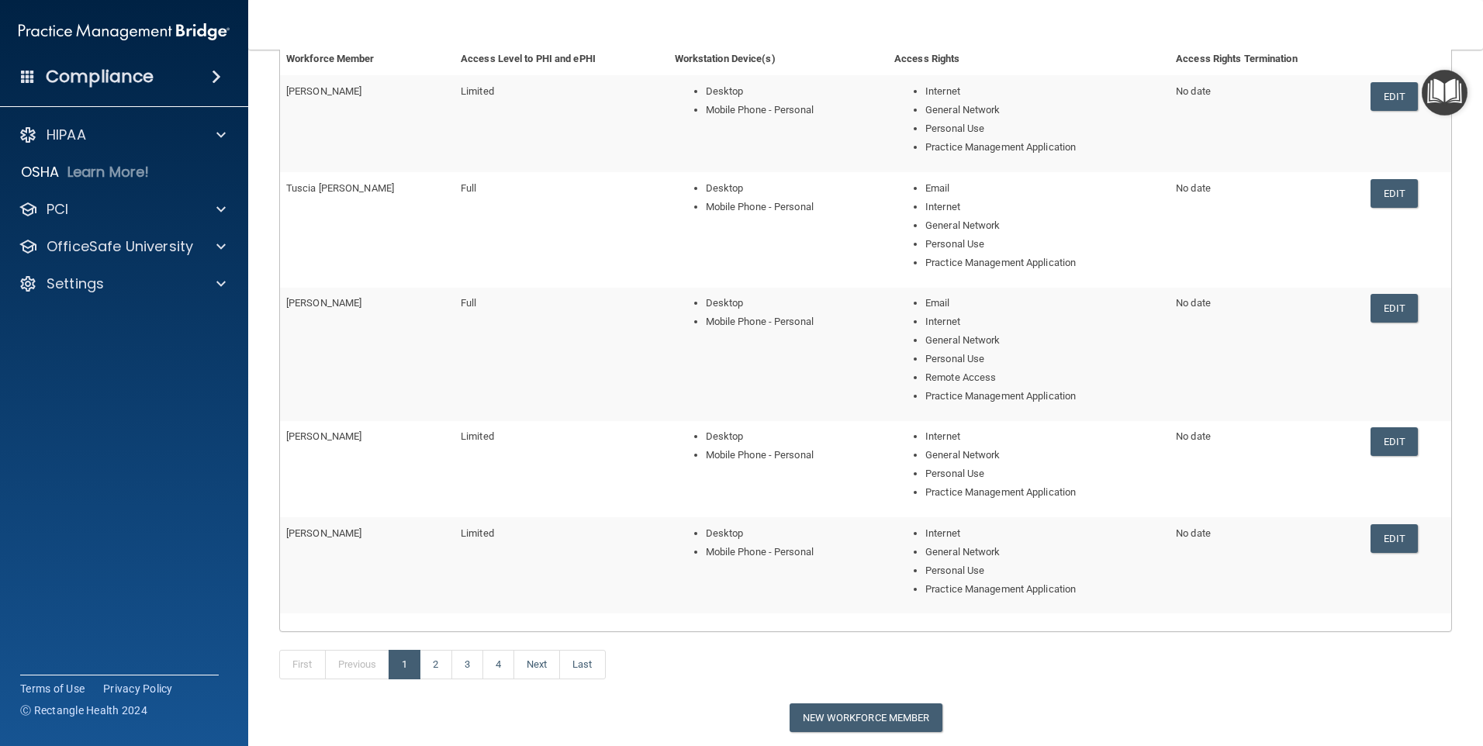
scroll to position [274, 0]
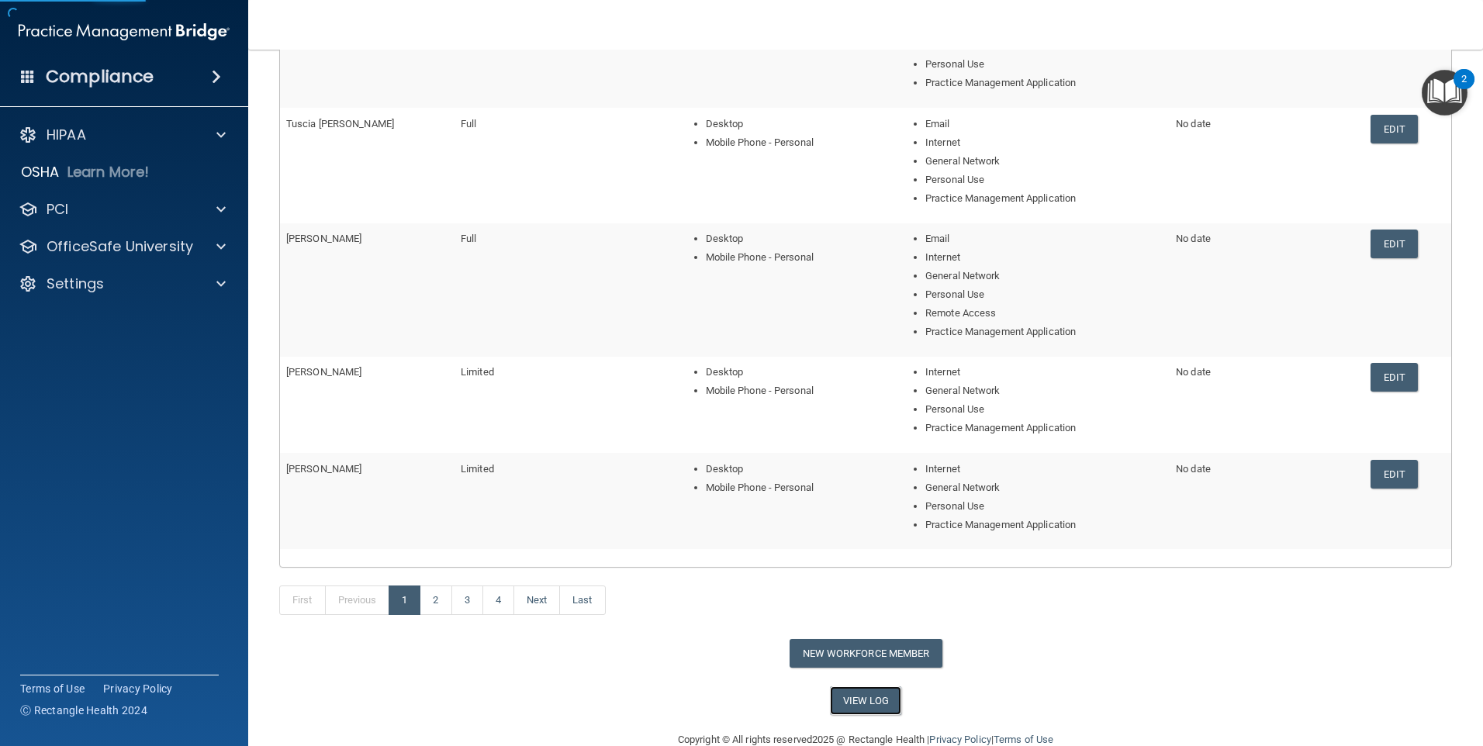
click at [852, 702] on link "View Log" at bounding box center [866, 701] width 72 height 29
click at [1451, 95] on img "Open Resource Center, 2 new notifications" at bounding box center [1445, 93] width 46 height 46
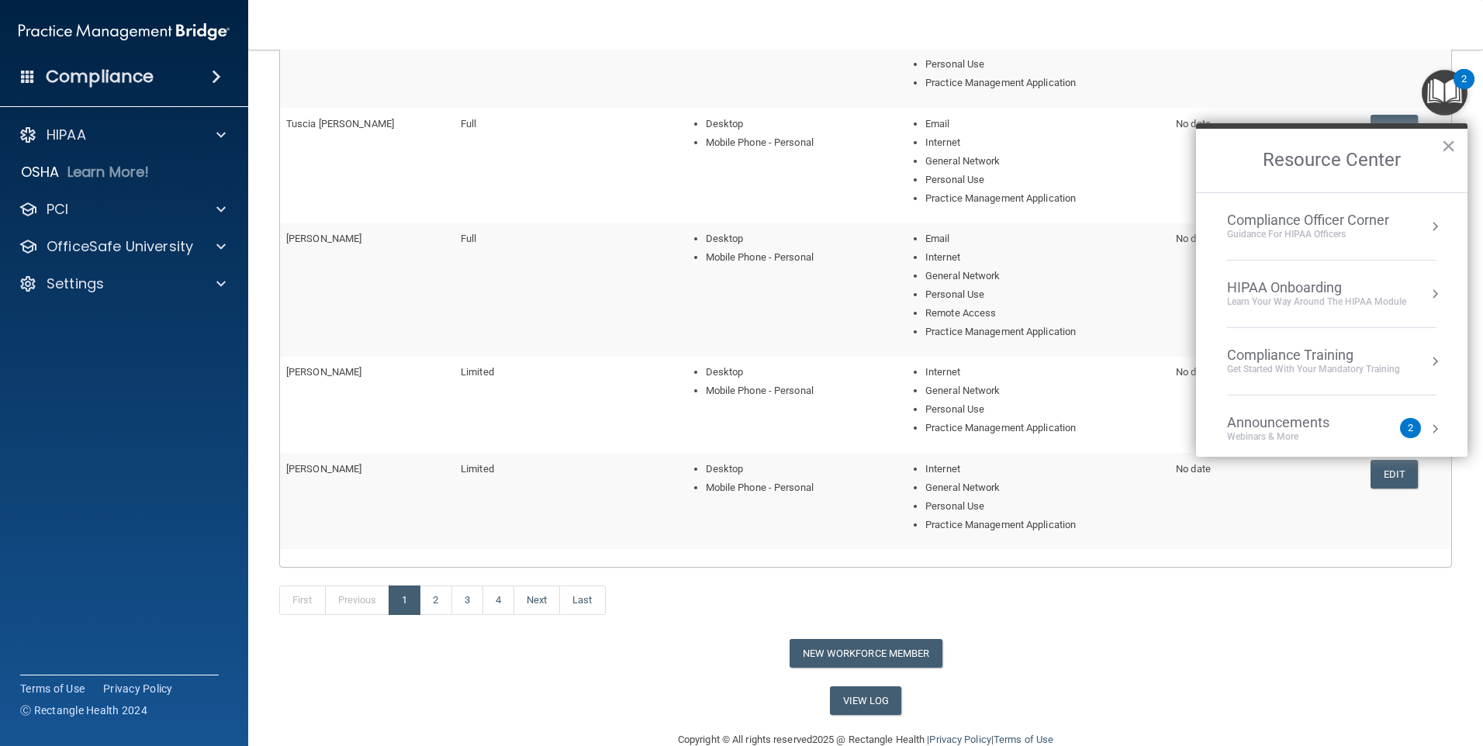
click at [1343, 234] on div "Guidance for HIPAA Officers" at bounding box center [1308, 234] width 162 height 13
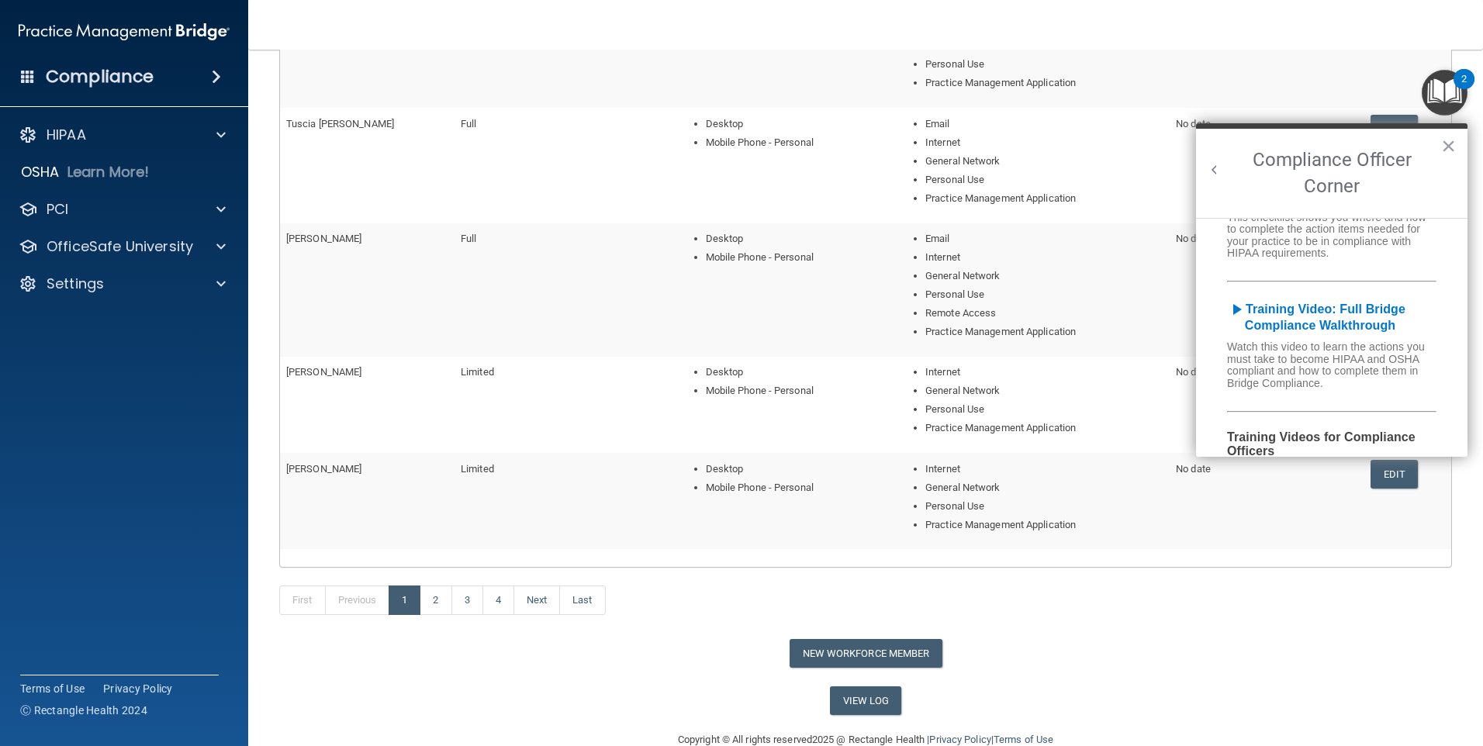
scroll to position [0, 0]
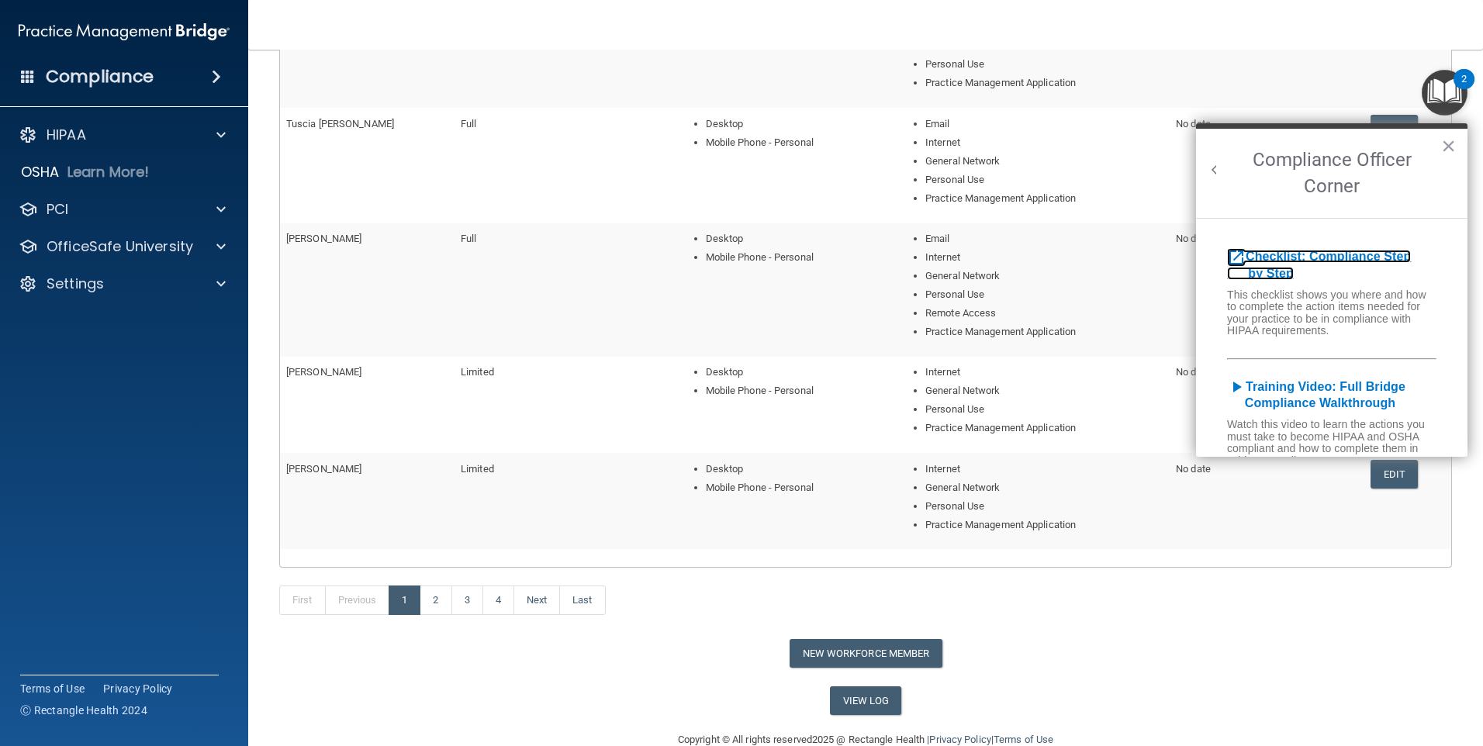
click at [1286, 250] on b "Checklist: Compliance Step by Step" at bounding box center [1319, 265] width 184 height 30
click at [109, 279] on div "Settings" at bounding box center [103, 284] width 192 height 19
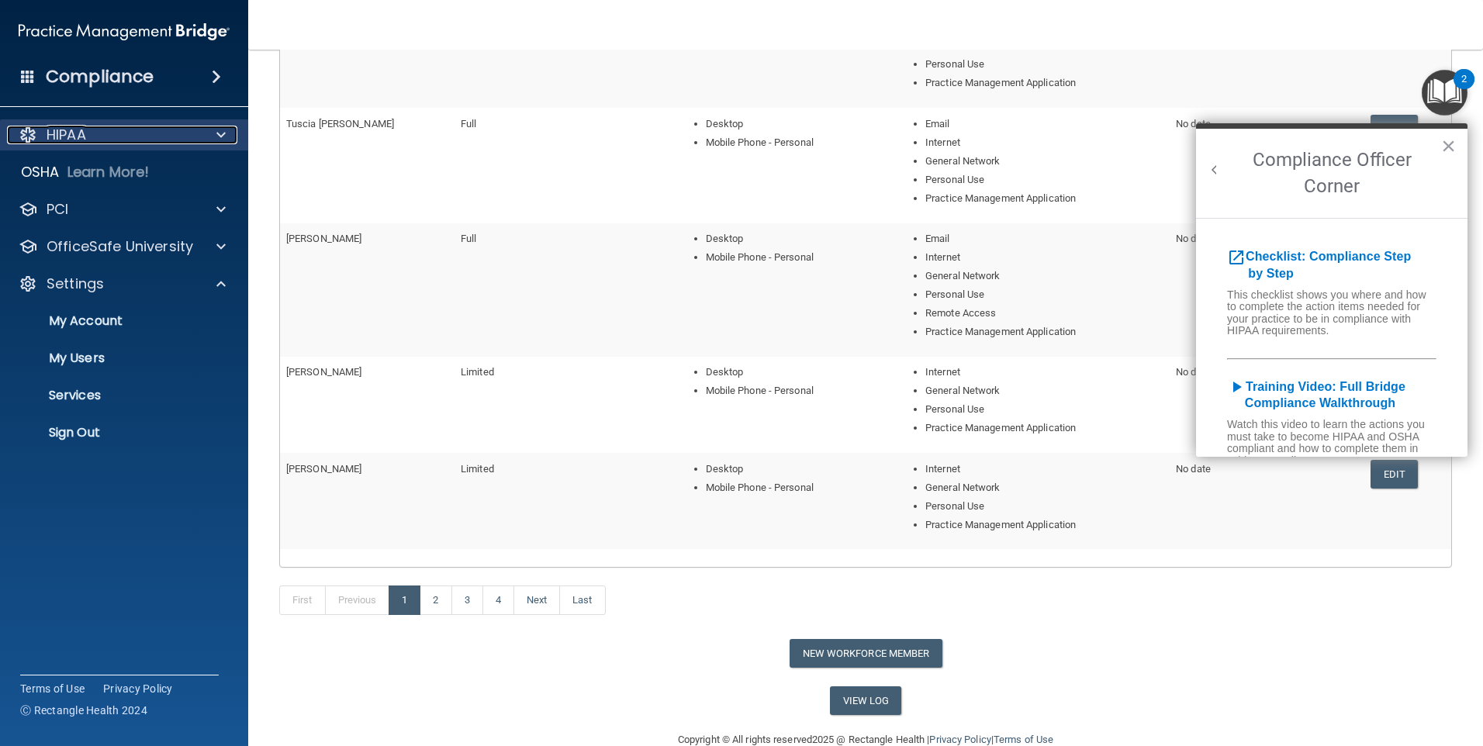
click at [99, 130] on div "HIPAA" at bounding box center [103, 135] width 192 height 19
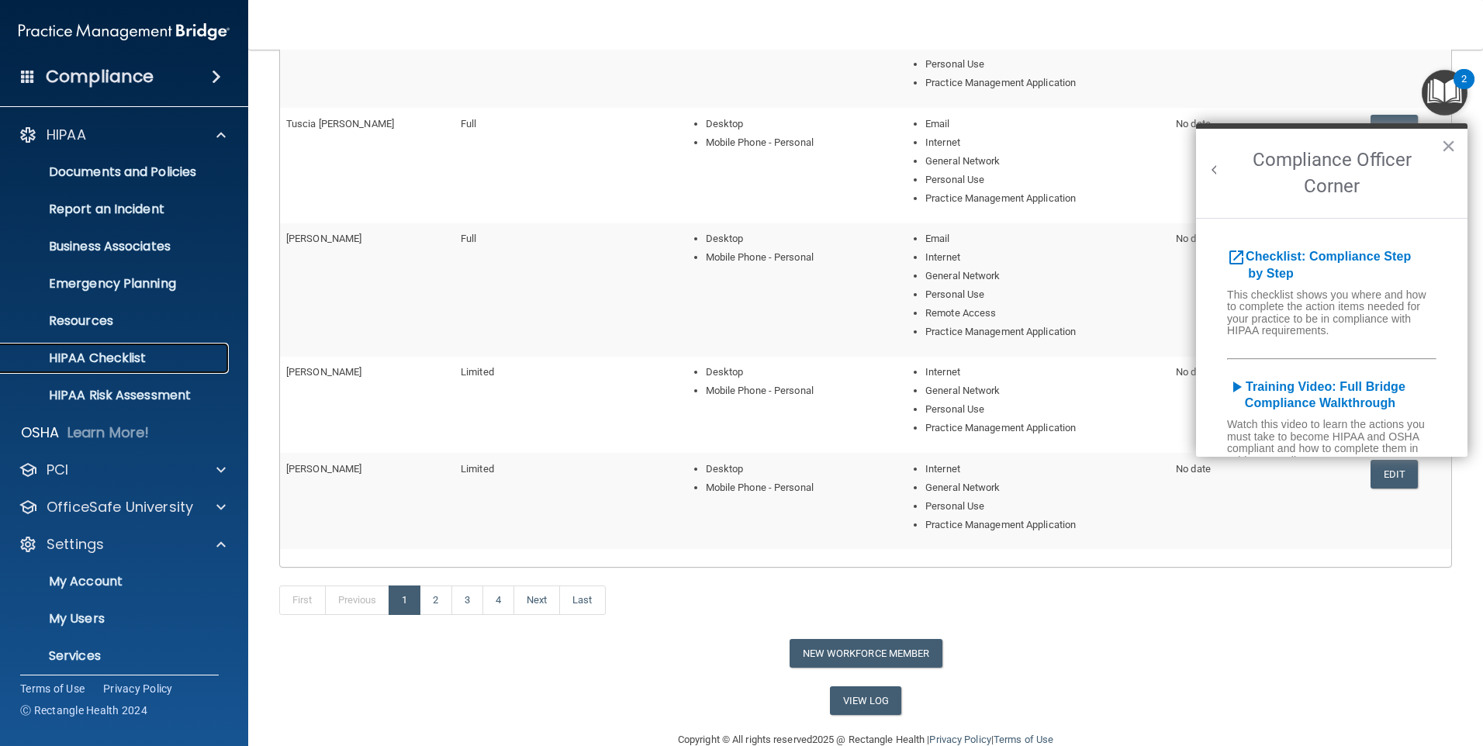
click at [98, 351] on p "HIPAA Checklist" at bounding box center [116, 359] width 212 height 16
click at [78, 357] on p "HIPAA Checklist" at bounding box center [116, 359] width 212 height 16
click at [1449, 143] on button "×" at bounding box center [1449, 145] width 15 height 25
click at [126, 361] on p "HIPAA Checklist" at bounding box center [116, 359] width 212 height 16
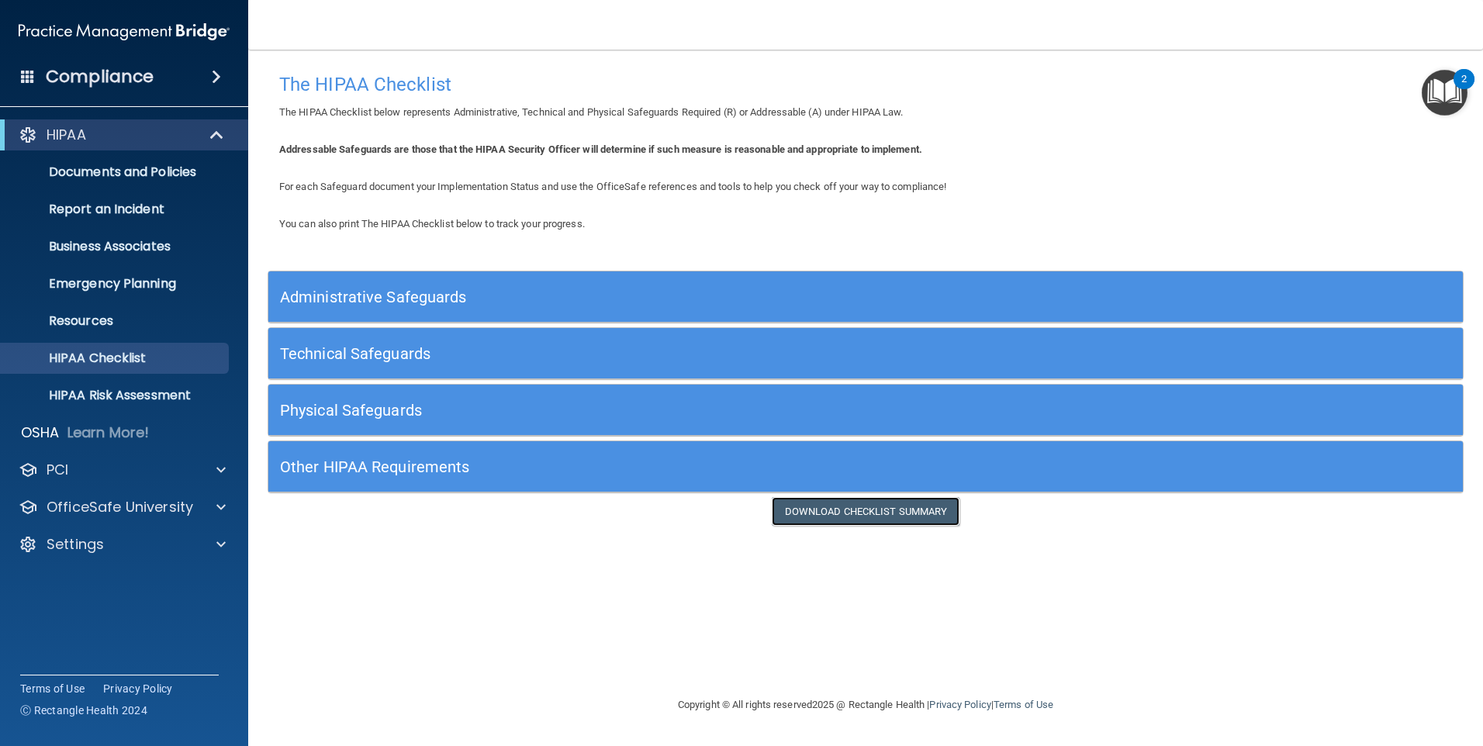
click at [882, 502] on link "Download Checklist Summary" at bounding box center [866, 511] width 189 height 29
click at [876, 510] on link "Download Checklist Summary" at bounding box center [866, 511] width 189 height 29
click at [389, 416] on h5 "Physical Safeguards" at bounding box center [716, 410] width 873 height 17
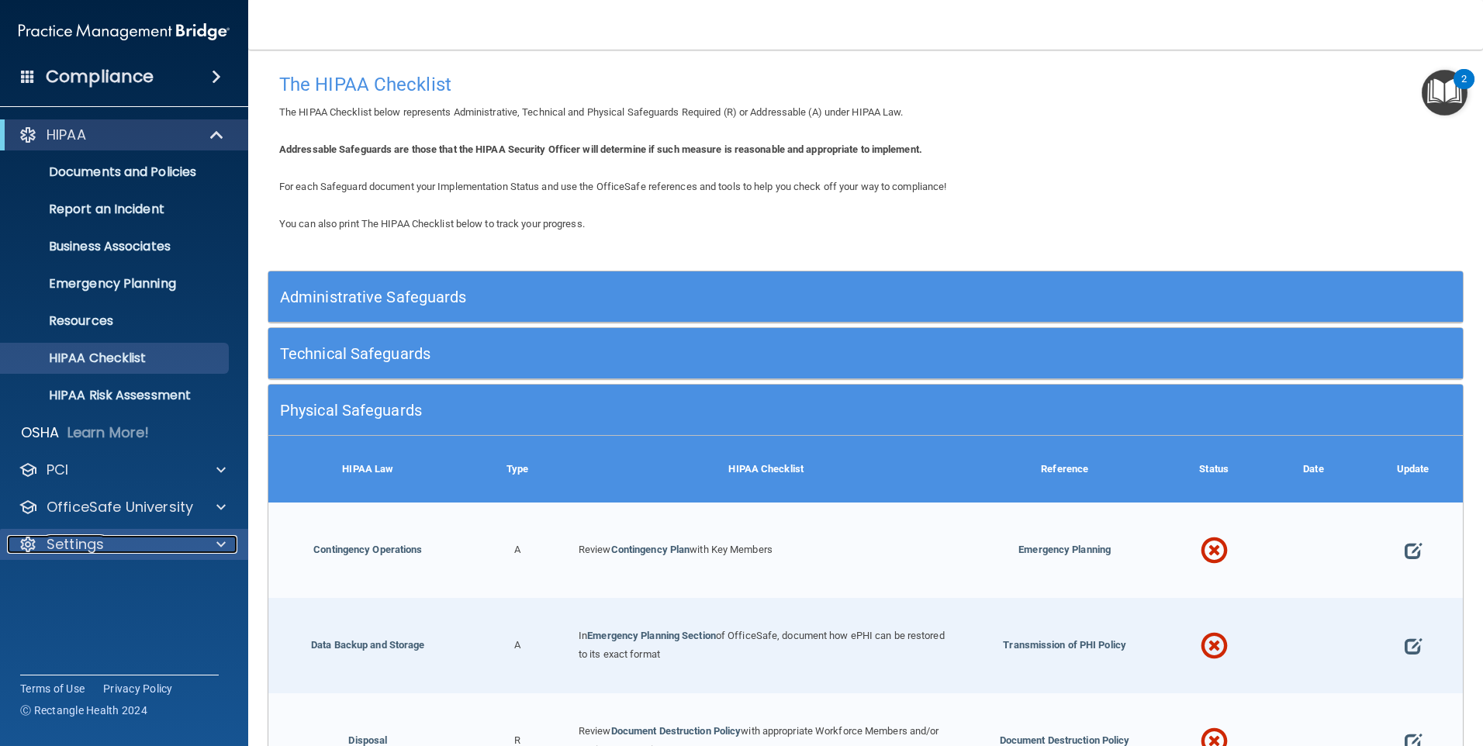
click at [230, 540] on div at bounding box center [218, 544] width 39 height 19
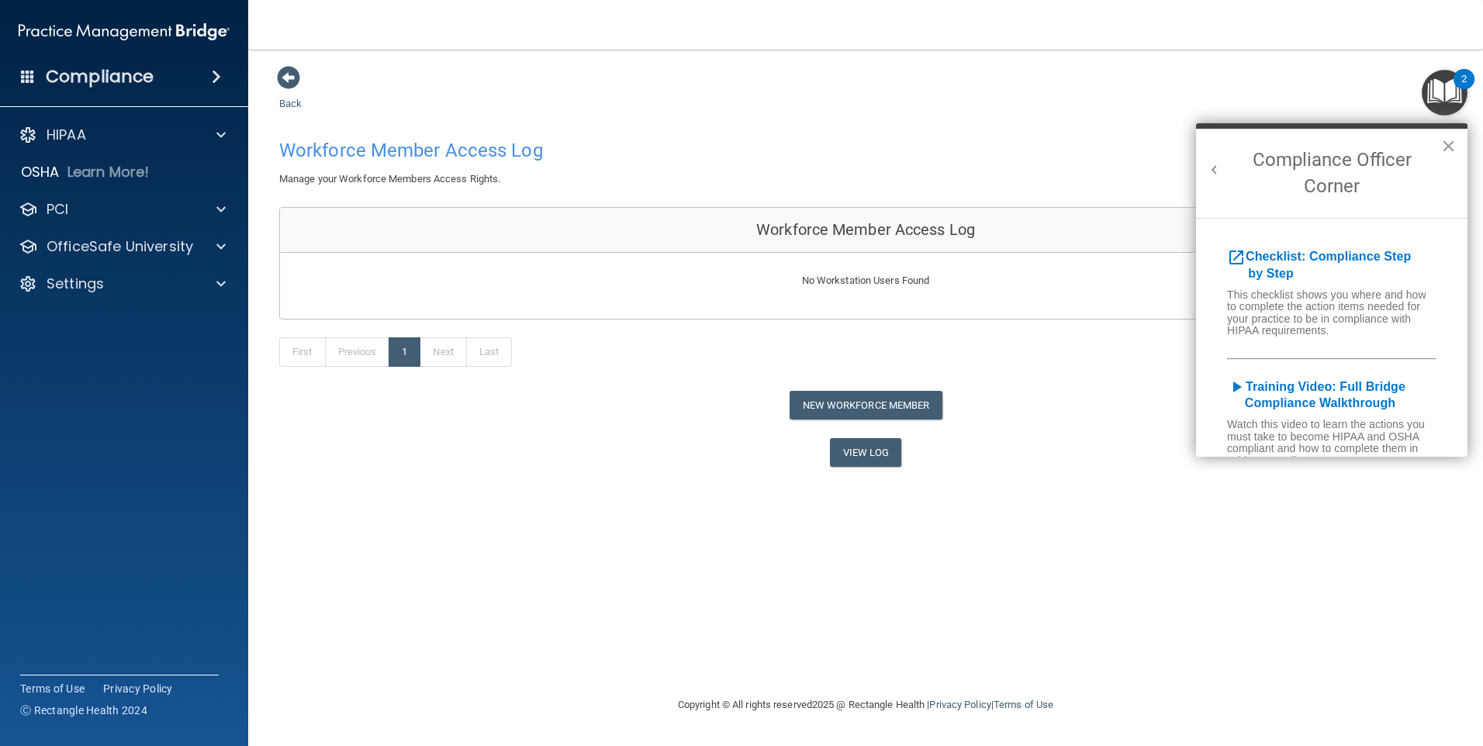
click at [1439, 81] on img "Open Resource Center, 2 new notifications" at bounding box center [1445, 93] width 46 height 46
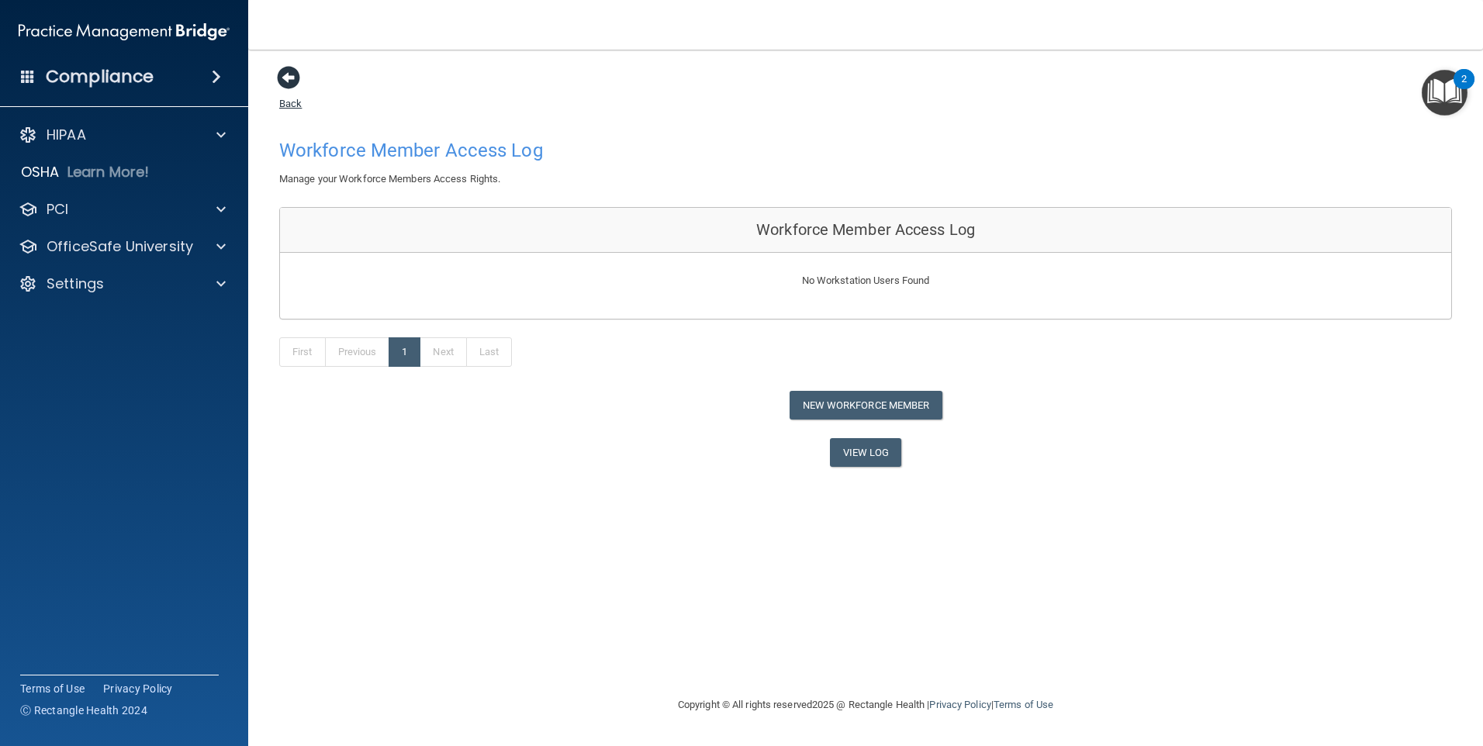
click at [285, 84] on span at bounding box center [288, 77] width 23 height 23
